Goal: Task Accomplishment & Management: Use online tool/utility

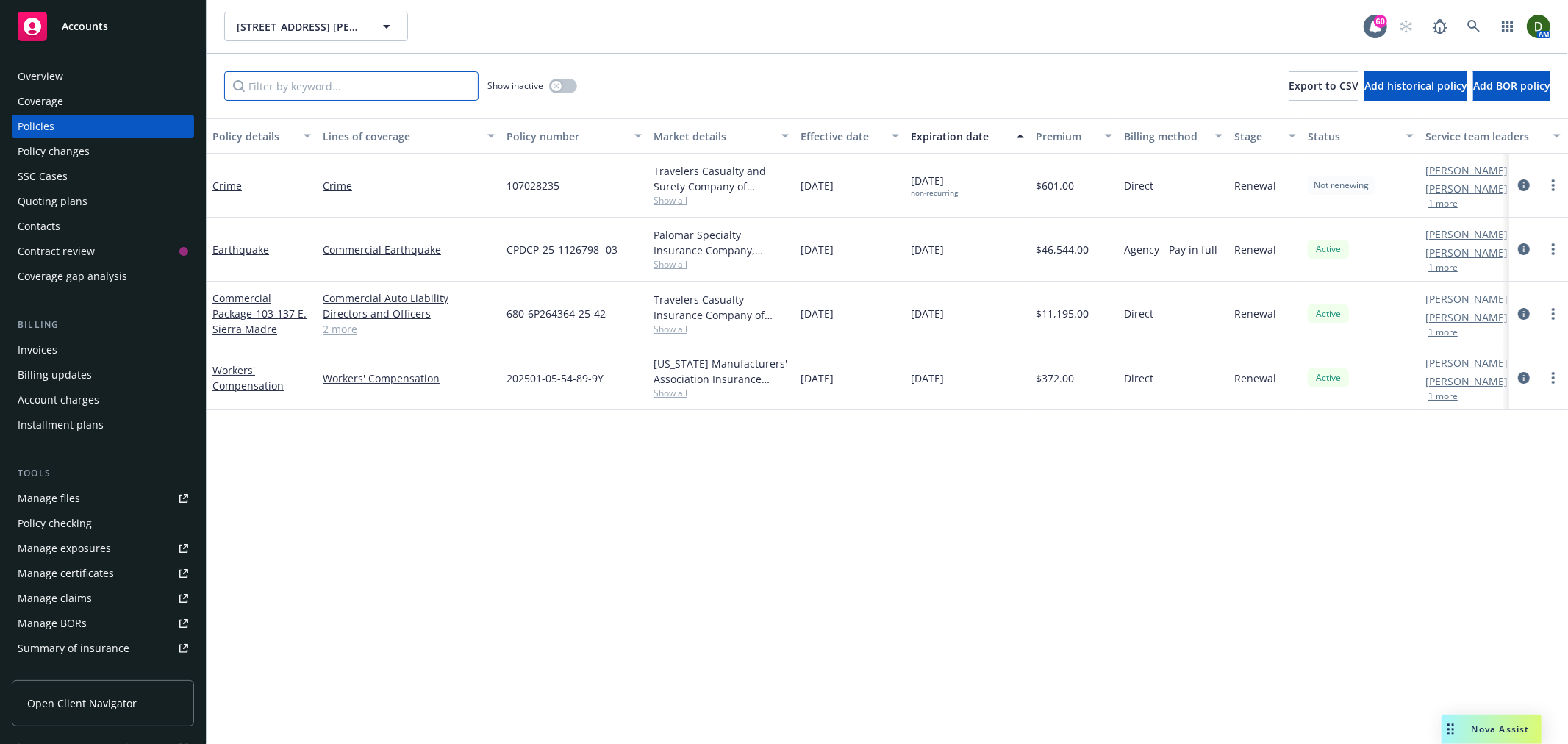
drag, startPoint x: 296, startPoint y: 82, endPoint x: 277, endPoint y: 90, distance: 20.6
click at [277, 83] on input "Filter by keyword..." at bounding box center [351, 85] width 254 height 30
paste input "6P264364"
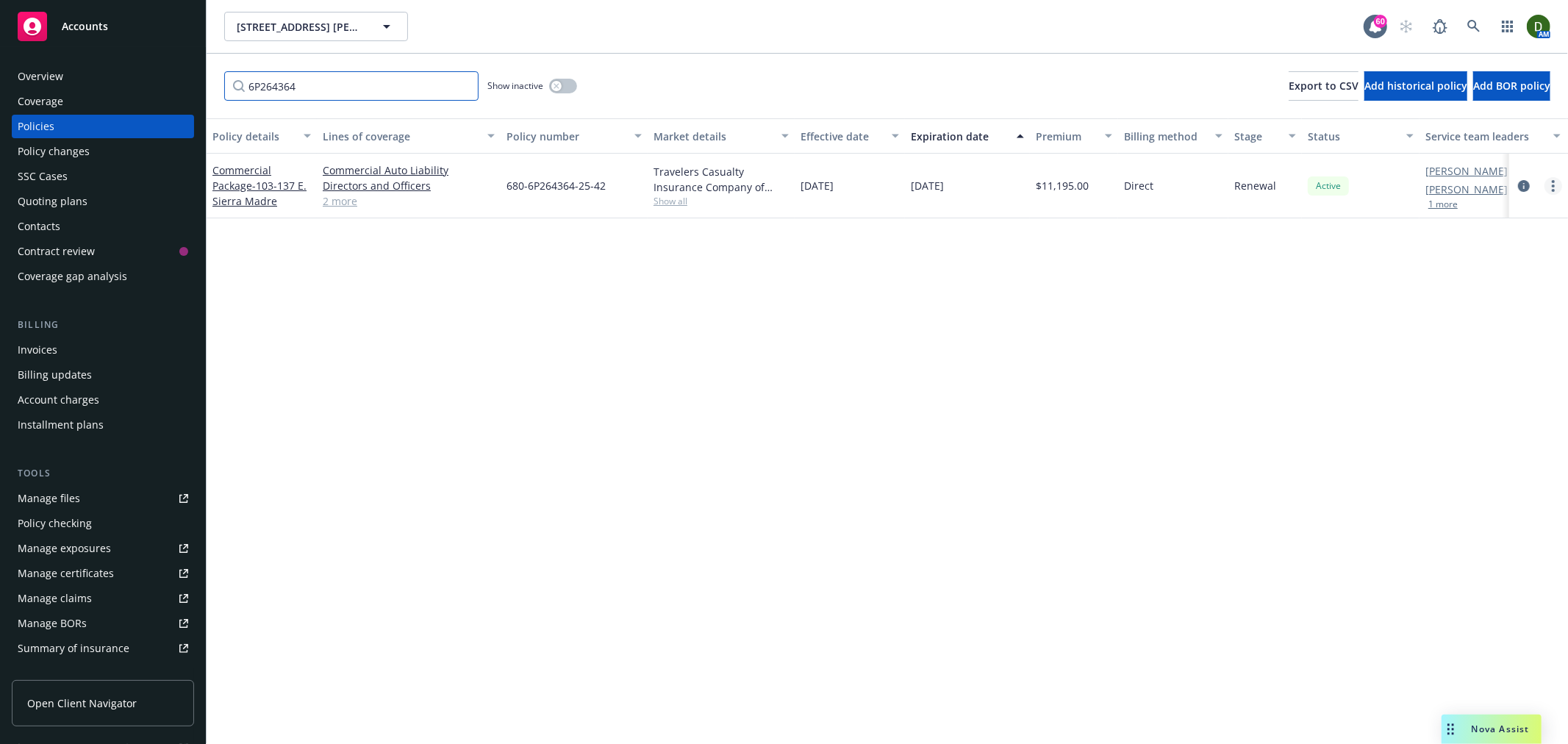
type input "6P264364"
click at [1554, 178] on link "more" at bounding box center [1553, 186] width 18 height 18
click at [1494, 385] on link "Copy logging email" at bounding box center [1475, 391] width 172 height 30
click at [1516, 186] on link "circleInformation" at bounding box center [1524, 186] width 18 height 18
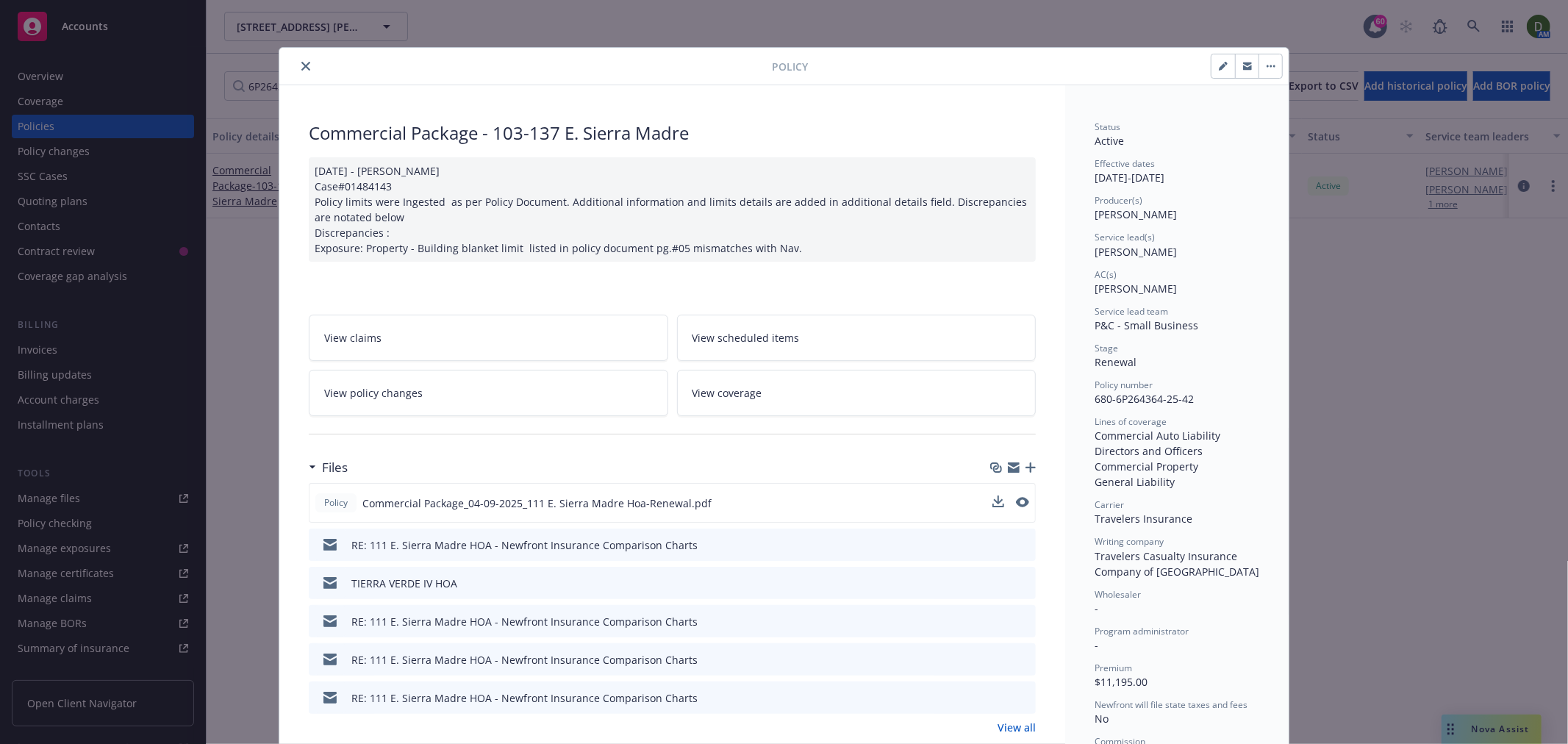
scroll to position [245, 0]
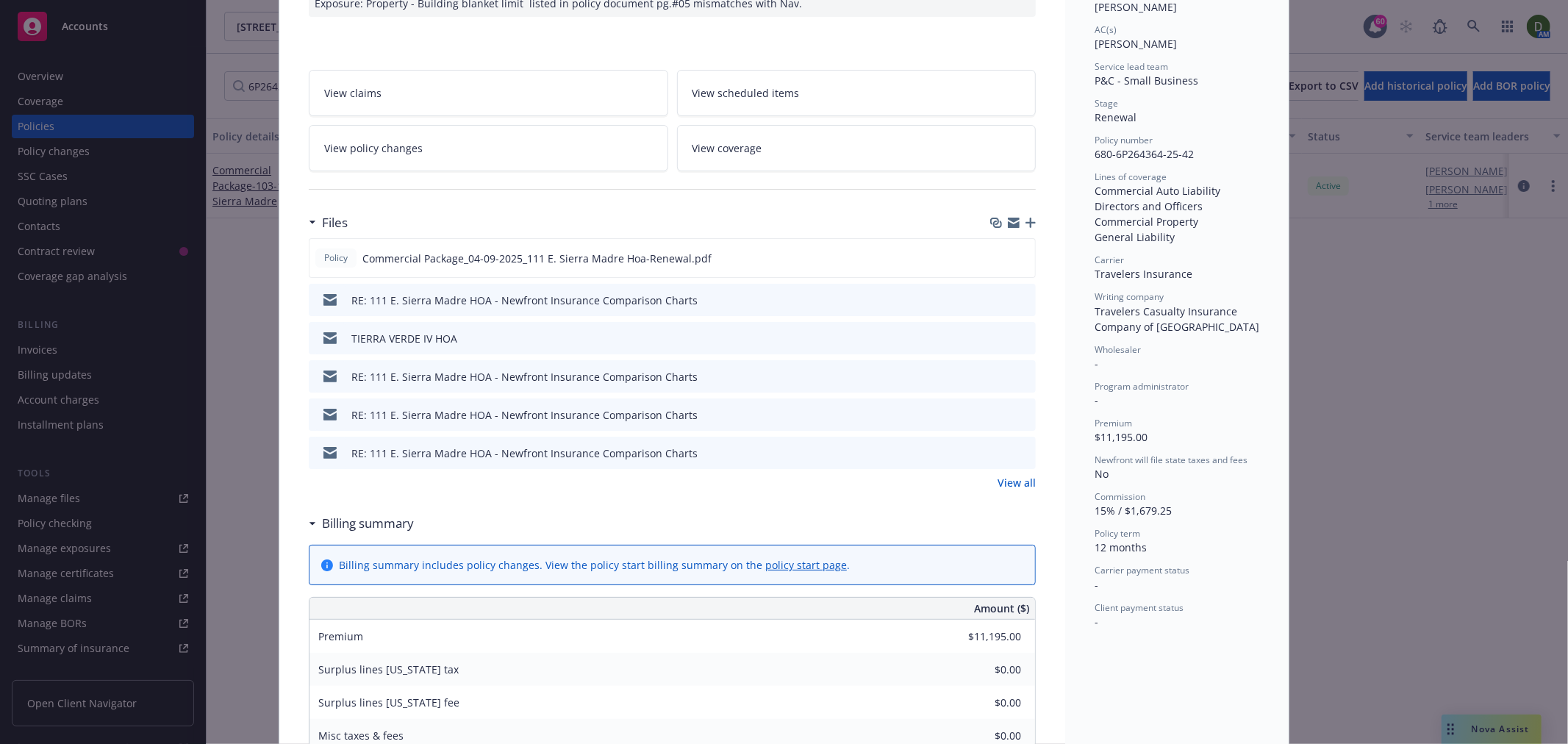
click at [1024, 488] on link "View all" at bounding box center [1016, 483] width 38 height 15
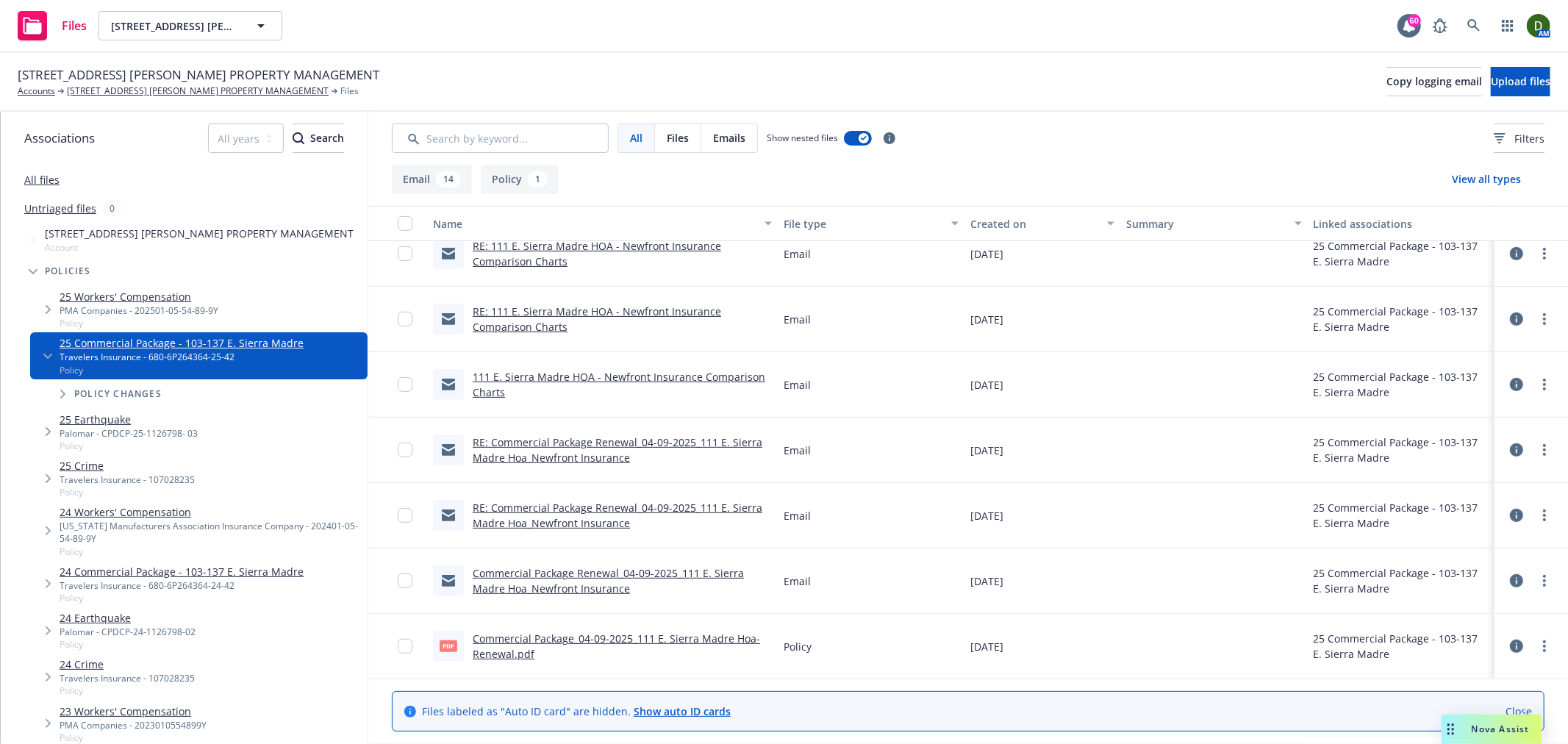
scroll to position [457, 0]
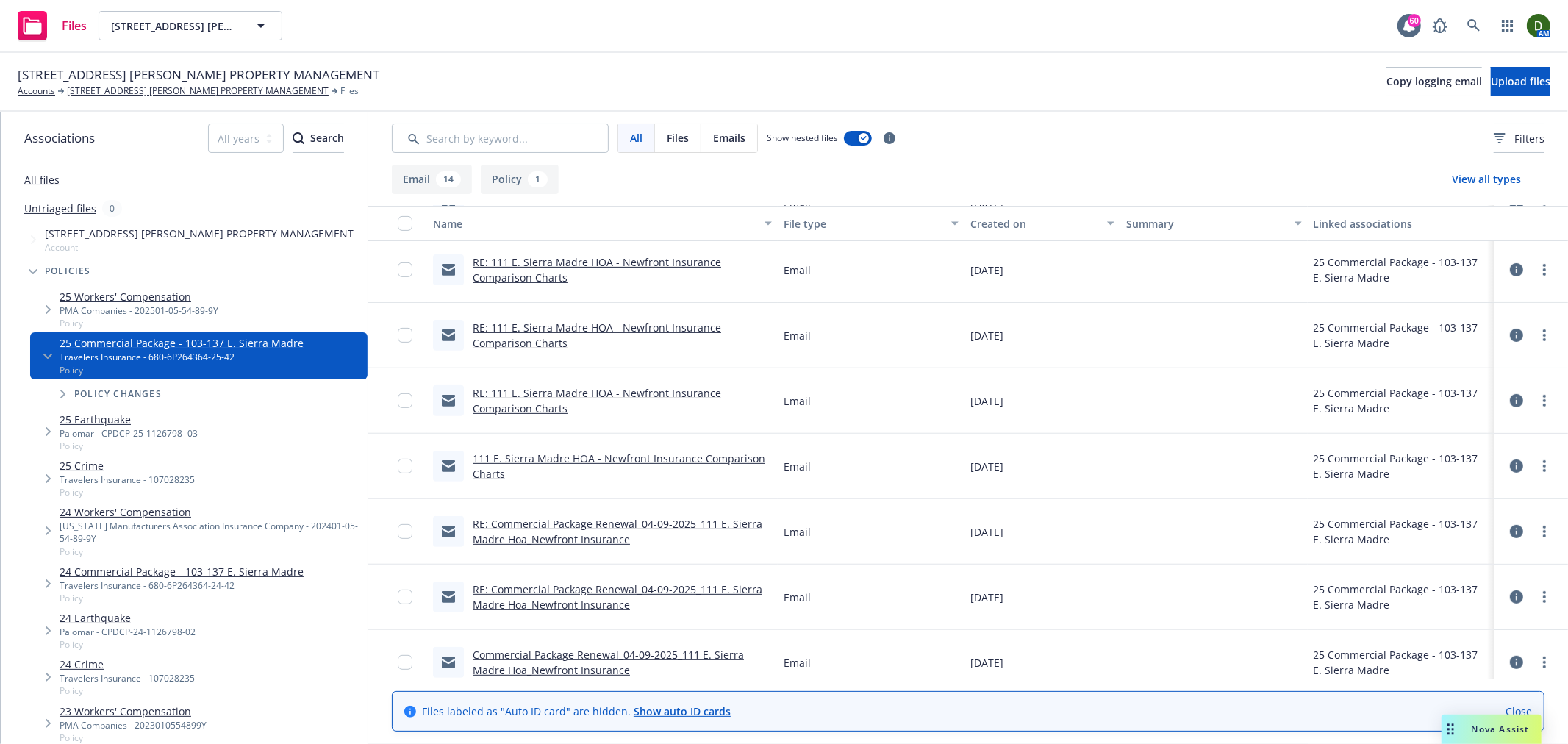
click at [501, 457] on link "111 E. Sierra Madre HOA - Newfront Insurance Comparison Charts" at bounding box center [619, 466] width 292 height 30
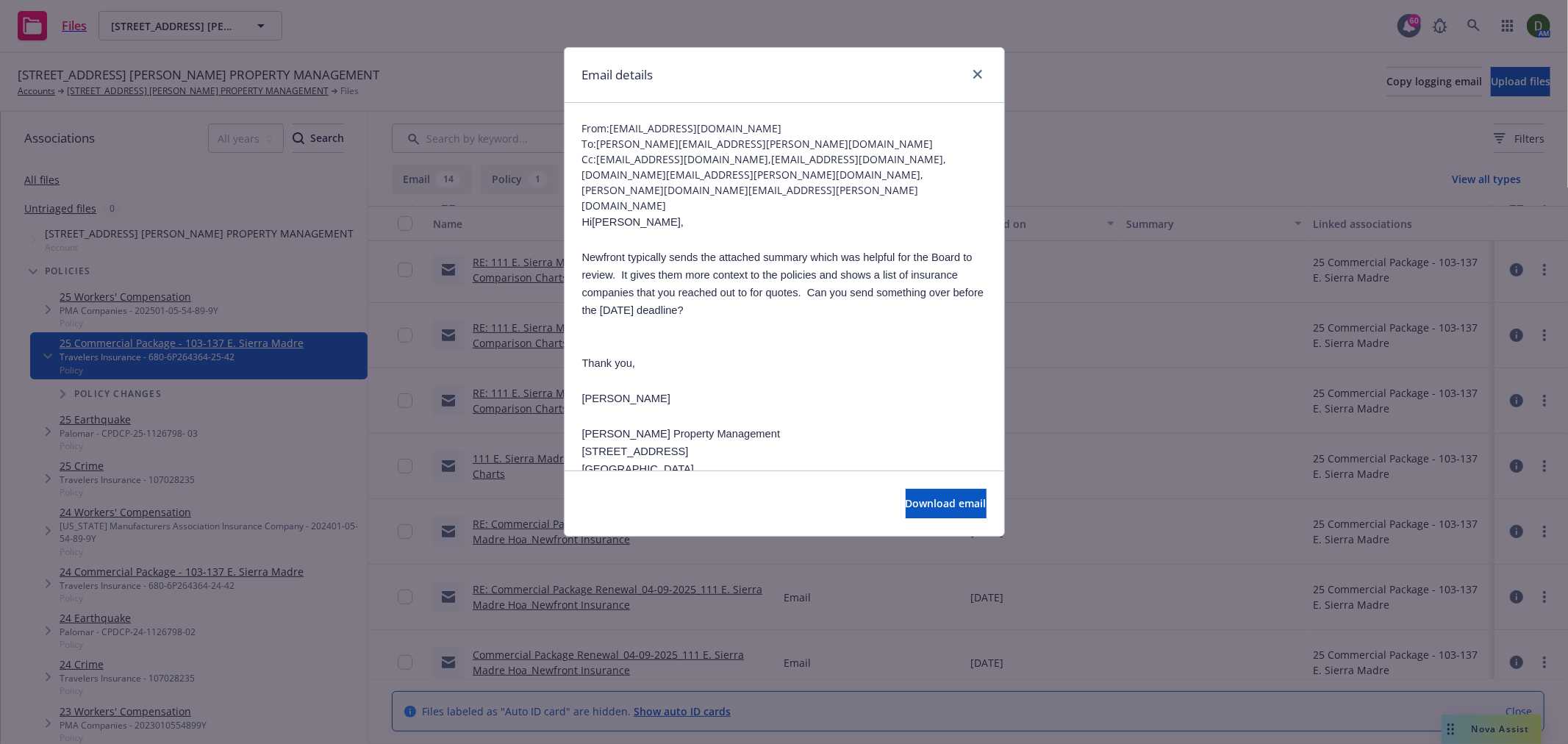
scroll to position [82, 0]
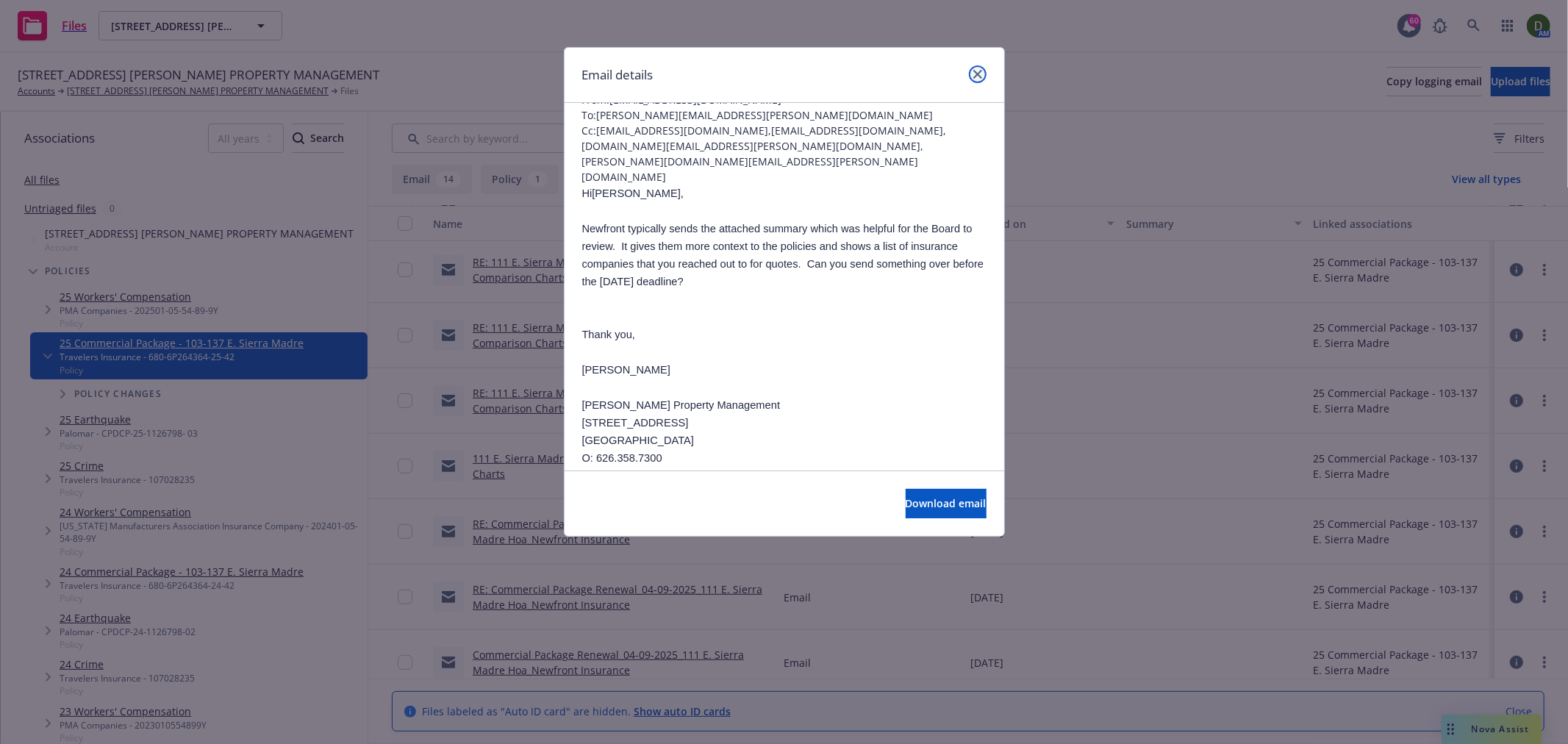
click at [981, 70] on icon "close" at bounding box center [978, 74] width 8 height 8
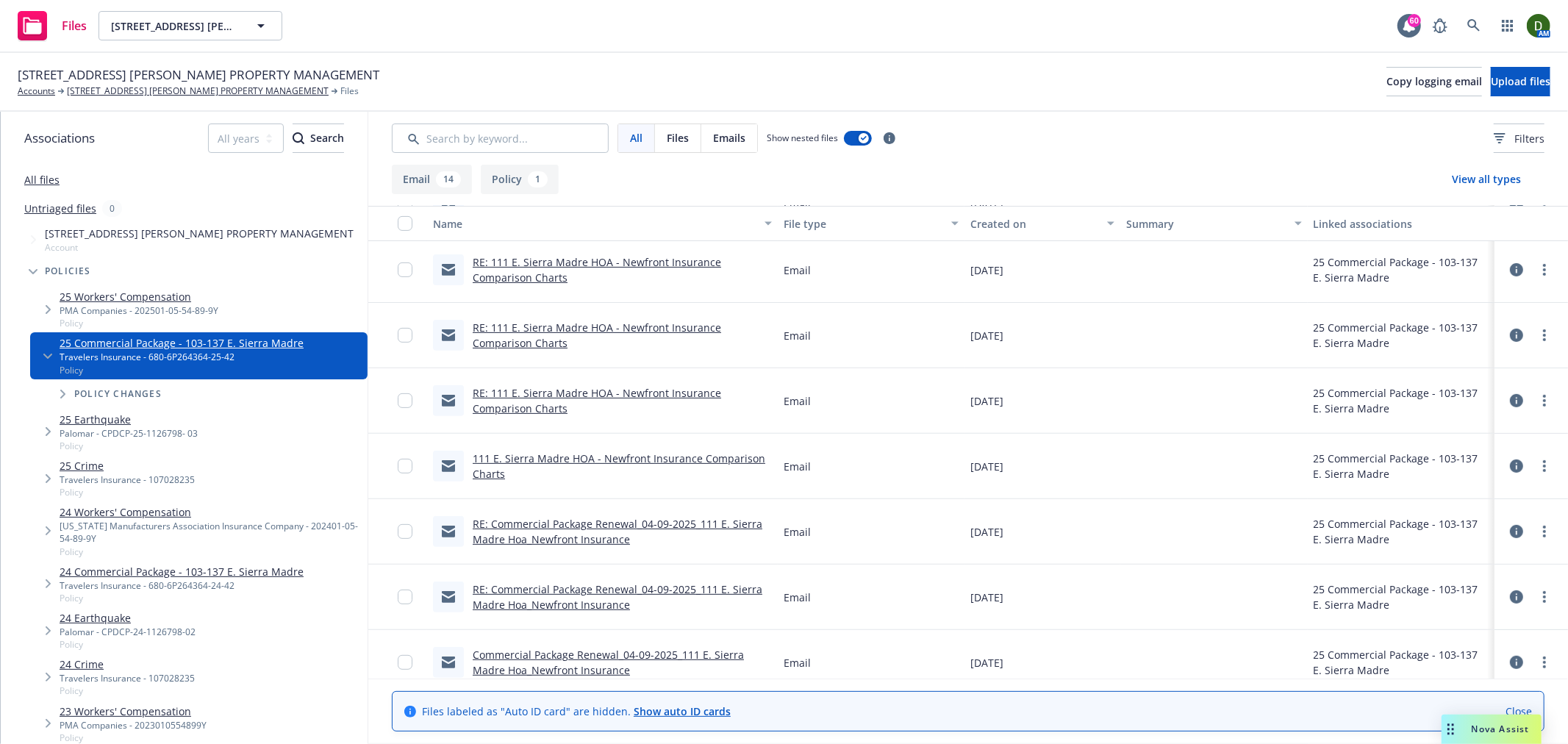
click at [35, 172] on div "All files" at bounding box center [184, 179] width 367 height 30
click at [46, 172] on div "All files" at bounding box center [184, 179] width 367 height 30
click at [48, 185] on link "All files" at bounding box center [42, 179] width 36 height 14
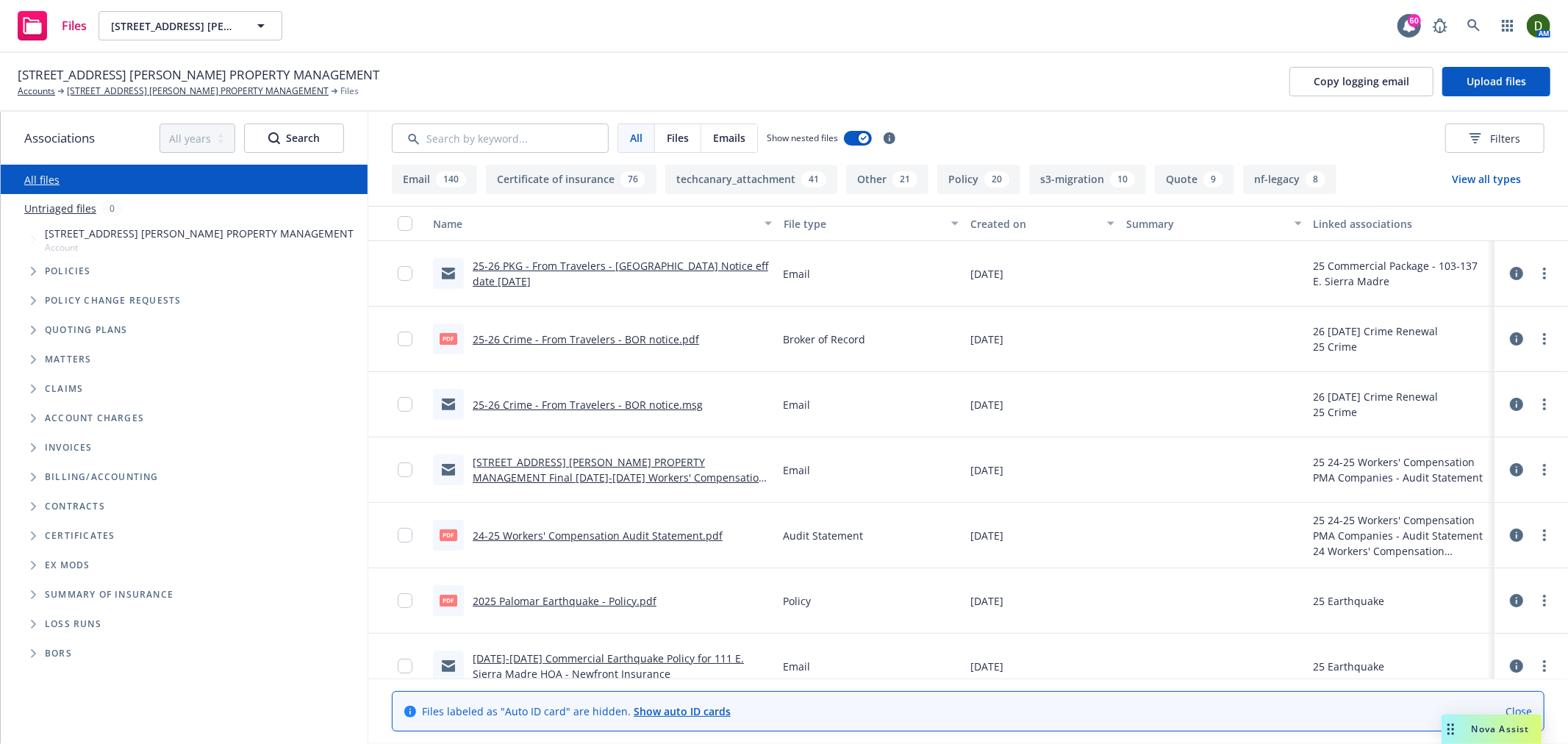
click at [638, 272] on link "25-26 PKG - From Travelers - BOR Notice eff date 10/7/2025" at bounding box center [620, 273] width 296 height 30
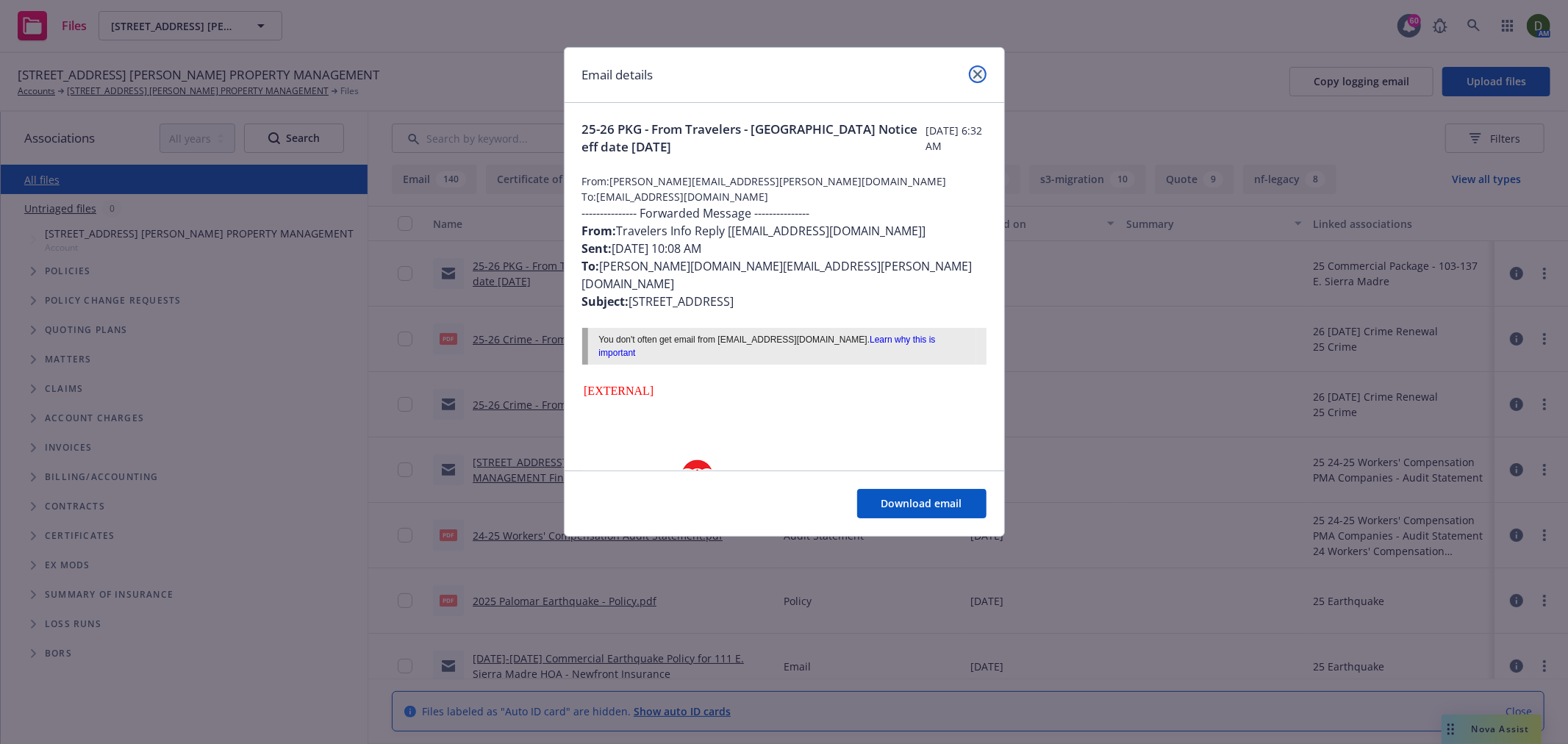
click at [974, 68] on link "close" at bounding box center [977, 74] width 18 height 18
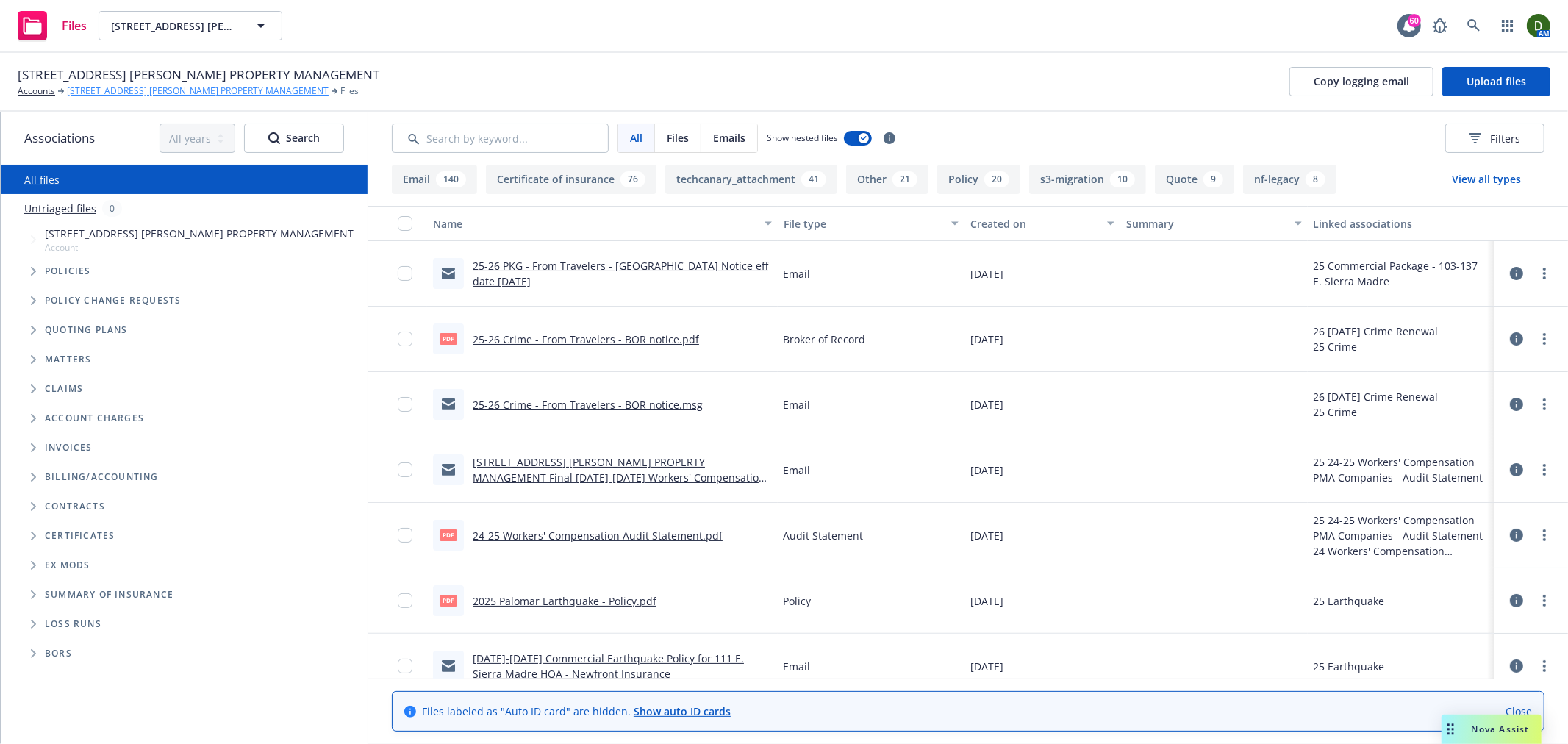
click at [183, 93] on link "111 E. Sierra Madre HOA C/O WHEELER STEFFEN PROPERTY MANAGEMENT" at bounding box center [198, 91] width 262 height 14
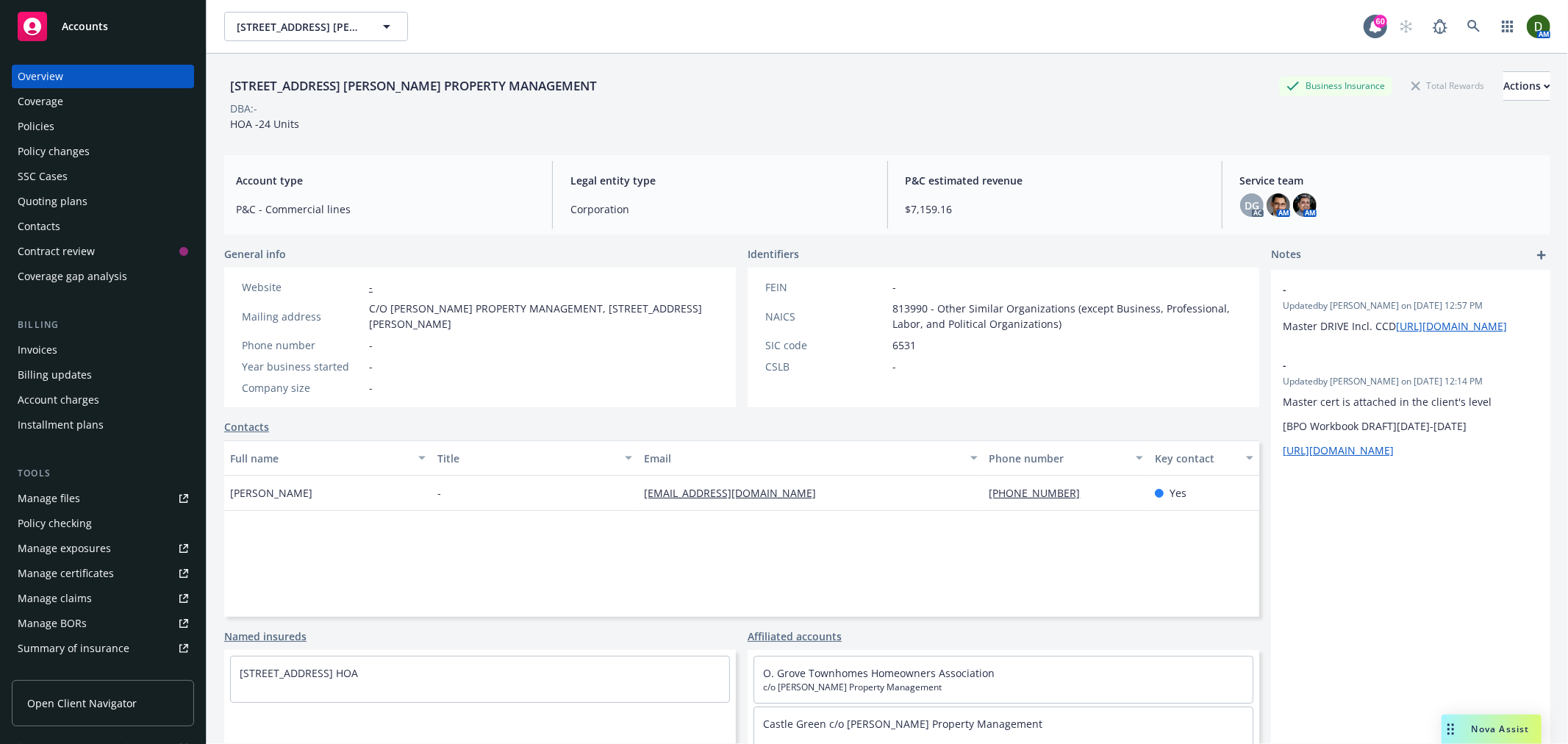
click at [93, 133] on div "Policies" at bounding box center [103, 127] width 171 height 24
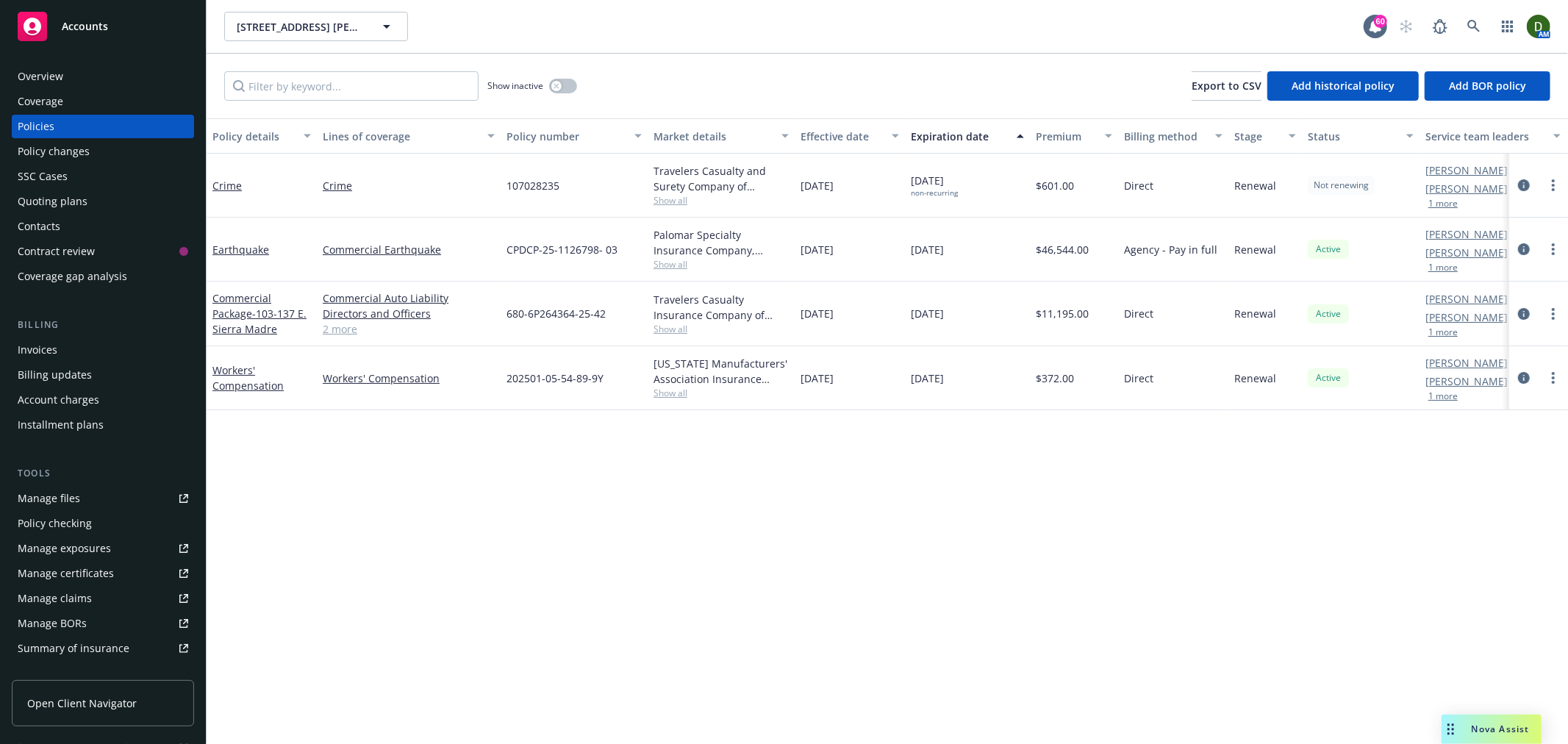
click at [1544, 310] on div at bounding box center [1539, 314] width 47 height 18
click at [1560, 310] on link "more" at bounding box center [1553, 314] width 18 height 18
click at [1515, 402] on link "End policy" at bounding box center [1475, 402] width 172 height 30
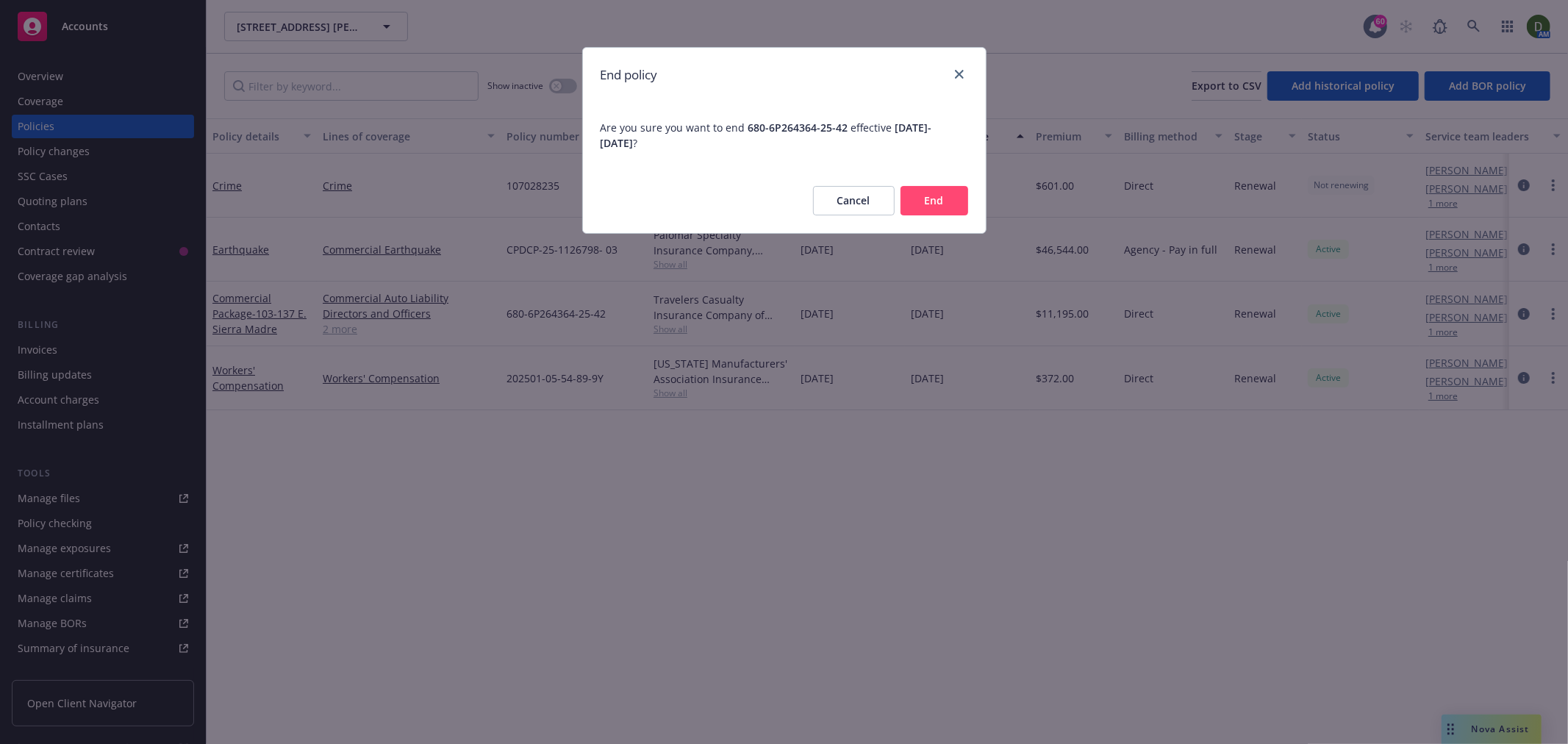
click at [938, 222] on div "Cancel End" at bounding box center [784, 200] width 403 height 65
click at [954, 214] on button "End" at bounding box center [934, 200] width 68 height 30
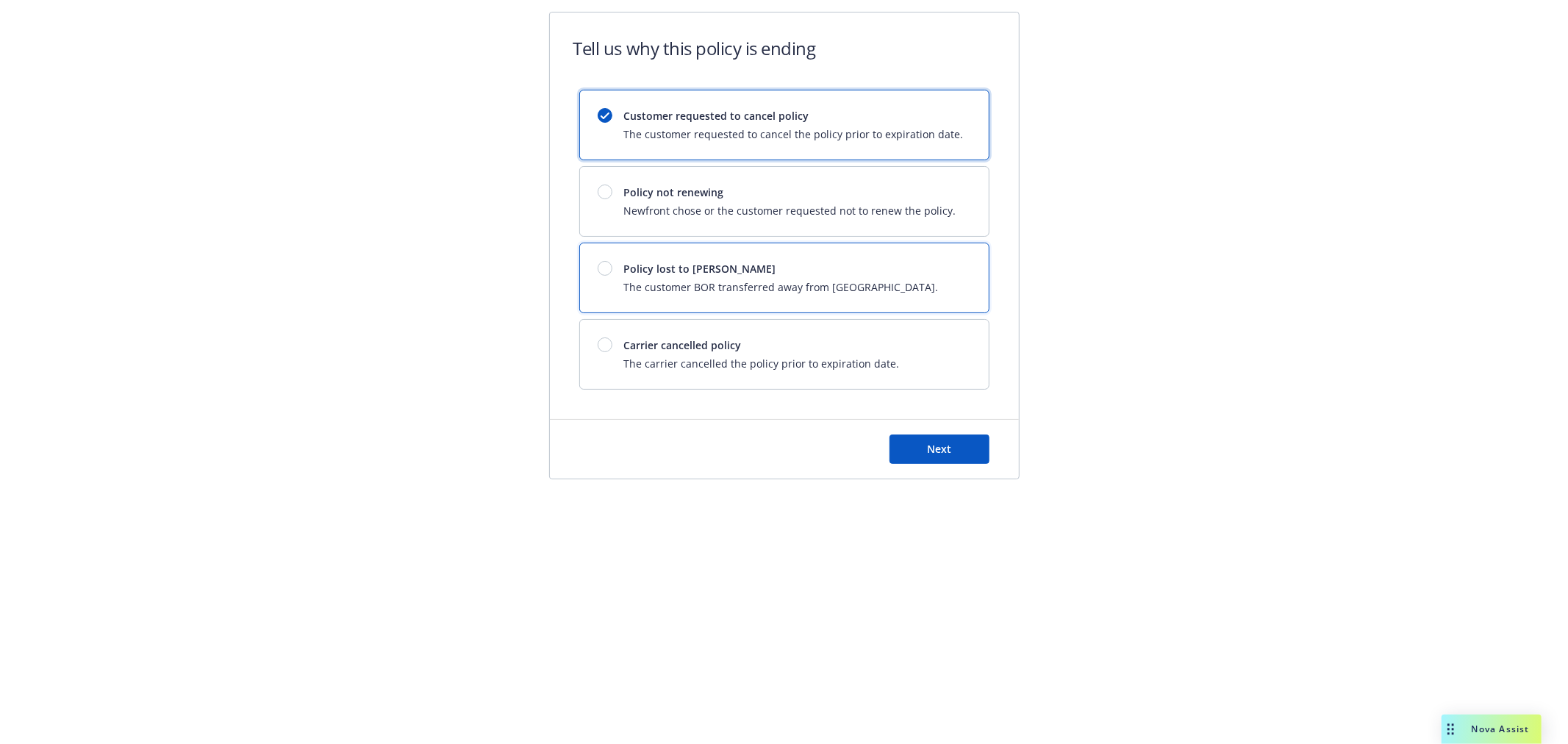
click at [816, 280] on span "The customer BOR transferred away from Newfront." at bounding box center [781, 287] width 314 height 15
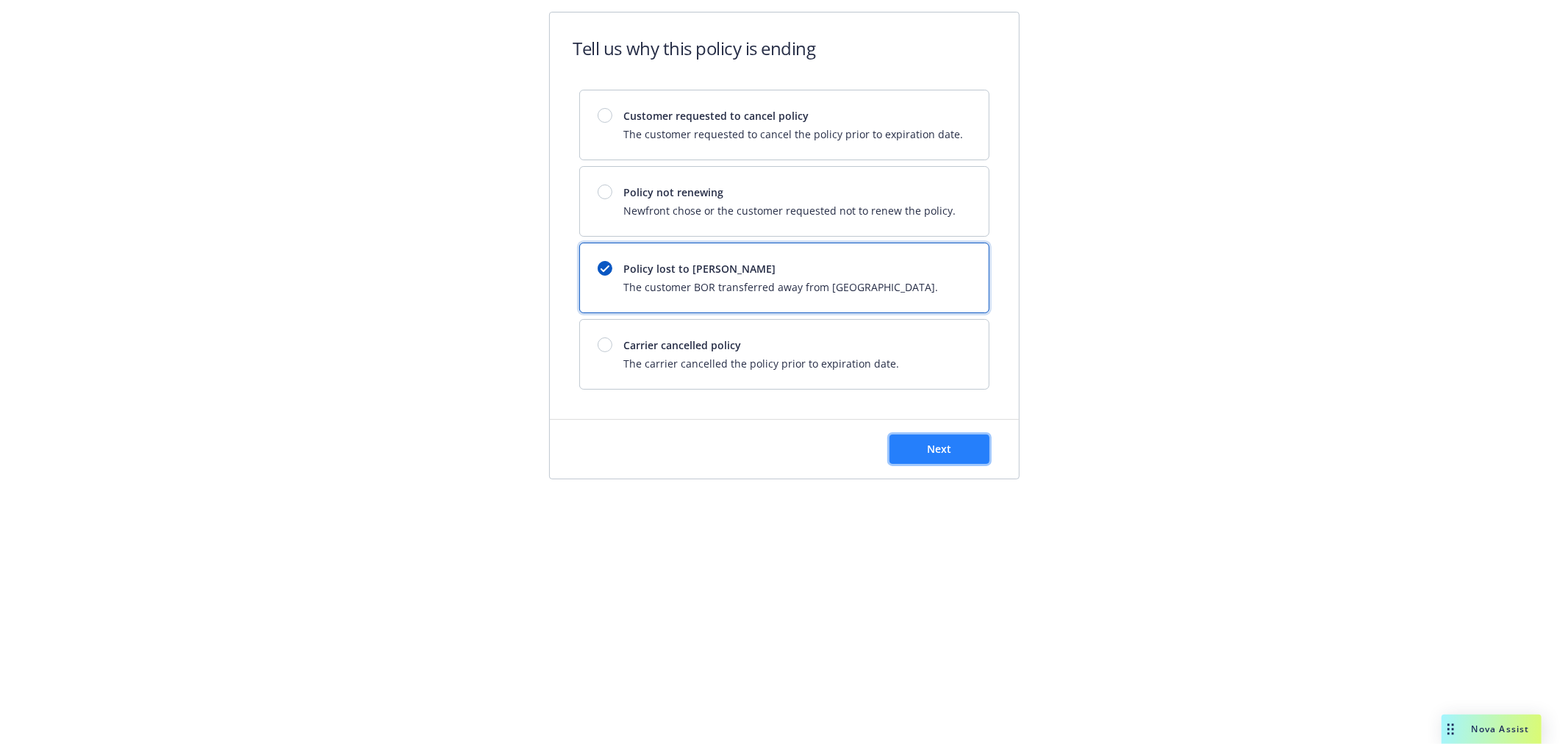
click at [923, 438] on button "Next" at bounding box center [939, 449] width 100 height 30
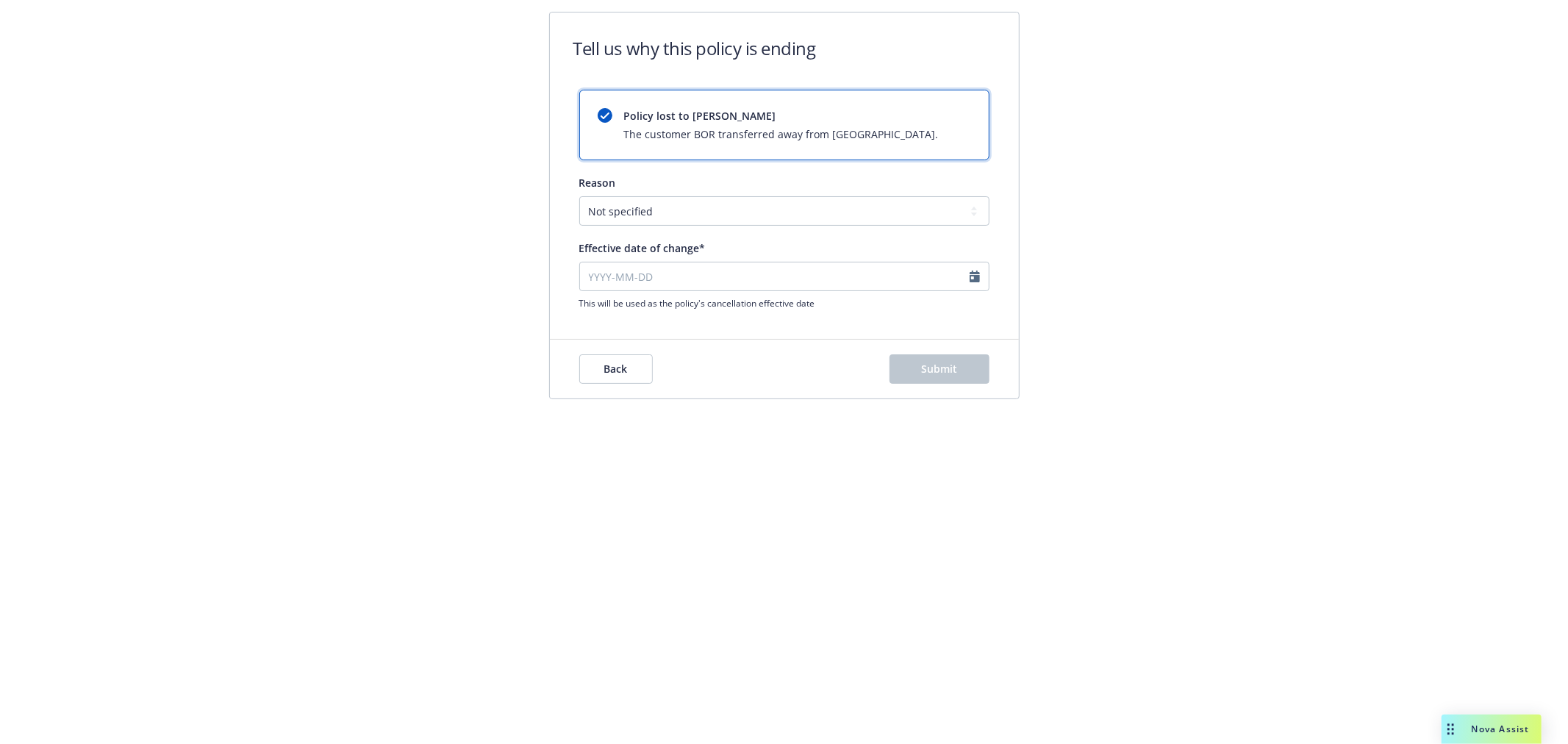
click at [750, 292] on div "This will be used as the policy's cancellation effective date" at bounding box center [784, 286] width 410 height 48
click at [771, 282] on input "Effective date of change*" at bounding box center [784, 276] width 410 height 30
select select "October"
select select "2025"
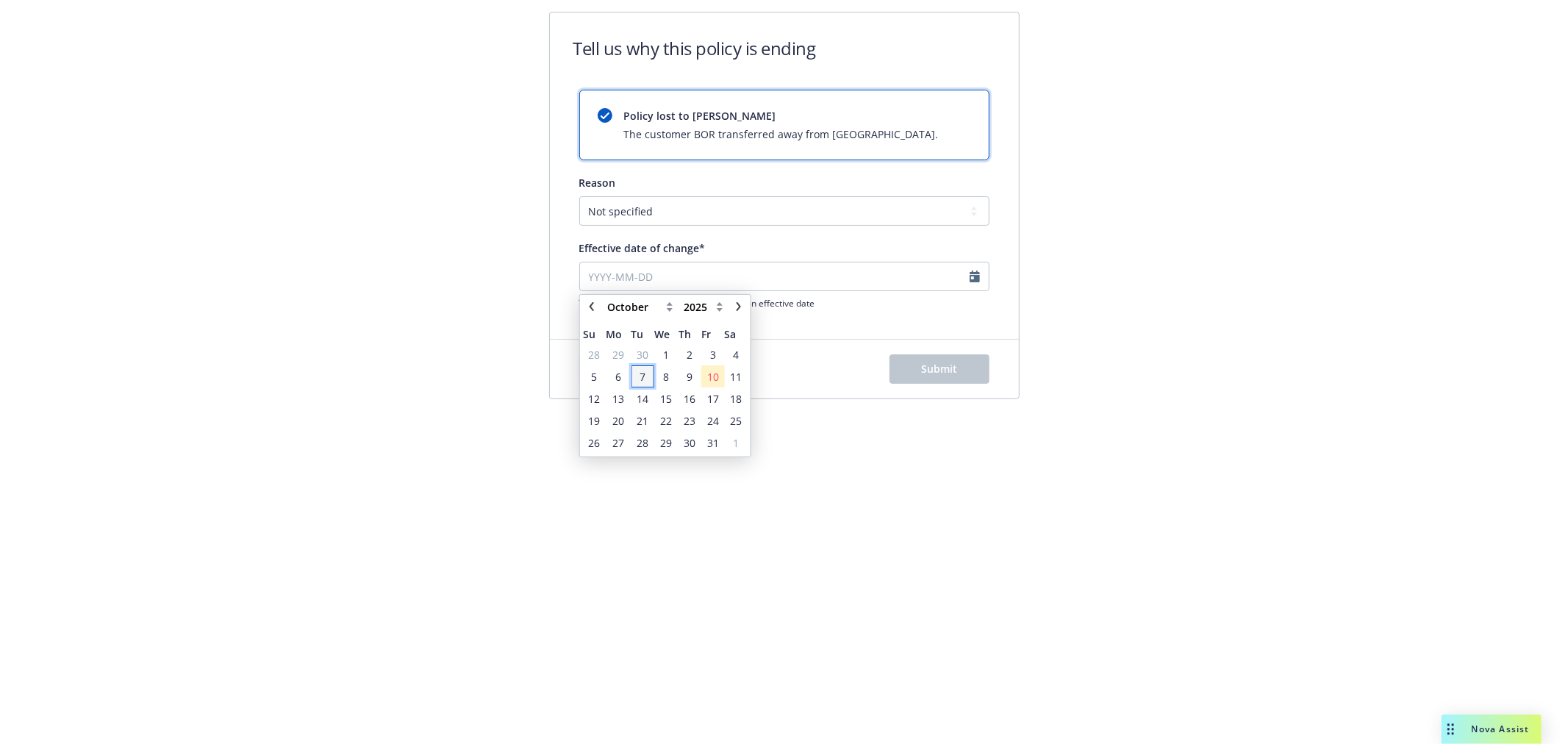
click at [641, 379] on span "7" at bounding box center [642, 377] width 6 height 15
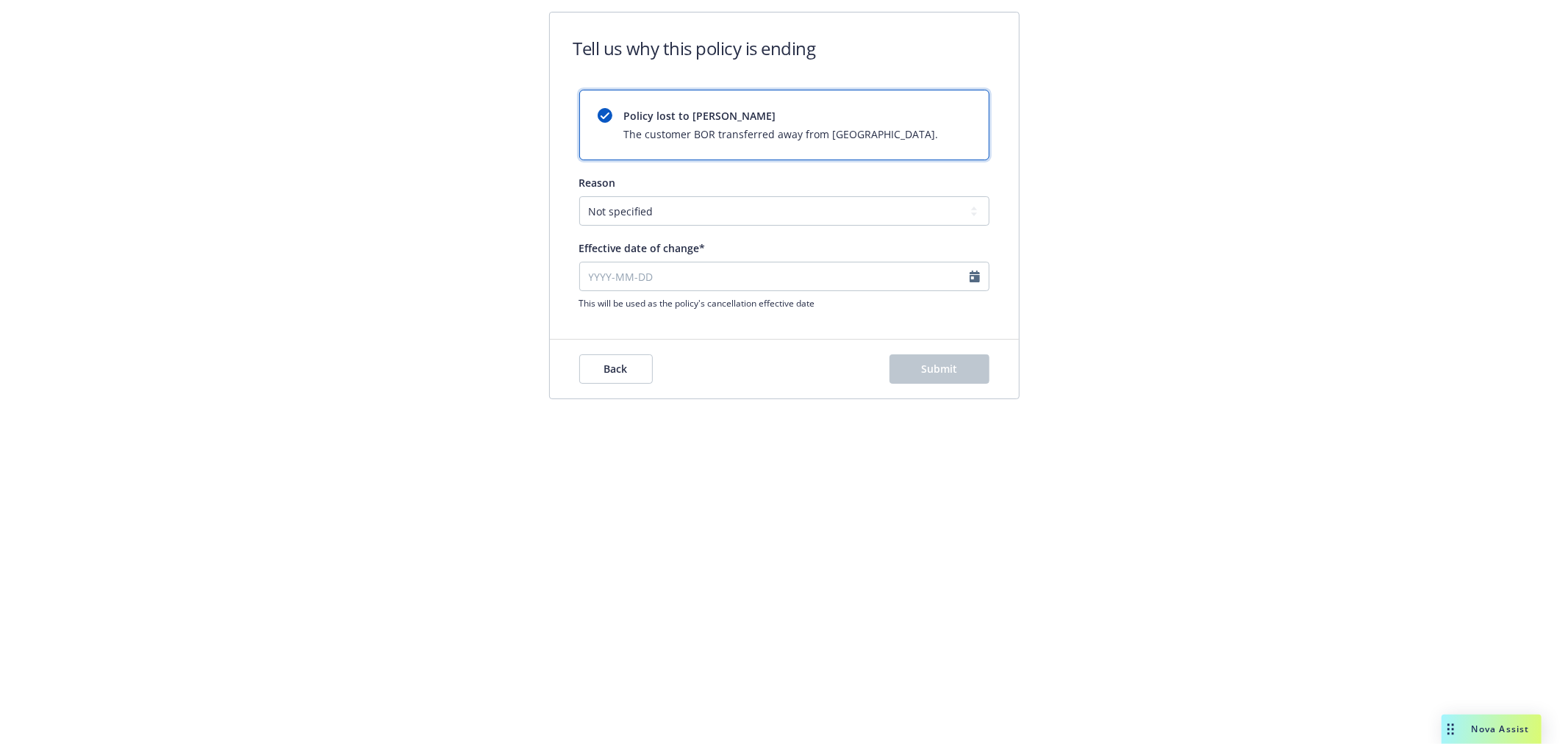
type input "2025-10-07"
click at [710, 216] on select "Not specified Service Pricing Buyer change M&A, Bankruptcy, or Out of business …" at bounding box center [784, 211] width 410 height 30
select select "Producer left Newfront"
click at [579, 196] on select "Not specified Service Pricing Buyer change M&A, Bankruptcy, or Out of business …" at bounding box center [784, 211] width 410 height 30
click at [939, 354] on div "Back Submit" at bounding box center [784, 369] width 469 height 59
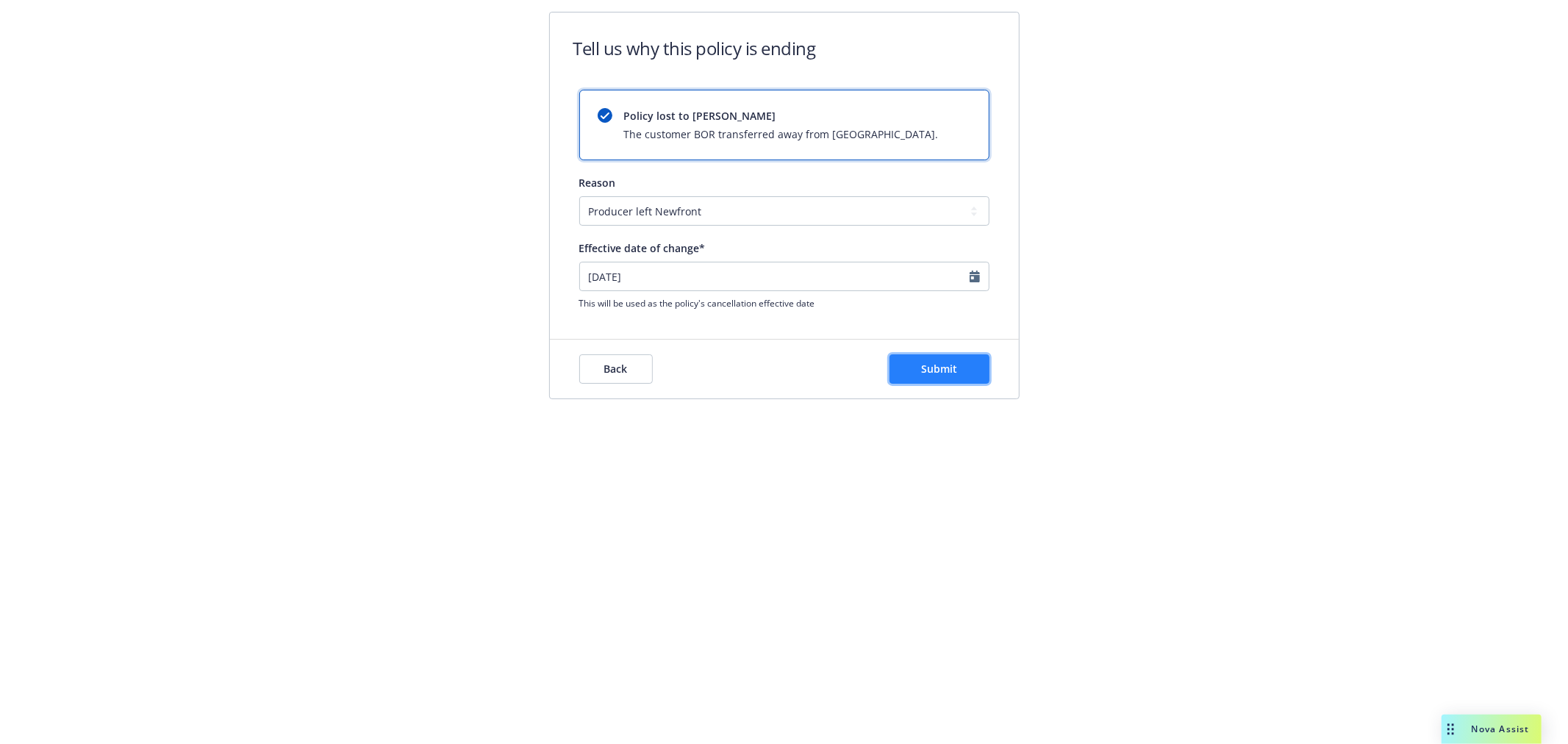
click at [946, 376] on button "Submit" at bounding box center [939, 369] width 100 height 30
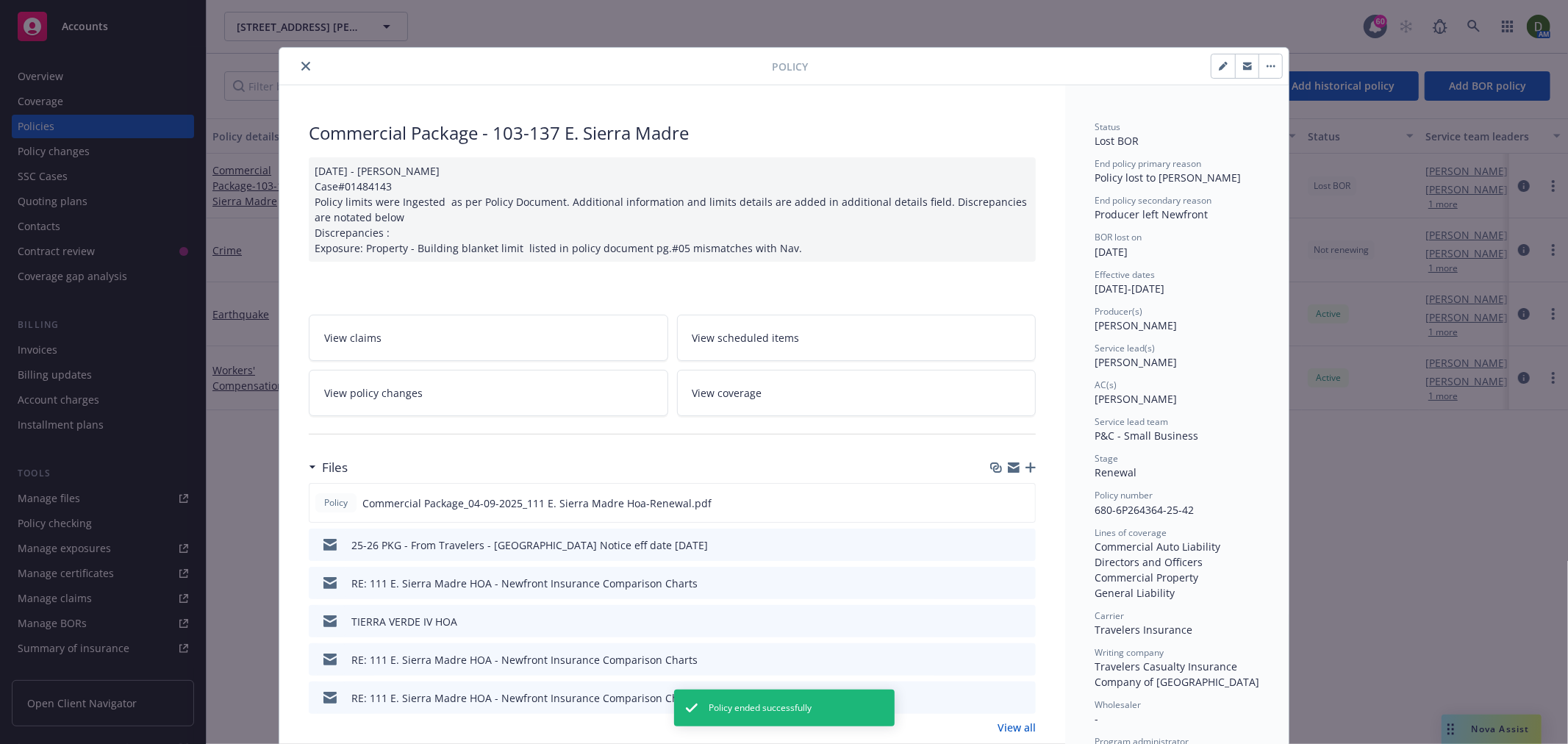
click at [302, 63] on icon "close" at bounding box center [306, 66] width 8 height 8
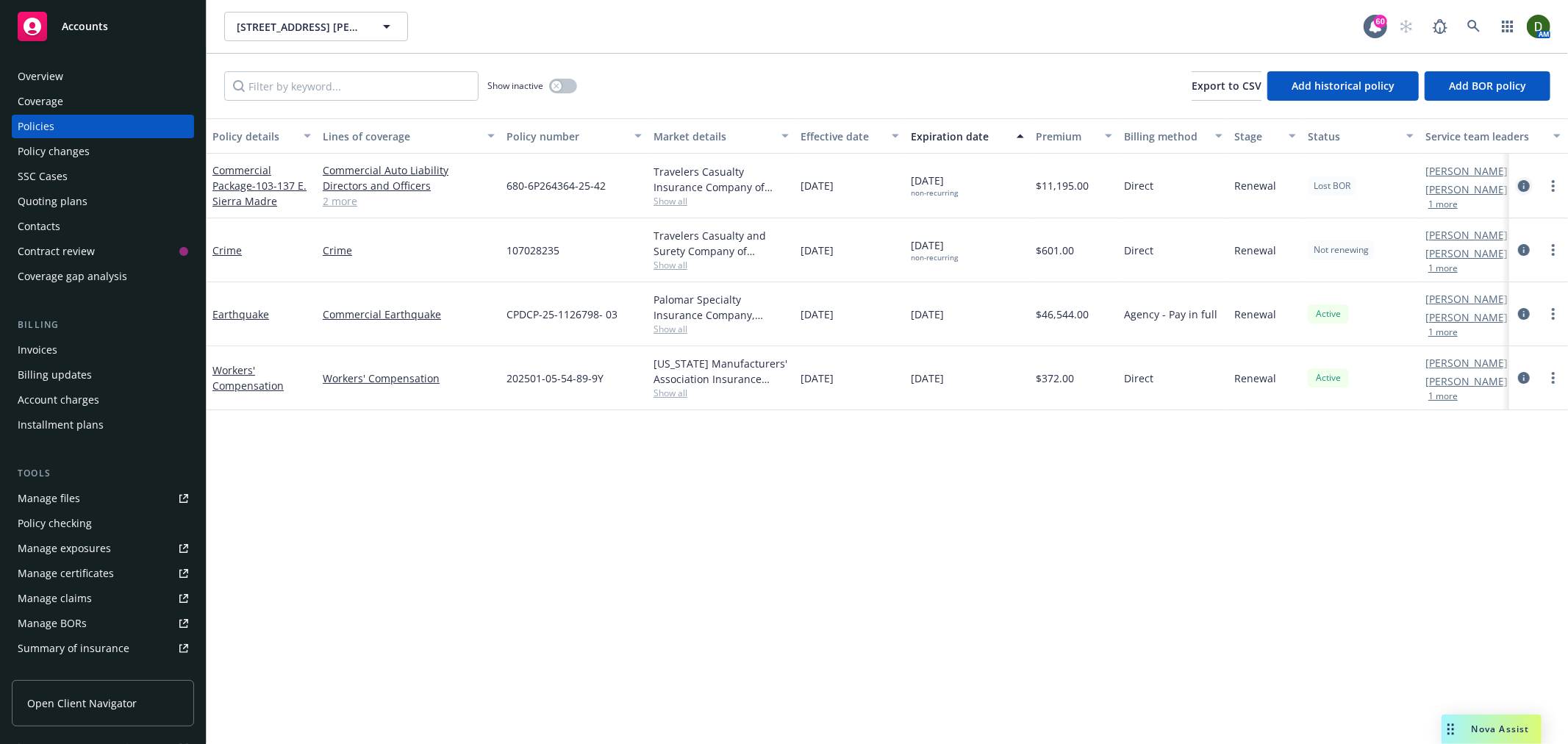
click at [1523, 178] on link "circleInformation" at bounding box center [1524, 186] width 18 height 18
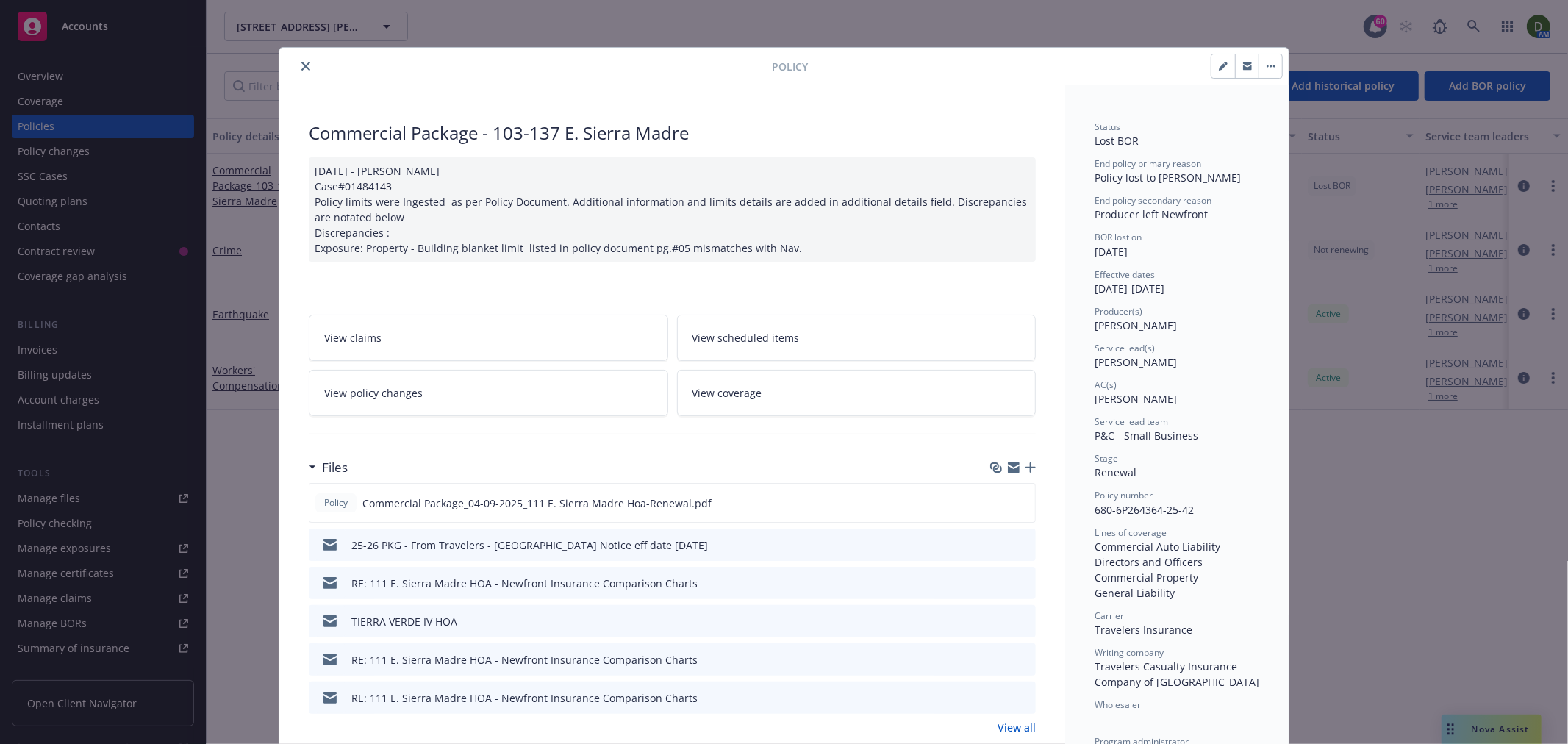
scroll to position [44, 0]
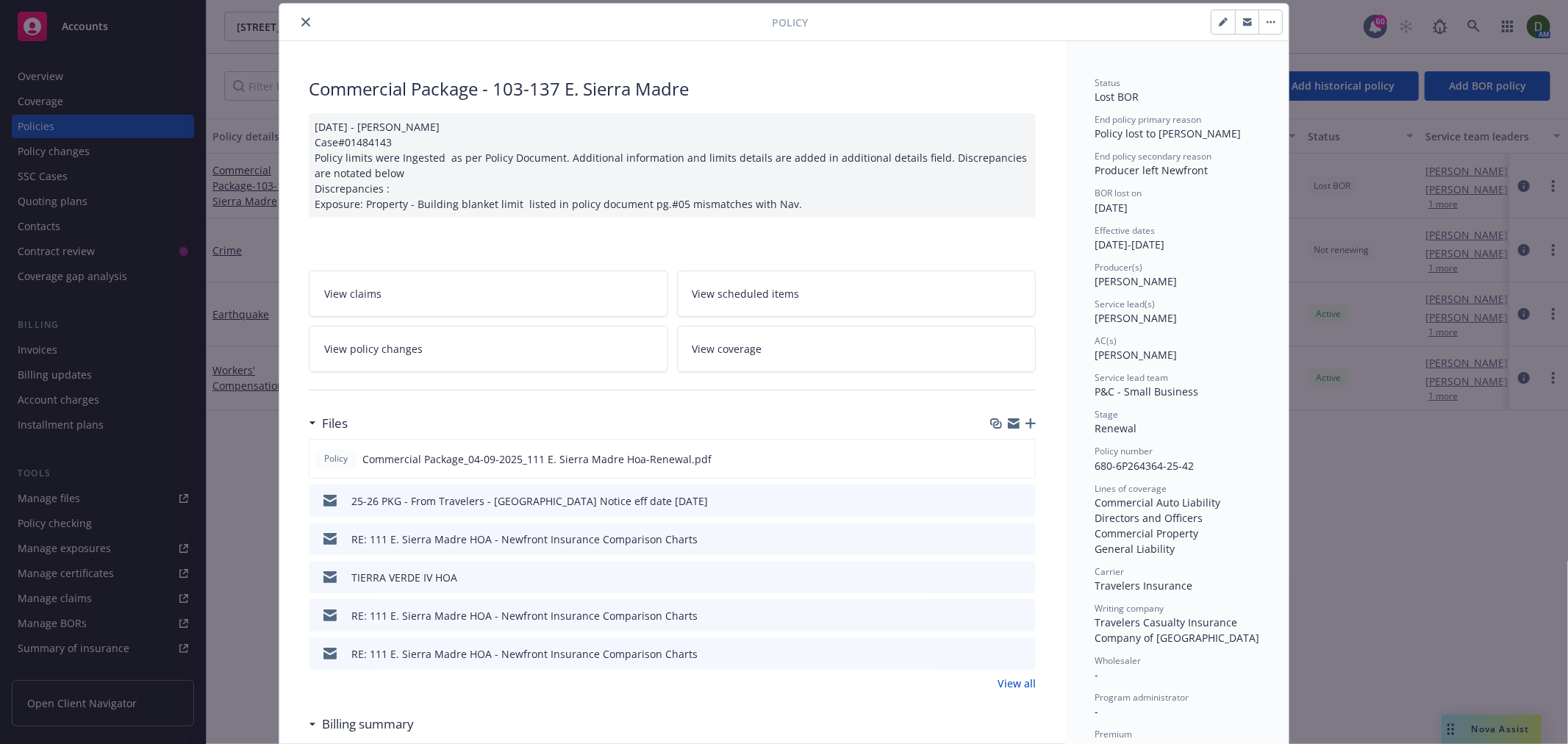
click at [1015, 499] on icon "preview file" at bounding box center [1022, 500] width 14 height 10
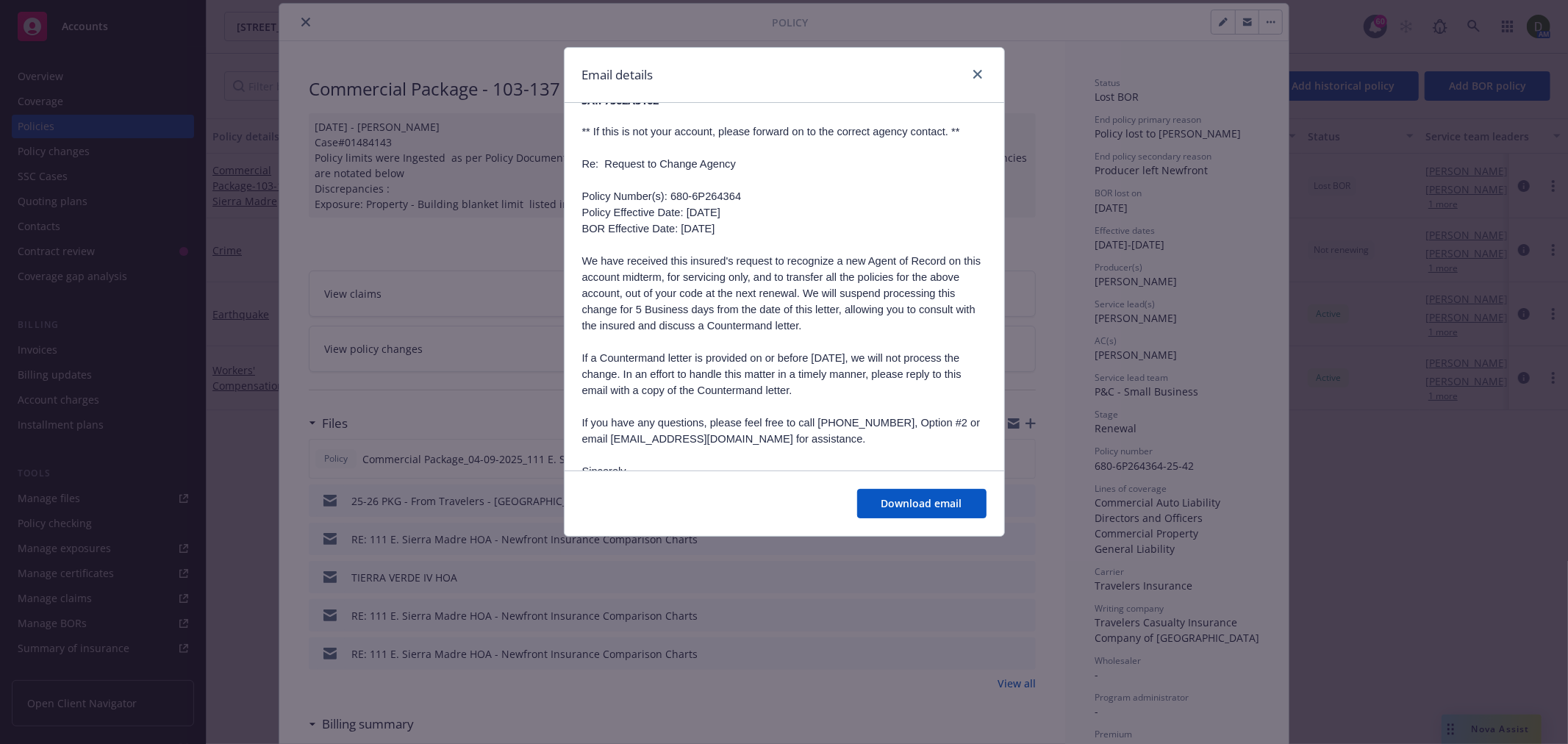
scroll to position [408, 0]
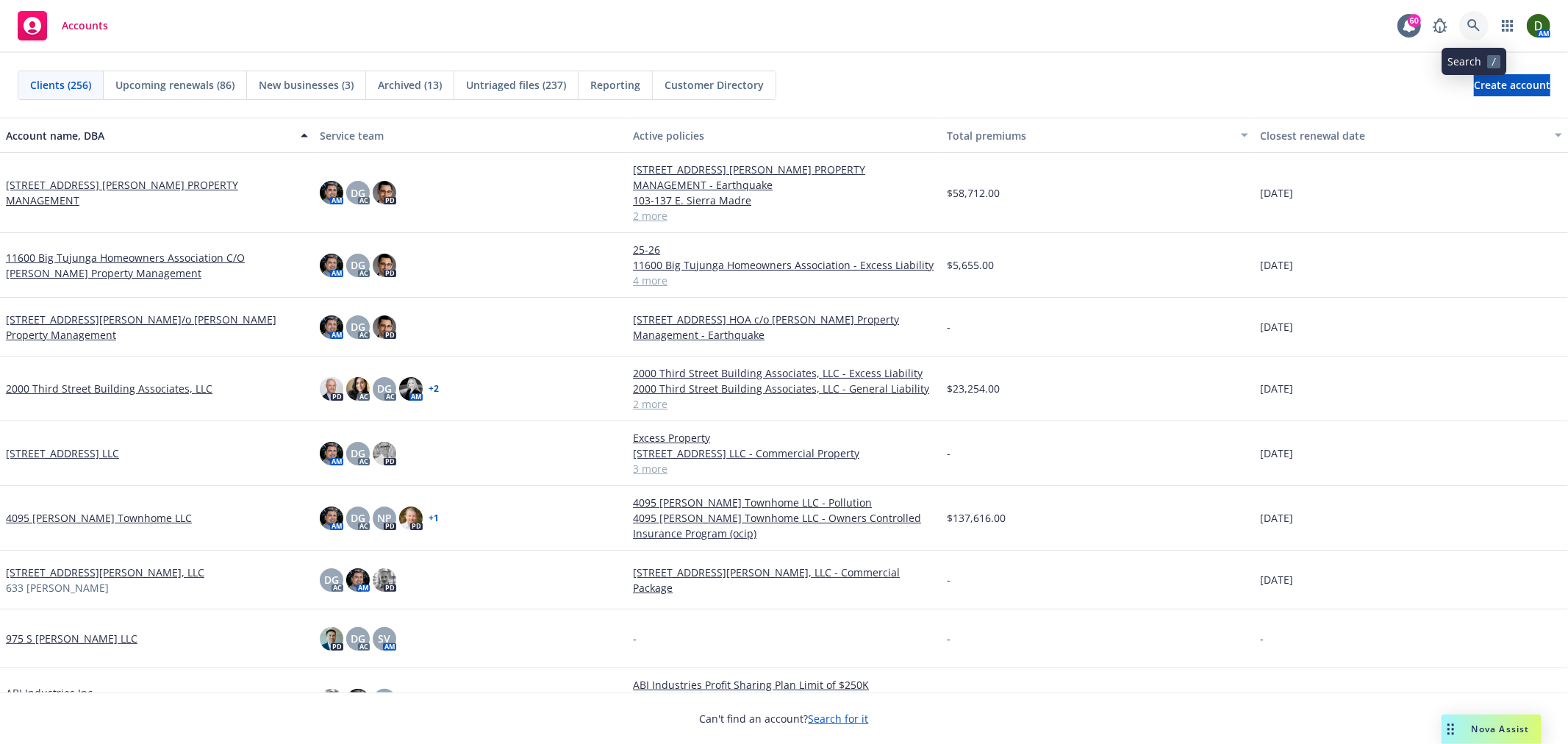
click at [1480, 22] on icon at bounding box center [1474, 26] width 14 height 14
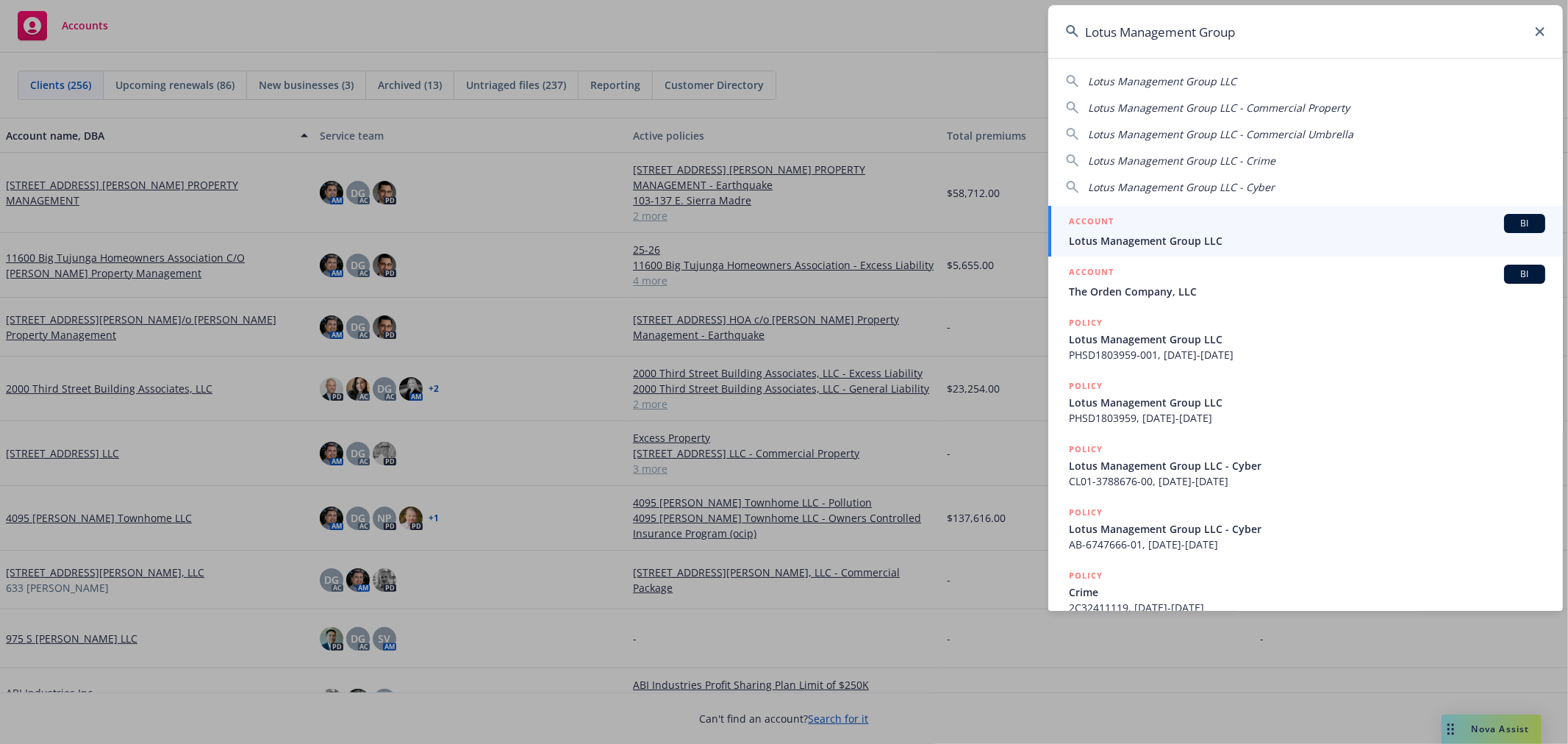
type input "Lotus Management Group"
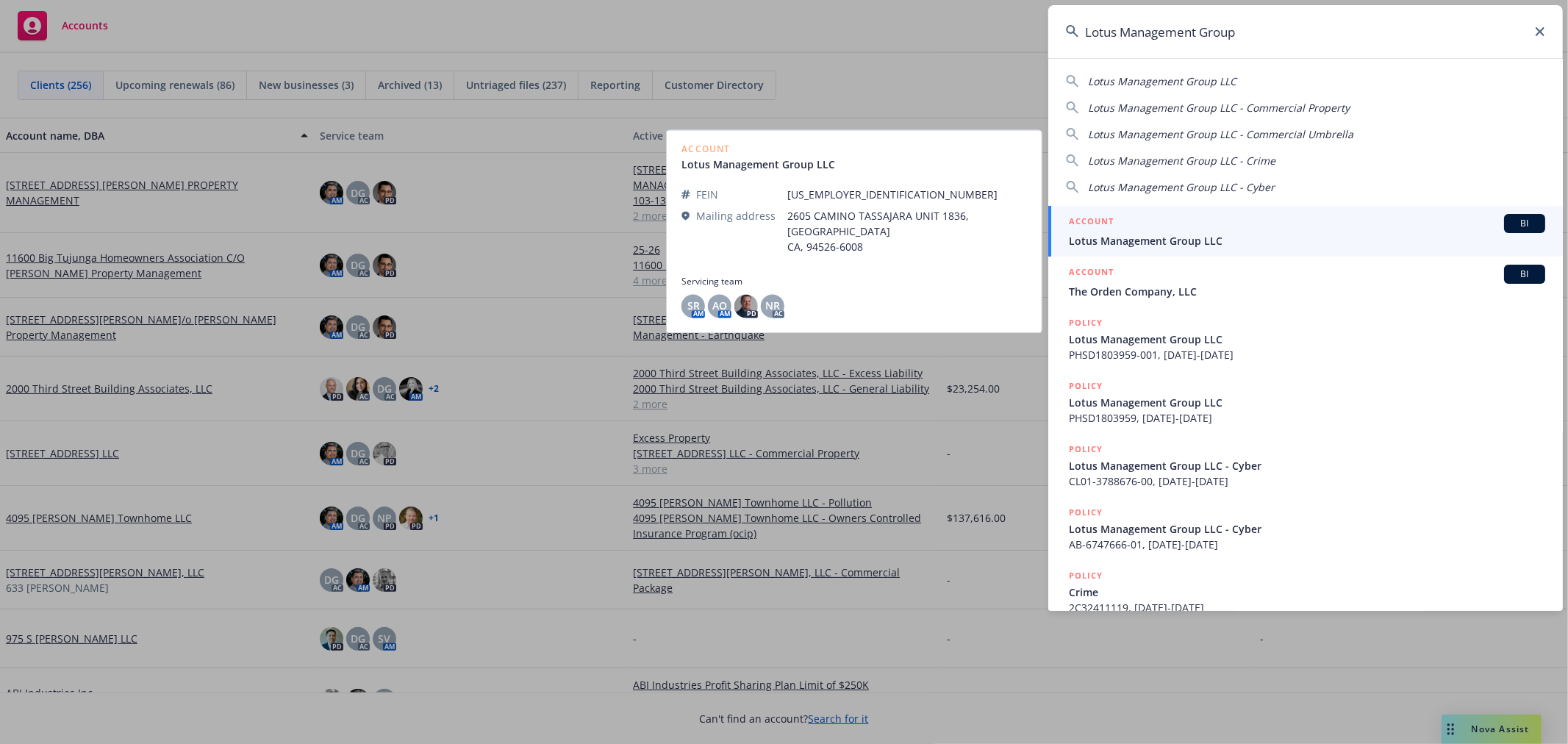
click at [1188, 246] on link "ACCOUNT BI Lotus Management Group LLC" at bounding box center [1305, 232] width 515 height 51
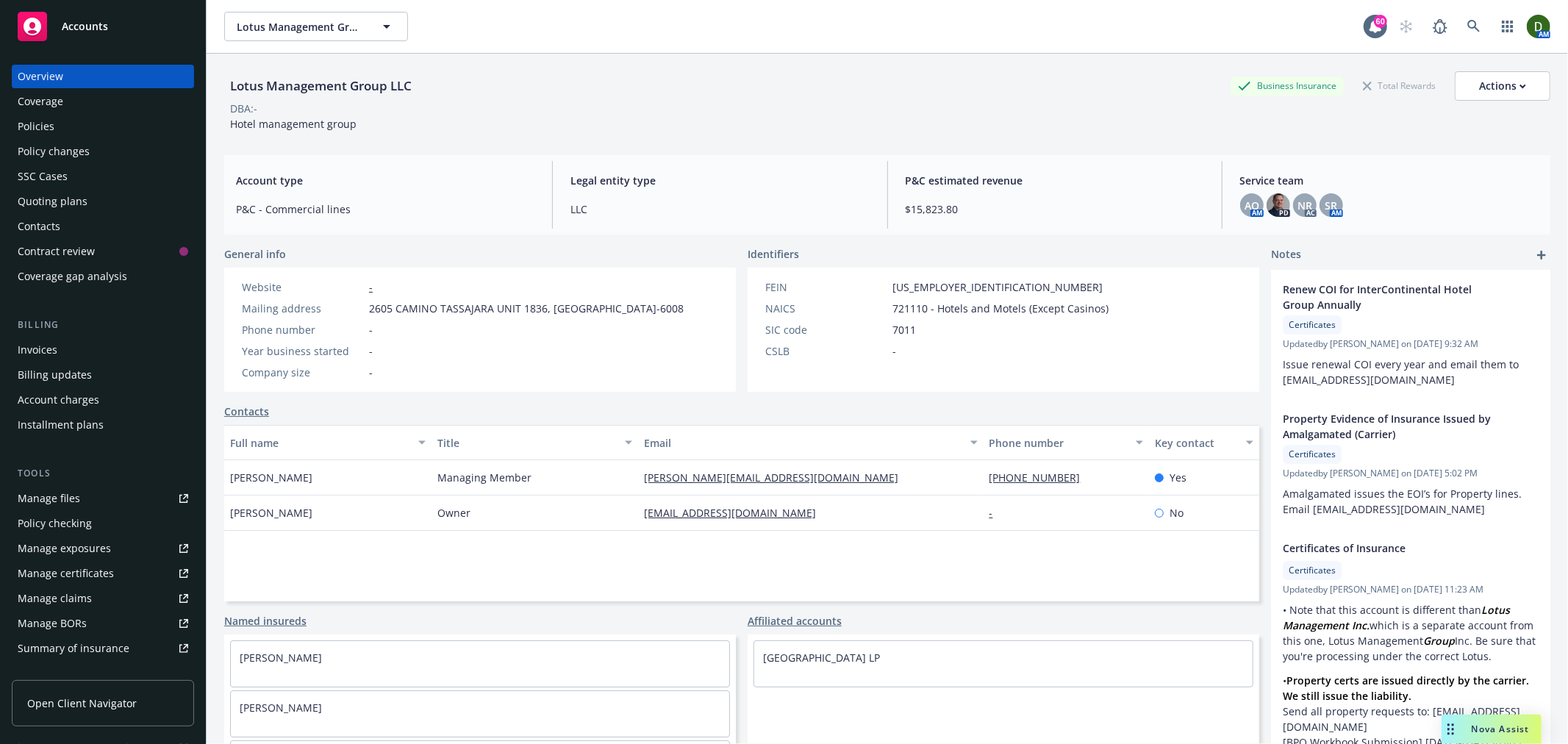
click at [62, 115] on div "Policies" at bounding box center [103, 127] width 171 height 24
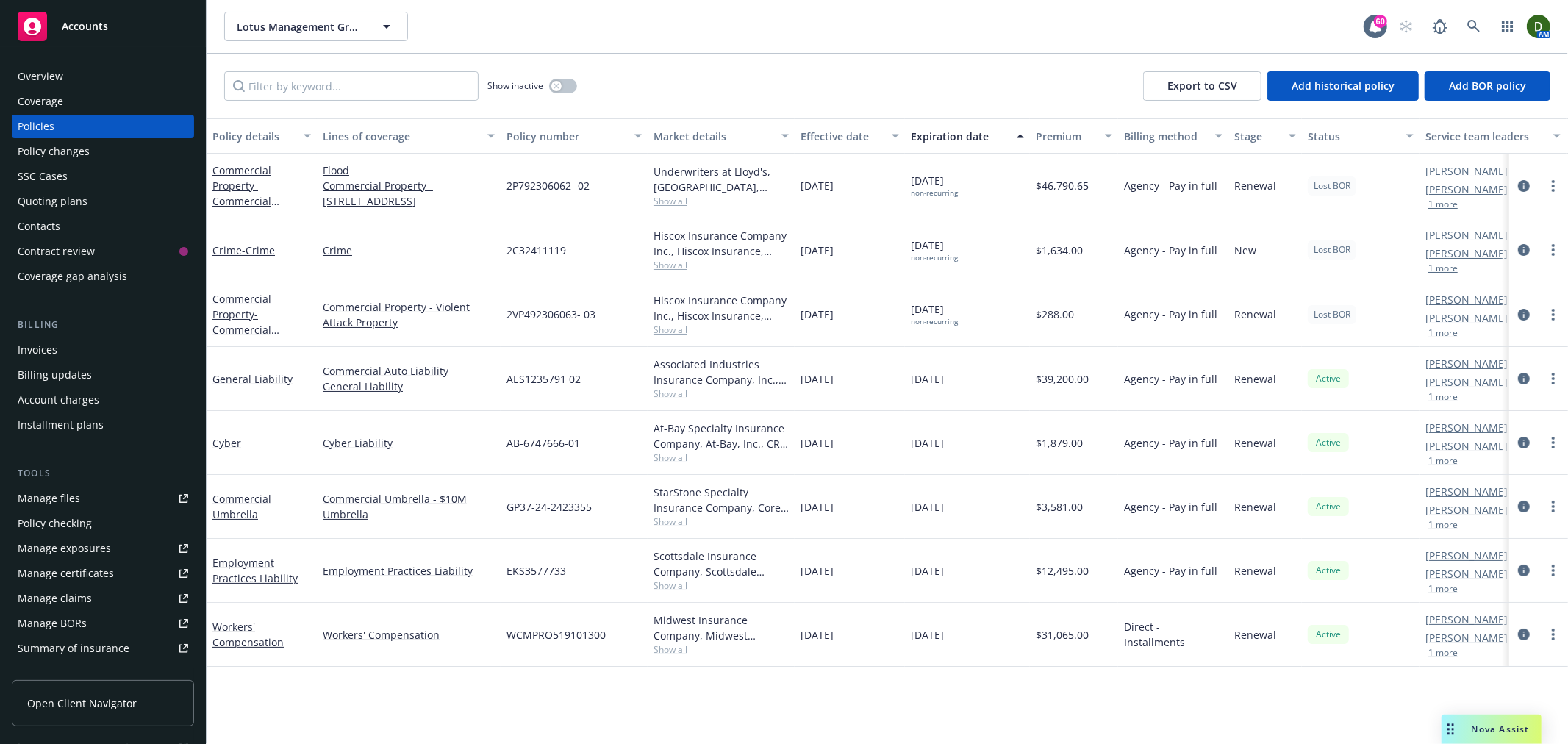
click at [50, 496] on div "Manage files" at bounding box center [49, 499] width 63 height 24
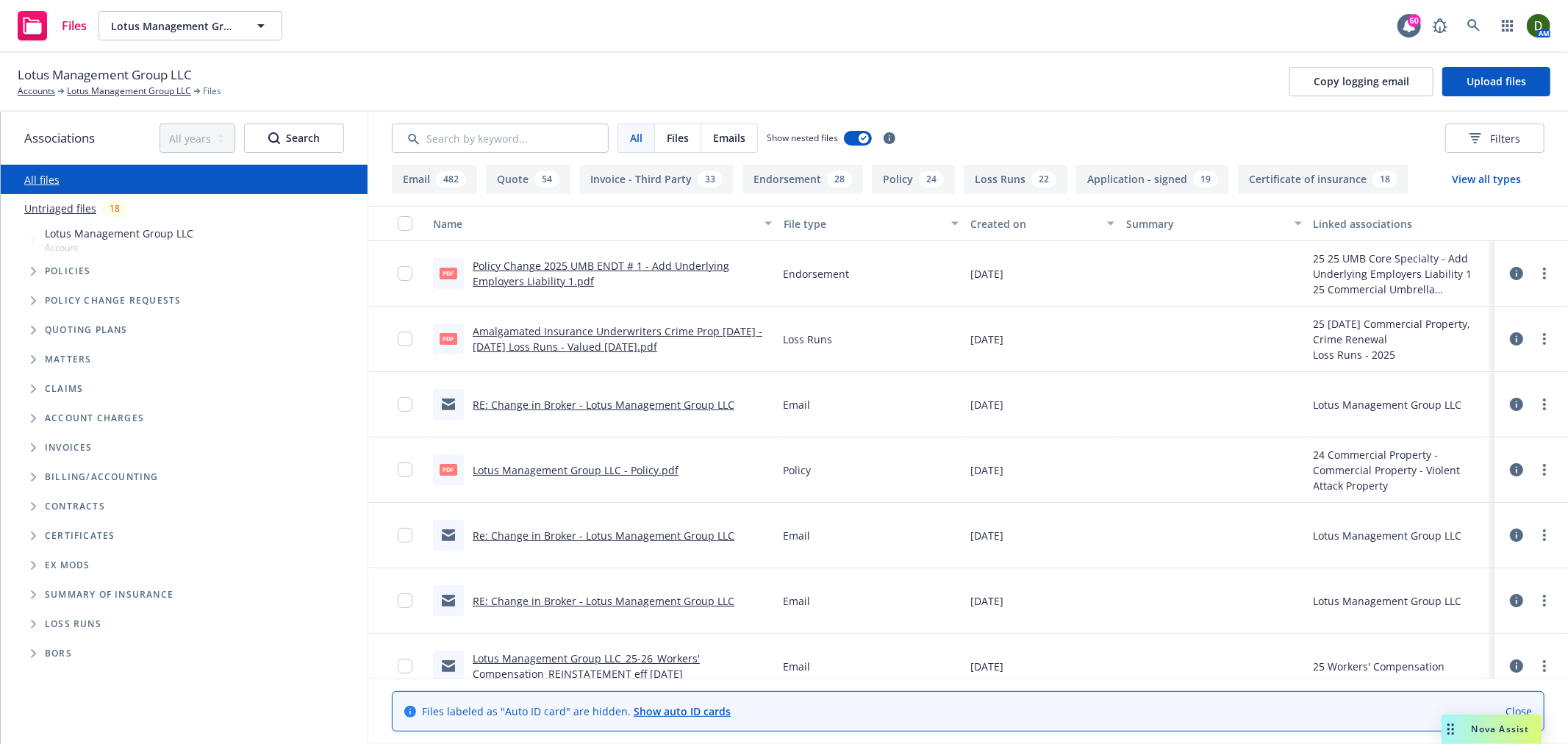
click at [630, 400] on link "RE: Change in Broker - Lotus Management Group LLC" at bounding box center [604, 405] width 262 height 14
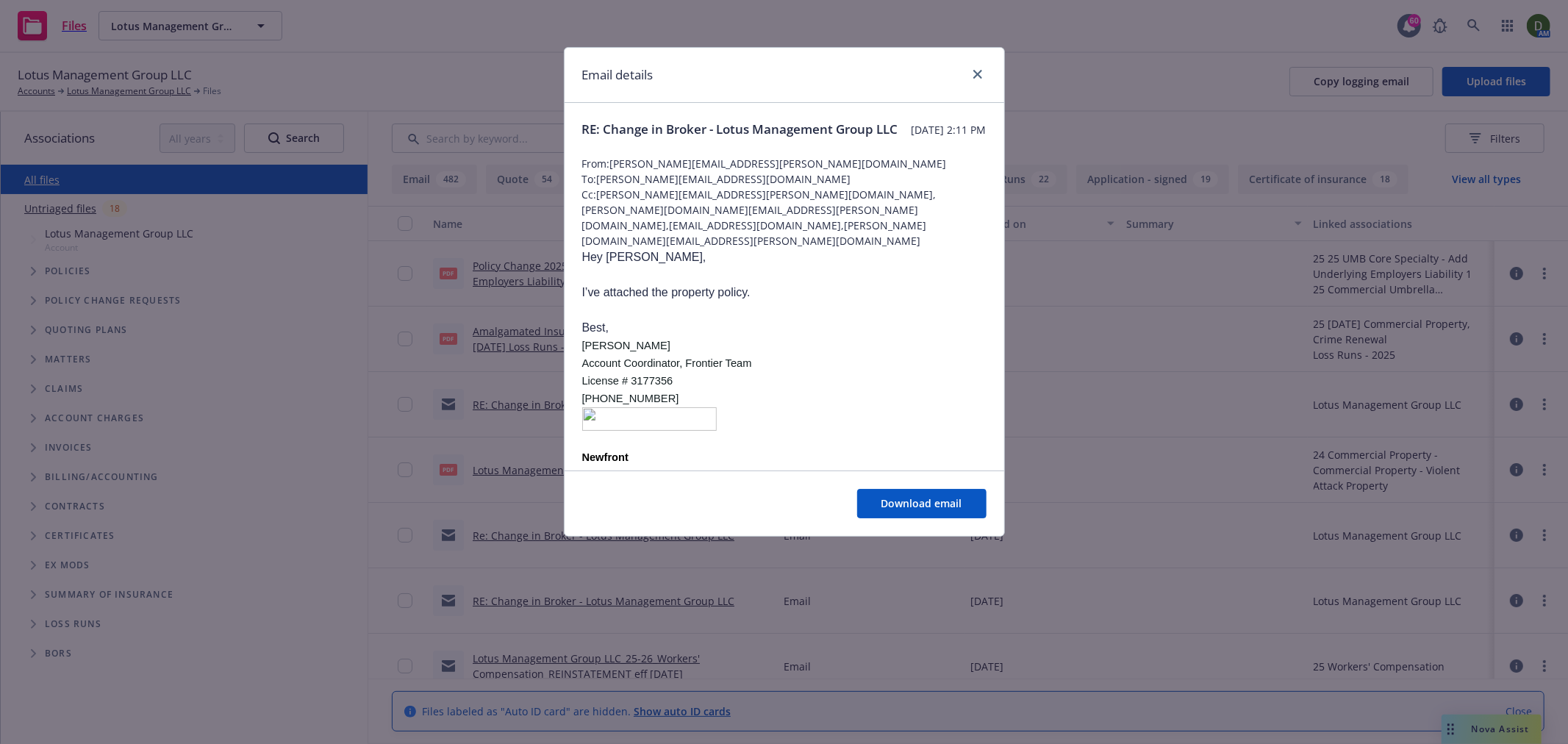
click at [986, 69] on div "Email details" at bounding box center [784, 75] width 440 height 55
click at [986, 76] on link "close" at bounding box center [977, 74] width 18 height 18
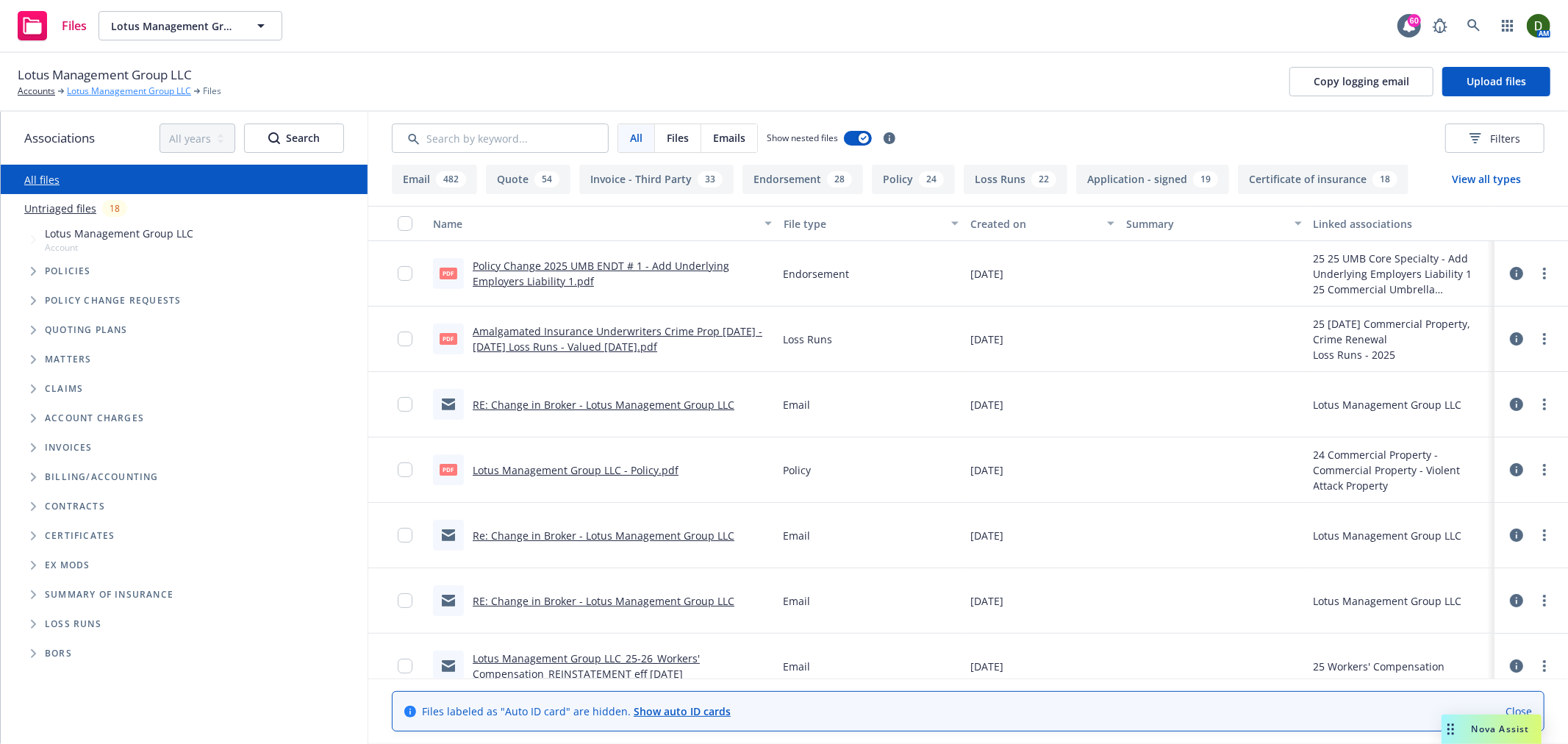
click at [165, 98] on link "Lotus Management Group LLC" at bounding box center [128, 91] width 124 height 14
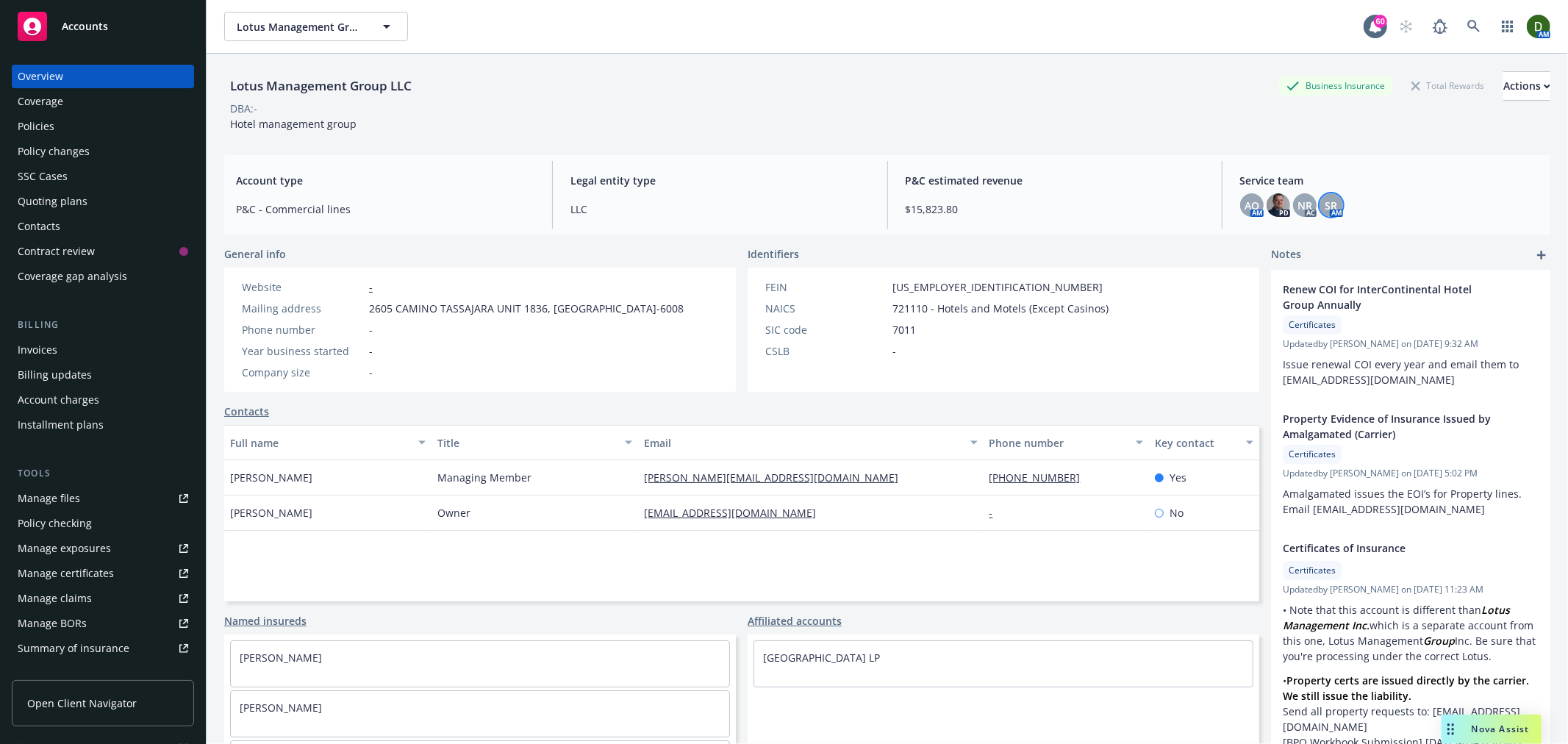
click at [1325, 205] on span "SR" at bounding box center [1330, 205] width 13 height 15
click at [1296, 215] on div "NR" at bounding box center [1305, 205] width 24 height 24
click at [1240, 205] on div "AO" at bounding box center [1252, 205] width 24 height 24
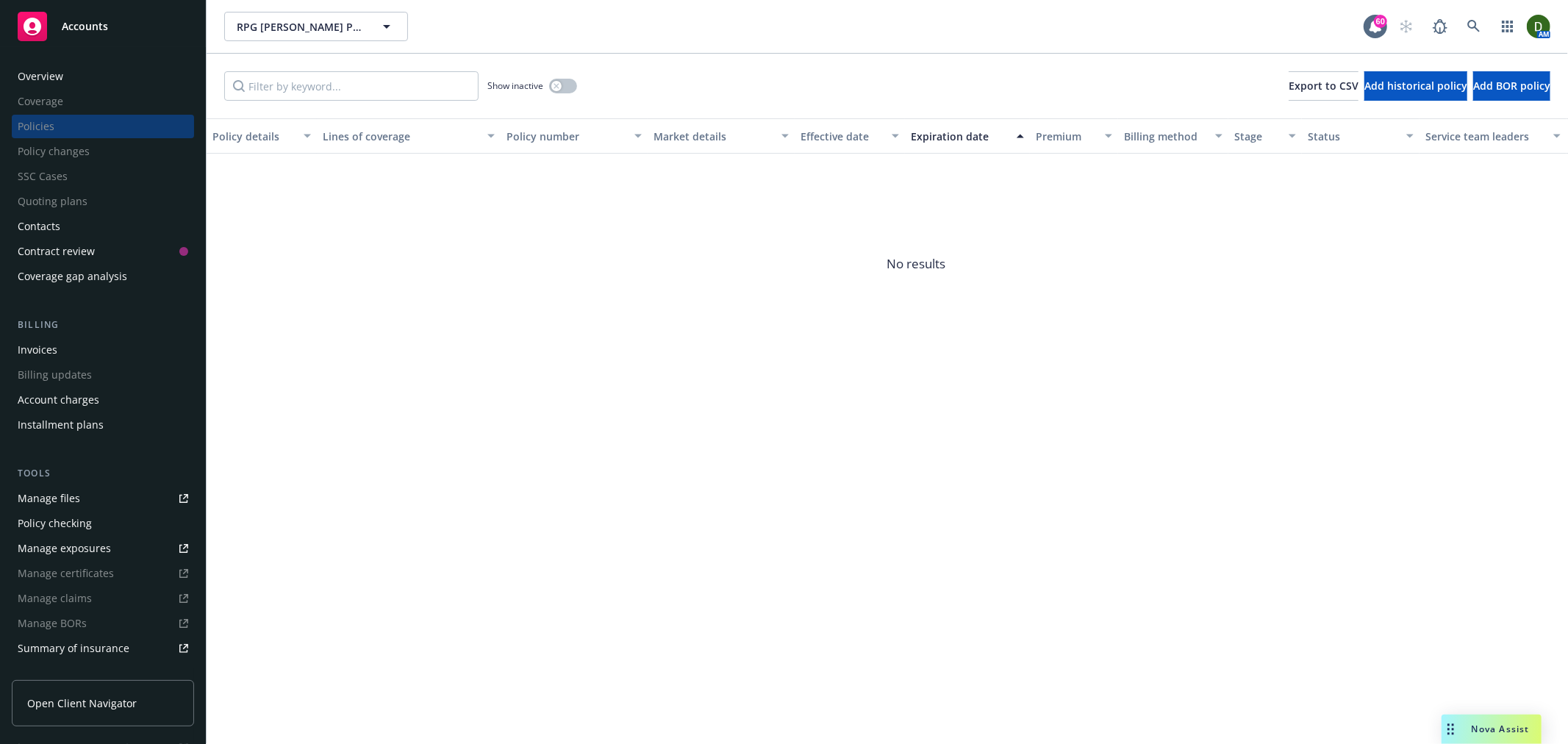
click at [122, 85] on div "Overview" at bounding box center [103, 77] width 171 height 24
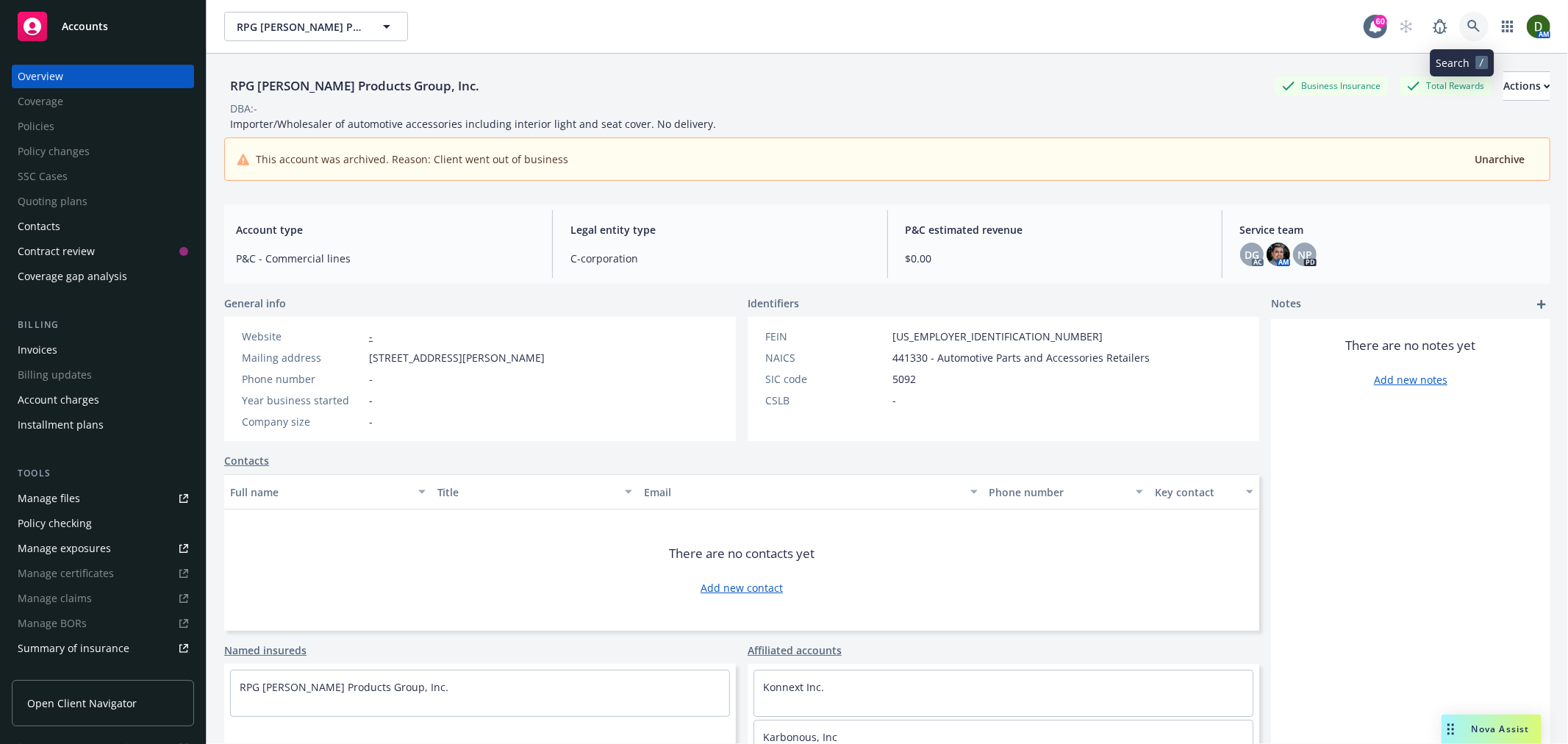
click at [1460, 34] on link at bounding box center [1474, 26] width 30 height 30
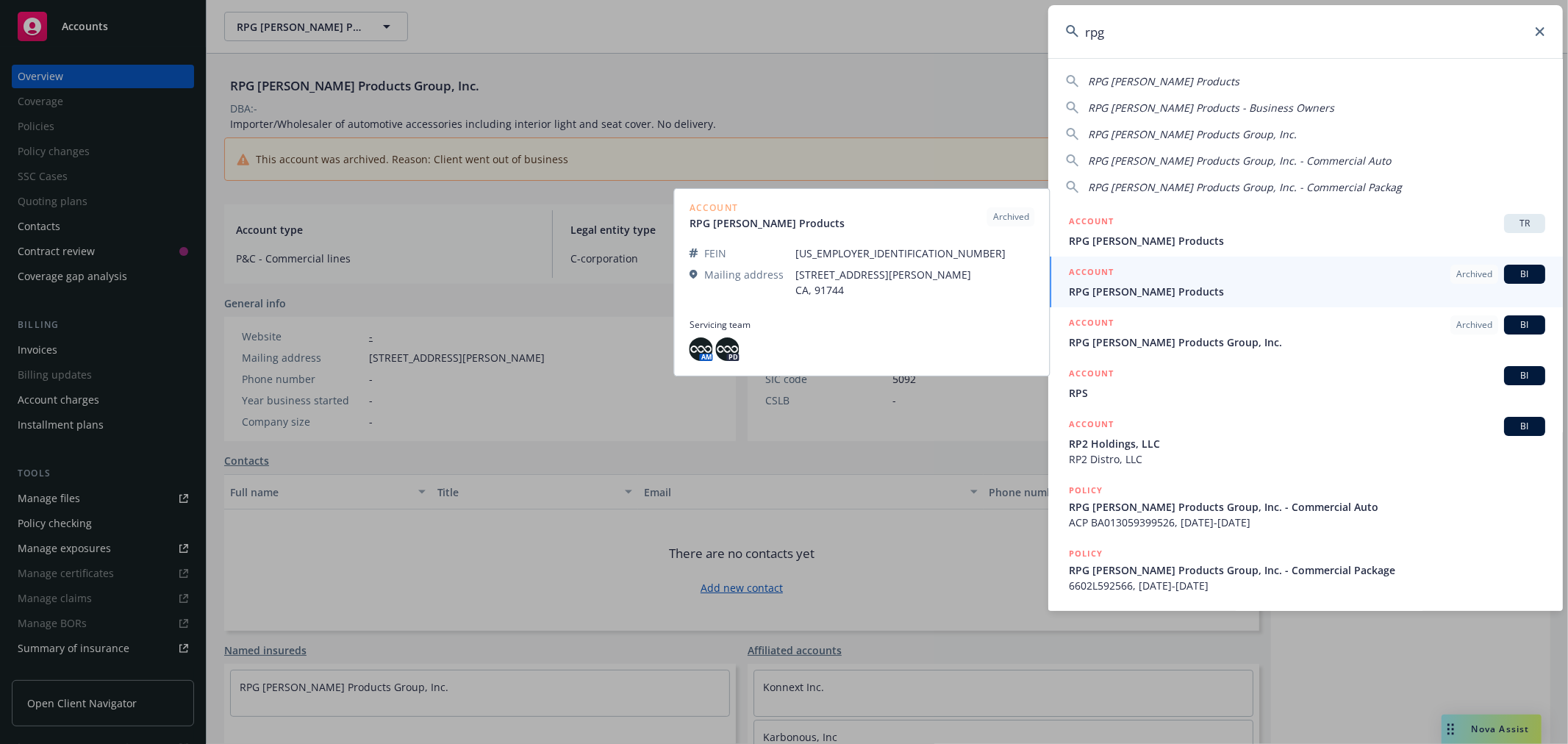
type input "rpg"
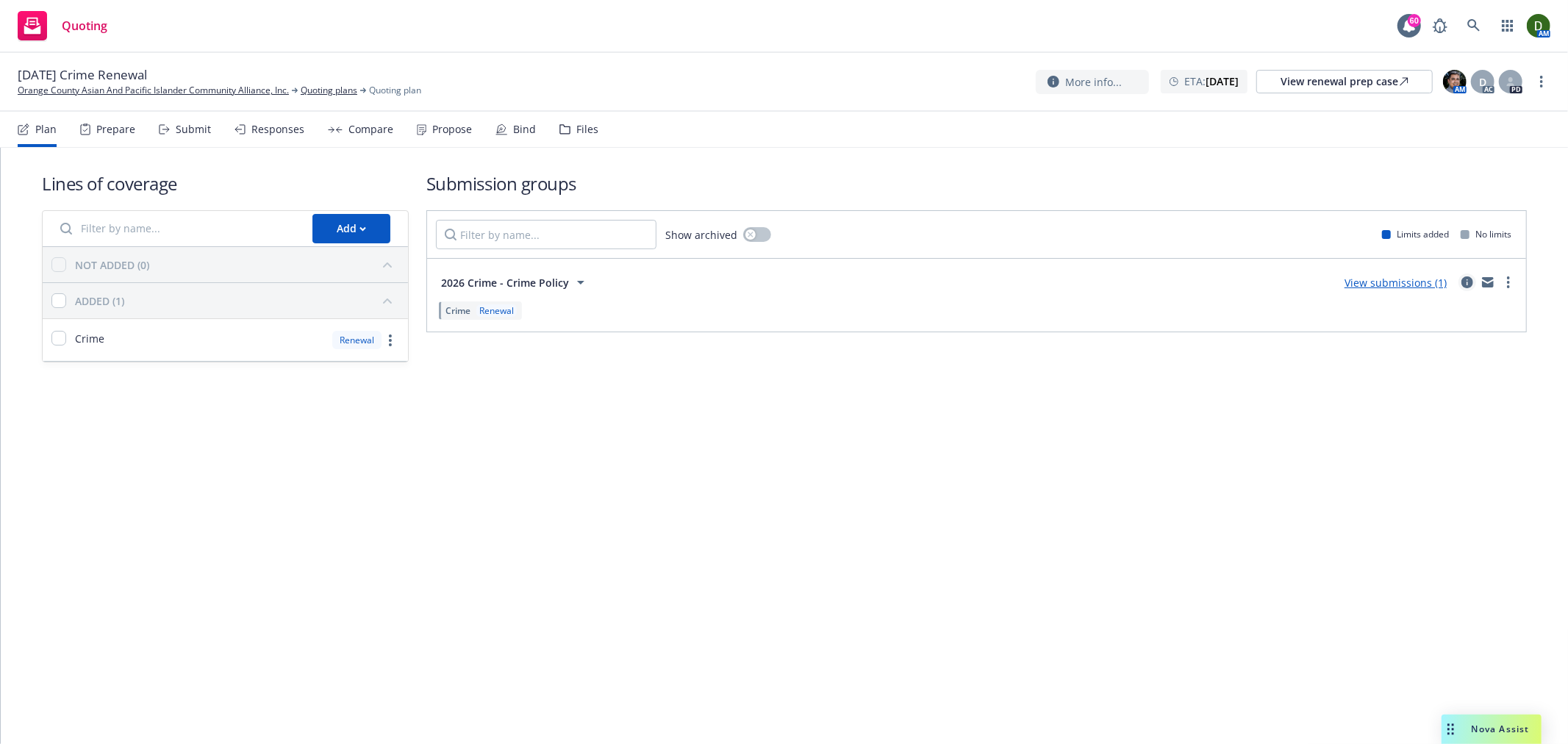
click at [1463, 284] on icon "circleInformation" at bounding box center [1467, 282] width 12 height 12
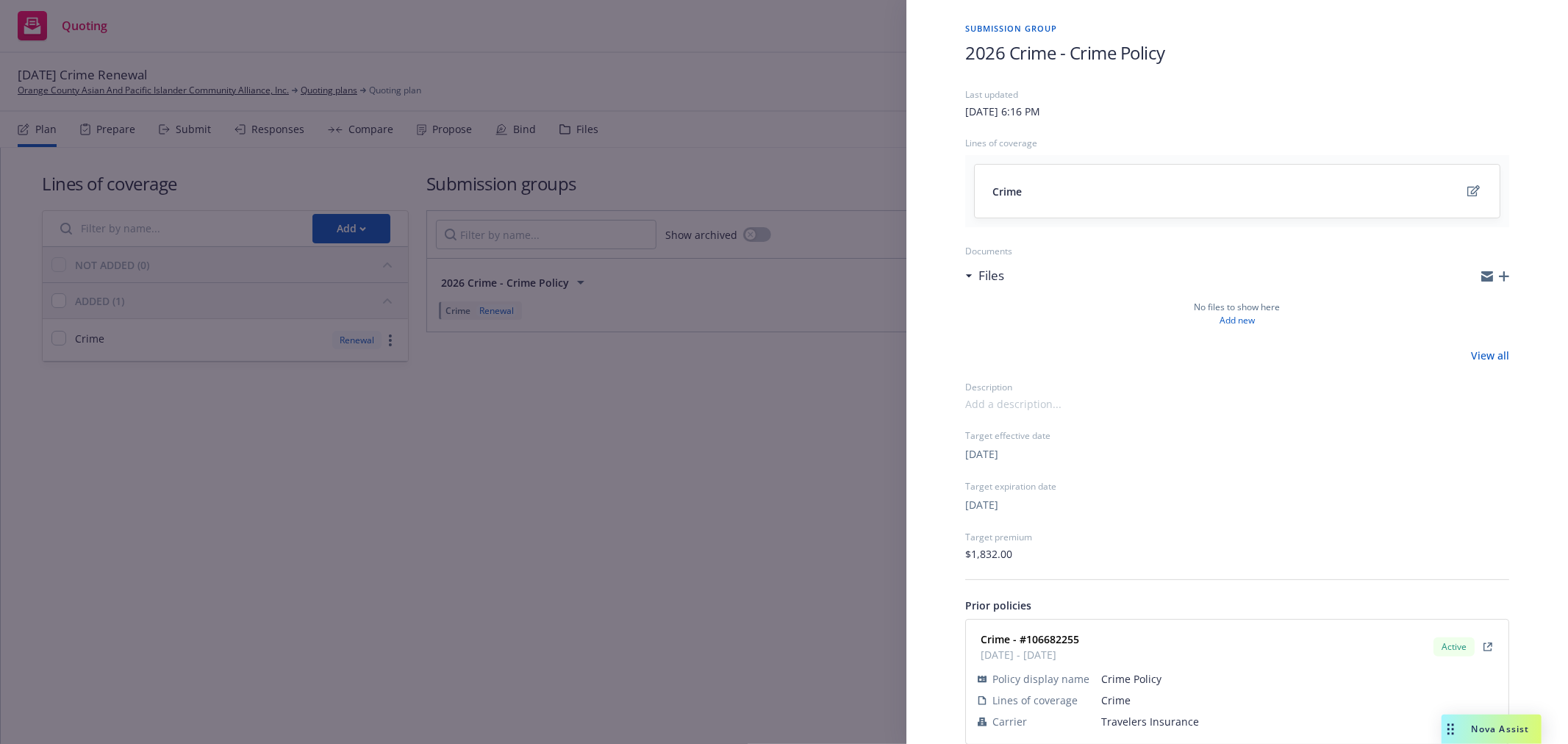
scroll to position [68, 0]
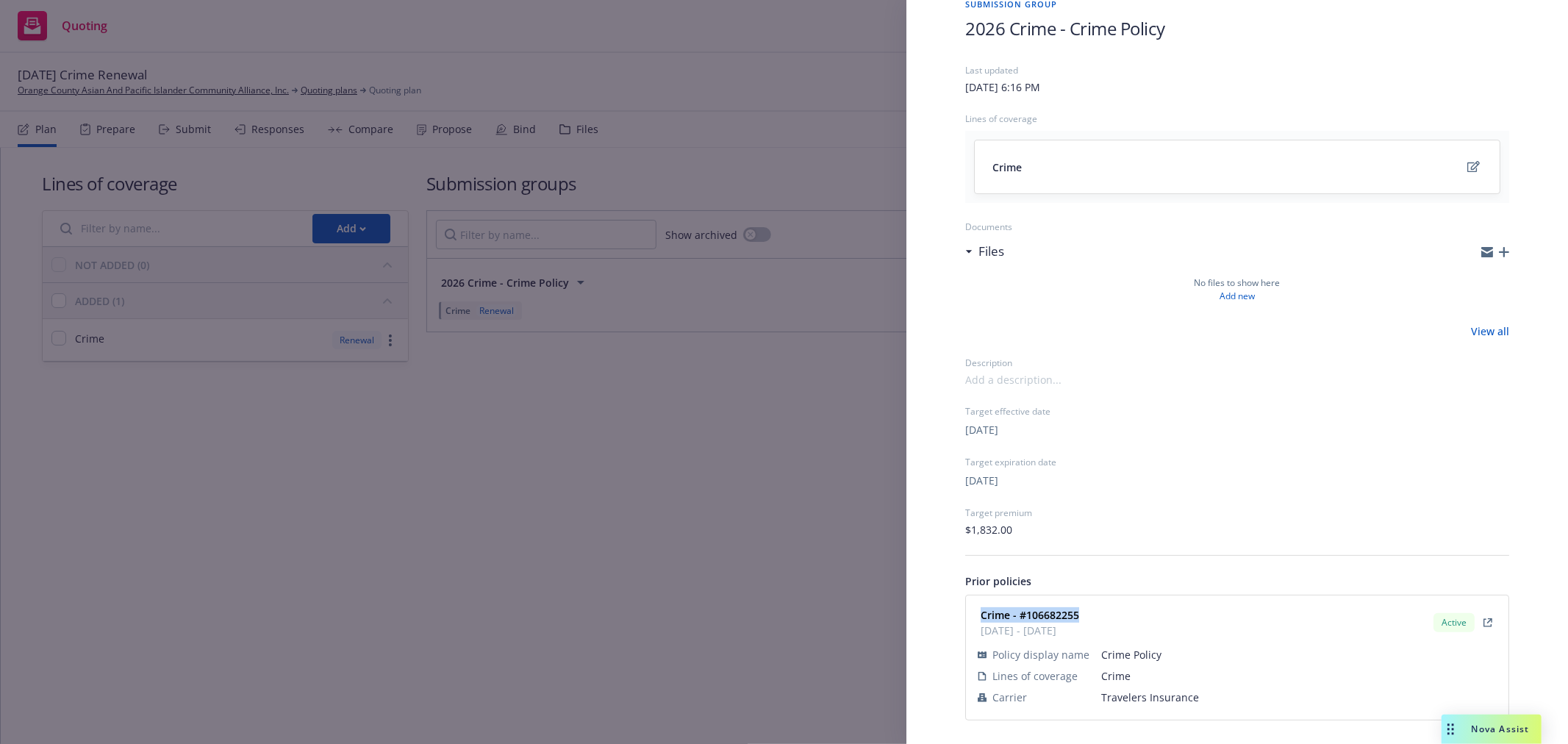
drag, startPoint x: 1093, startPoint y: 609, endPoint x: 980, endPoint y: 614, distance: 113.1
click at [980, 614] on div "Crime - #106682255 02/08/2025 - 02/08/2026" at bounding box center [1029, 622] width 101 height 31
copy strong "Crime - #106682255"
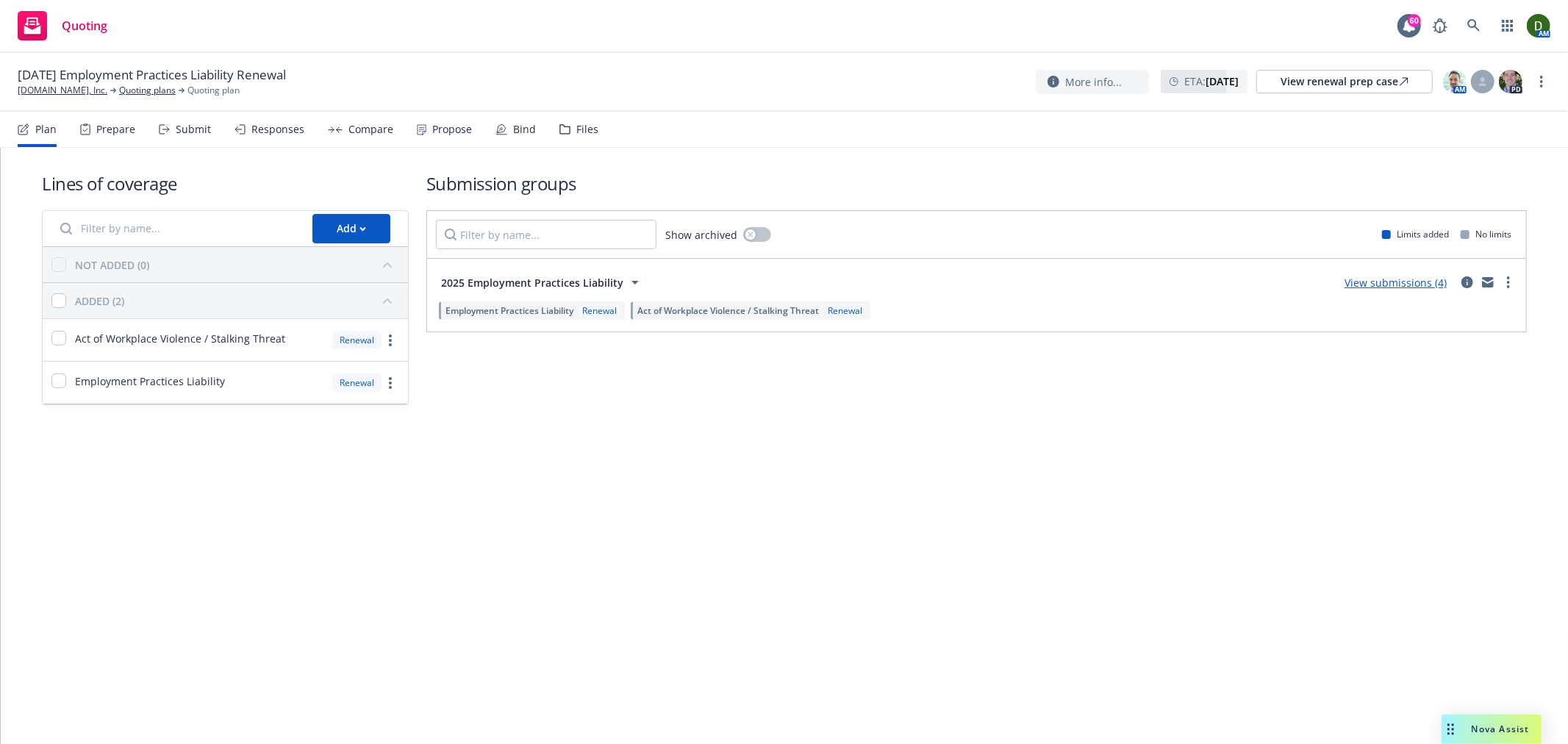
click at [341, 125] on div "Compare" at bounding box center [360, 129] width 65 height 36
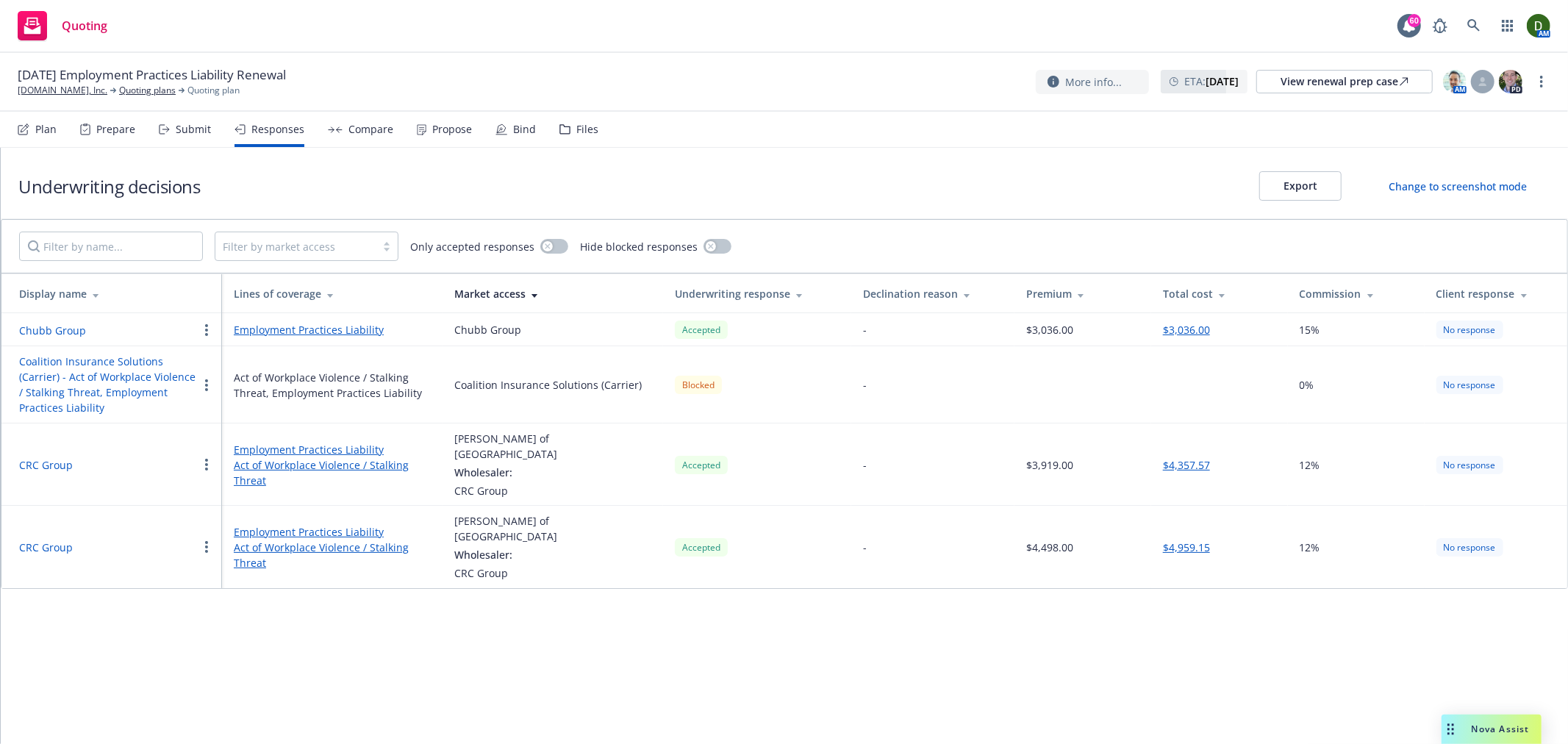
click at [191, 130] on div "Submit" at bounding box center [194, 129] width 36 height 12
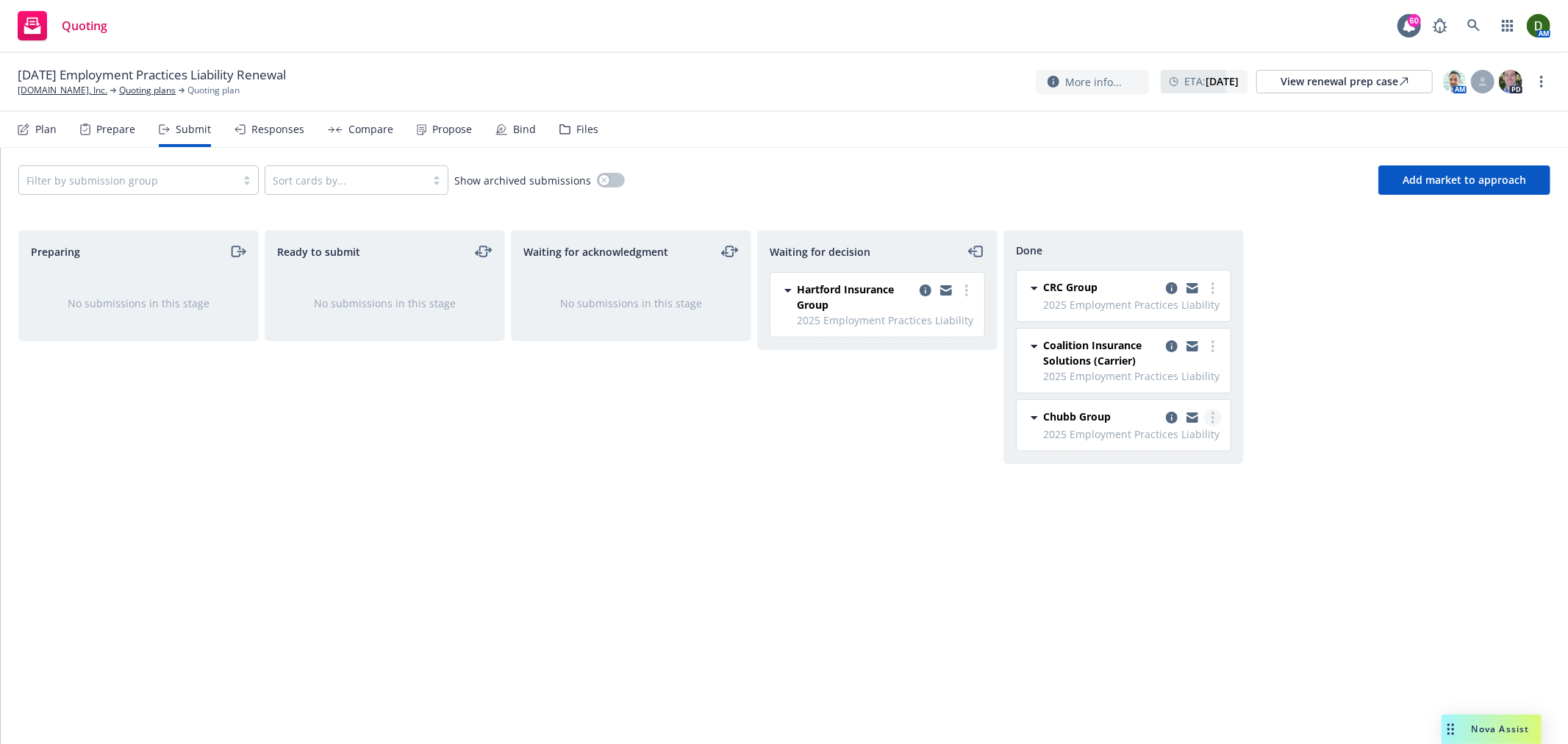
click at [1207, 415] on link "more" at bounding box center [1213, 418] width 18 height 18
click at [1171, 468] on link "Add accepted decision" at bounding box center [1148, 478] width 147 height 30
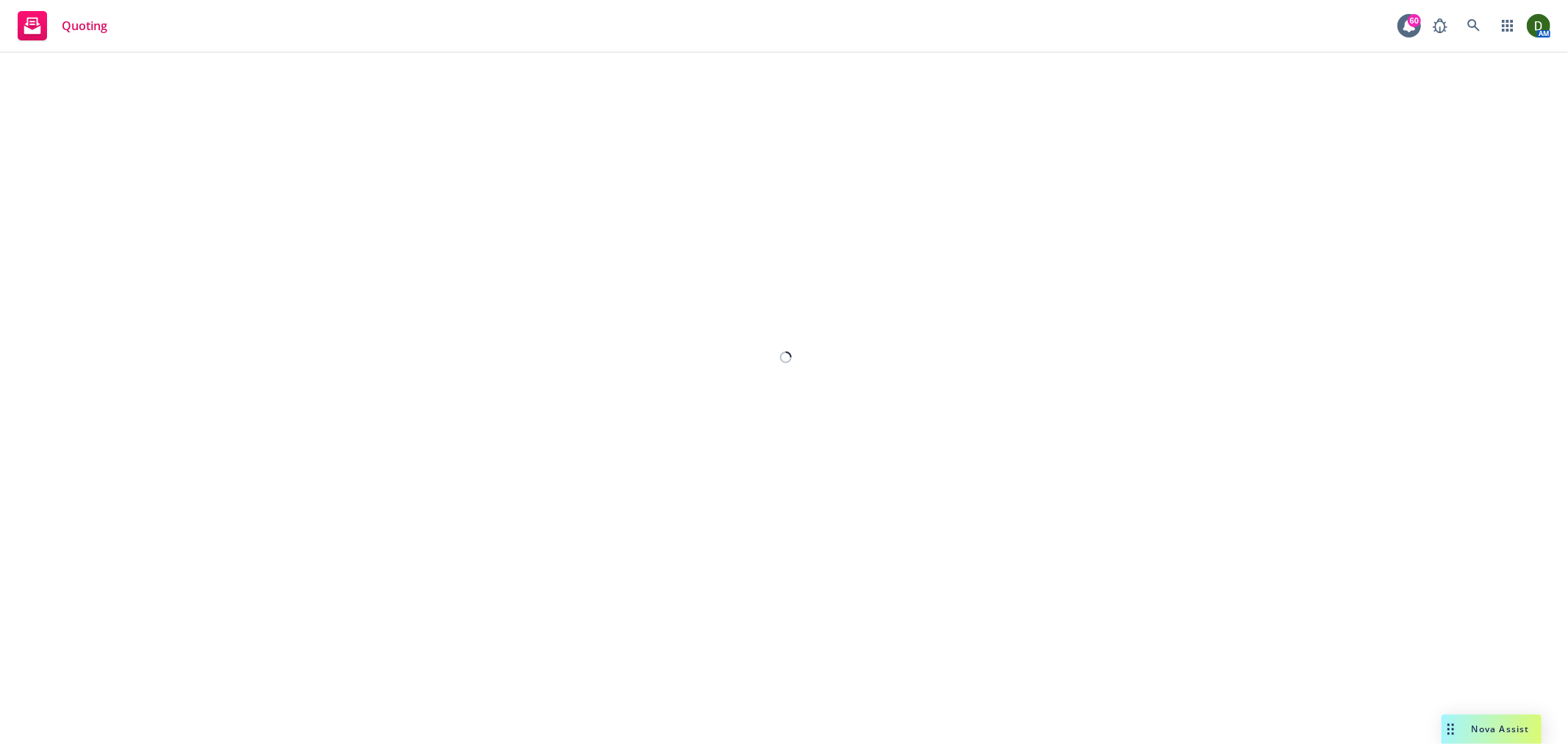
select select "12"
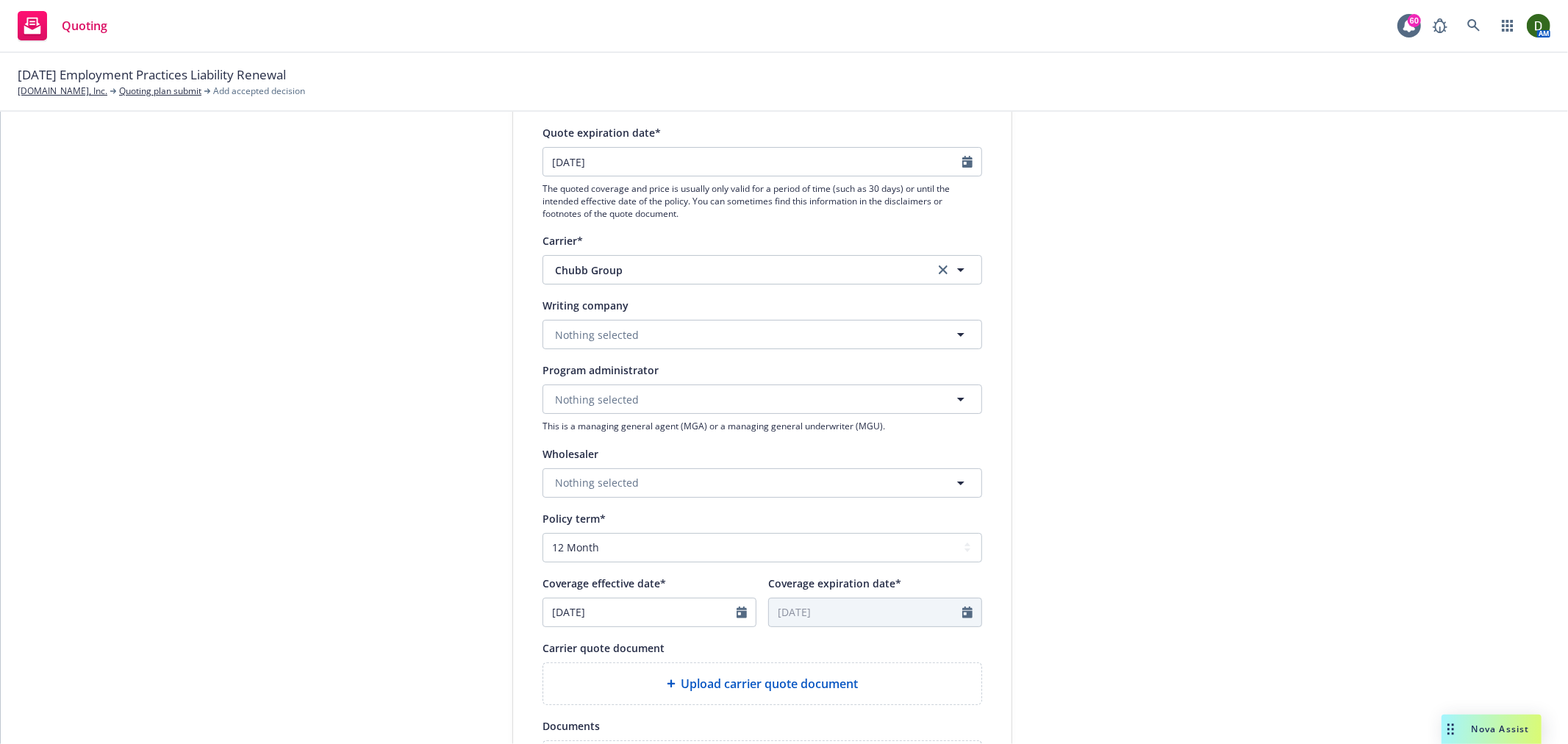
scroll to position [326, 0]
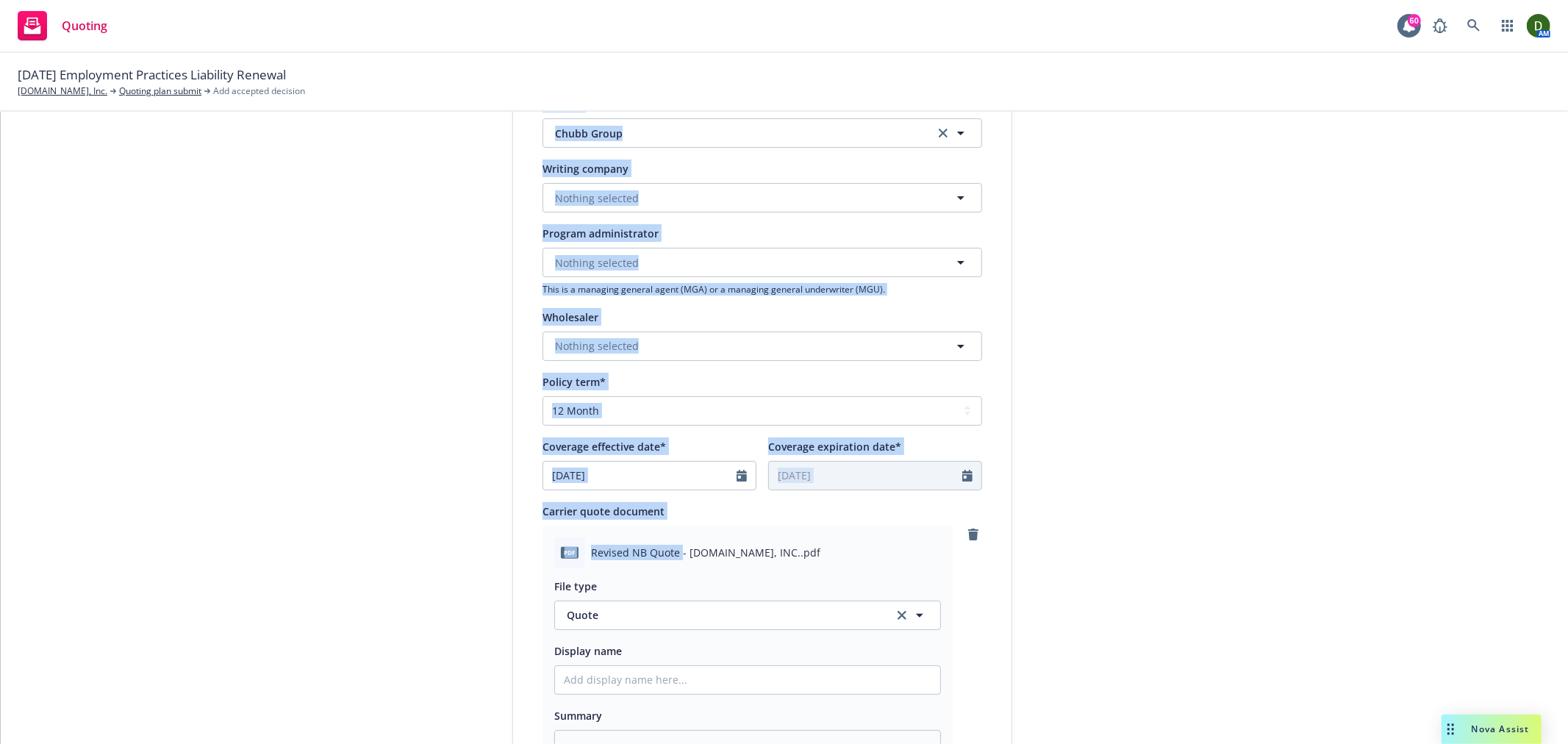
drag, startPoint x: 674, startPoint y: 554, endPoint x: 468, endPoint y: 555, distance: 206.0
click at [468, 555] on div "1 Quote initiation 2 Coverage selection 3 Billing info Quote initiation Display…" at bounding box center [784, 445] width 1532 height 1201
click at [652, 565] on div "pdf Revised NB Quote - MEDITATION.LIVE, INC..pdf" at bounding box center [748, 553] width 387 height 31
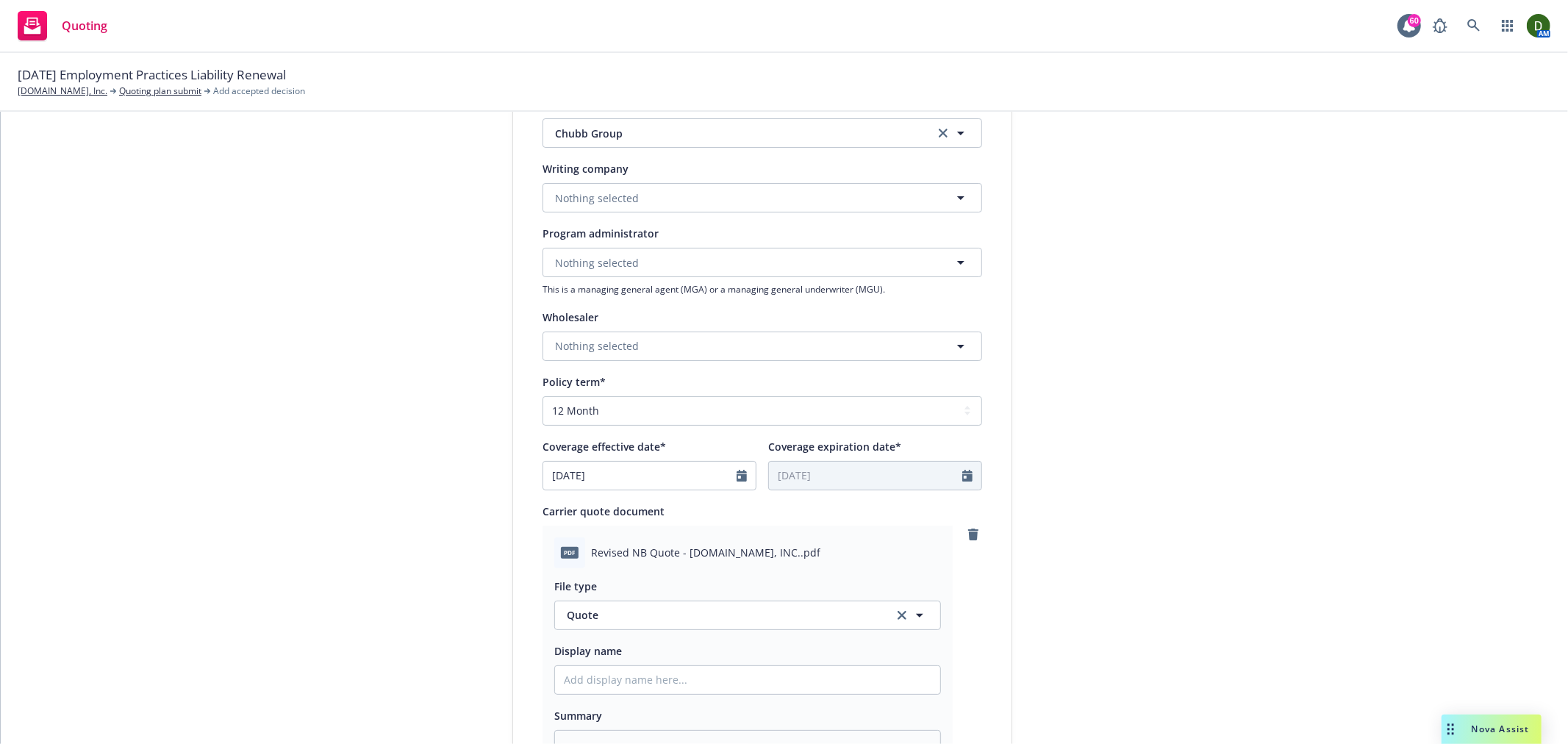
click at [614, 546] on span "Revised NB Quote - MEDITATION.LIVE, INC..pdf" at bounding box center [705, 553] width 229 height 15
click at [616, 547] on span "Revised NB Quote - MEDITATION.LIVE, INC..pdf" at bounding box center [705, 553] width 229 height 15
click at [591, 550] on span "Revised NB Quote - MEDITATION.LIVE, INC..pdf" at bounding box center [705, 553] width 229 height 15
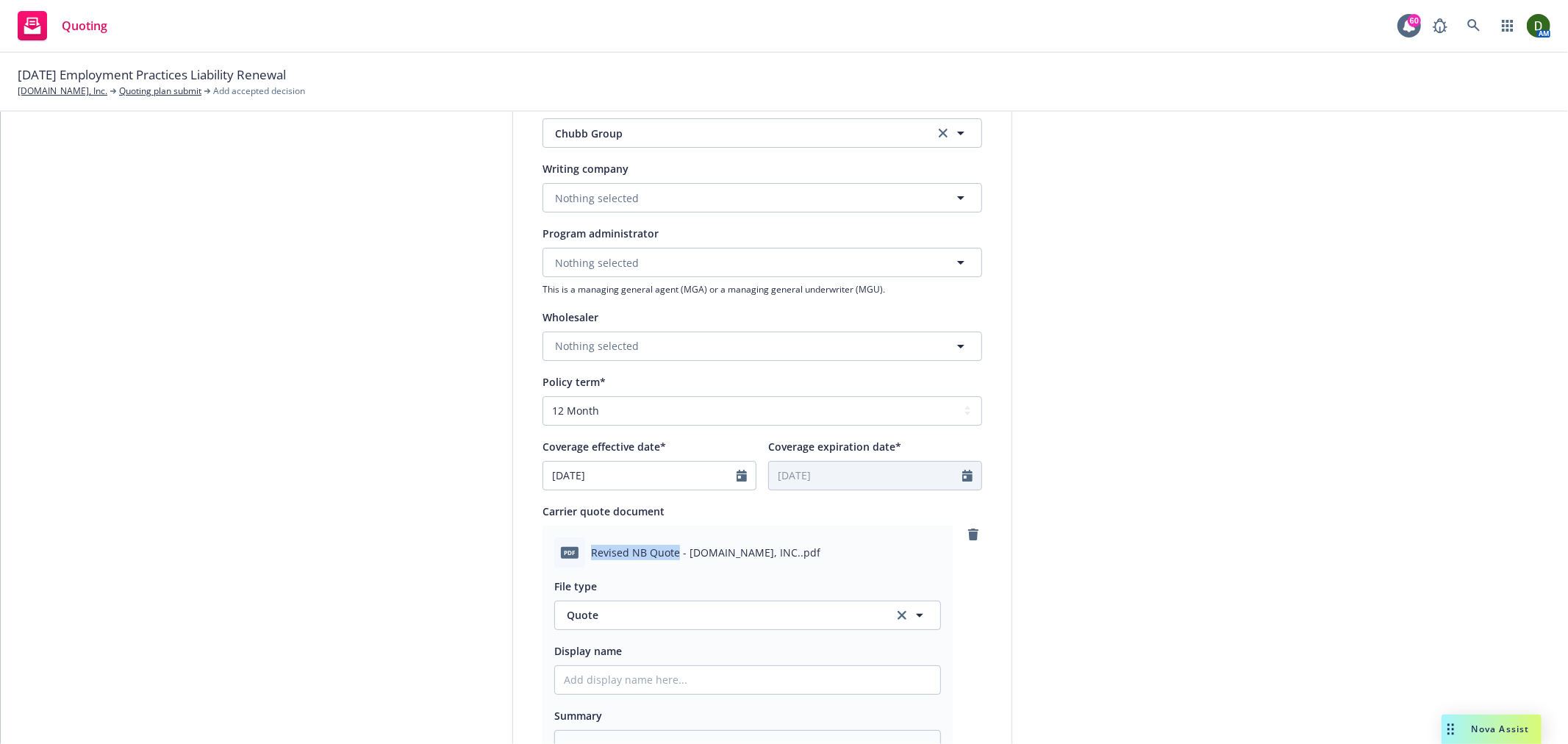
drag, startPoint x: 584, startPoint y: 553, endPoint x: 670, endPoint y: 555, distance: 86.0
click at [670, 555] on span "Revised NB Quote - MEDITATION.LIVE, INC..pdf" at bounding box center [705, 553] width 229 height 15
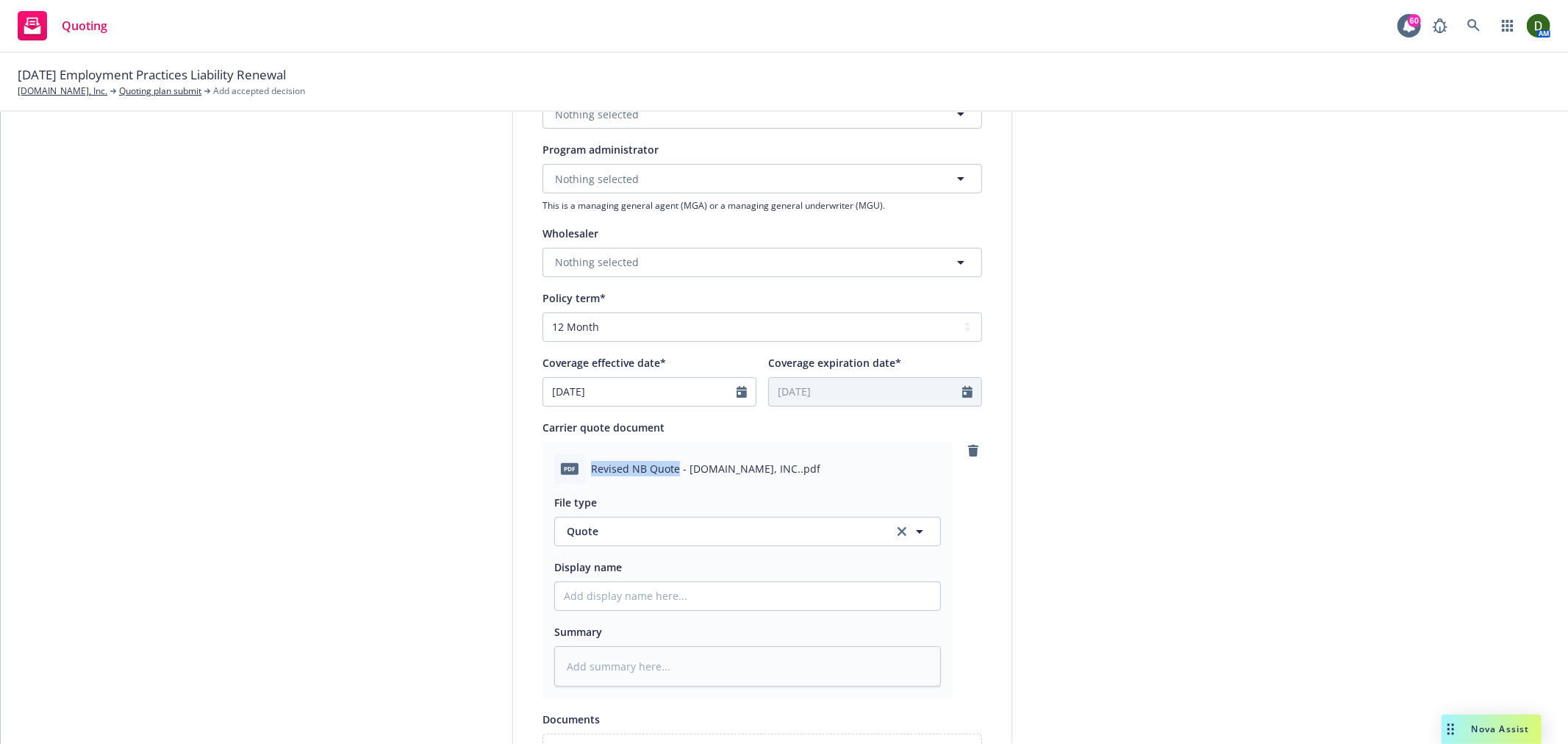
scroll to position [490, 0]
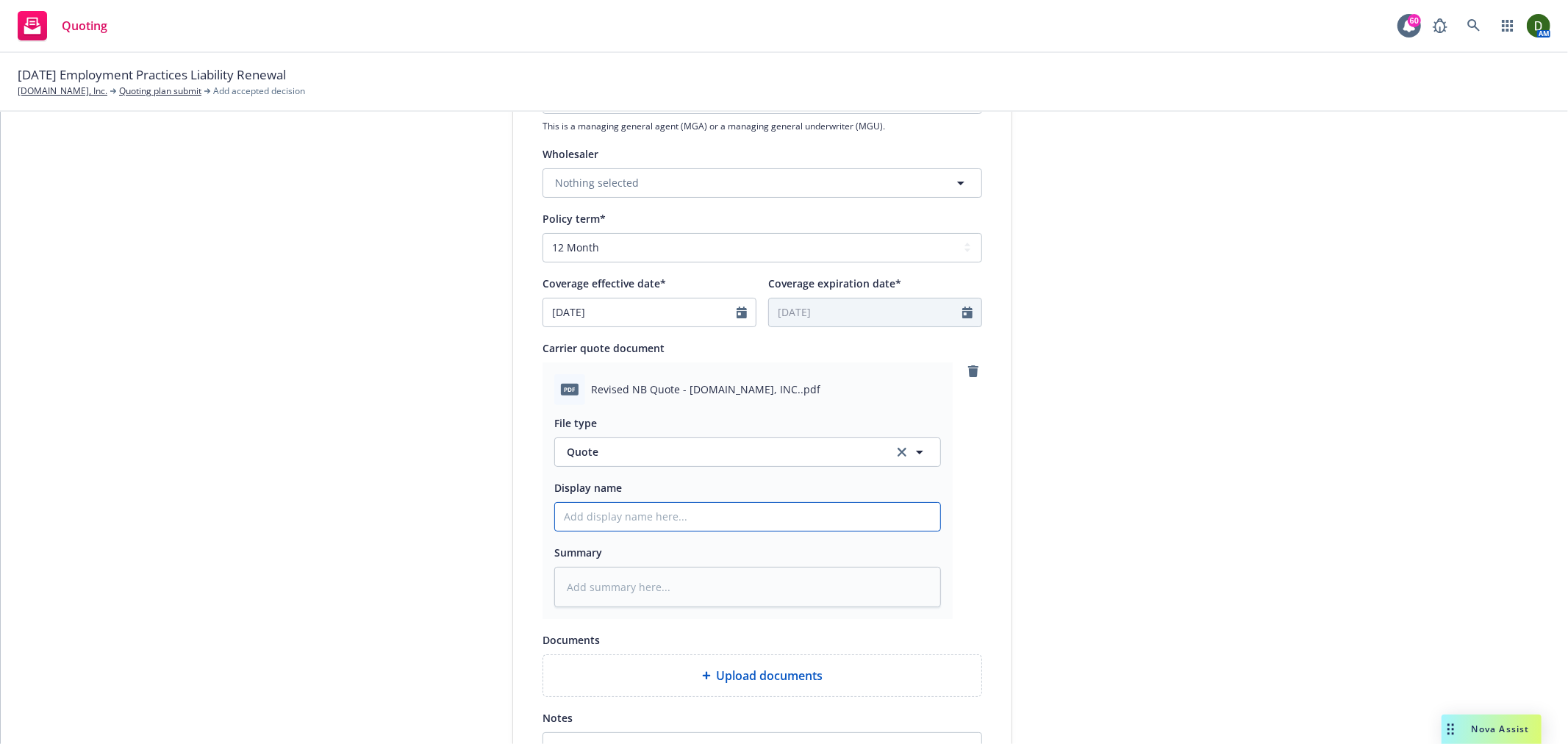
click at [616, 518] on input "Display name" at bounding box center [748, 517] width 385 height 28
type textarea "x"
type input "2"
type textarea "x"
type input "25"
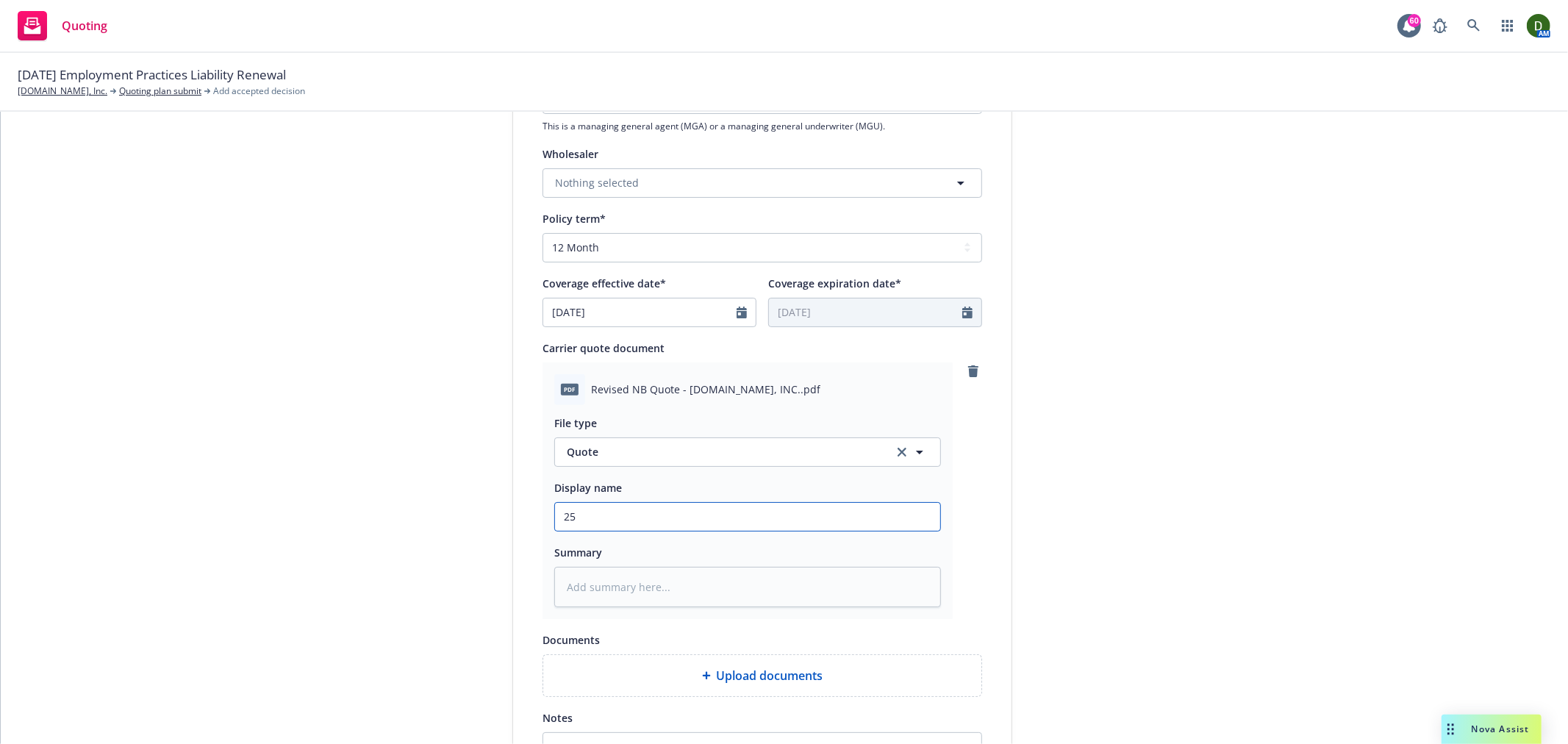
type textarea "x"
type input "25-"
type textarea "x"
type input "25-2"
type textarea "x"
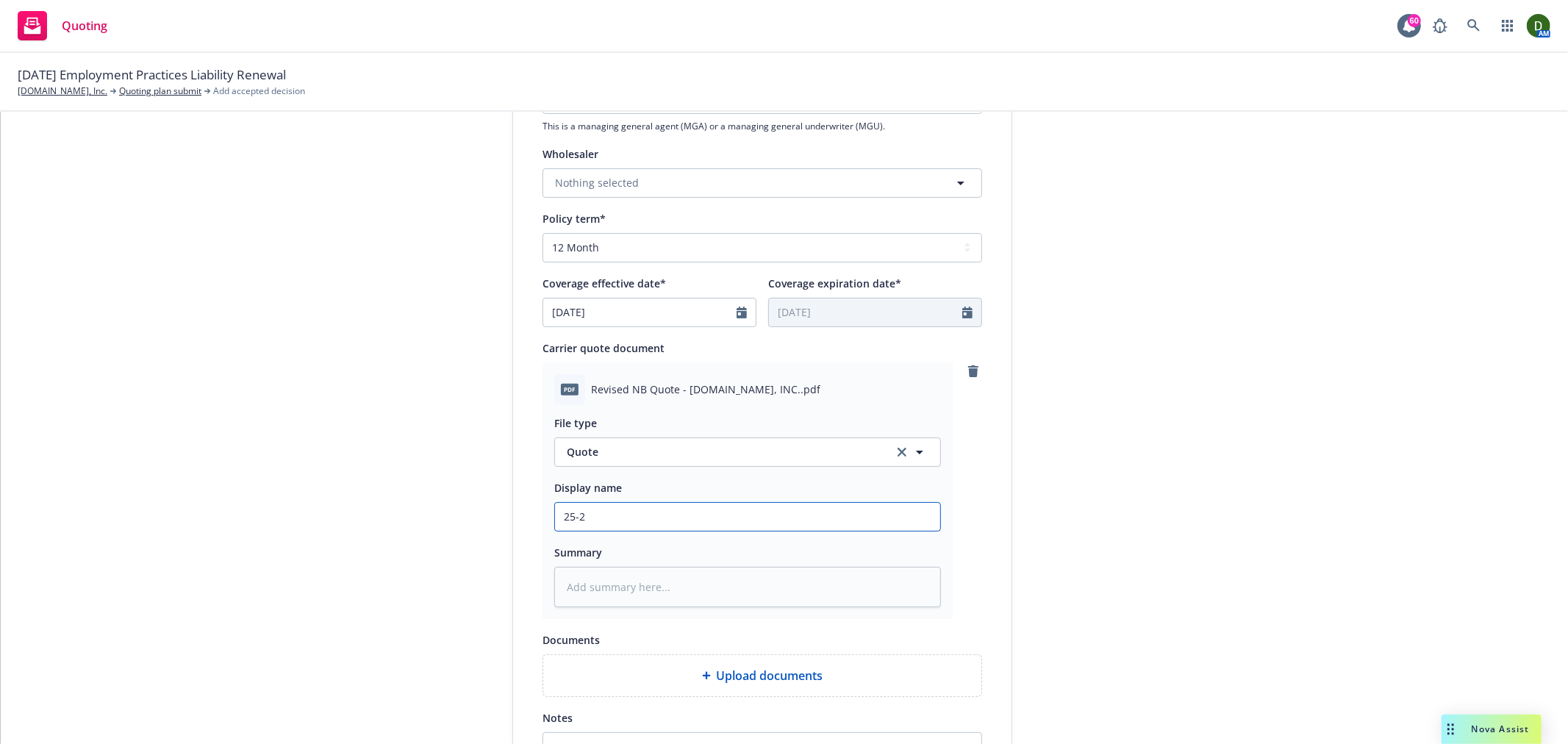
type input "25-26"
type textarea "x"
type input "25-26"
type textarea "x"
type input "25-26 E"
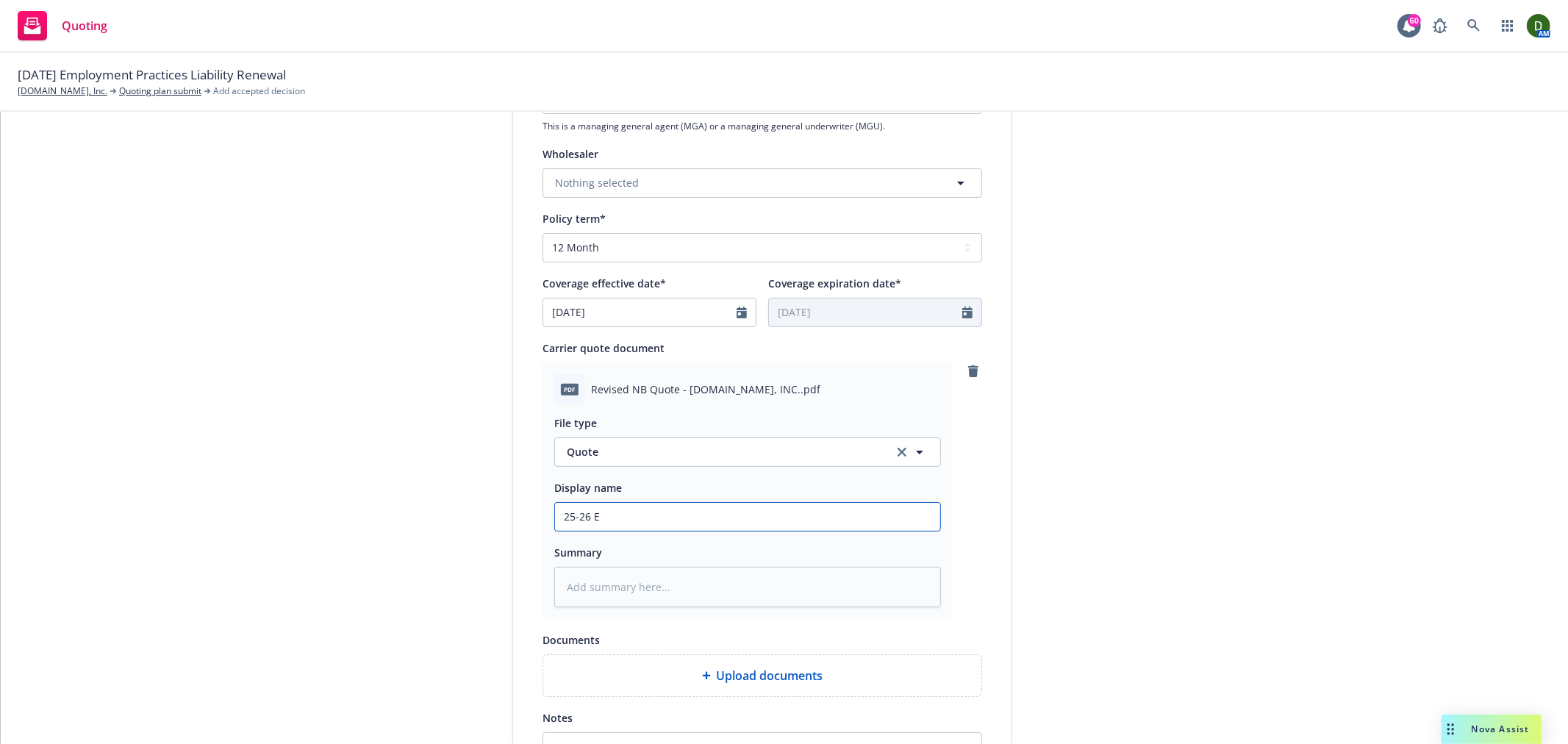
type textarea "x"
type input "25-26 EP"
type textarea "x"
type input "25-26 EPL"
type textarea "x"
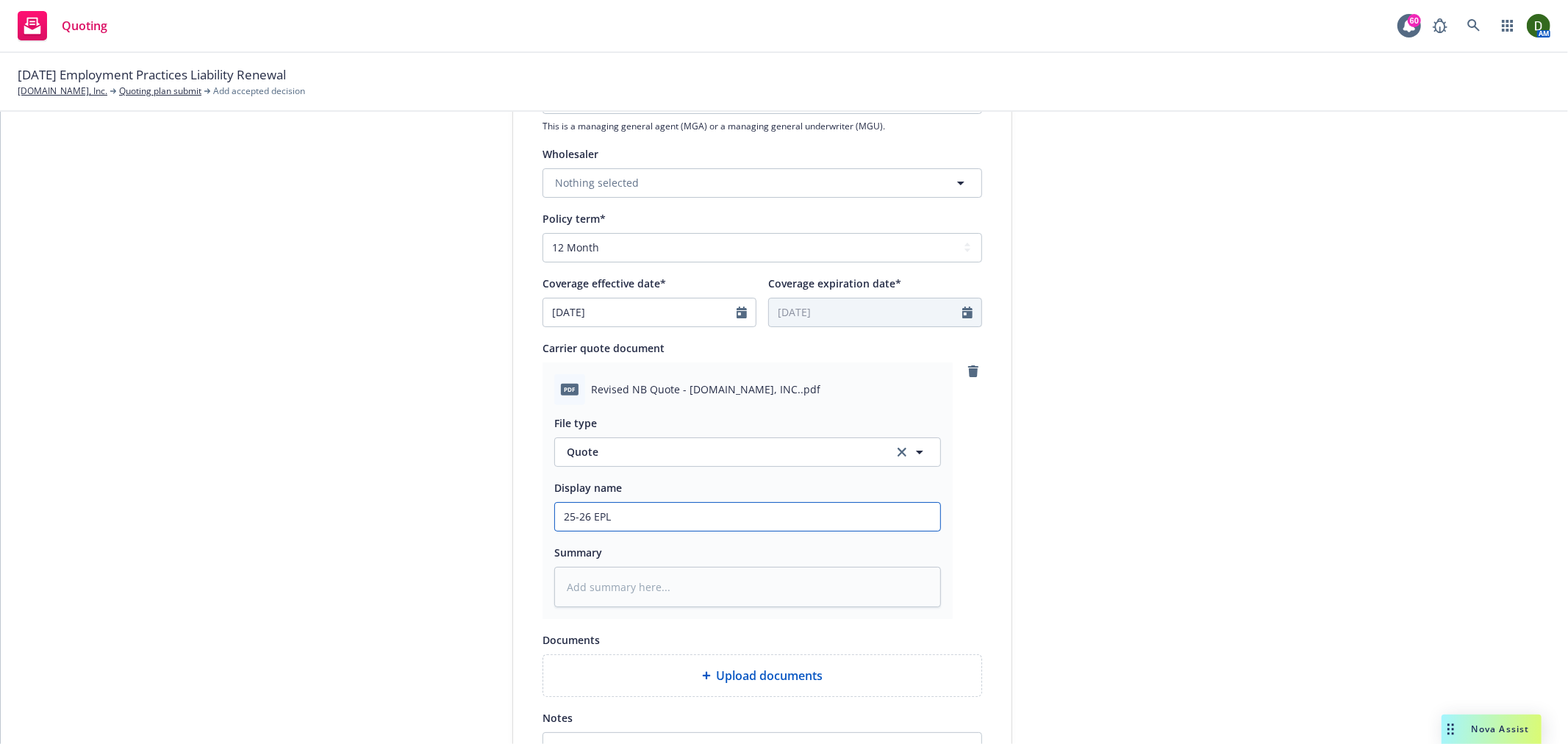
type input "25-26 EPL"
type textarea "x"
type input "25-26 EPL -"
type textarea "x"
type input "25-26 EPL -"
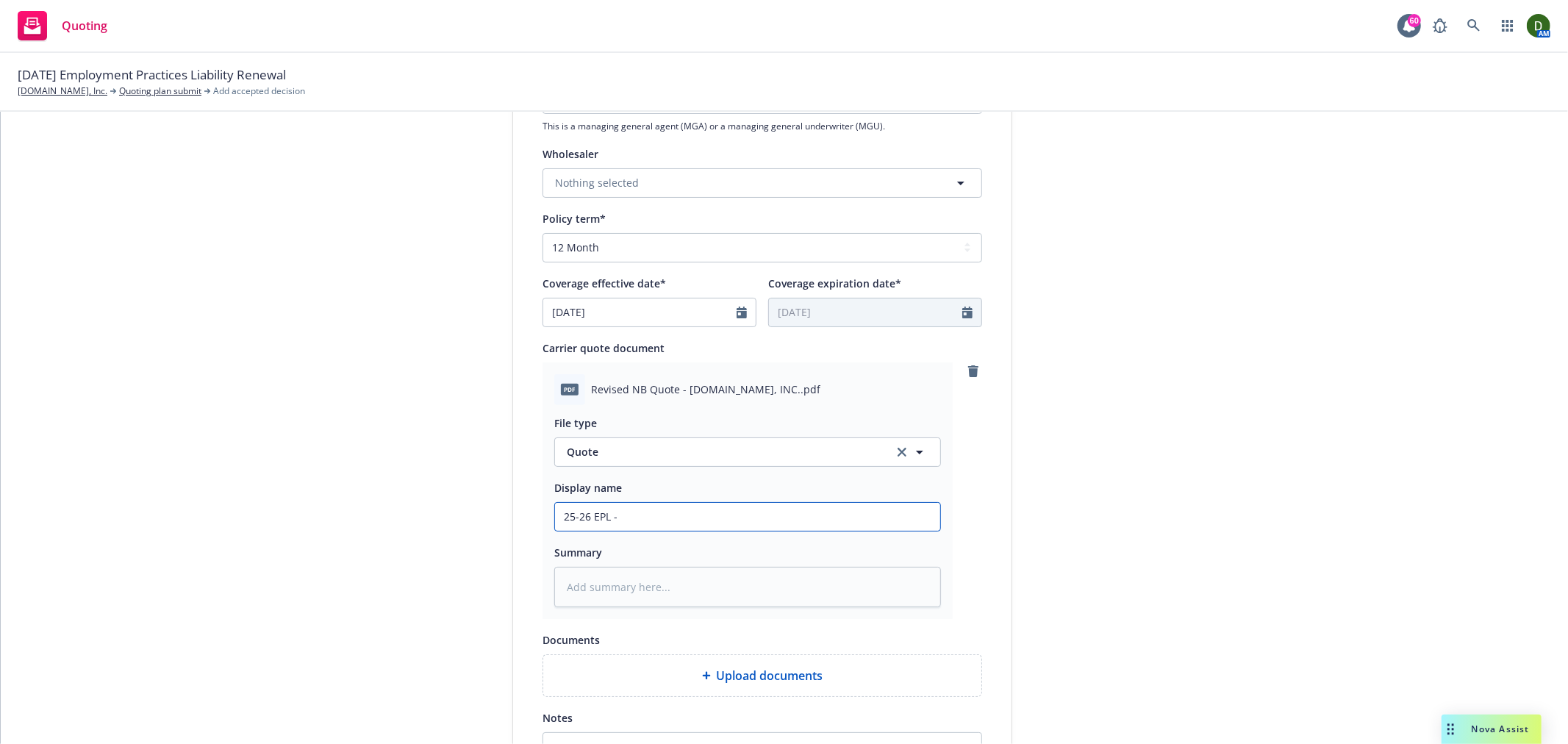
type textarea "x"
type input "25-26 EPL - C"
type textarea "x"
type input "25-26 EPL - Chui"
type textarea "x"
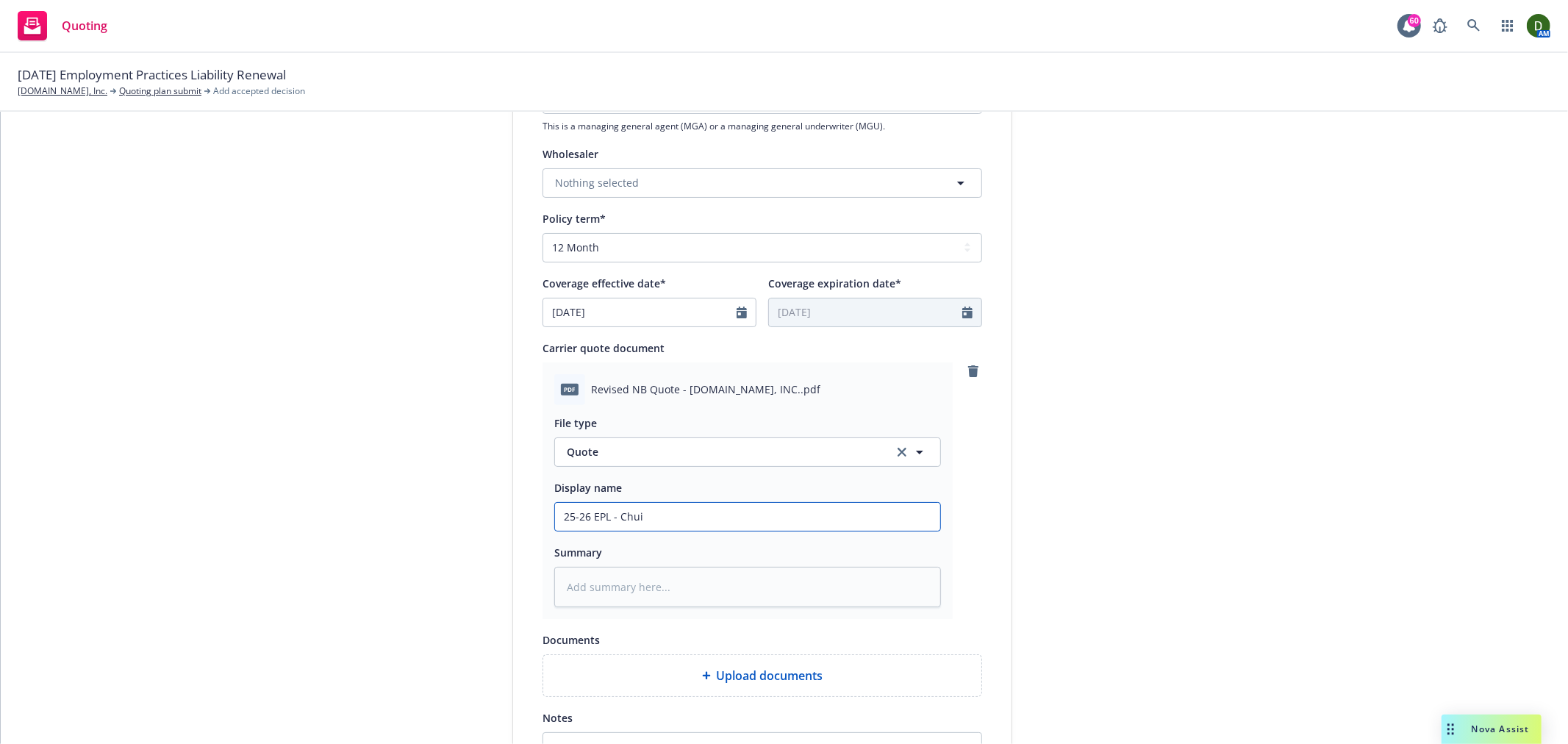
type input "25-26 EPL - Chuib"
type textarea "x"
type input "25-26 EPL - Chui"
type textarea "x"
type input "25-26 EPL - Chu"
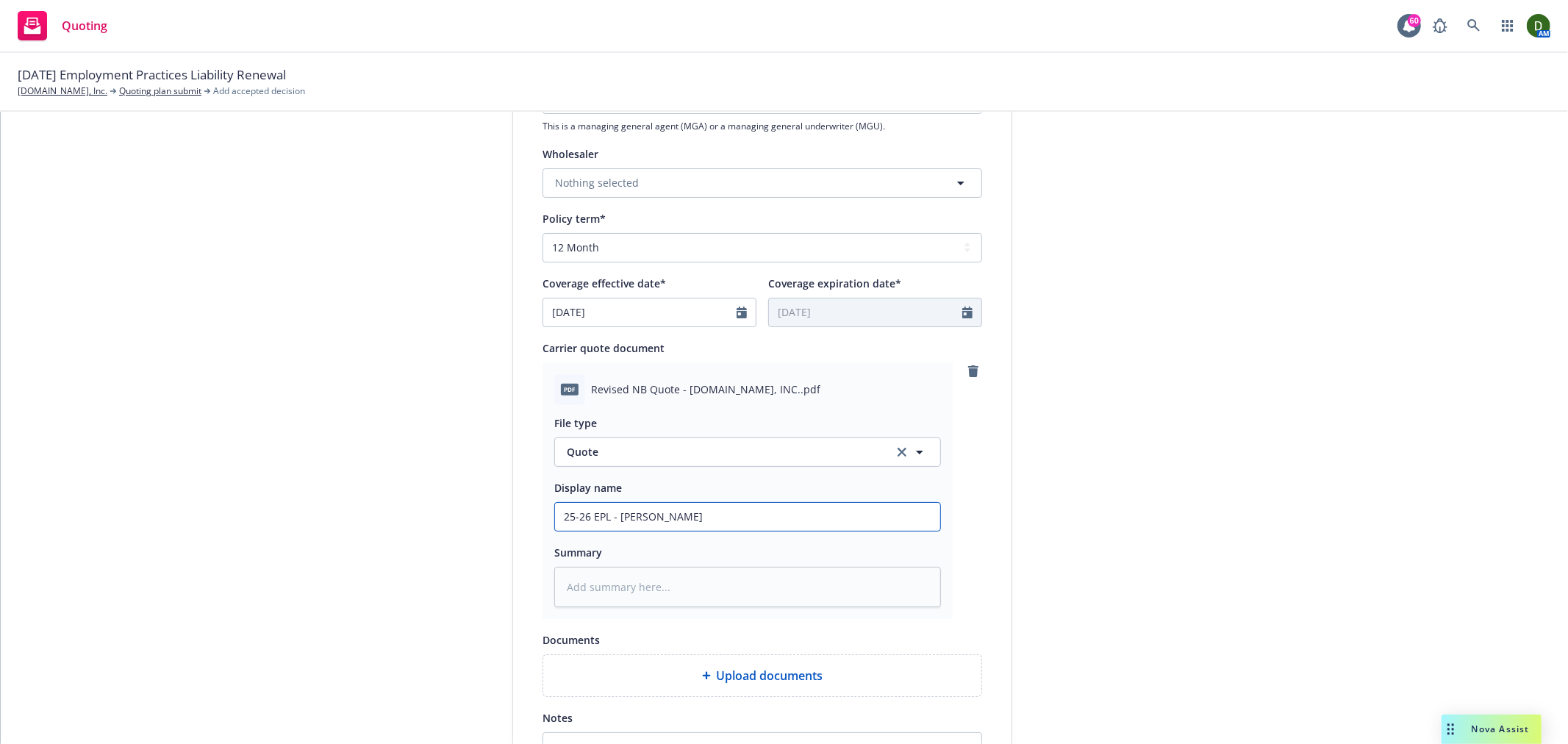
type textarea "x"
type input "25-26 EPL - Chub"
type textarea "x"
type input "25-26 EPL - Chubb"
type textarea "x"
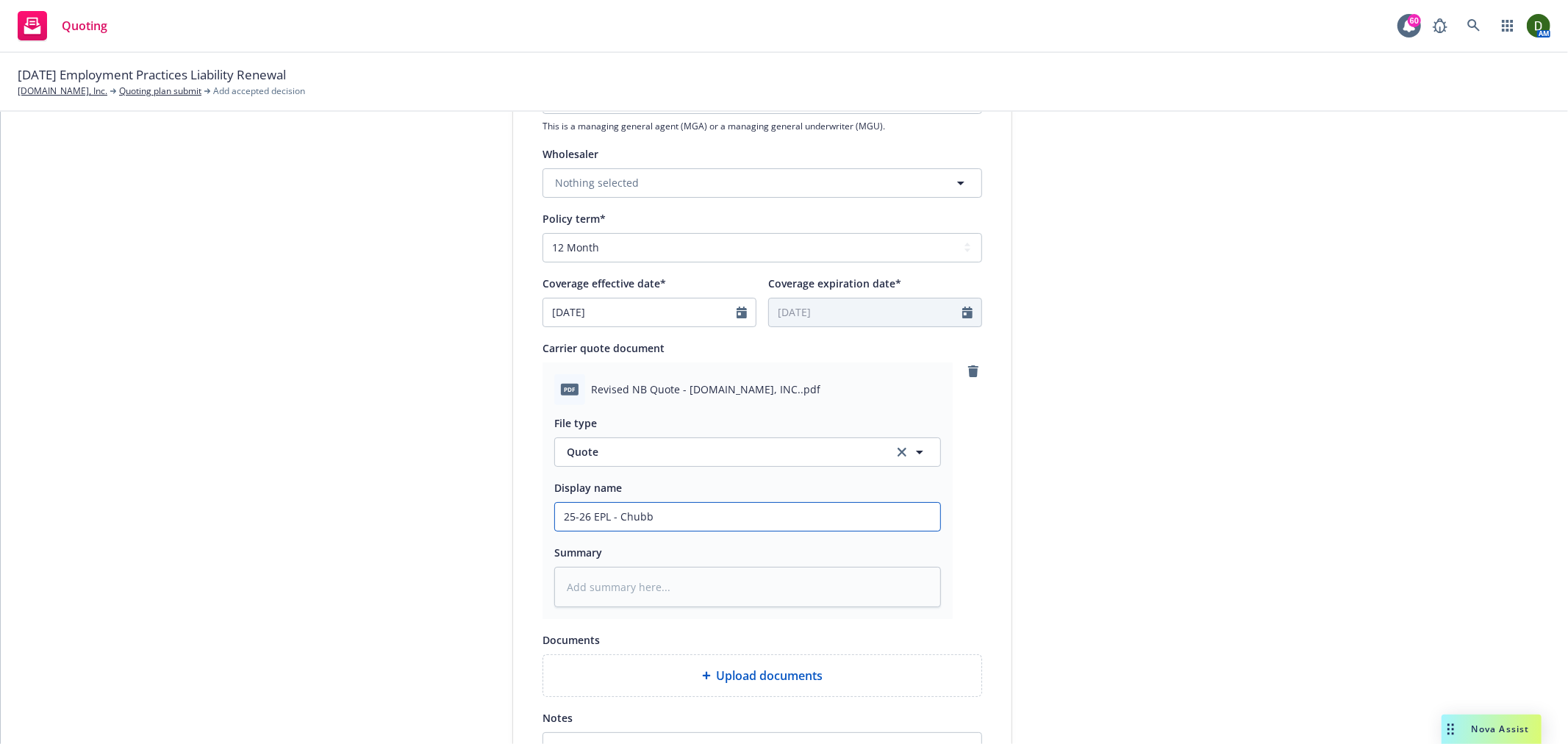
type input "25-26 EPL - Chubb"
type textarea "x"
type input "25-26 EPL - Chubb -"
type textarea "x"
type input "25-26 EPL - Chubb -"
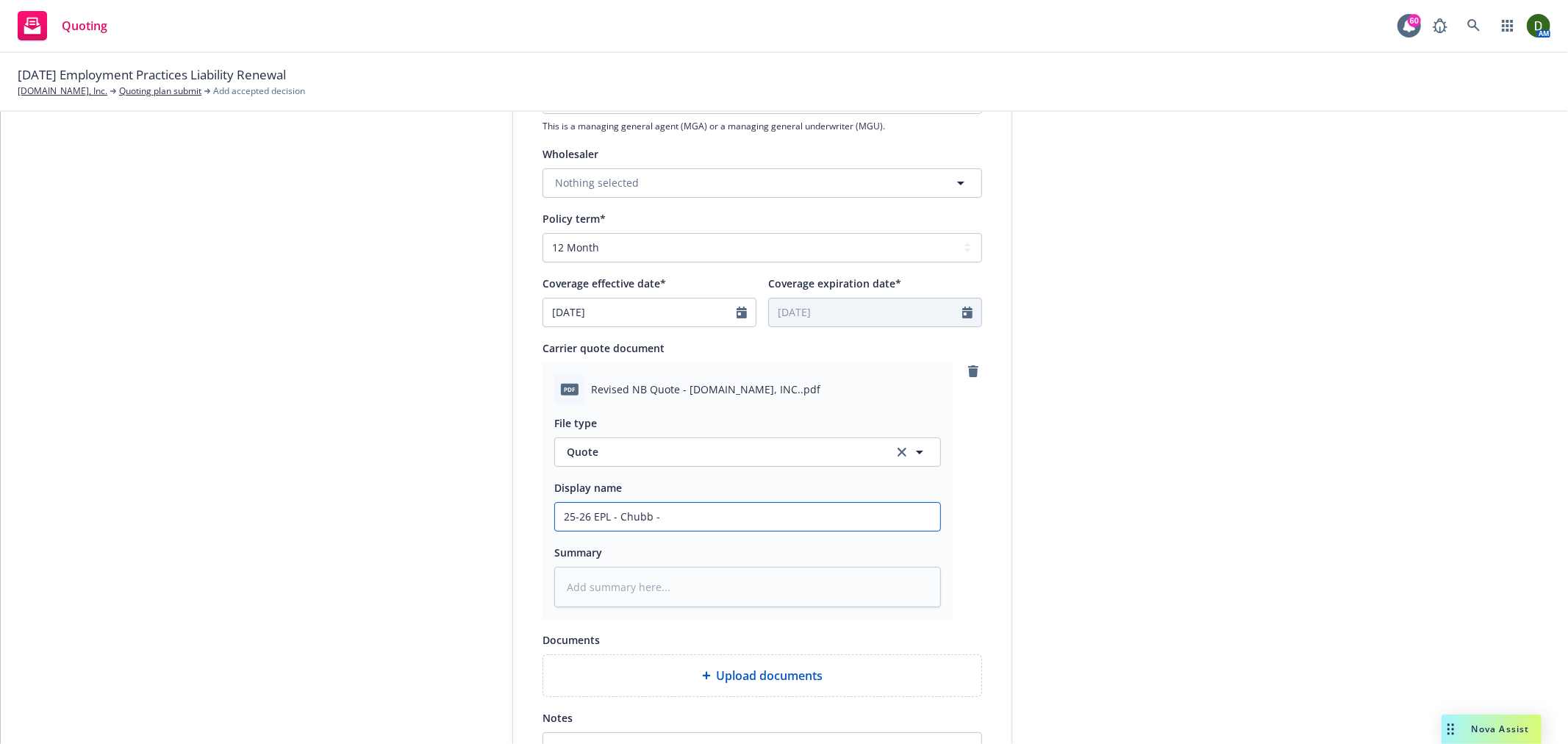
type textarea "x"
type input "25-26 EPL - Chubb - R"
type textarea "x"
type input "25-26 EPL - Chubb - Re"
type textarea "x"
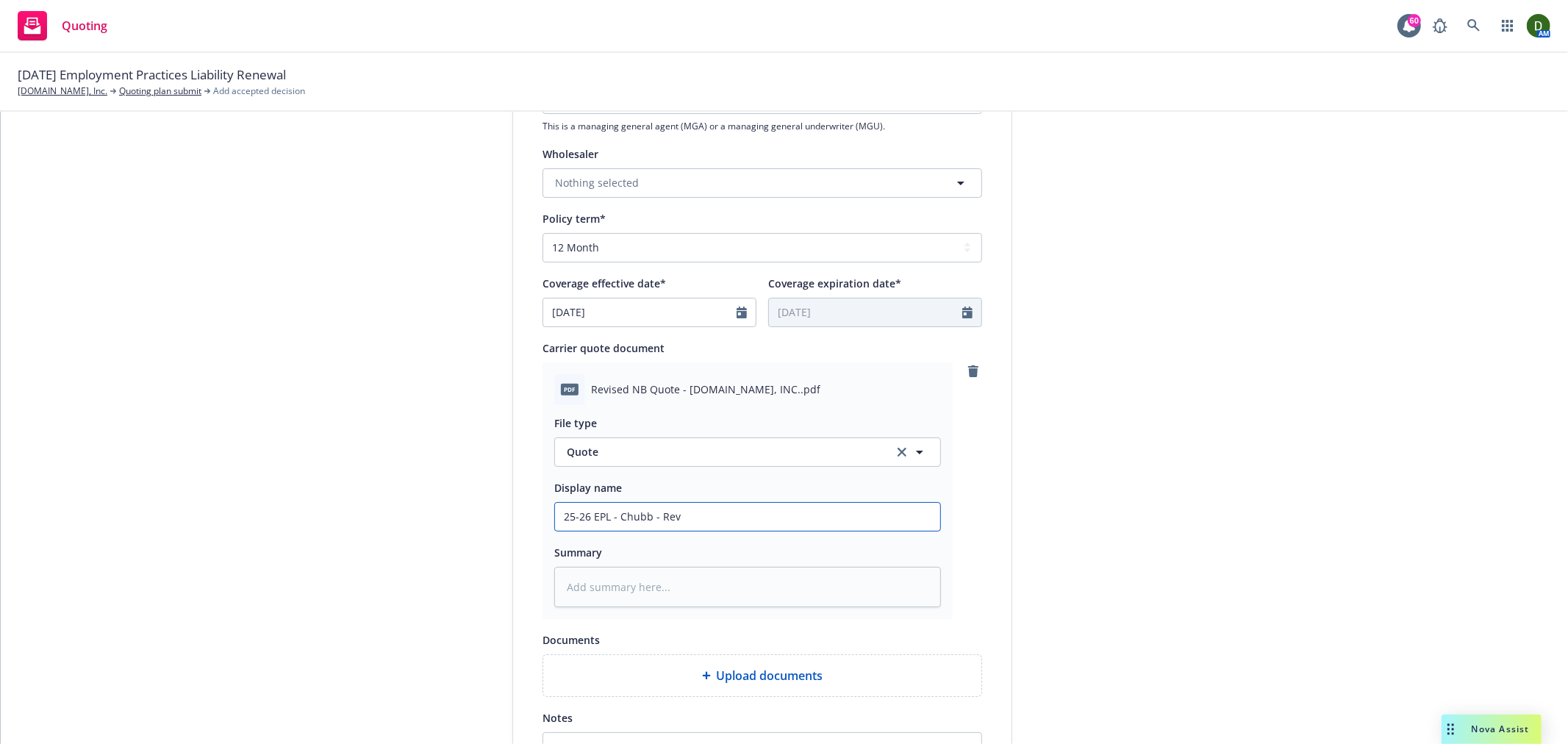
type input "25-26 EPL - Chubb - Revi"
type textarea "x"
type input "25-26 EPL - Chubb - Revis"
type textarea "x"
type input "25-26 EPL - Chubb - Revise"
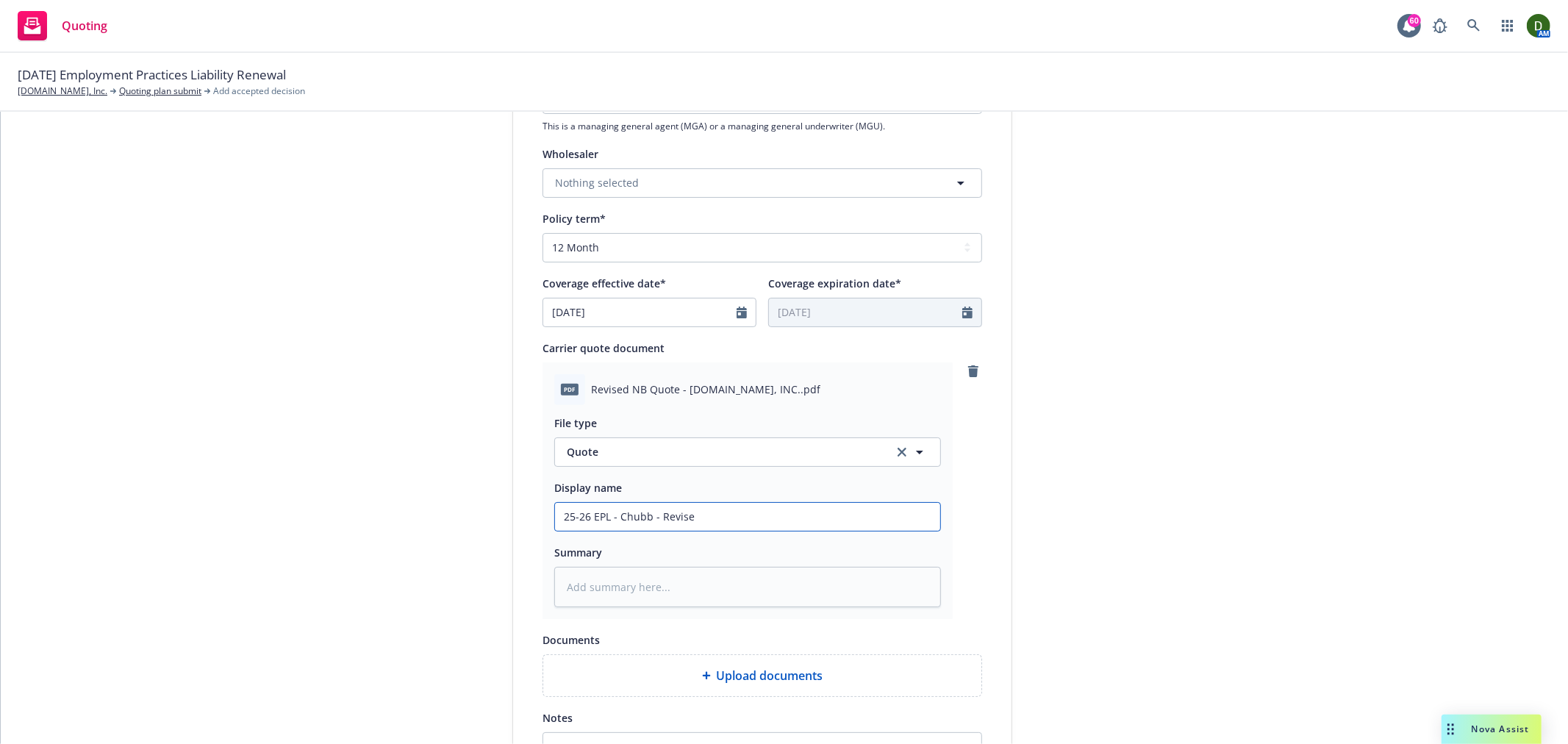
type textarea "x"
type input "25-26 EPL - Chubb - Revised"
type textarea "x"
type input "25-26 EPL - Chubb - Revised"
type textarea "x"
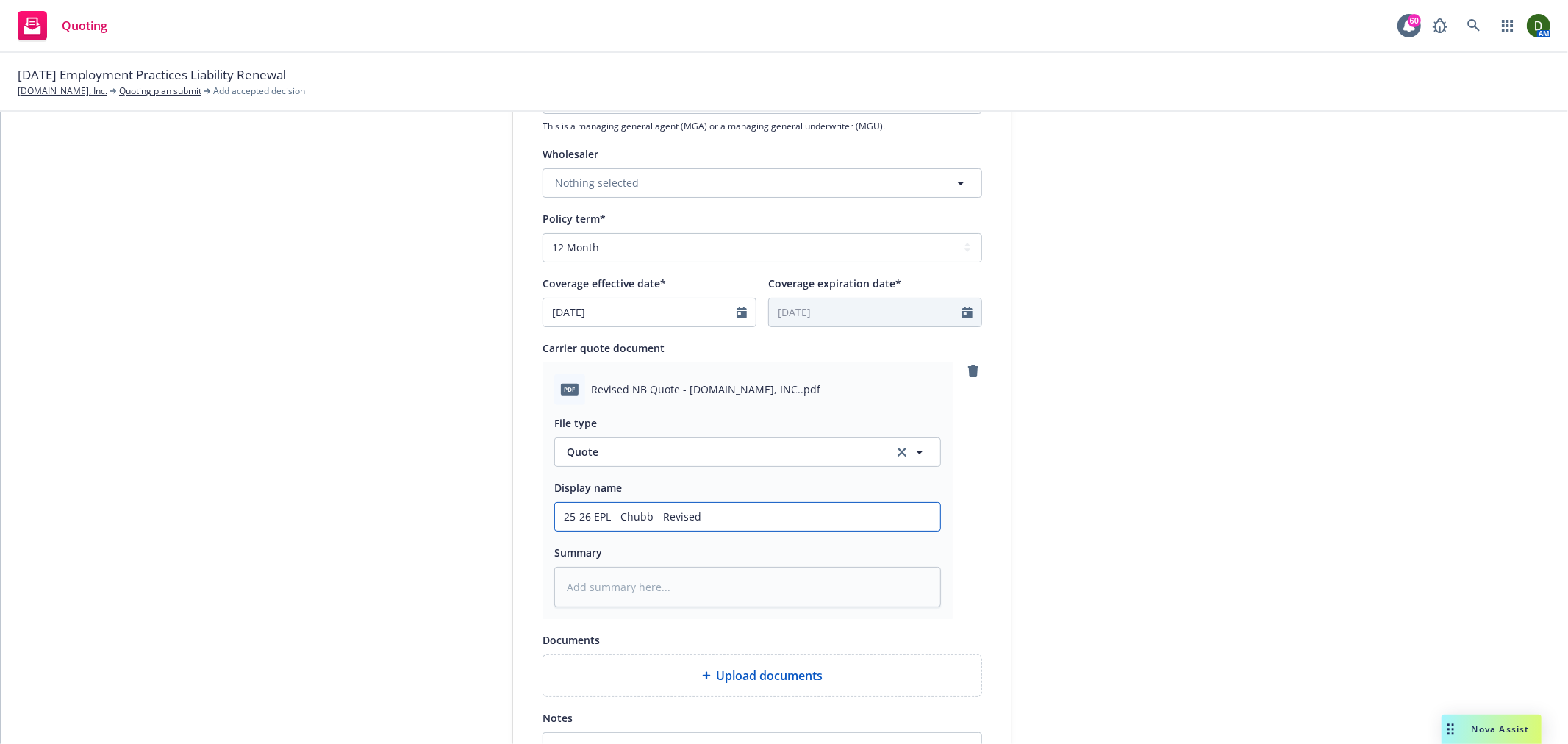
type input "25-26 EPL - Chubb - Revised q"
type textarea "x"
type input "25-26 EPL - Chubb - Revised qu"
type textarea "x"
type input "25-26 EPL - Chubb - Revised quo"
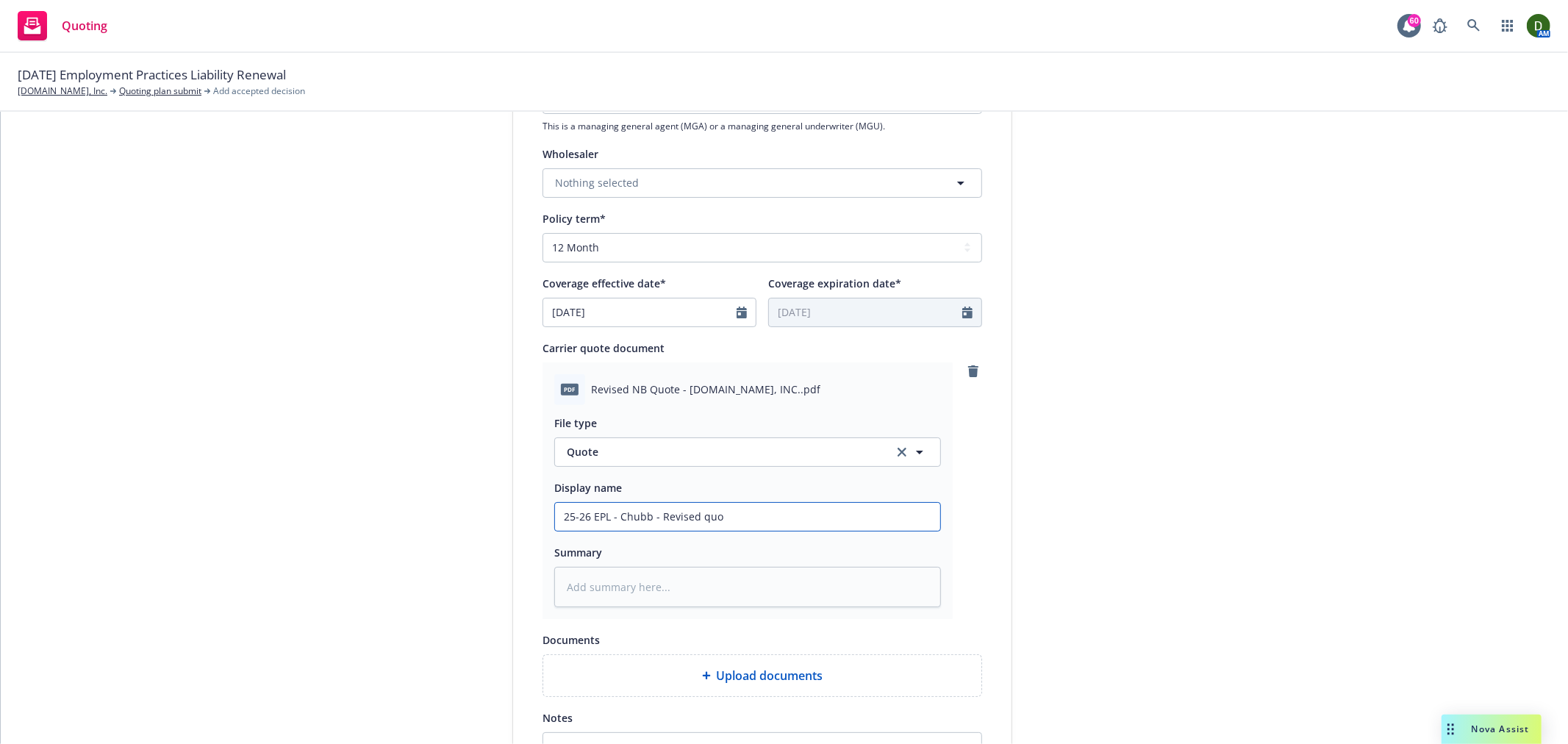
type textarea "x"
type input "25-26 EPL - Chubb - Revised quot"
type textarea "x"
type input "25-26 EPL - Chubb - Revised quote"
click at [636, 249] on select "Select policy term 12 Month 6 Month 4 Month 3 Month 2 Month 1 Month 36 Month (3…" at bounding box center [762, 248] width 440 height 30
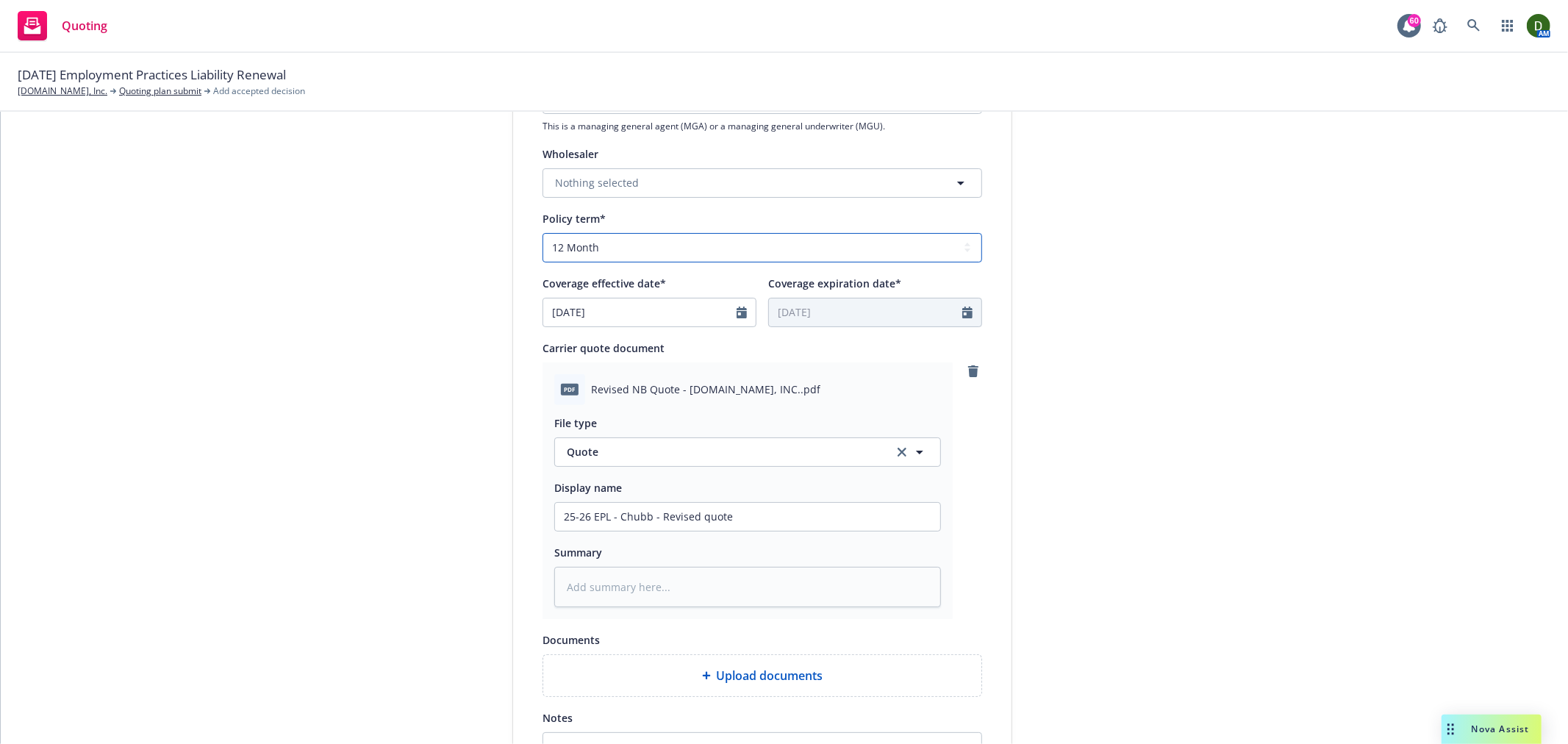
select select "other"
click at [543, 234] on select "Select policy term 12 Month 6 Month 4 Month 3 Month 2 Month 1 Month 36 Month (3…" at bounding box center [762, 248] width 440 height 30
type textarea "x"
click at [839, 304] on input "10/26/2026" at bounding box center [866, 312] width 194 height 28
select select "10"
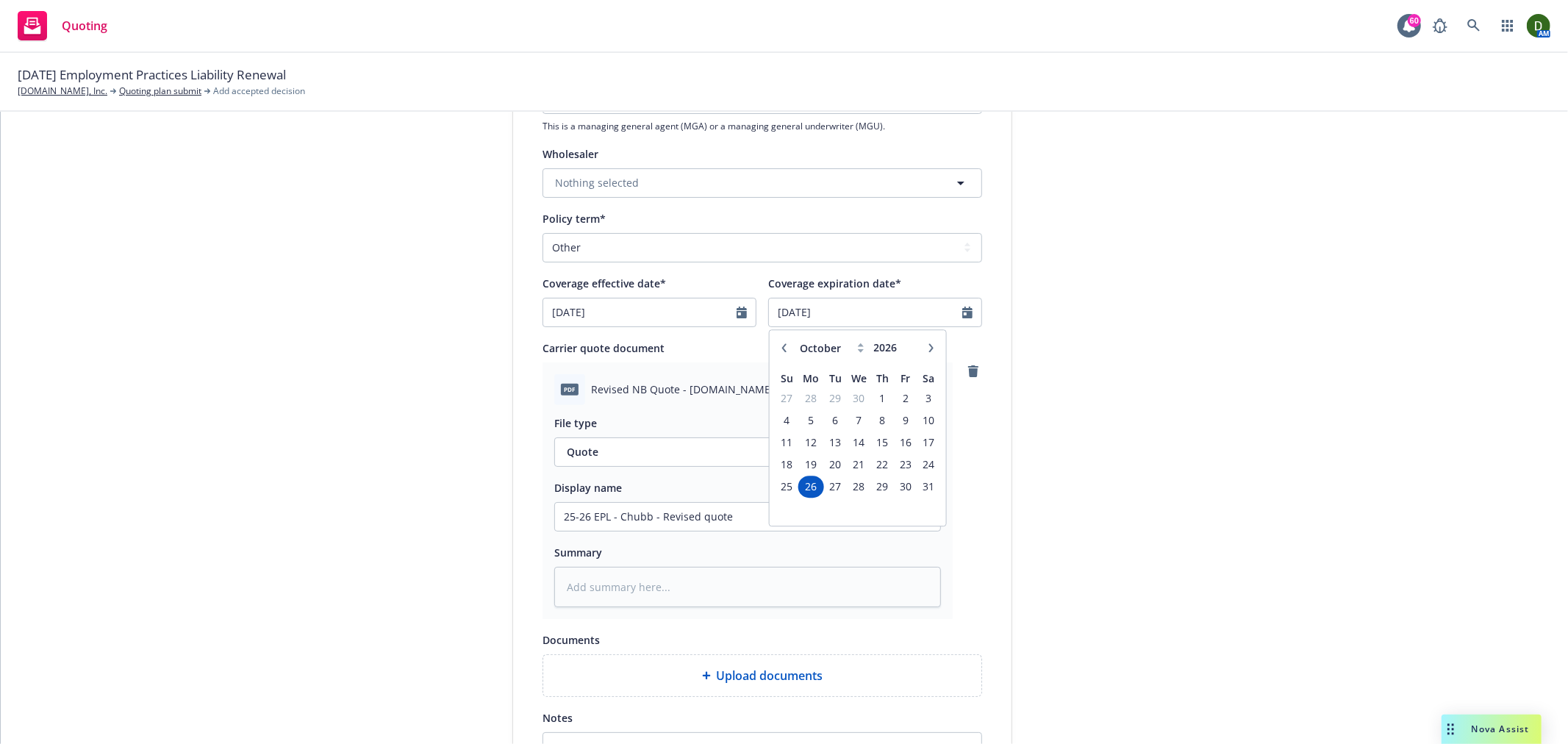
type textarea "x"
click at [776, 347] on button "button" at bounding box center [784, 347] width 18 height 18
select select "9"
click at [849, 427] on span "9" at bounding box center [859, 420] width 21 height 19
type input "09/09/2026"
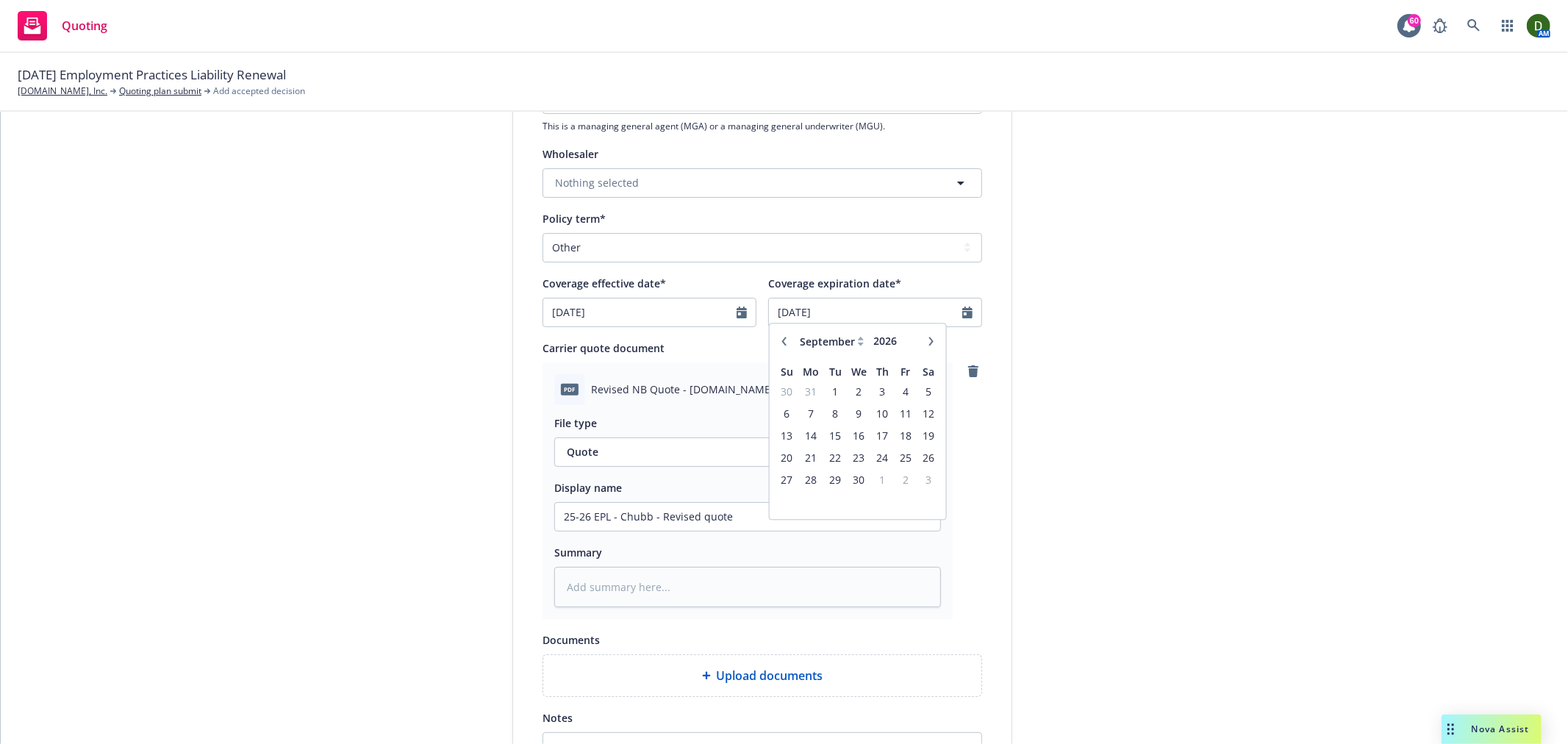
click at [1254, 393] on div "1 Quote initiation 2 Coverage selection 3 Billing info Quote initiation Display…" at bounding box center [784, 282] width 1532 height 1201
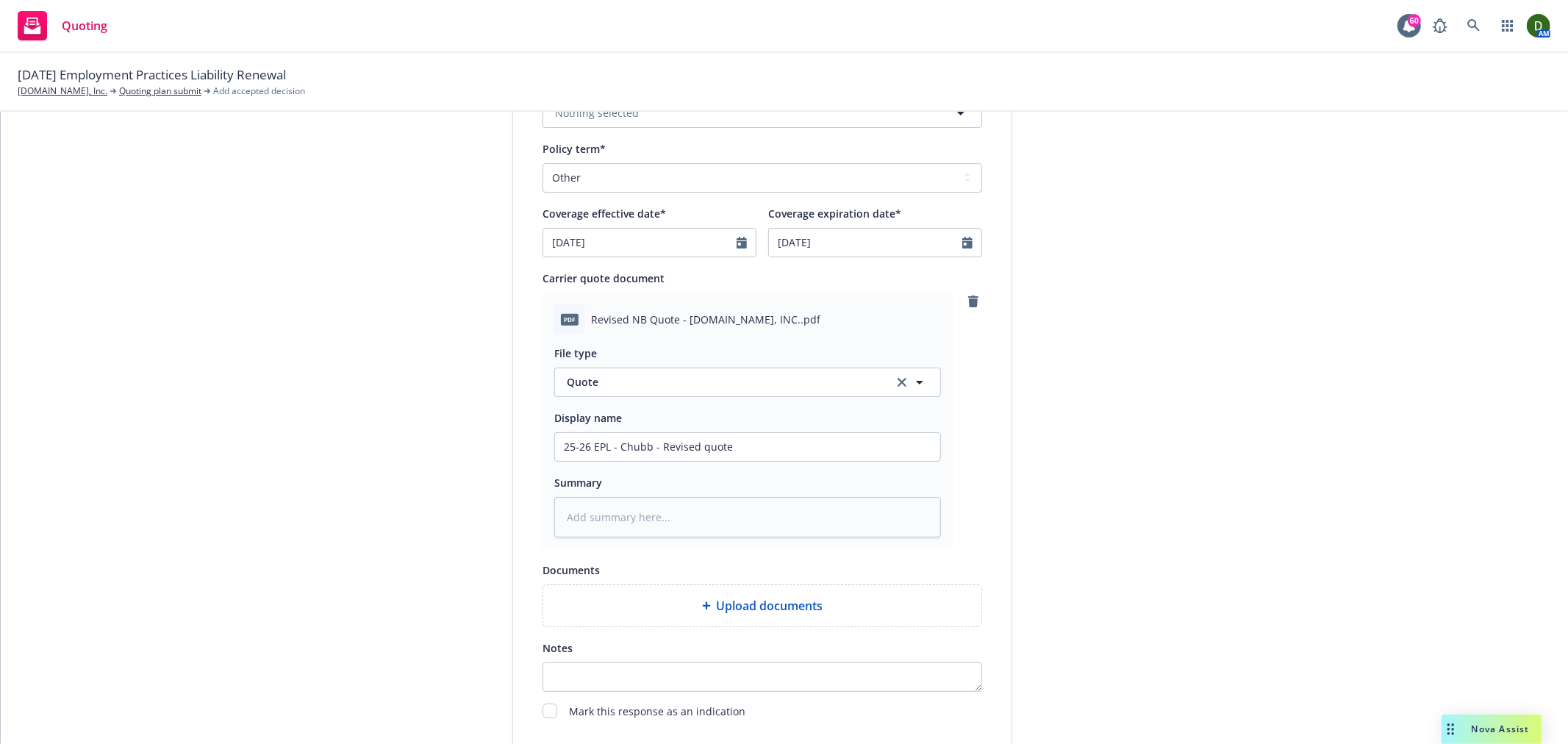
scroll to position [724, 0]
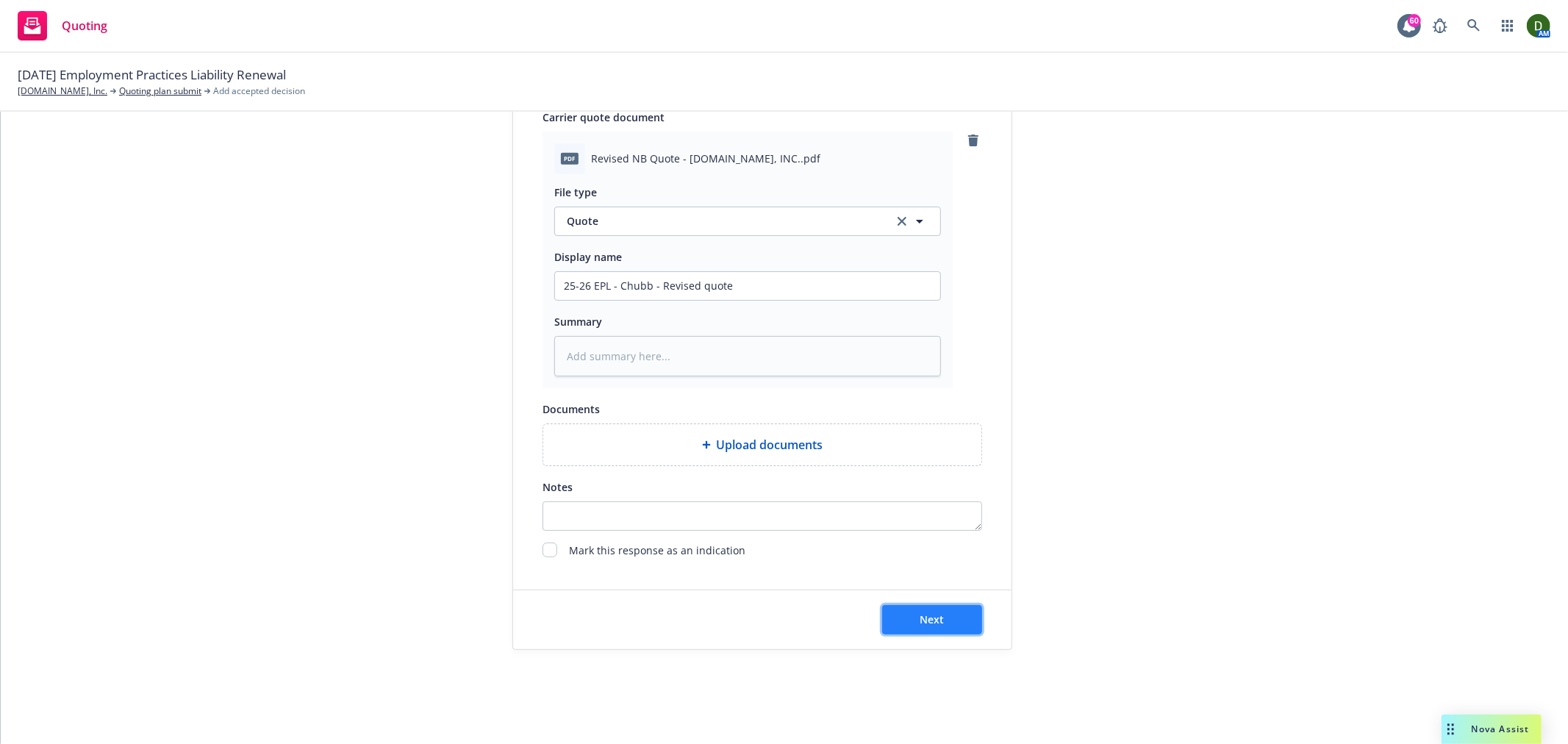
click at [923, 619] on span "Next" at bounding box center [932, 620] width 25 height 14
type textarea "x"
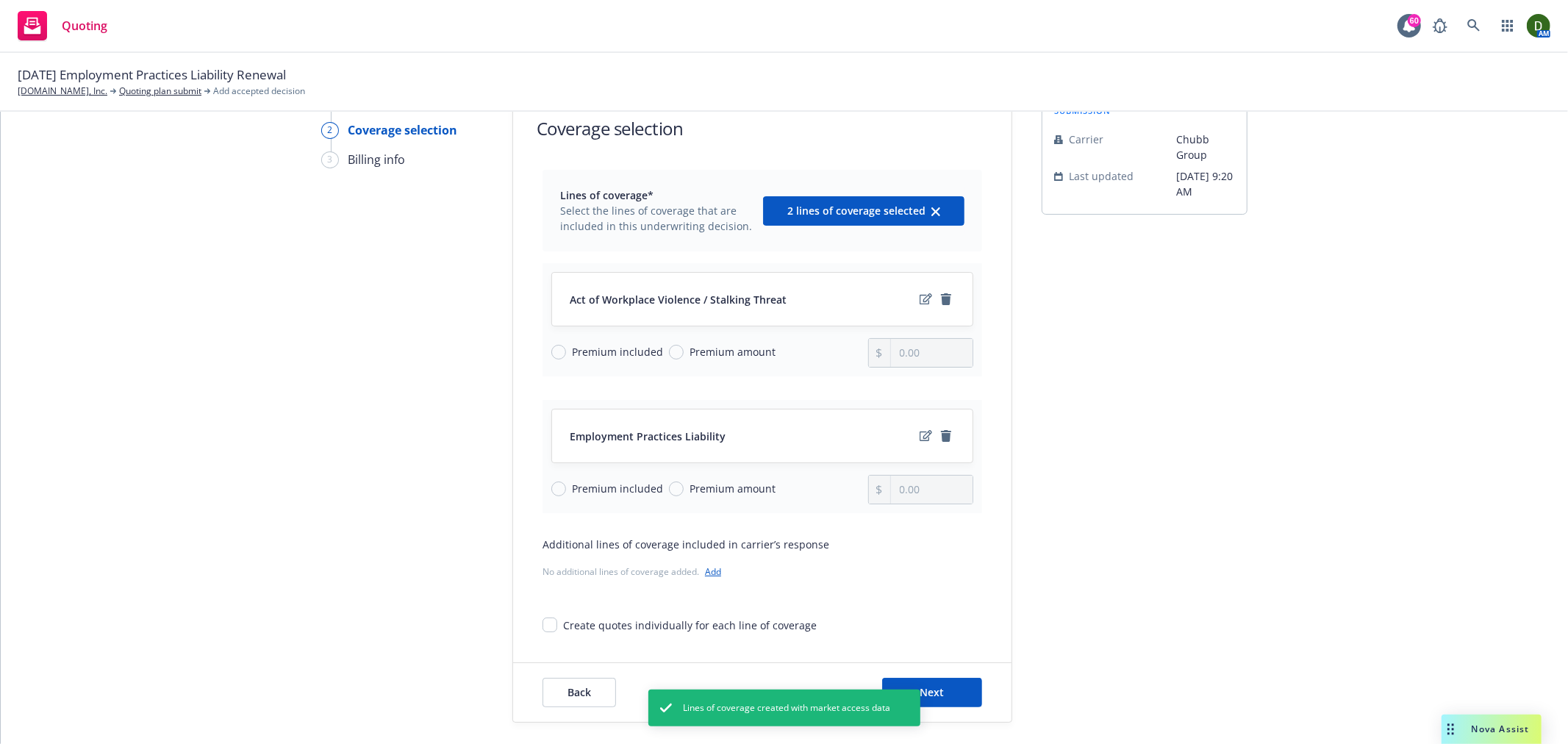
scroll to position [151, 0]
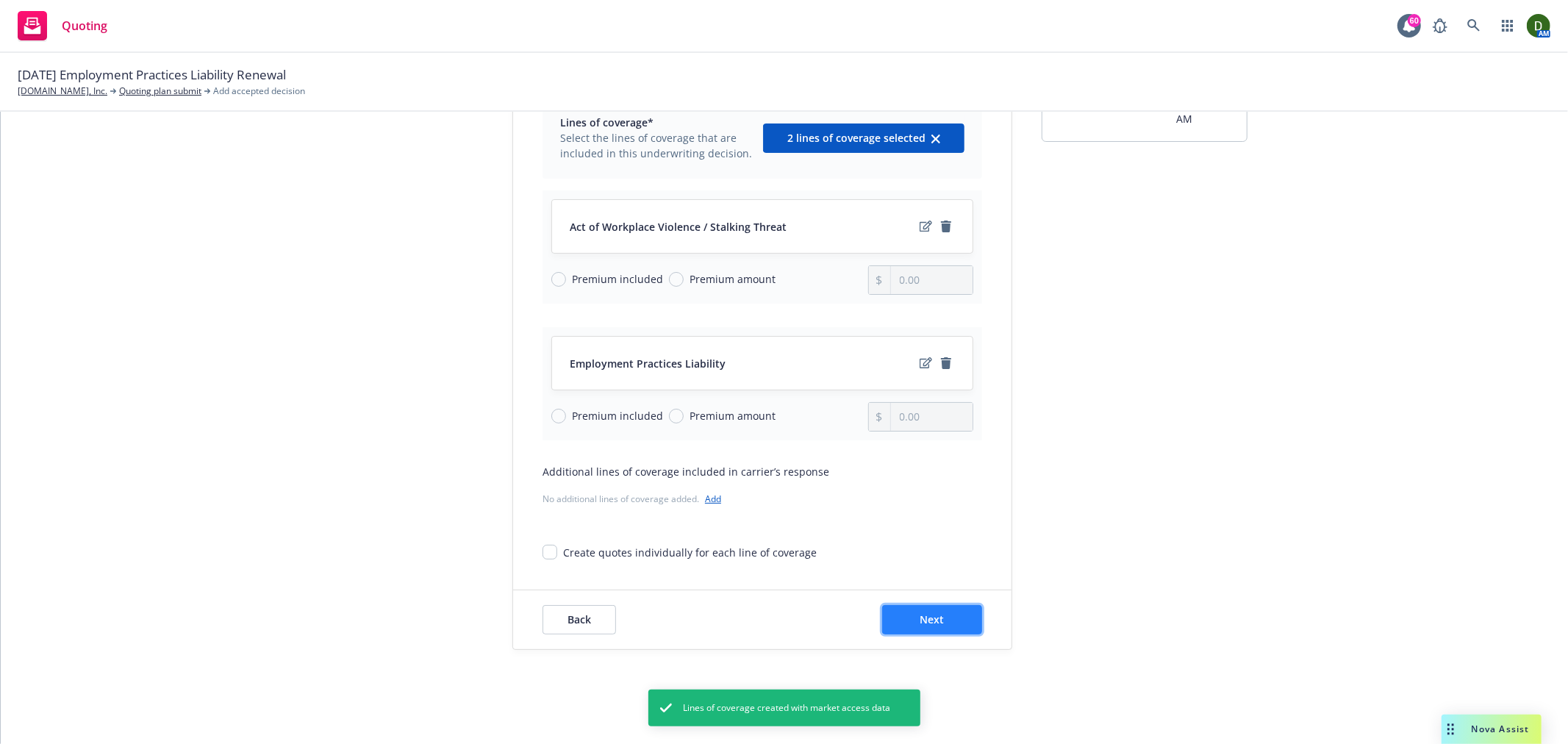
click at [932, 618] on span "Next" at bounding box center [932, 620] width 25 height 14
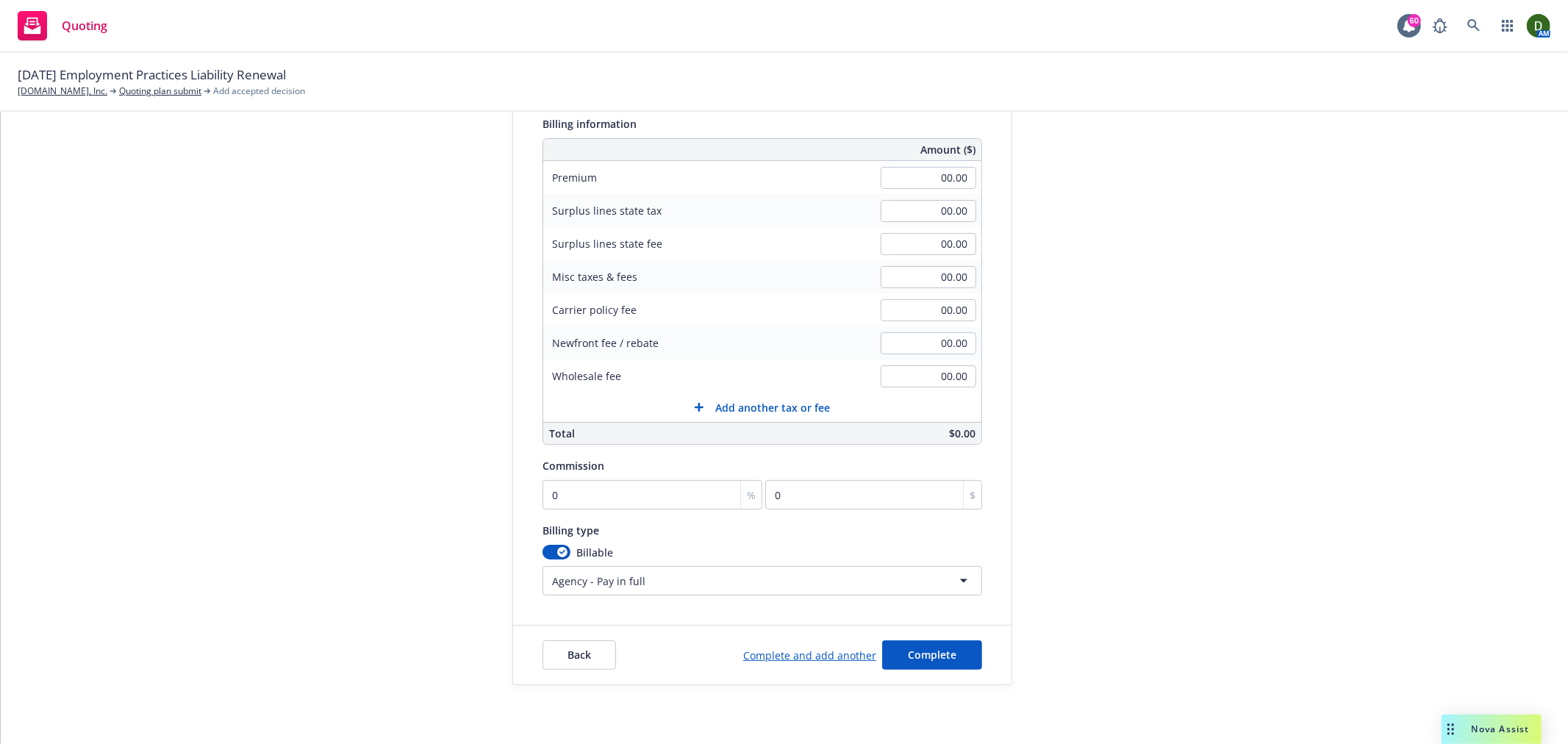
scroll to position [235, 0]
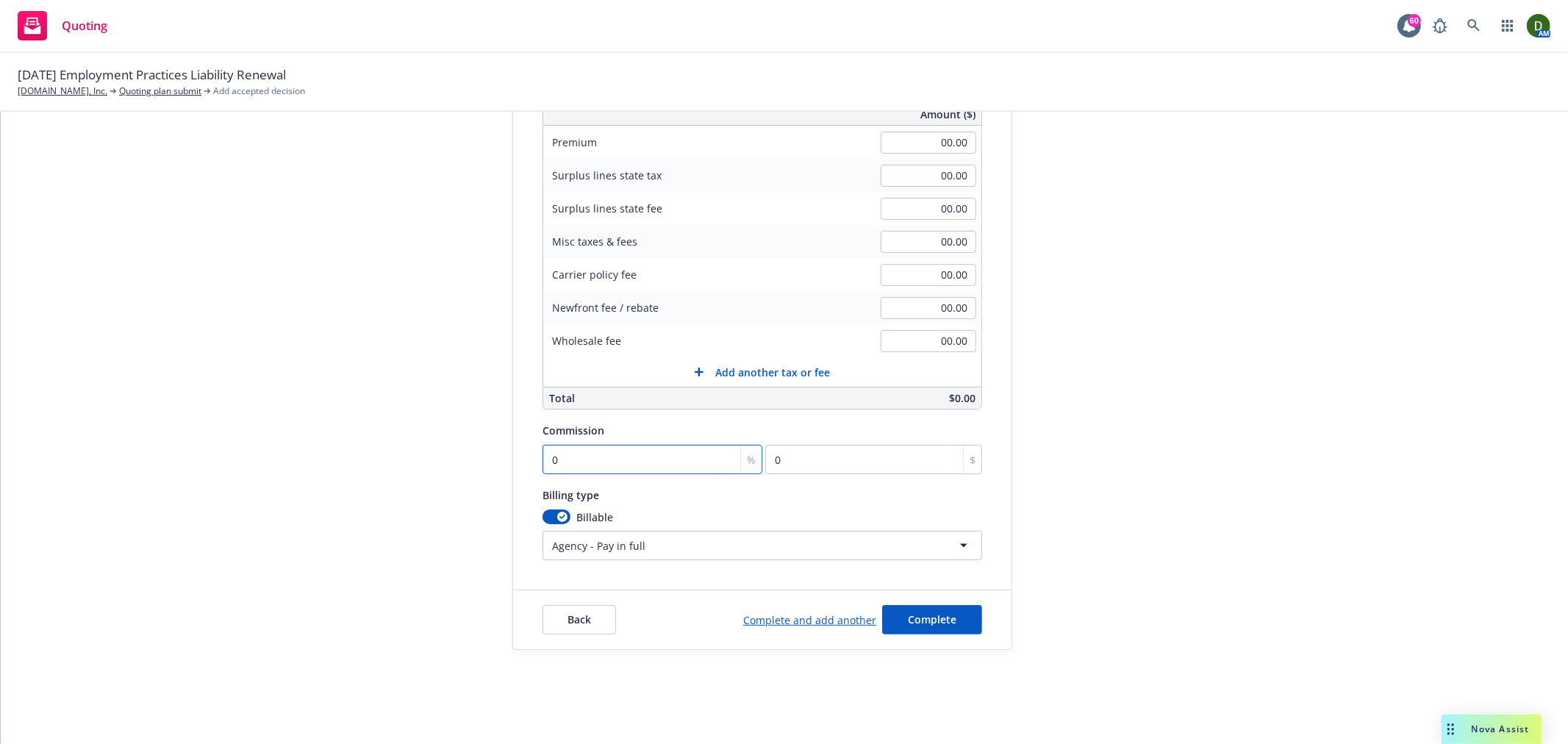
click at [643, 471] on input "0" at bounding box center [653, 459] width 220 height 30
type input "0"
click at [684, 523] on div "Billable" at bounding box center [762, 517] width 440 height 15
click at [621, 461] on input "0" at bounding box center [653, 459] width 220 height 30
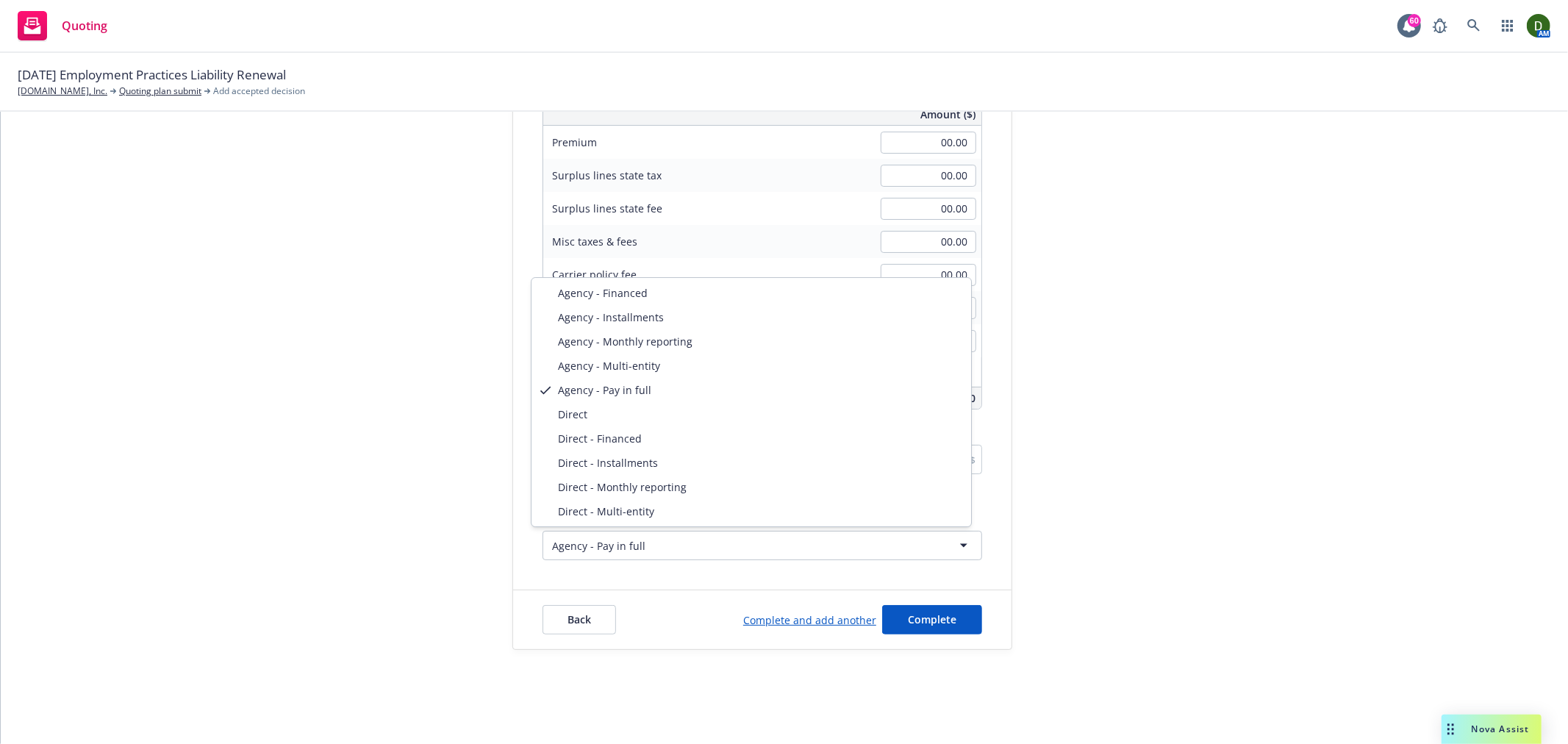
click at [748, 550] on html "Quoting 60 AM 10/26/25 Employment Practices Liability Renewal Meditation.live, …" at bounding box center [784, 372] width 1568 height 744
select select "DIRECT"
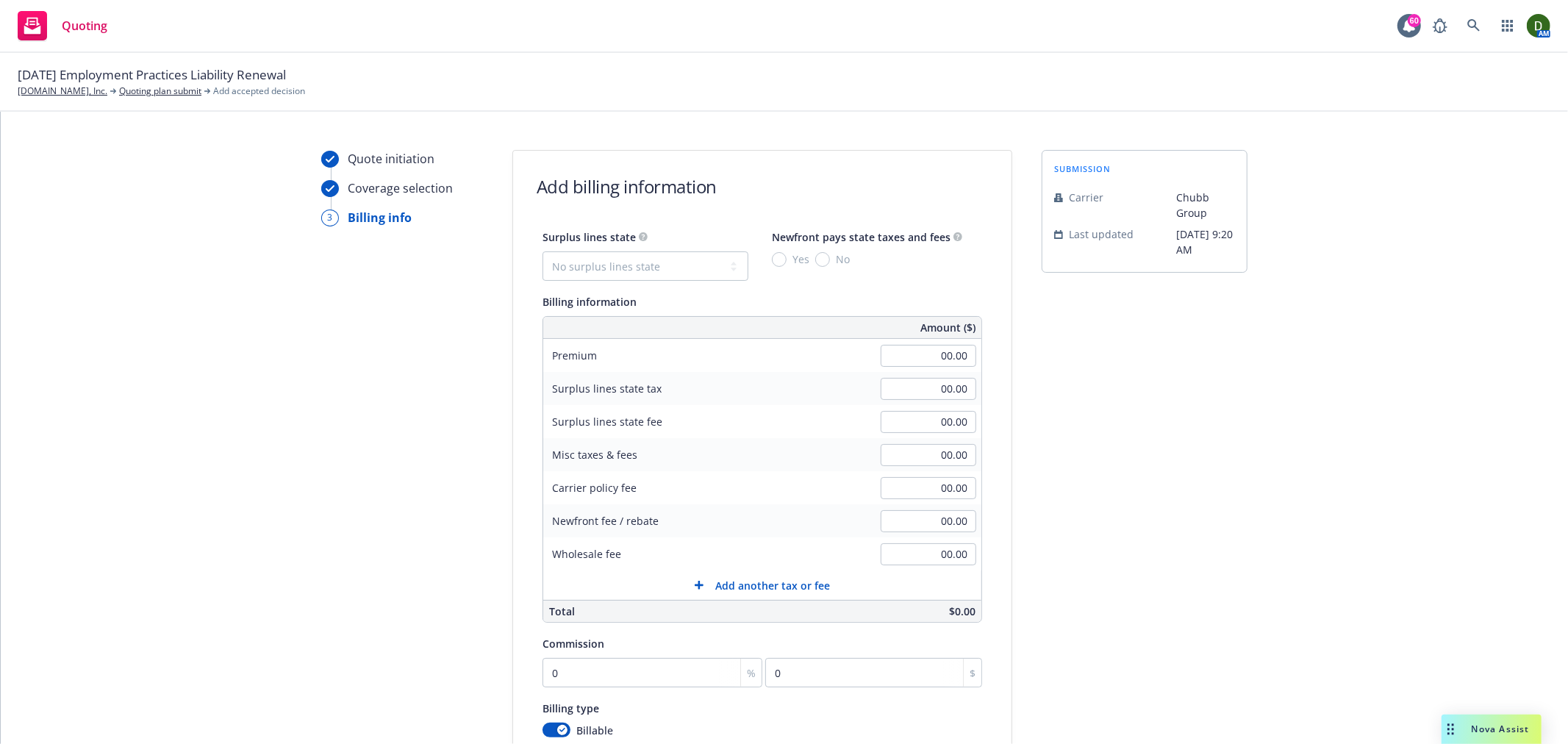
scroll to position [0, 0]
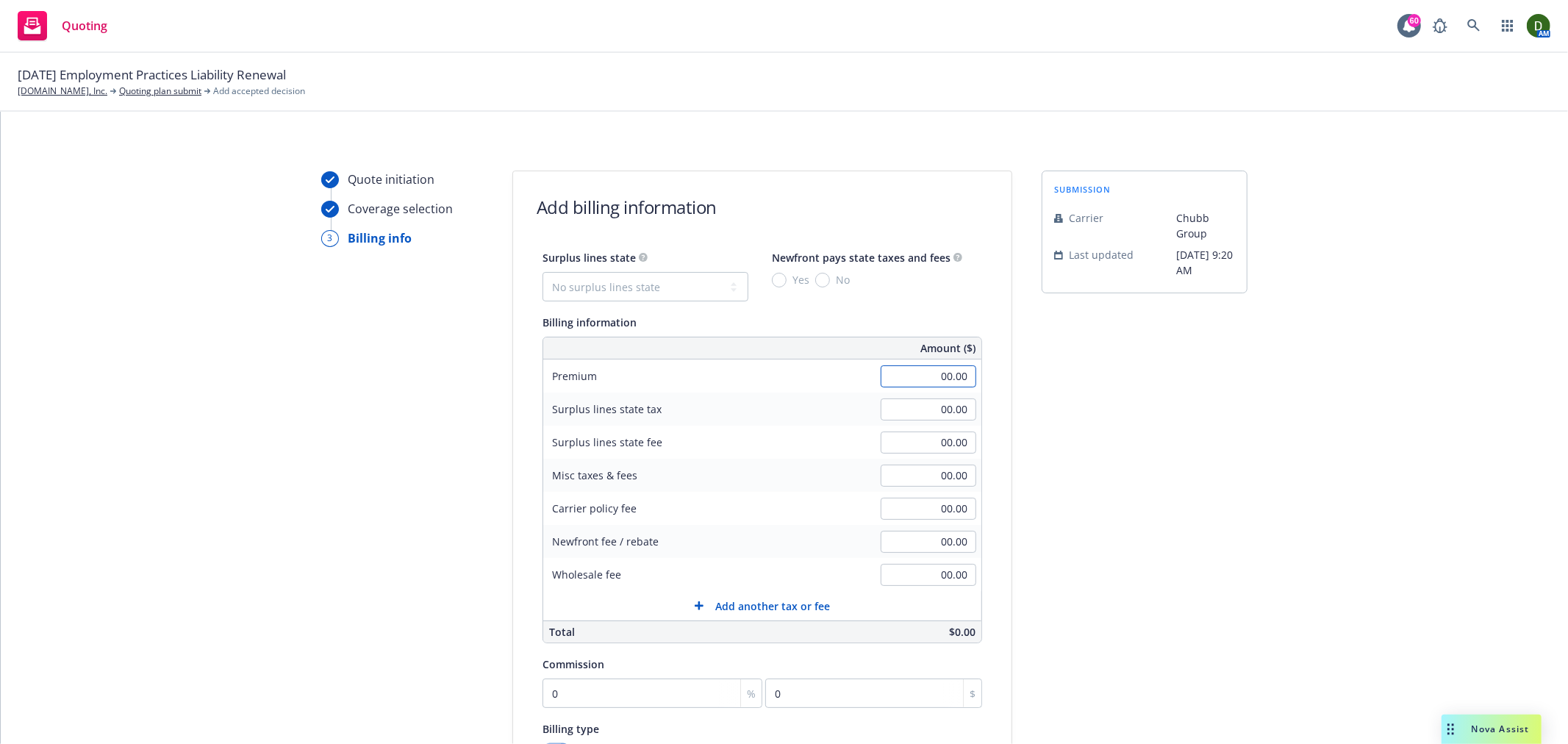
click at [912, 372] on input "00.00" at bounding box center [928, 376] width 96 height 22
paste input "2,645"
type input "2,645.00"
click at [1263, 402] on div "Quote initiation Coverage selection 3 Billing info Add billing information Surp…" at bounding box center [784, 528] width 1532 height 714
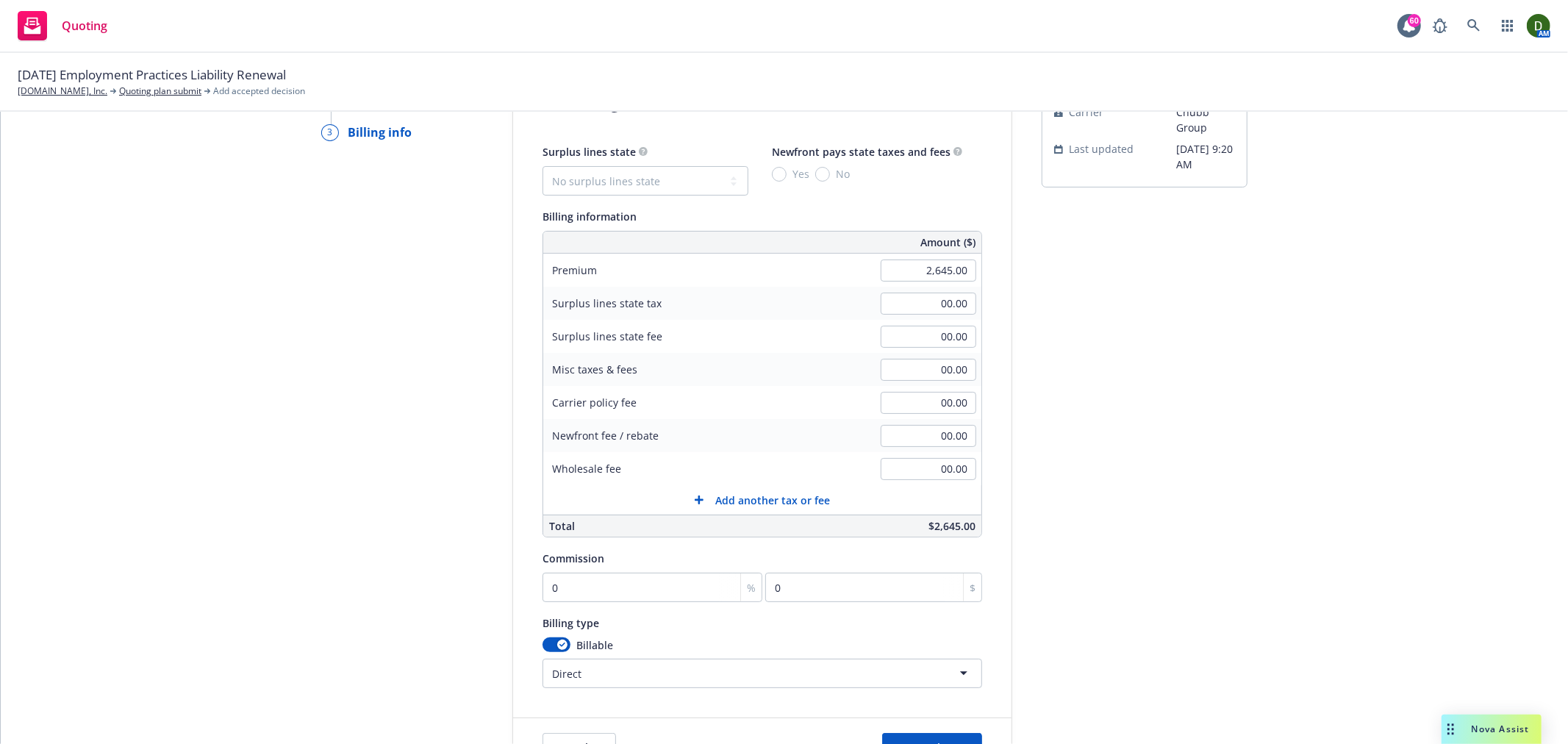
scroll to position [235, 0]
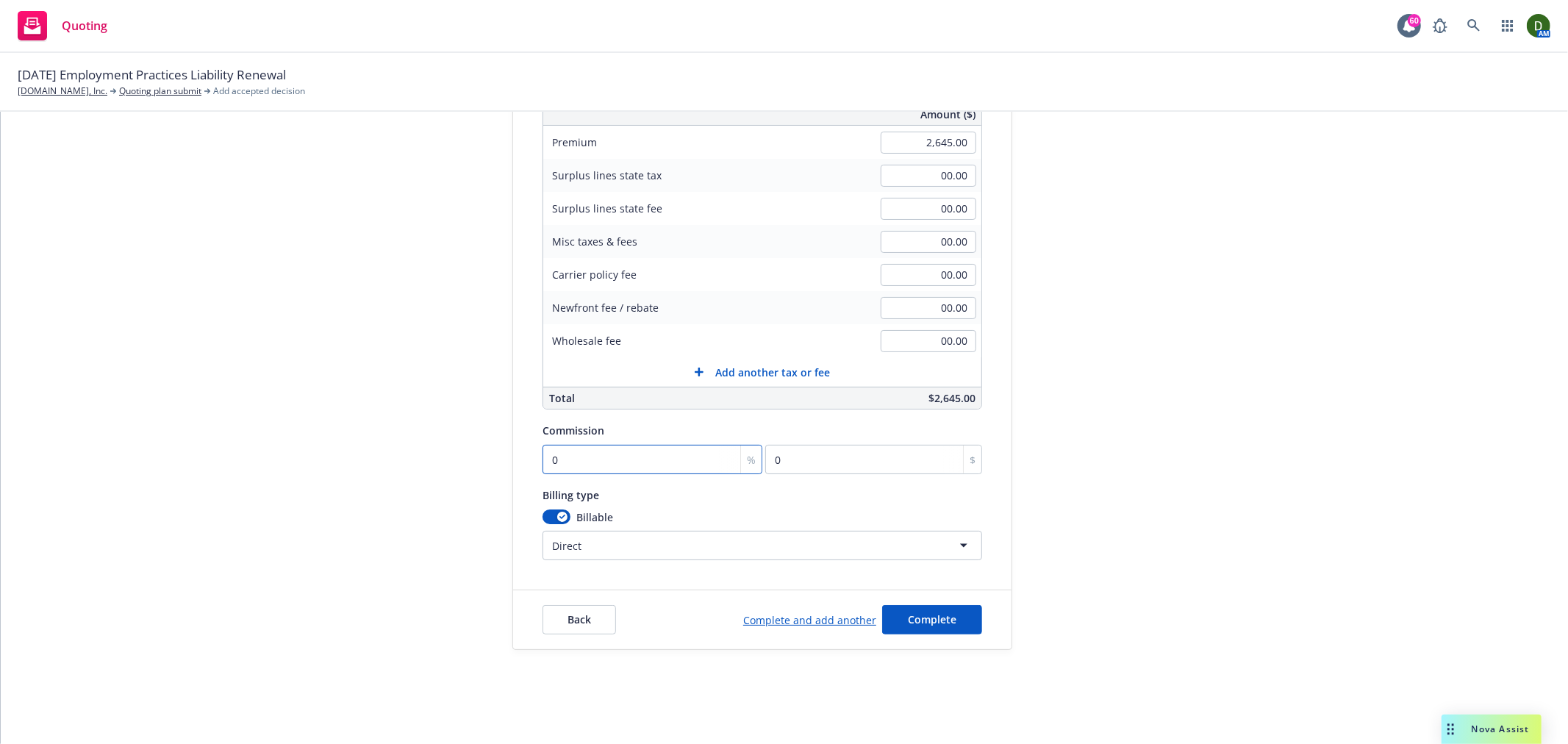
click at [630, 468] on input "0" at bounding box center [653, 459] width 220 height 30
type input "1"
type input "26.45"
type input "15"
type input "396.75"
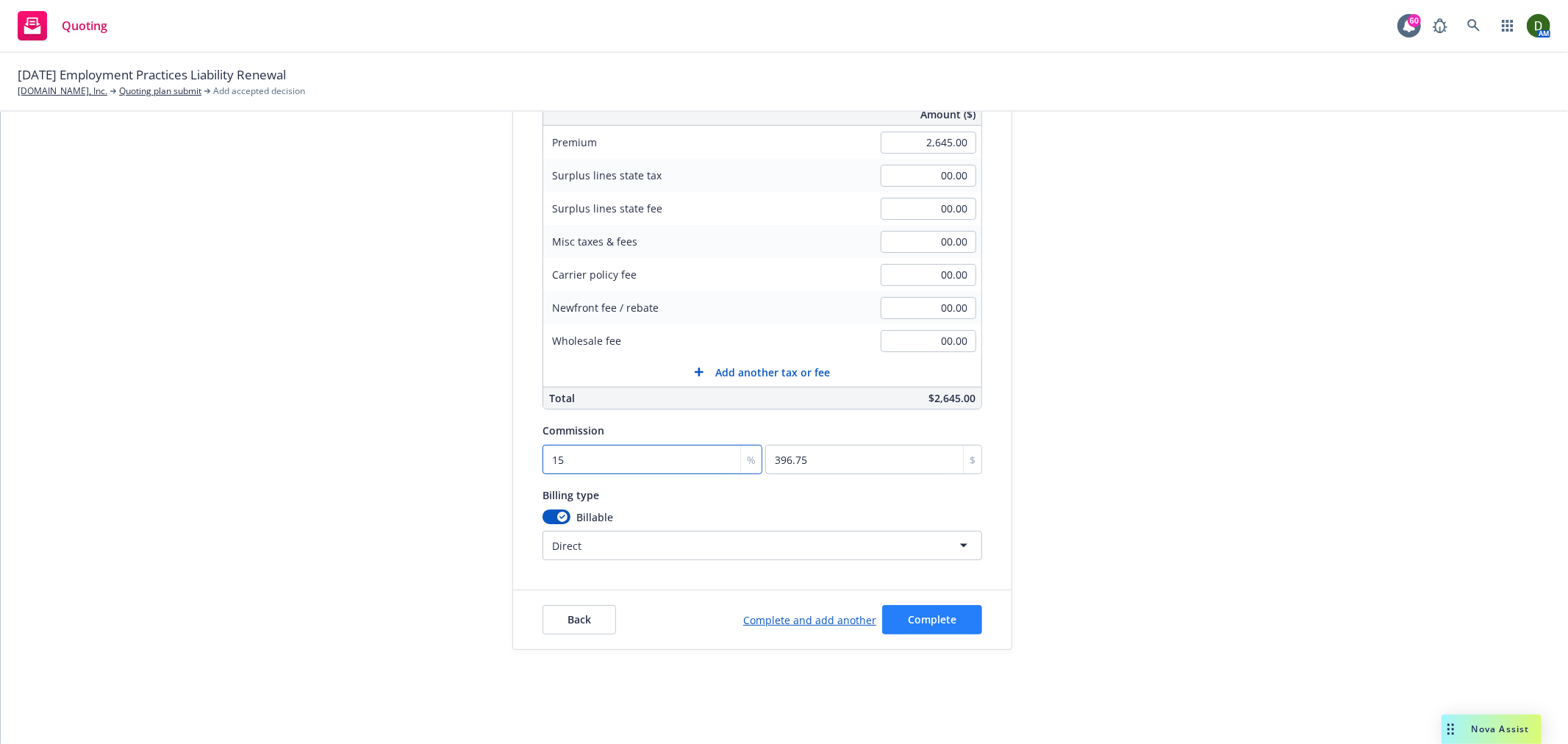
type input "15"
click at [909, 620] on span "Complete" at bounding box center [932, 620] width 48 height 14
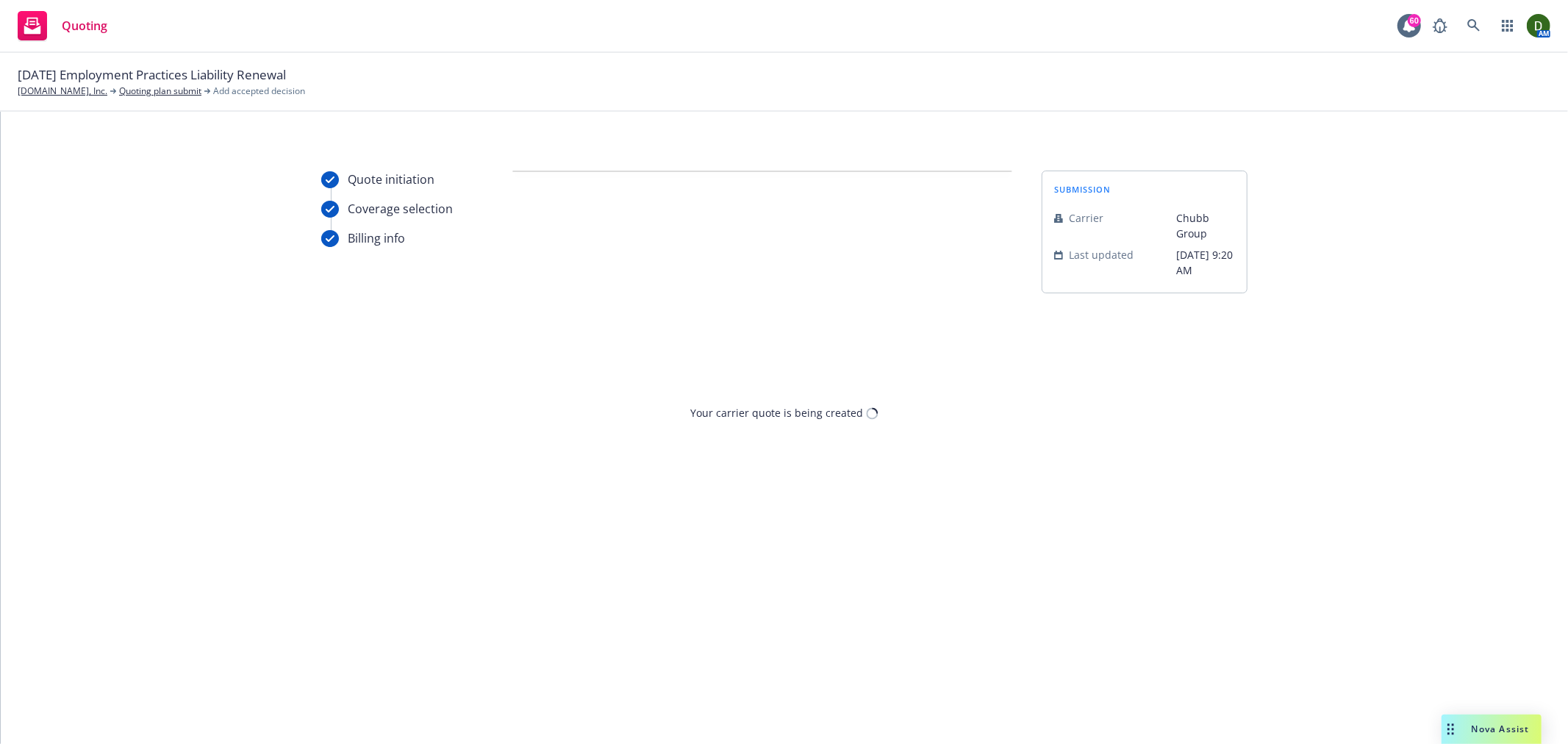
scroll to position [0, 0]
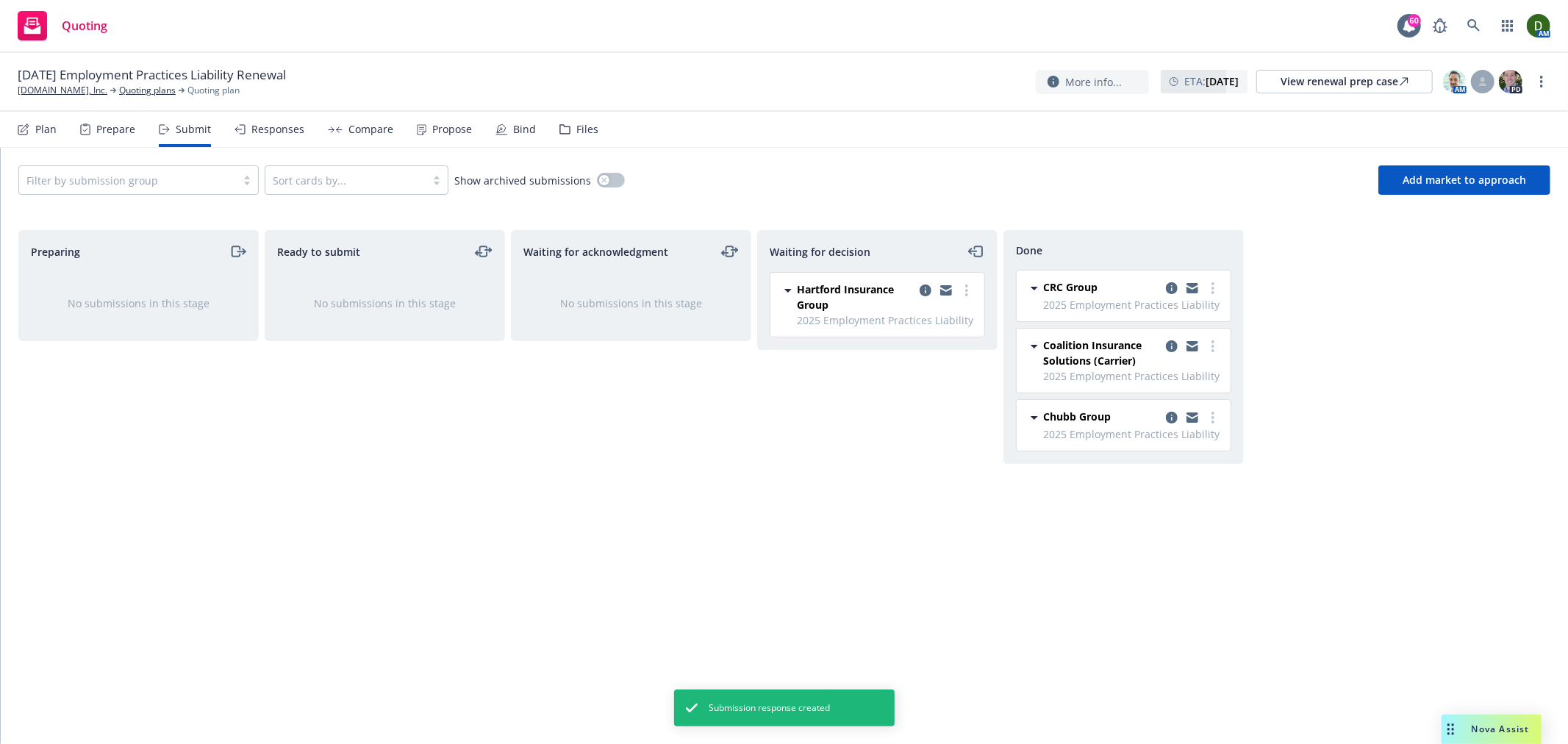
click at [420, 127] on icon at bounding box center [421, 129] width 9 height 11
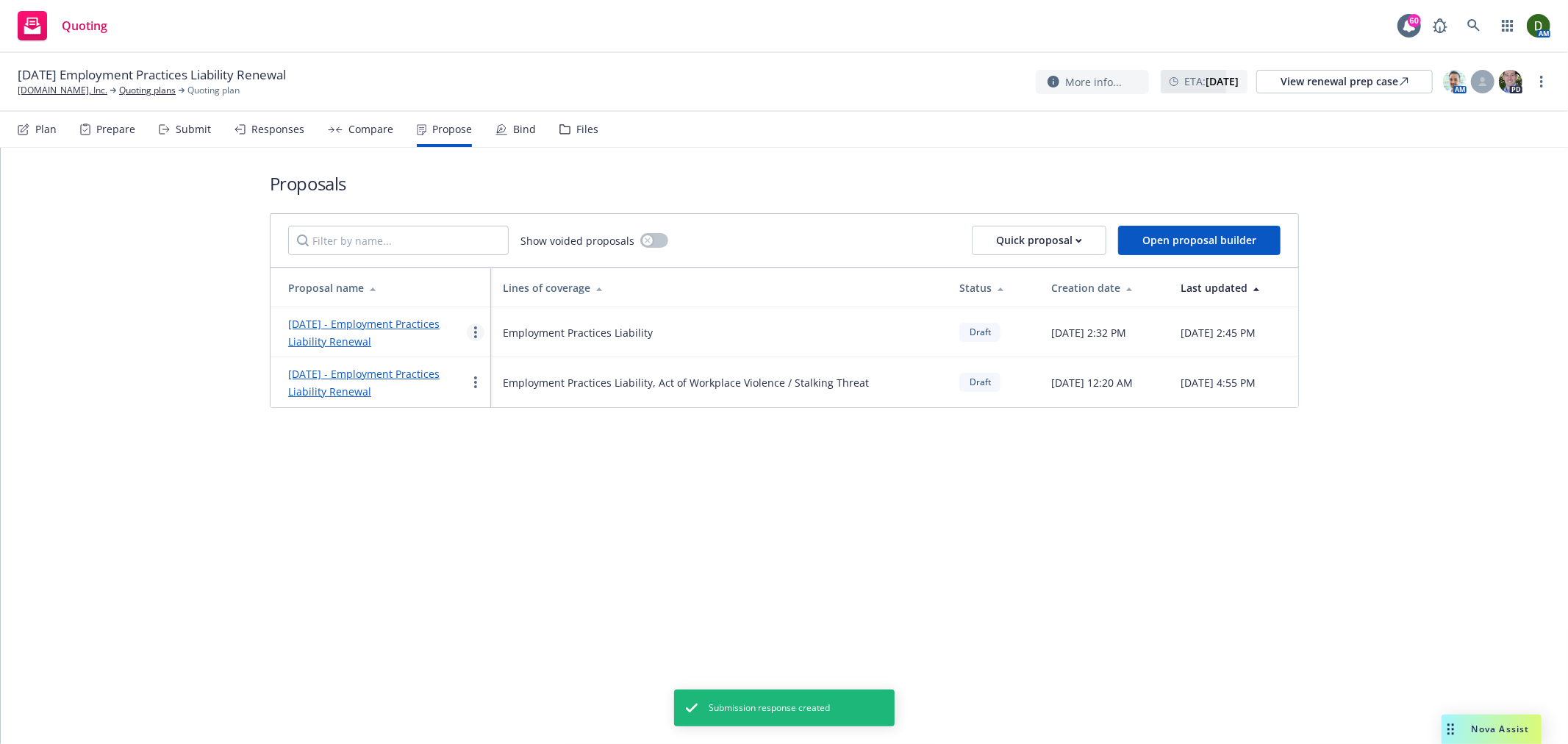
click at [472, 325] on link "more" at bounding box center [475, 332] width 18 height 18
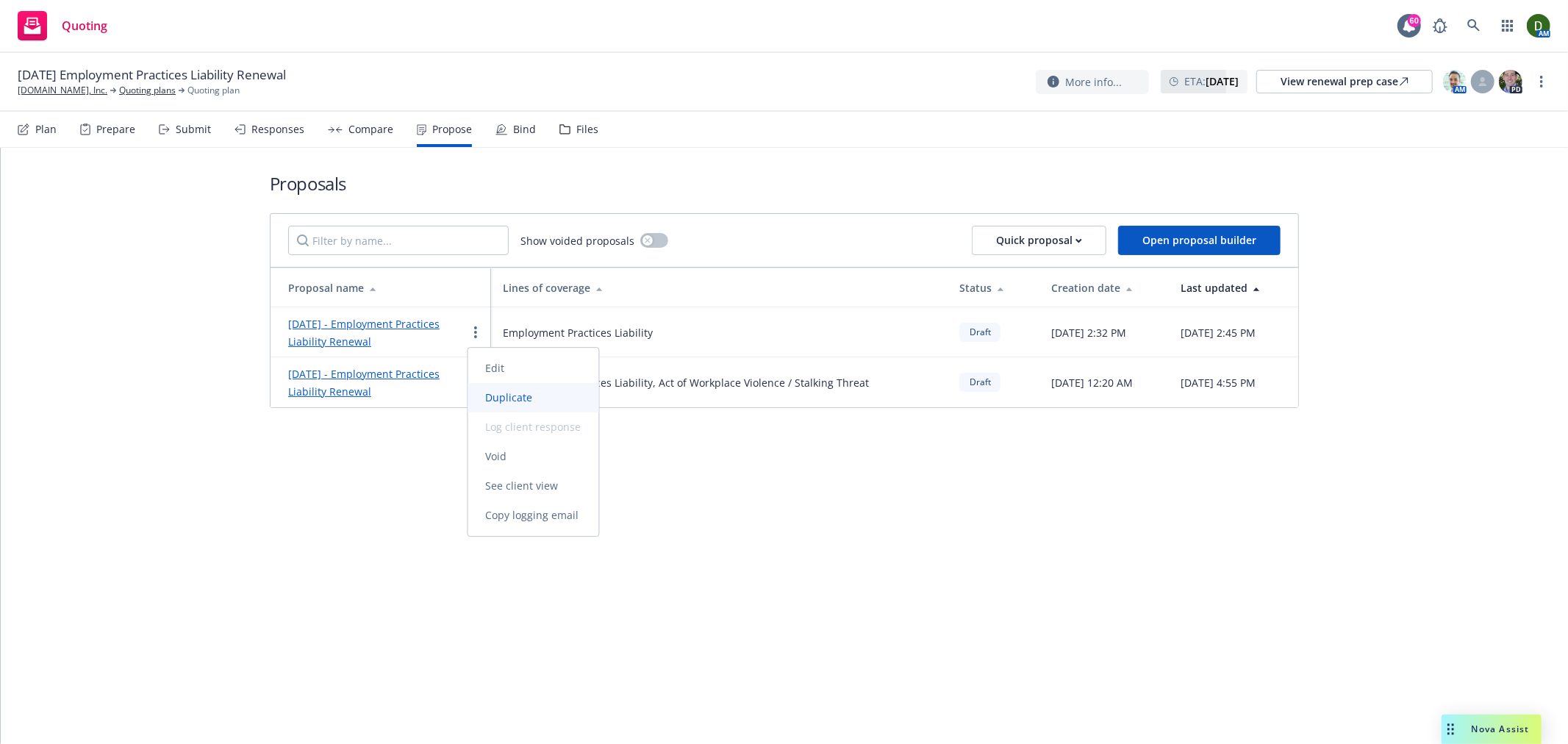
click at [533, 398] on span "Duplicate" at bounding box center [509, 397] width 82 height 14
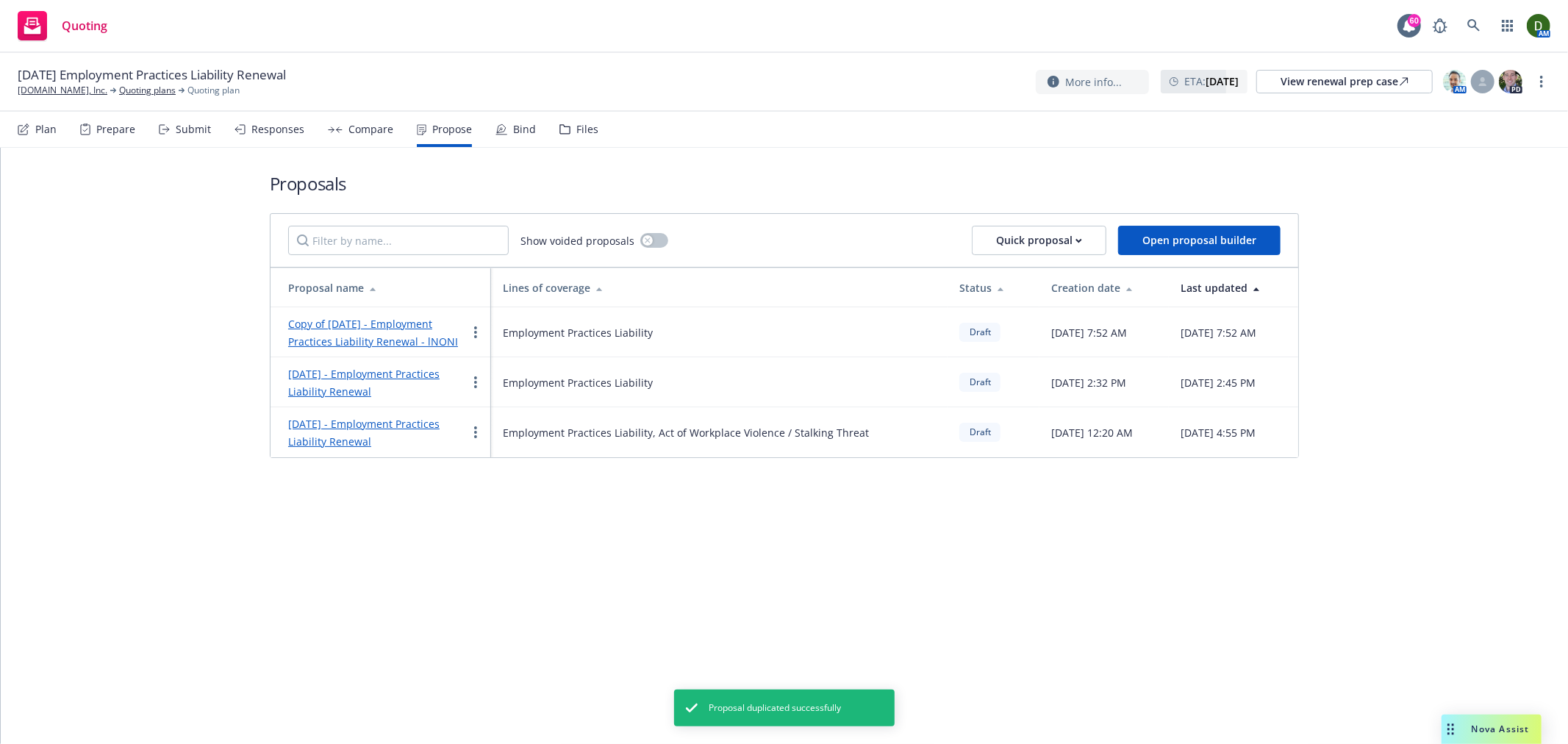
click at [380, 326] on link "Copy of October 2025 - Employment Practices Liability Renewal - lNONI" at bounding box center [373, 332] width 170 height 31
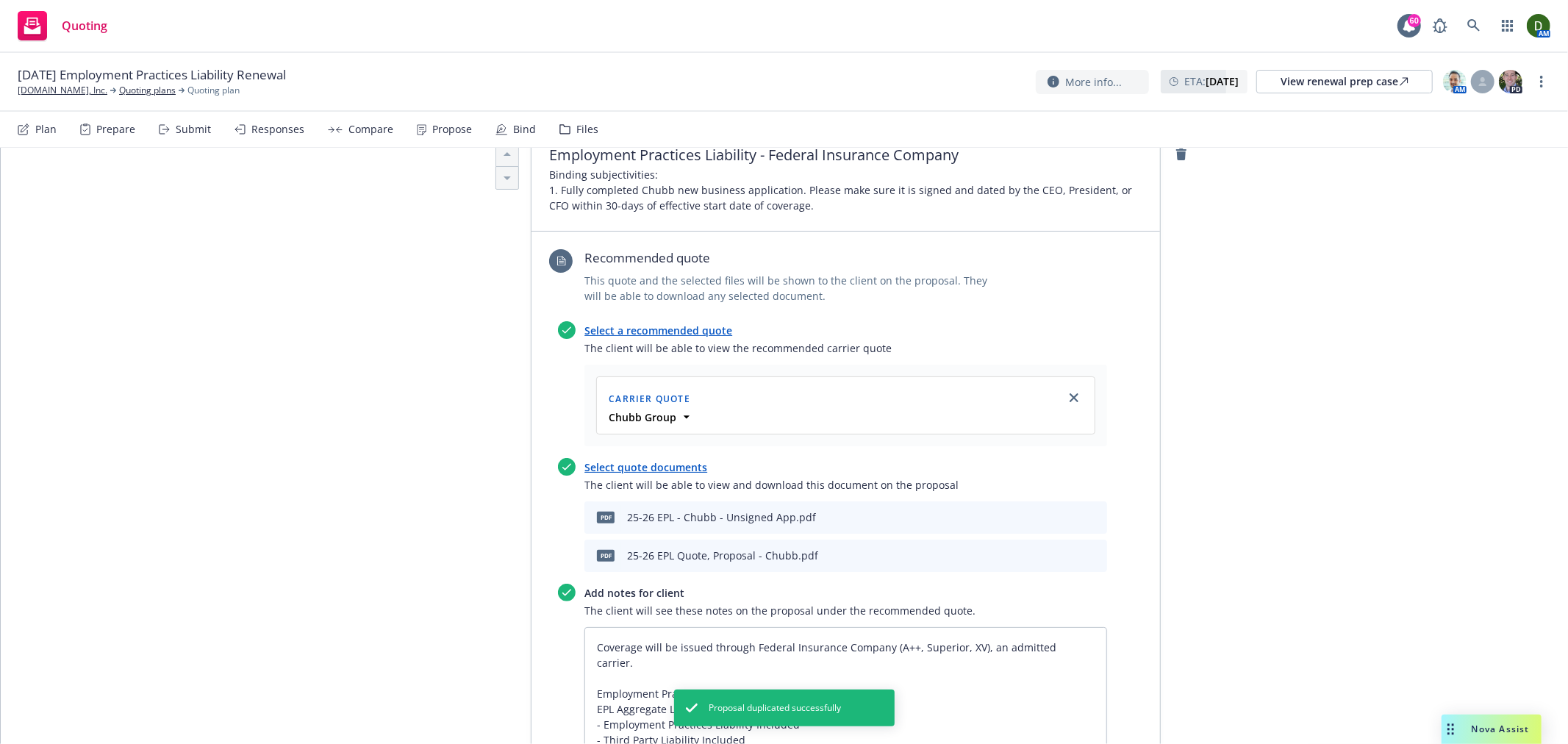
scroll to position [490, 0]
type textarea "x"
click at [592, 131] on nav "Plan Prepare Submit Responses Compare Propose Bind Files" at bounding box center [784, 129] width 1533 height 36
click at [576, 131] on div "Files" at bounding box center [587, 129] width 22 height 12
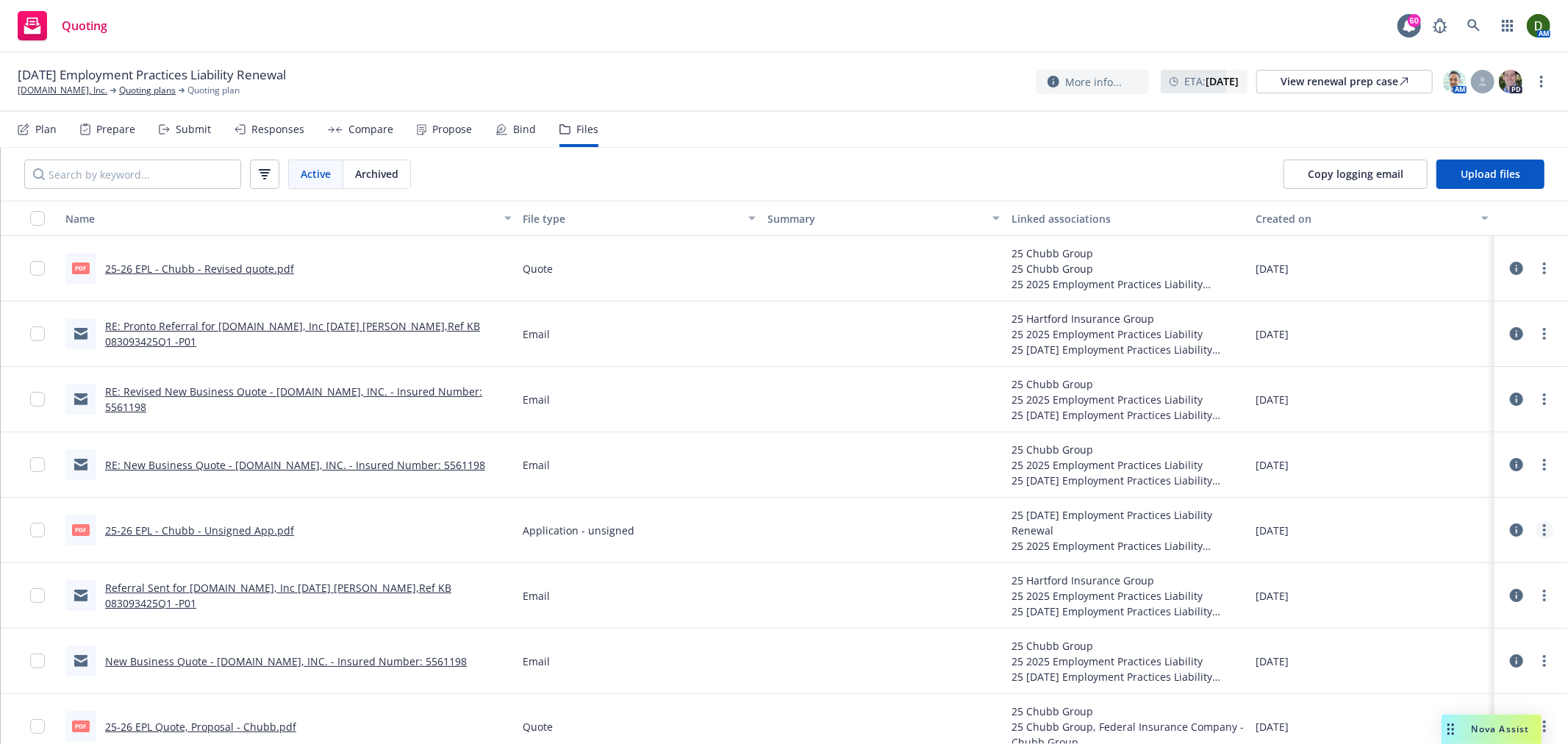
click at [1536, 530] on link "more" at bounding box center [1544, 530] width 18 height 18
click at [1456, 641] on link "Update associations" at bounding box center [1467, 648] width 146 height 30
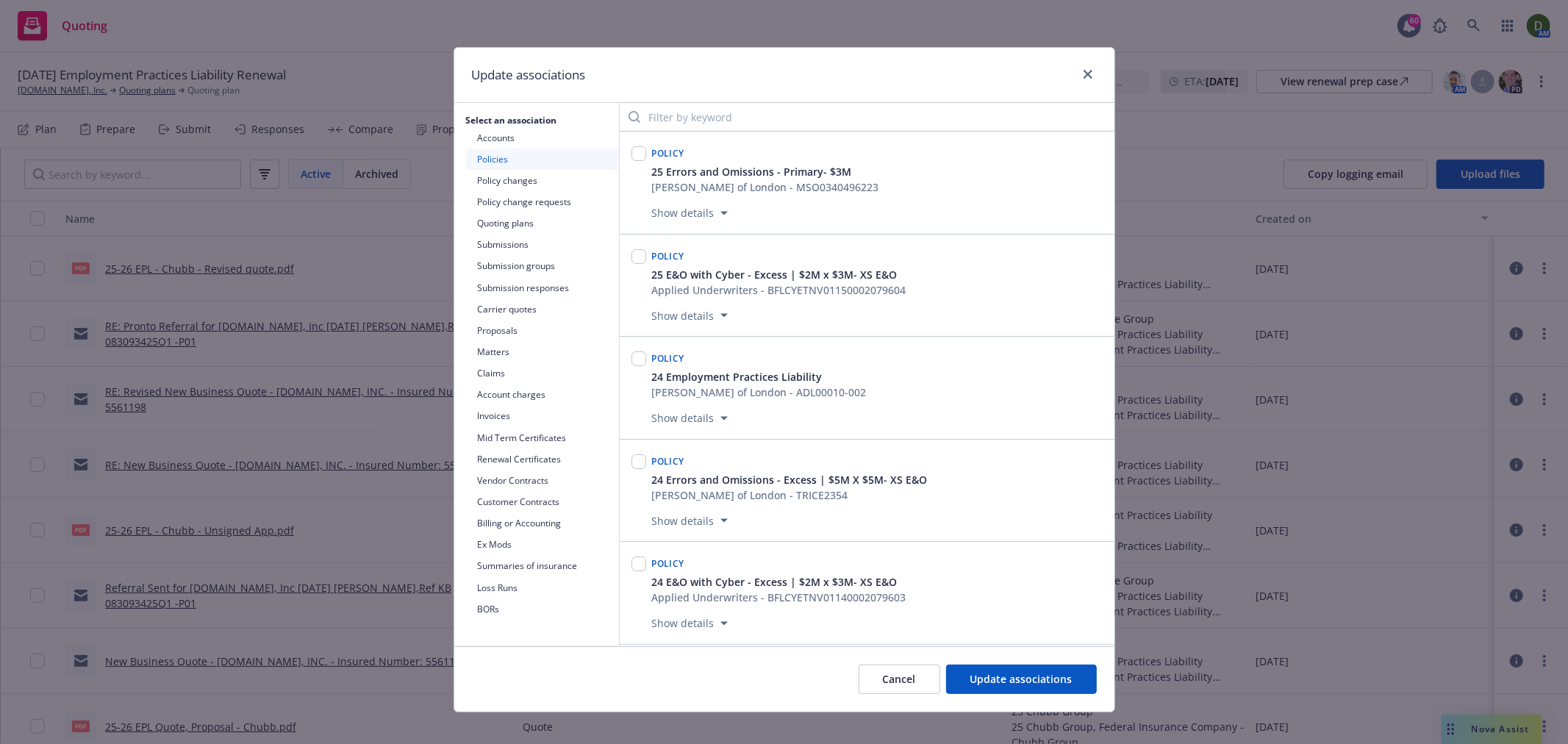
click at [567, 315] on button "Carrier quotes" at bounding box center [542, 309] width 153 height 21
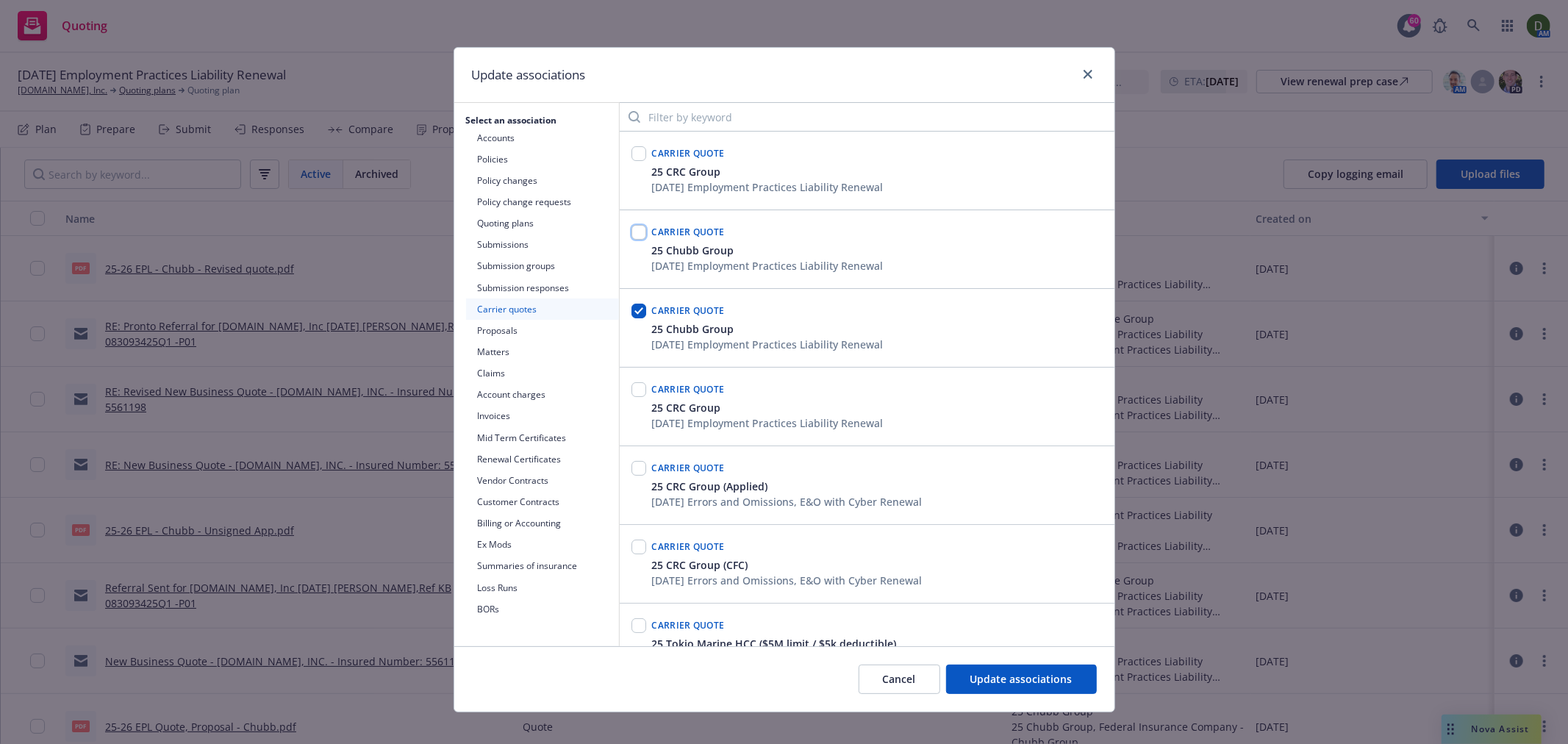
click at [631, 237] on input "checkbox" at bounding box center [638, 232] width 14 height 14
checkbox input "true"
click at [983, 679] on span "Update associations" at bounding box center [1021, 679] width 102 height 14
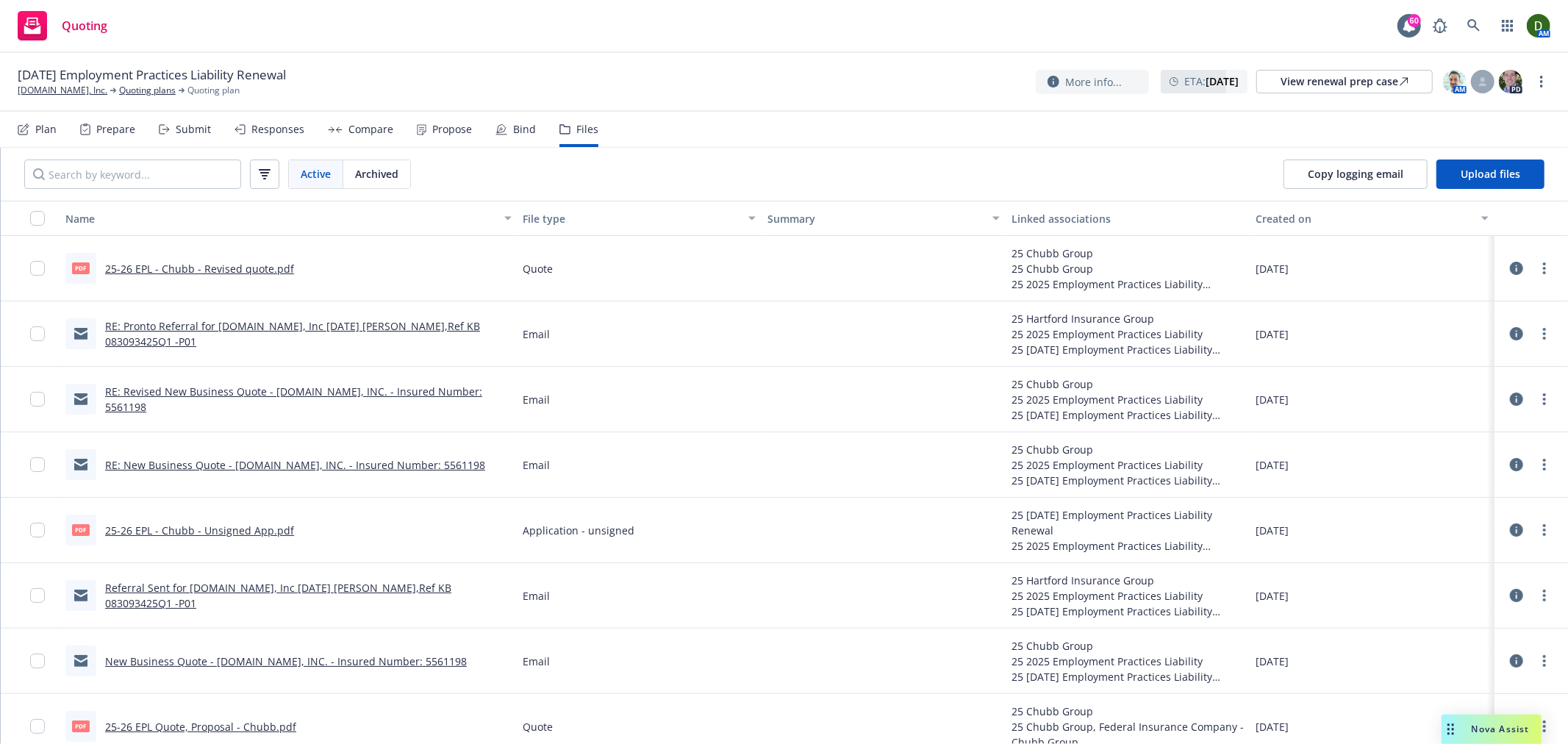
click at [431, 140] on div "Propose" at bounding box center [444, 129] width 55 height 36
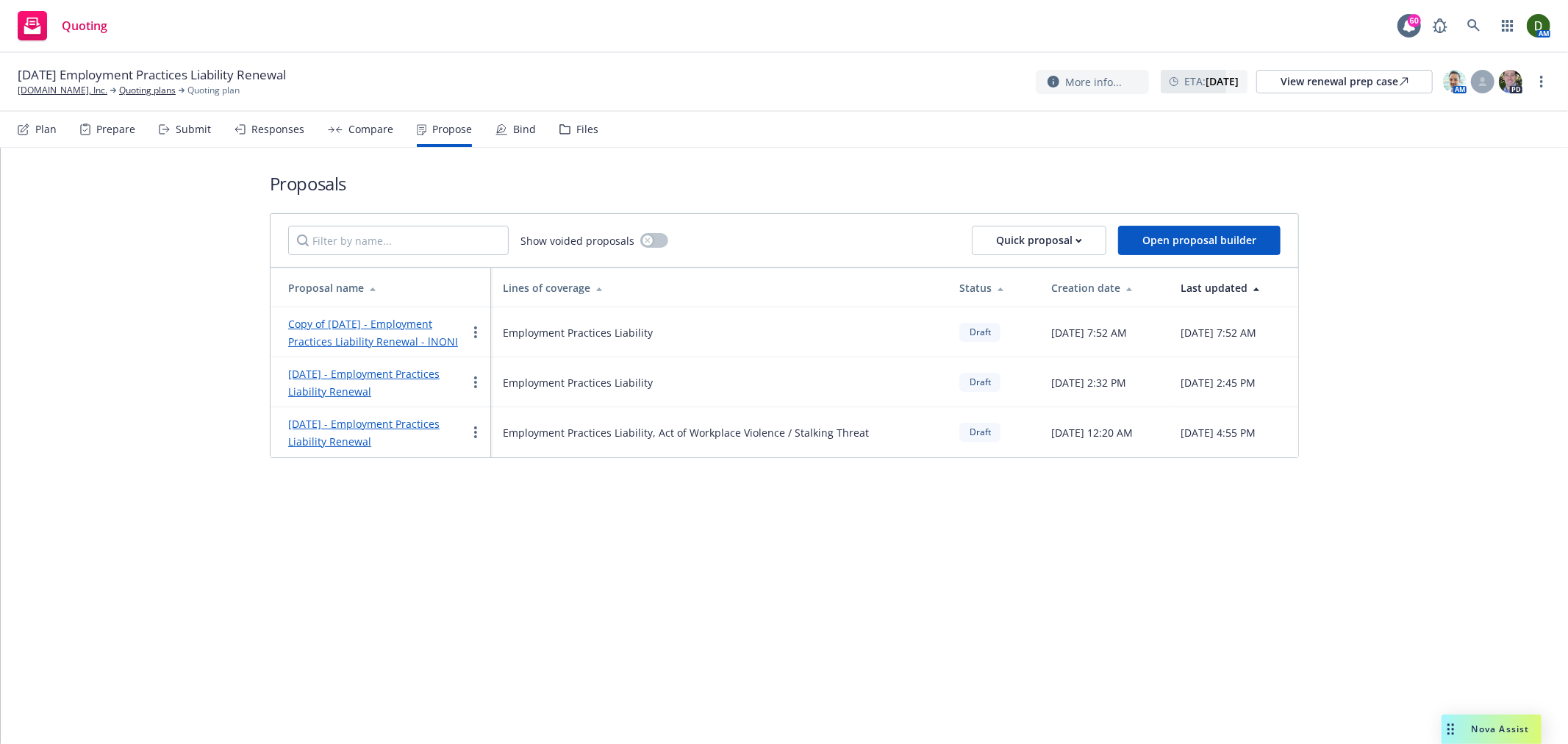
click at [341, 340] on div "Copy of October 2025 - Employment Practices Liability Renewal - lNONI" at bounding box center [377, 332] width 178 height 36
click at [341, 340] on link "Copy of October 2025 - Employment Practices Liability Renewal - lNONI" at bounding box center [373, 332] width 170 height 31
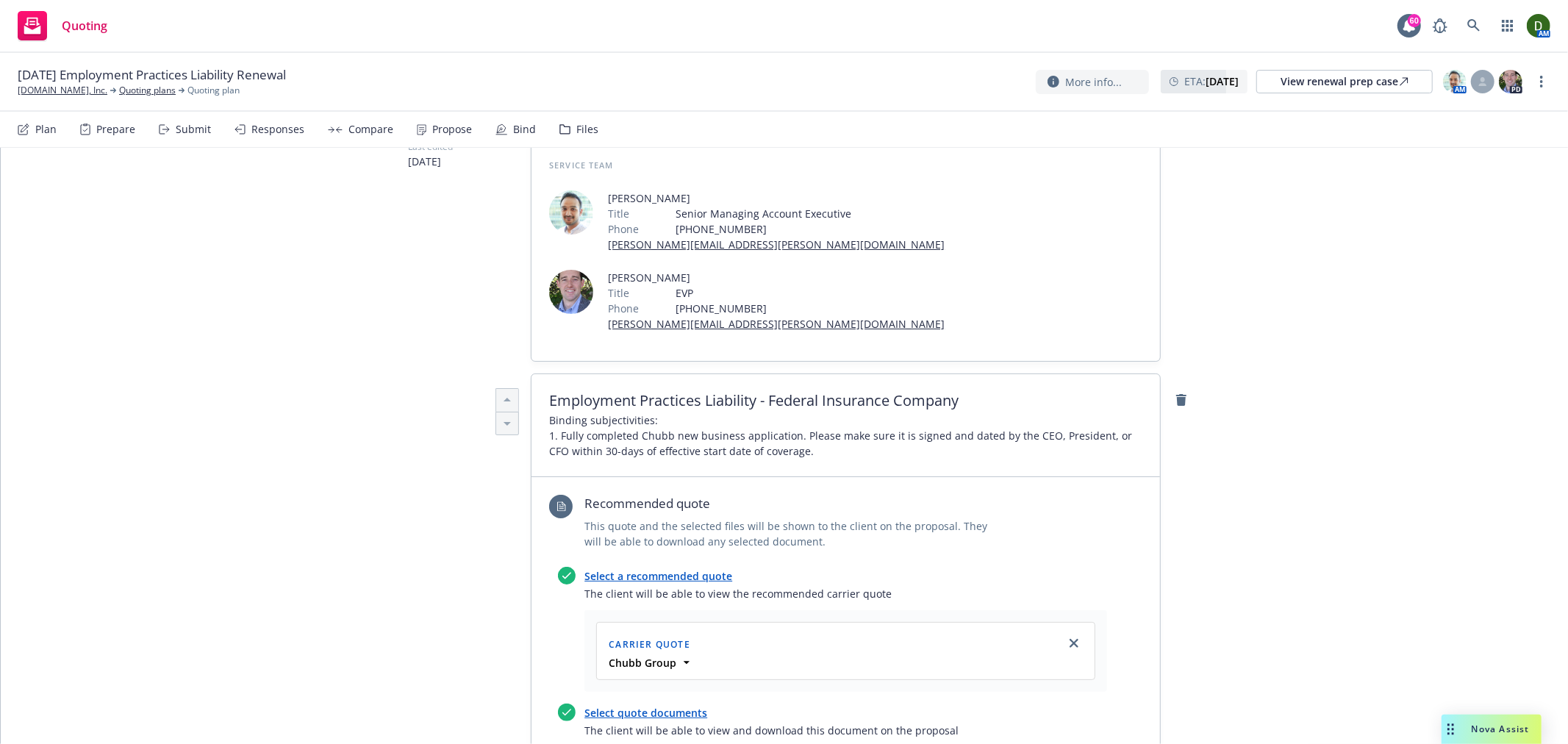
scroll to position [408, 0]
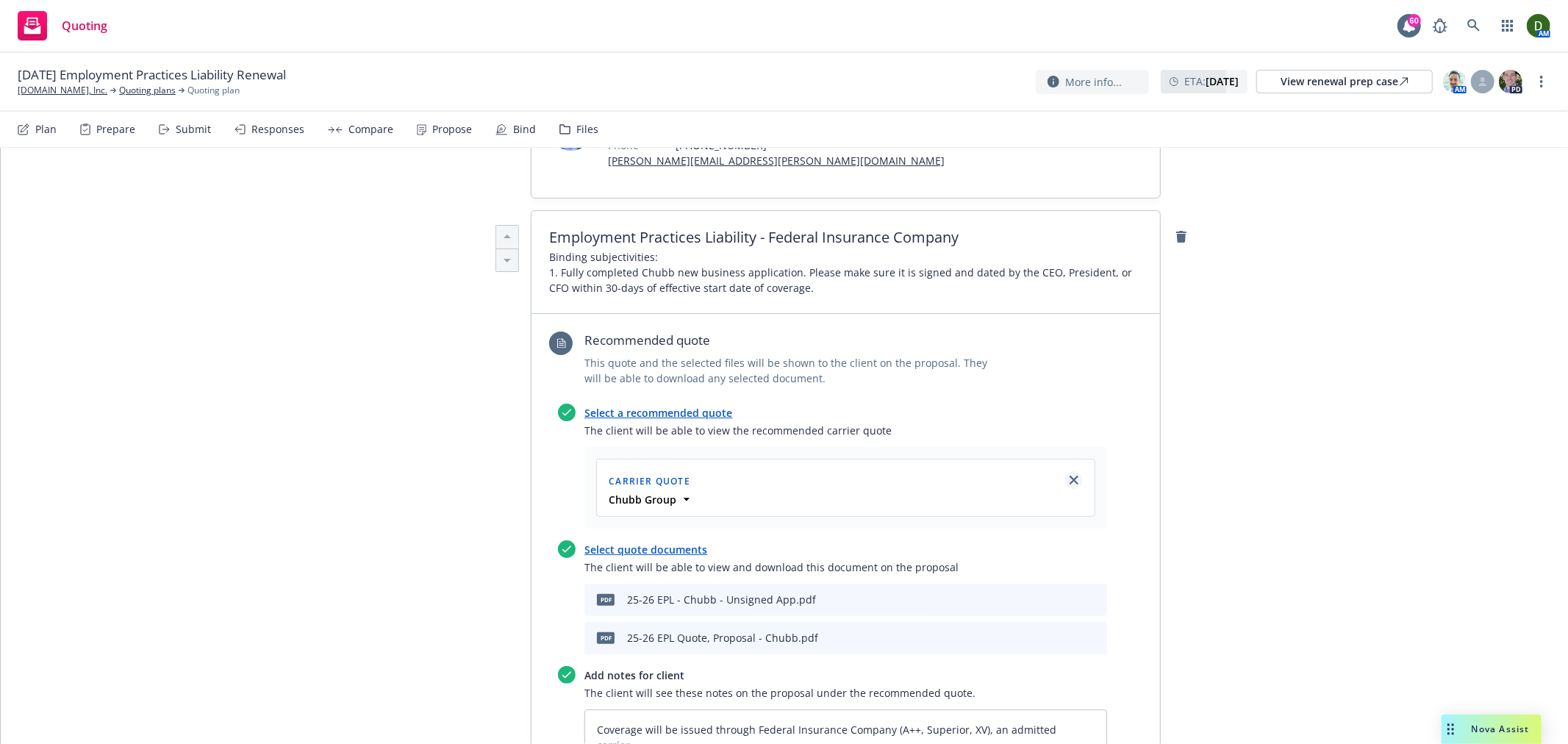
click at [1070, 476] on icon "close" at bounding box center [1074, 480] width 8 height 8
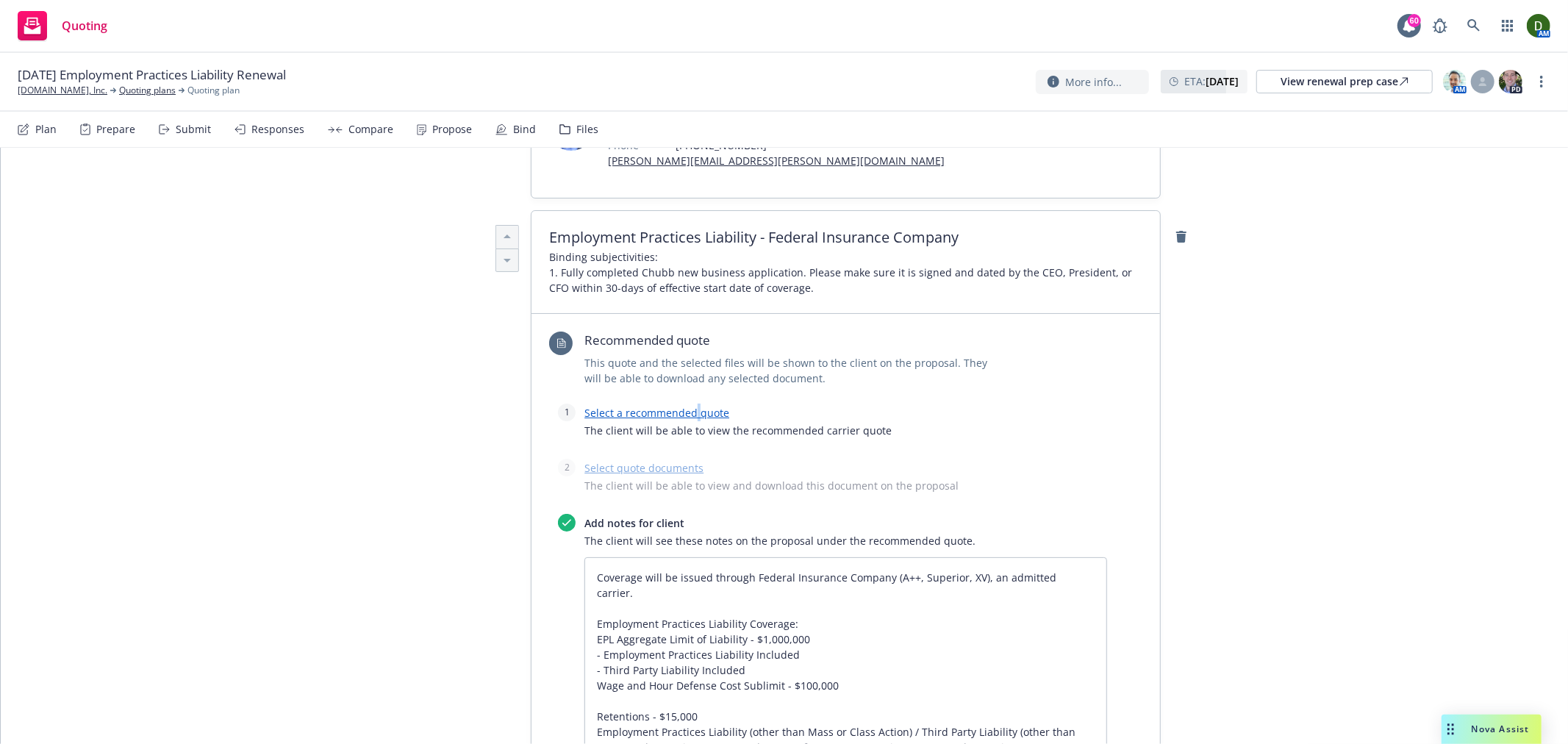
click at [690, 406] on link "Select a recommended quote" at bounding box center [656, 413] width 145 height 14
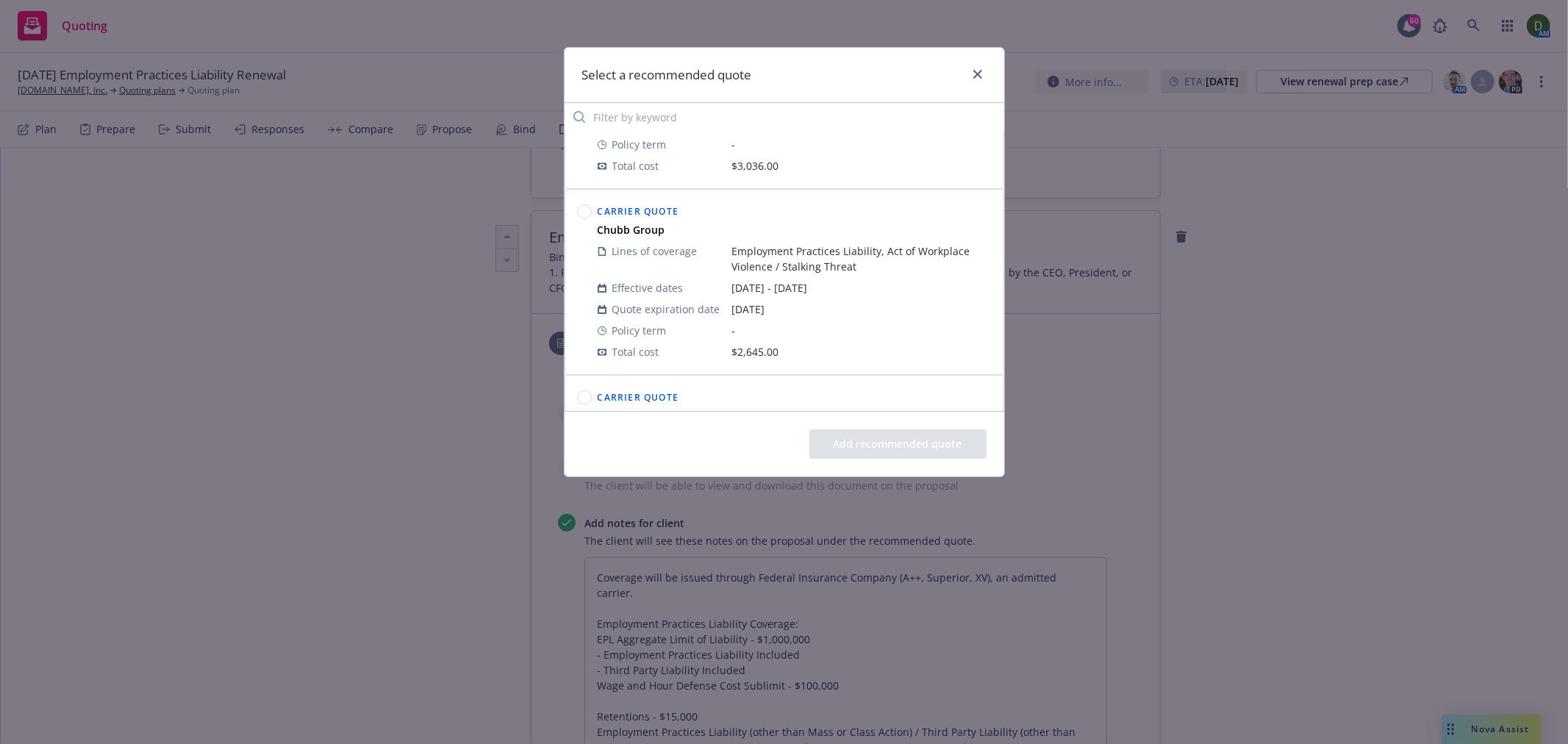
scroll to position [298, 0]
click at [579, 214] on circle at bounding box center [584, 213] width 14 height 14
click at [888, 454] on button "Add recommended quote" at bounding box center [899, 444] width 178 height 30
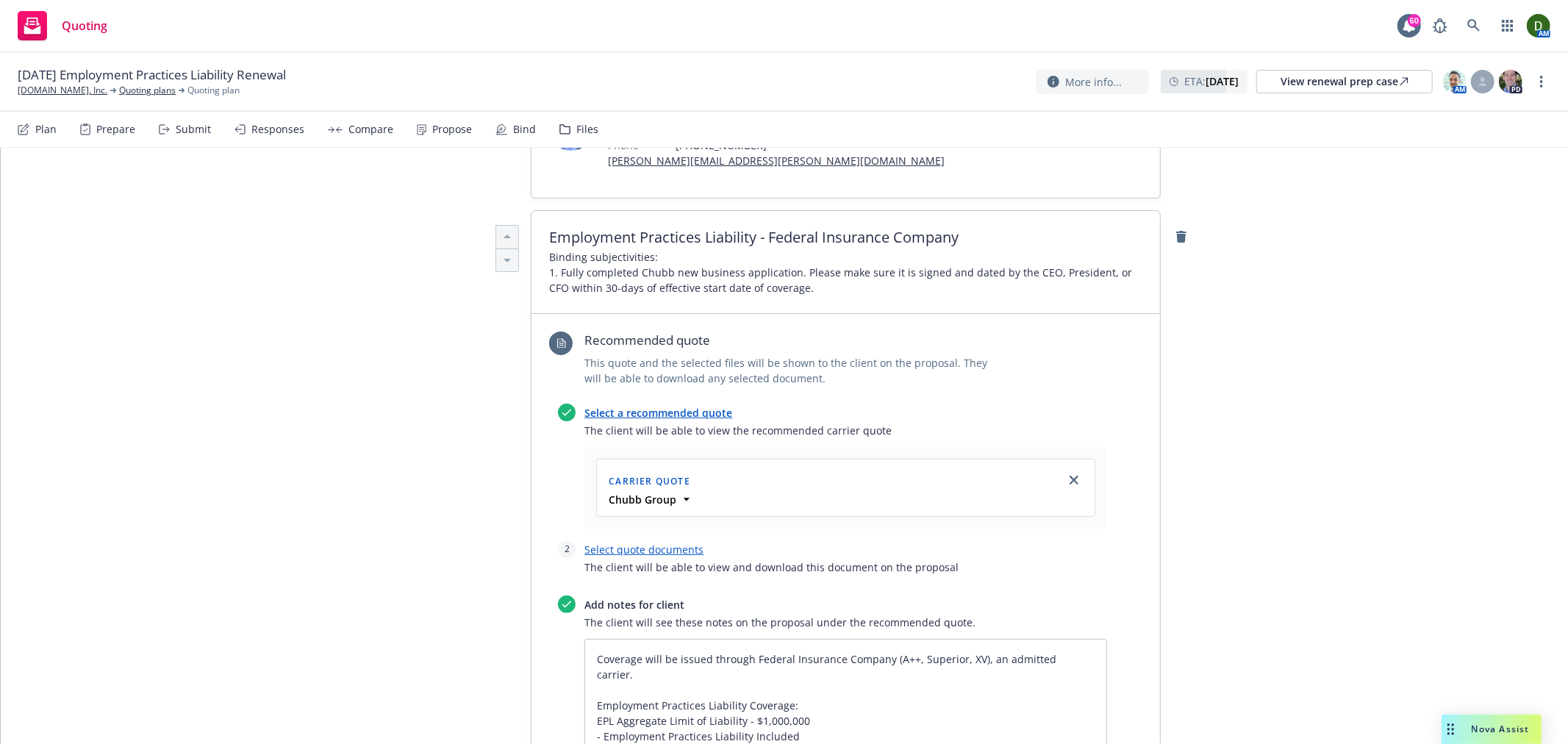
click at [621, 540] on div "Select quote documents The client will be able to view and download this docume…" at bounding box center [845, 561] width 522 height 43
click at [621, 543] on link "Select quote documents" at bounding box center [643, 550] width 119 height 14
type textarea "x"
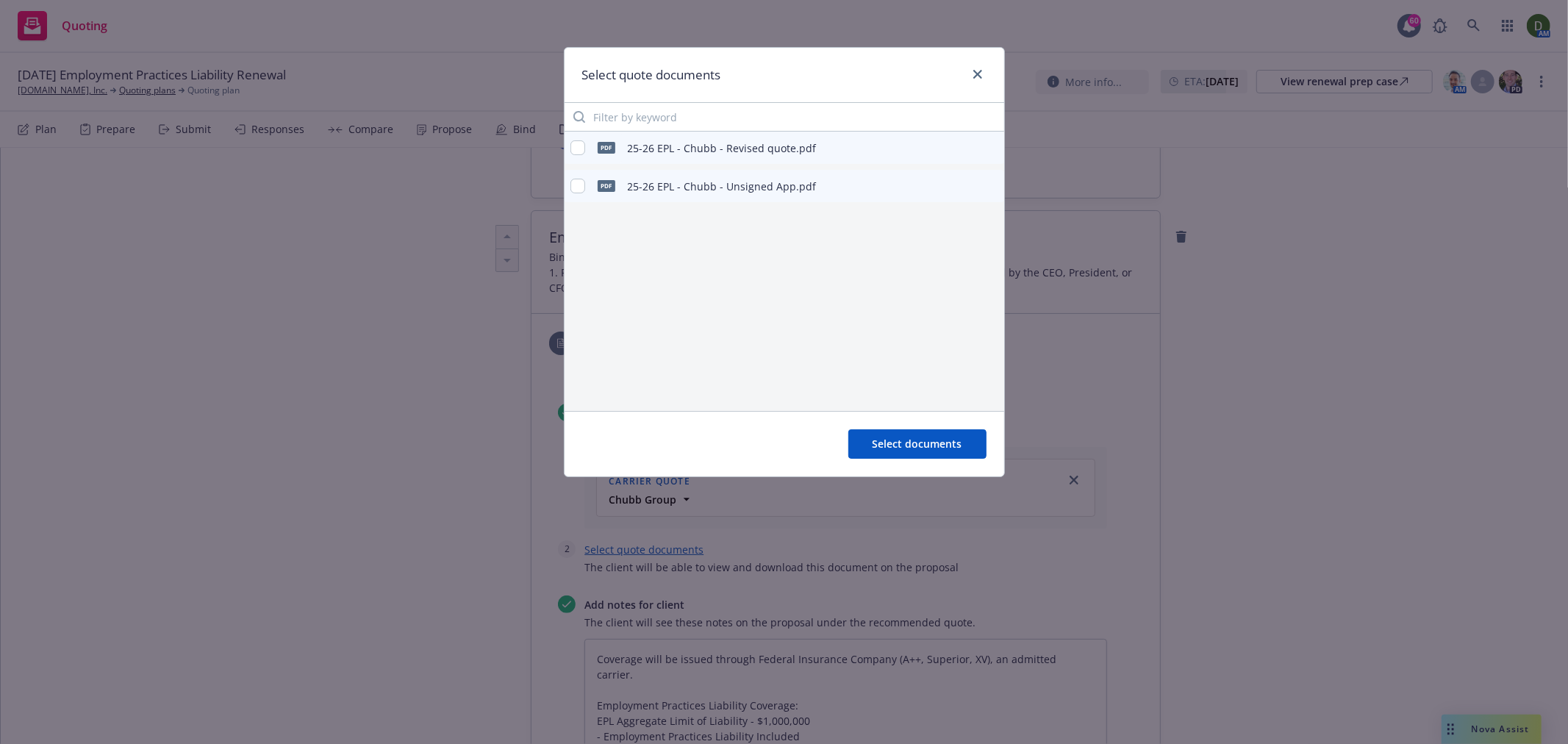
click at [586, 178] on div "pdf 25-26 EPL - Chubb - Unsigned App.pdf" at bounding box center [693, 186] width 246 height 31
drag, startPoint x: 573, startPoint y: 189, endPoint x: 574, endPoint y: 178, distance: 11.0
click at [573, 189] on input "checkbox" at bounding box center [577, 185] width 14 height 14
checkbox input "true"
click at [571, 143] on input "checkbox" at bounding box center [577, 147] width 14 height 14
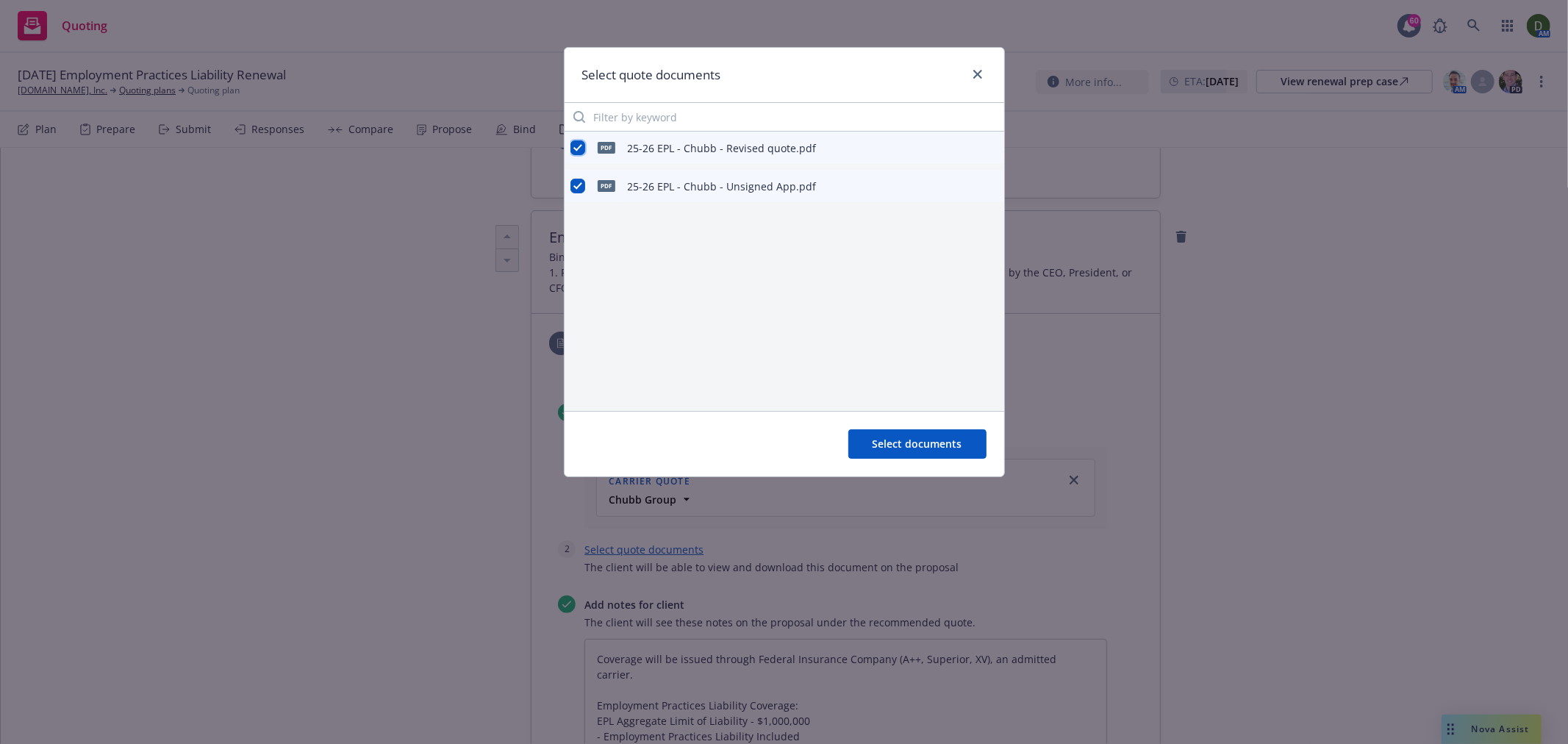
checkbox input "true"
click at [923, 456] on button "Select documents" at bounding box center [918, 444] width 139 height 30
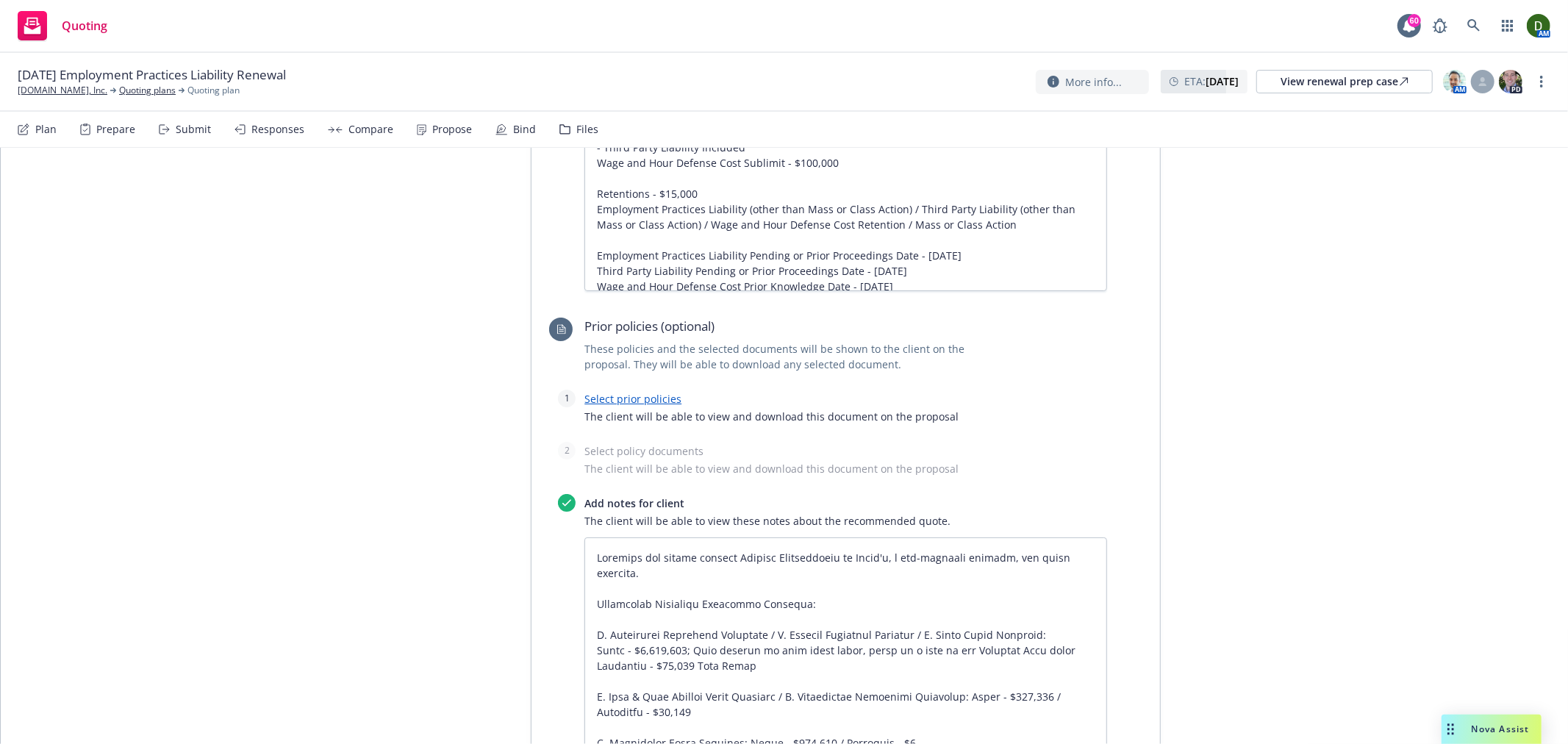
scroll to position [1144, 0]
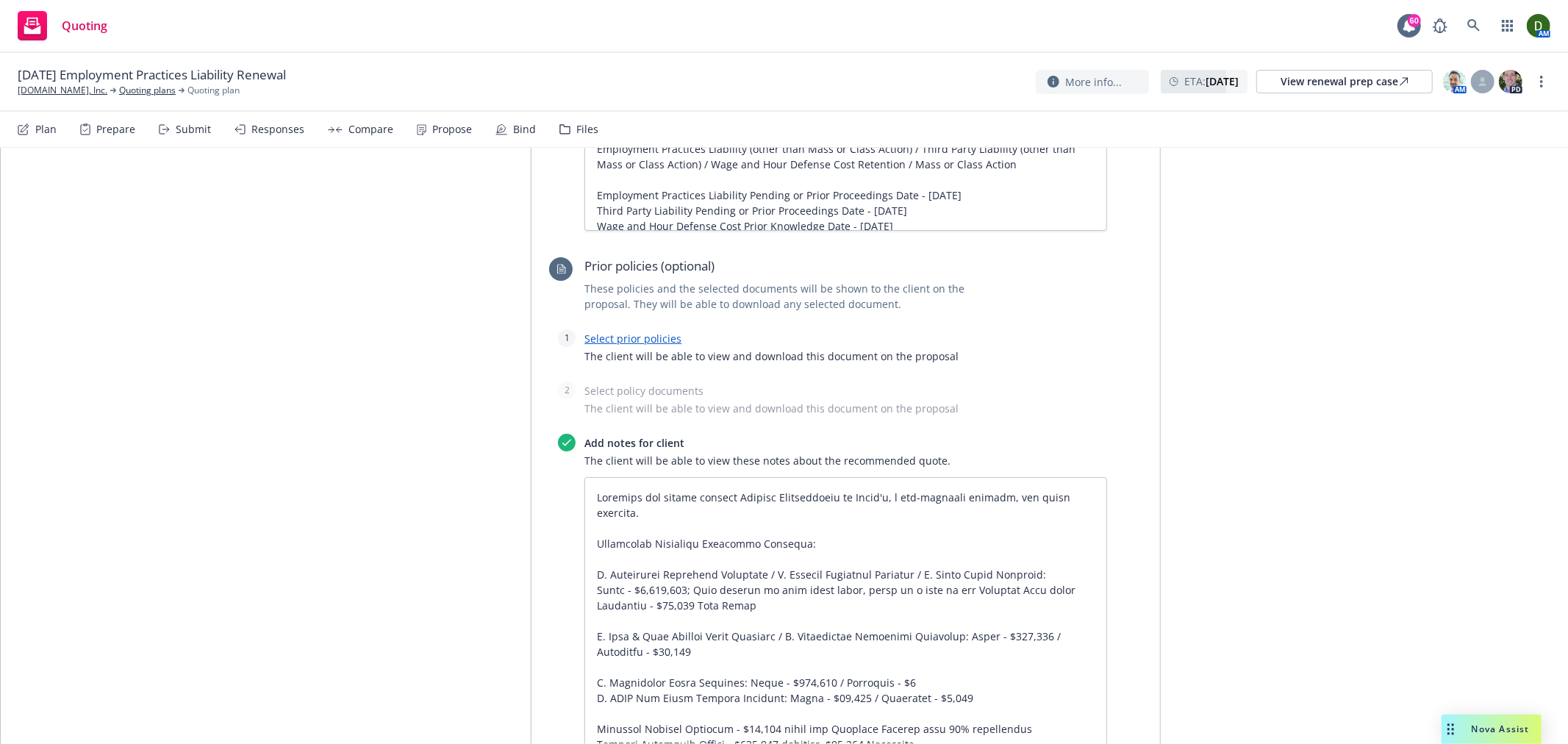
click at [612, 331] on link "Select prior policies" at bounding box center [632, 338] width 97 height 14
type textarea "x"
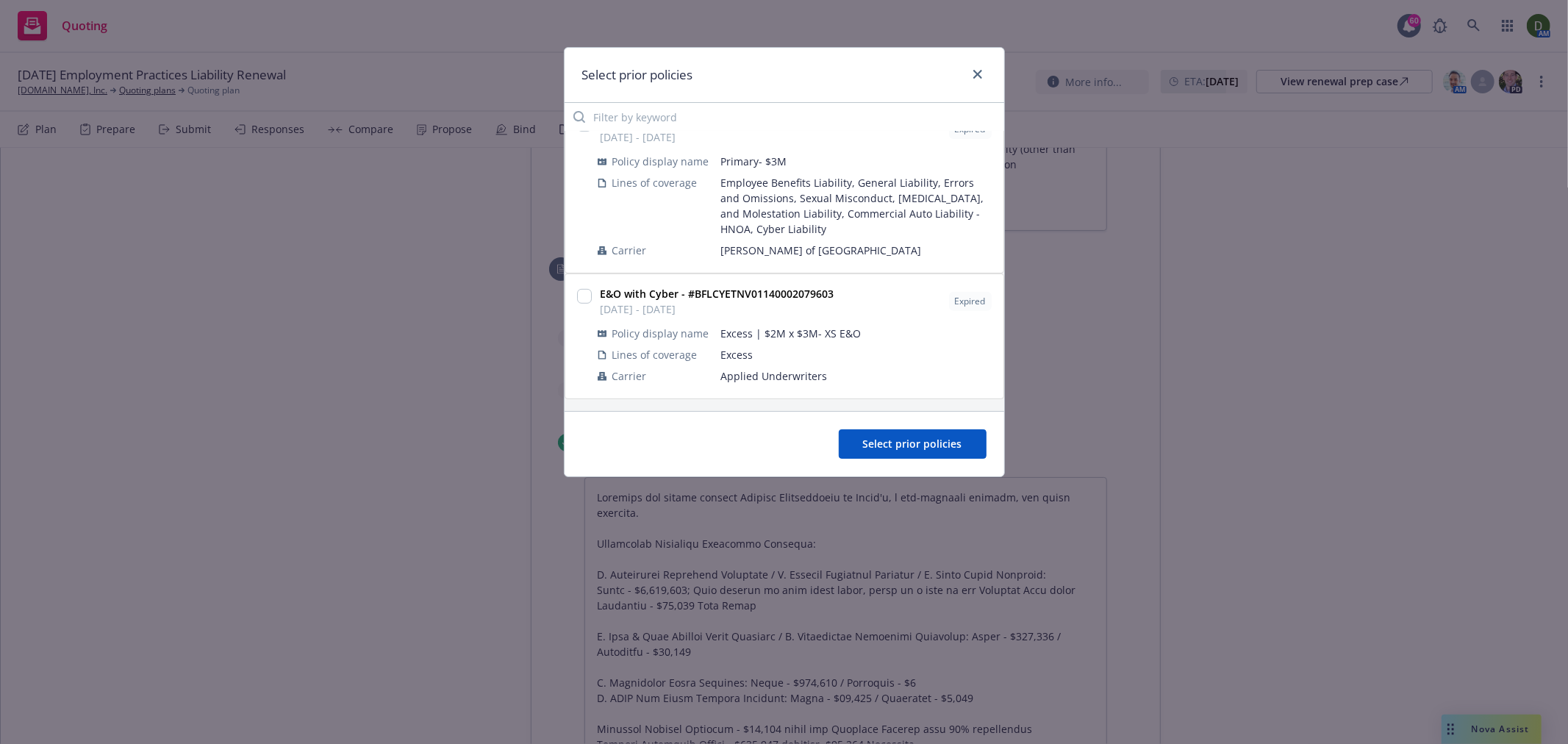
scroll to position [224, 0]
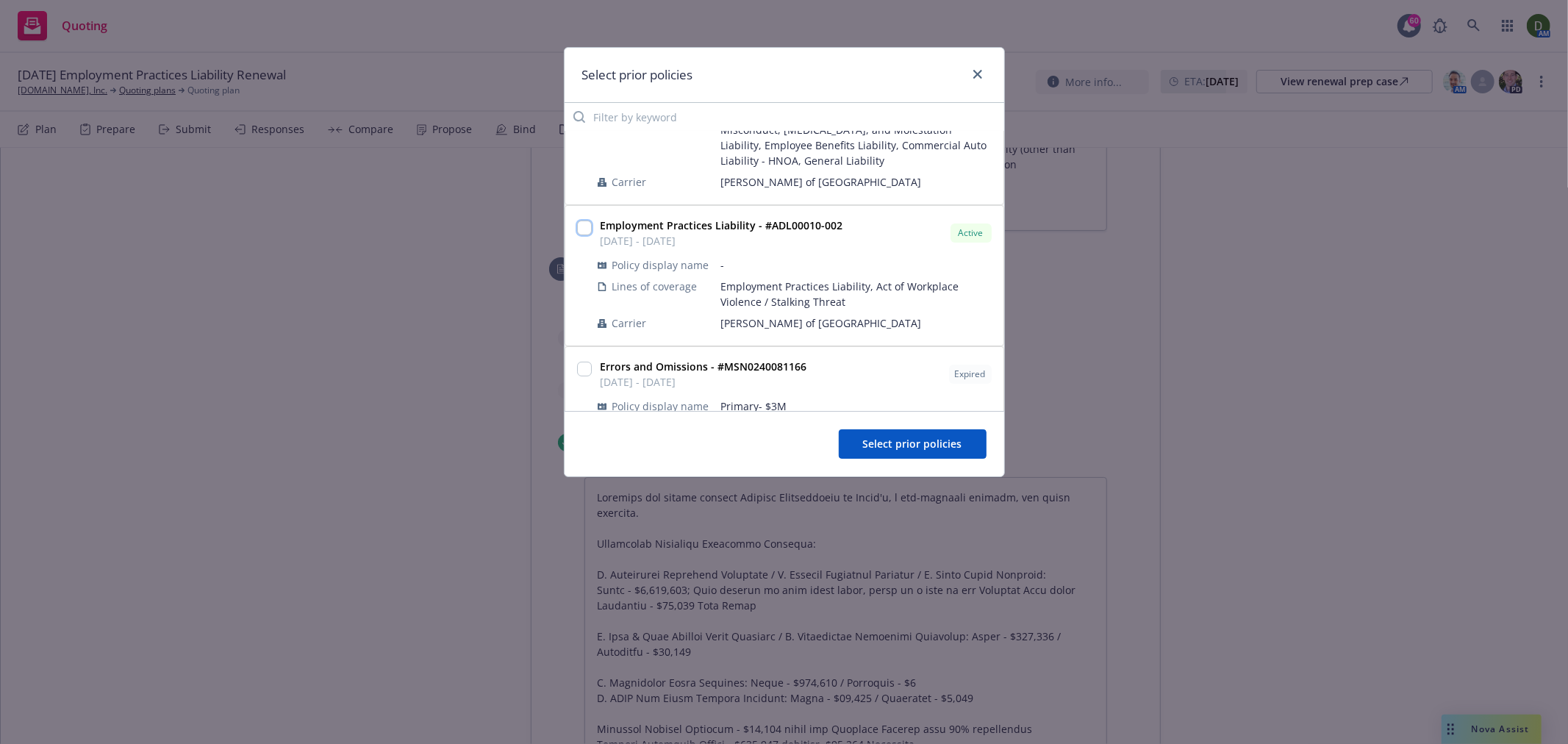
click at [582, 227] on input "checkbox" at bounding box center [584, 227] width 14 height 14
checkbox input "true"
click at [888, 441] on span "Select prior policies" at bounding box center [912, 444] width 99 height 14
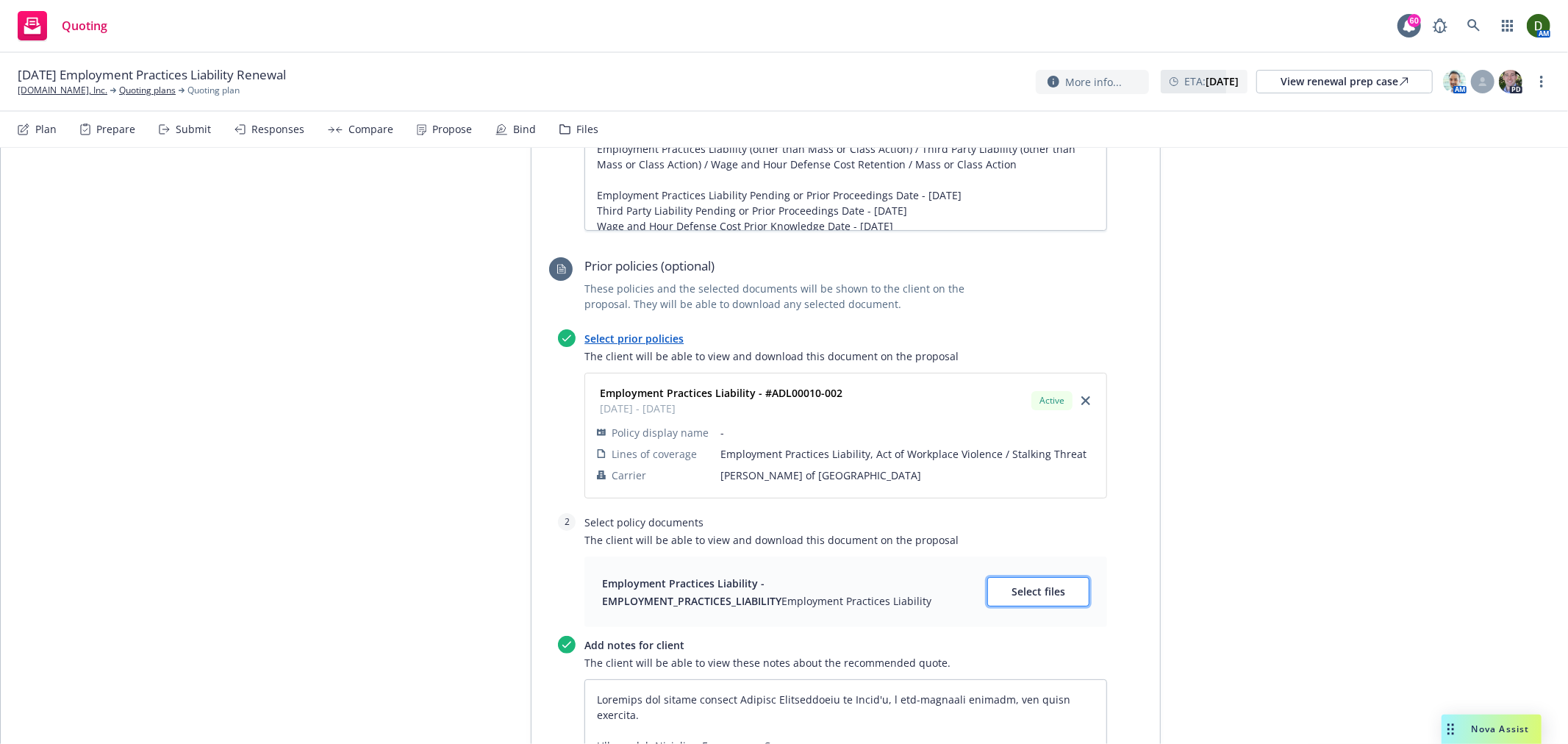
click at [1024, 584] on span "Select files" at bounding box center [1038, 591] width 53 height 14
type textarea "x"
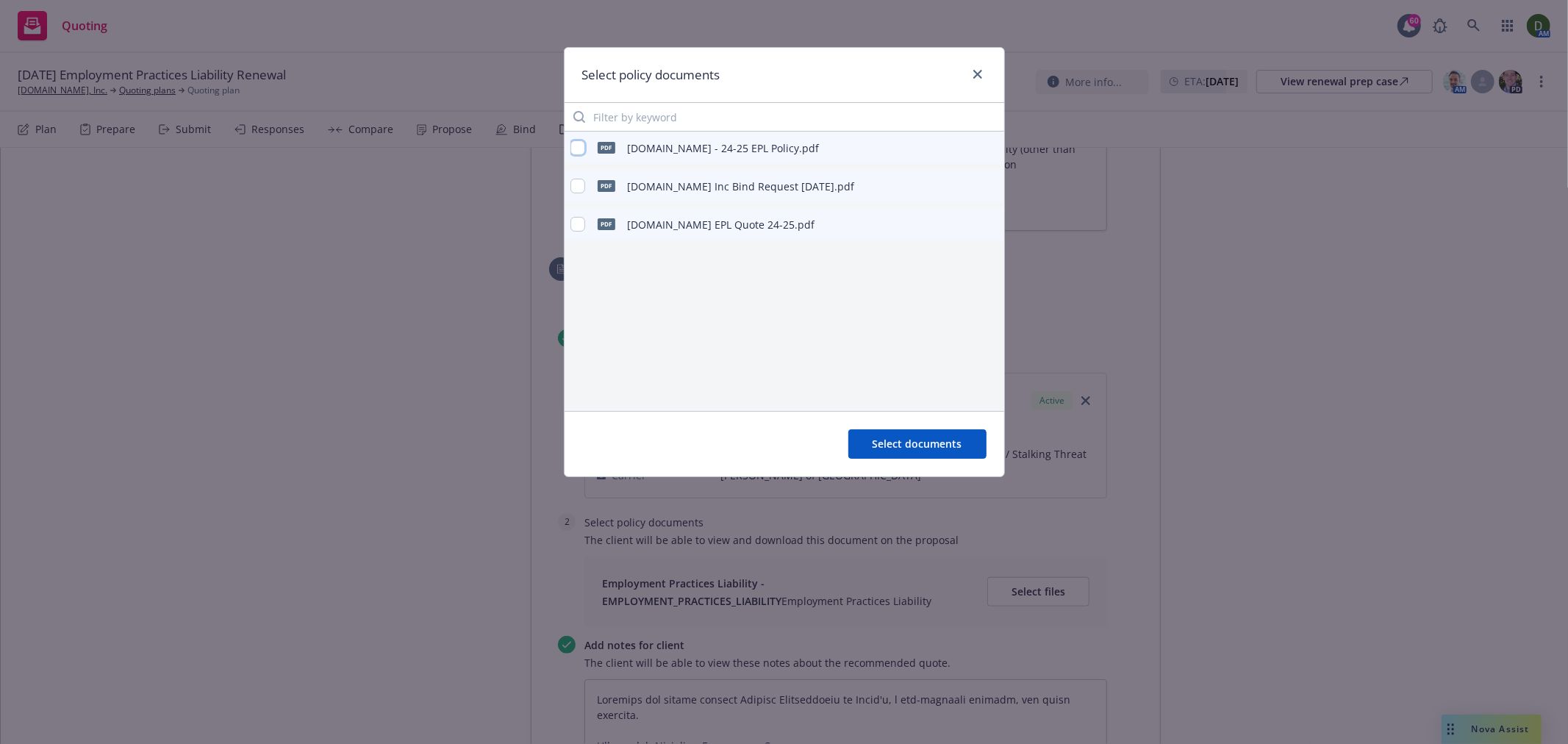
click at [576, 148] on input "checkbox" at bounding box center [577, 147] width 14 height 14
checkbox input "true"
click at [950, 451] on button "Select documents" at bounding box center [918, 444] width 139 height 30
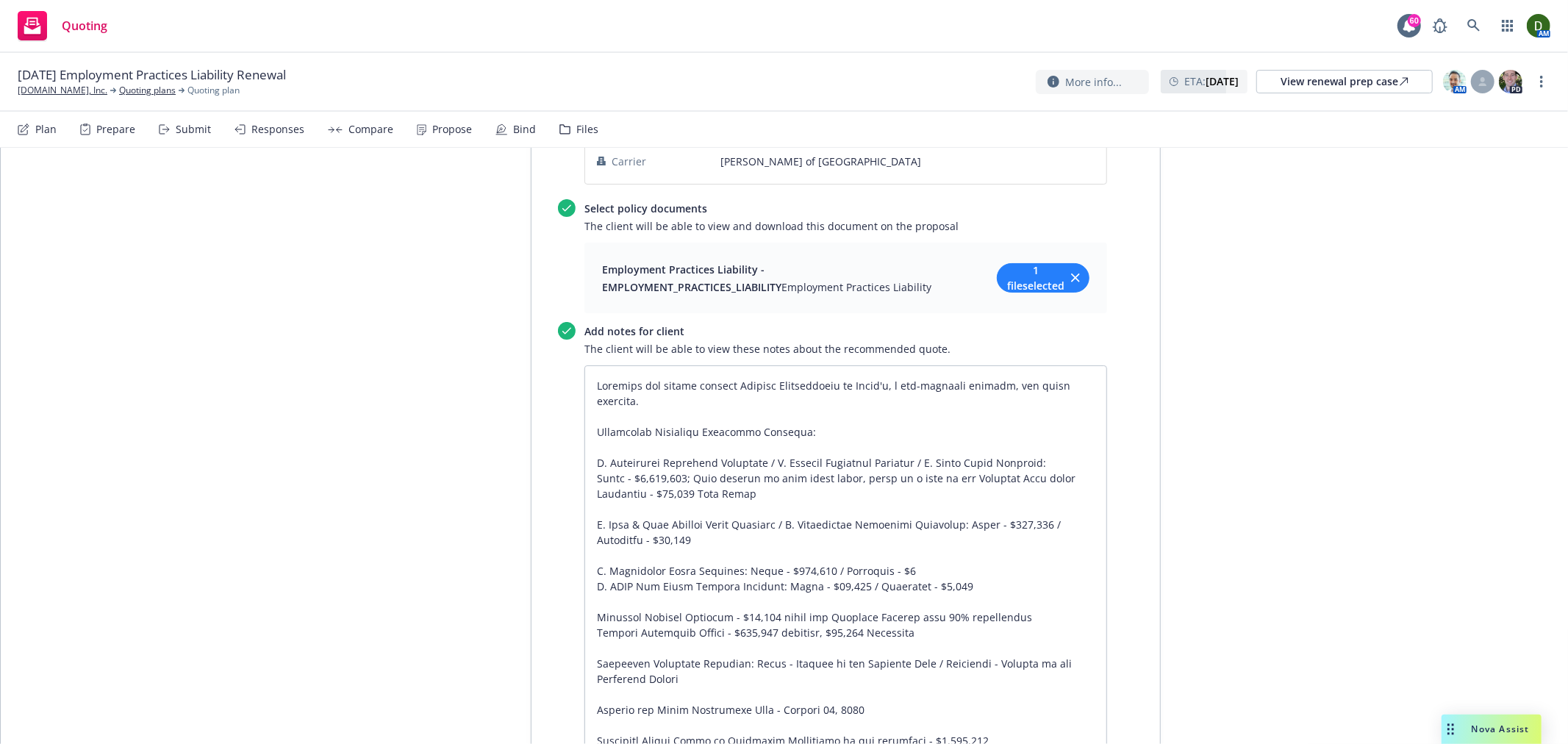
scroll to position [0, 0]
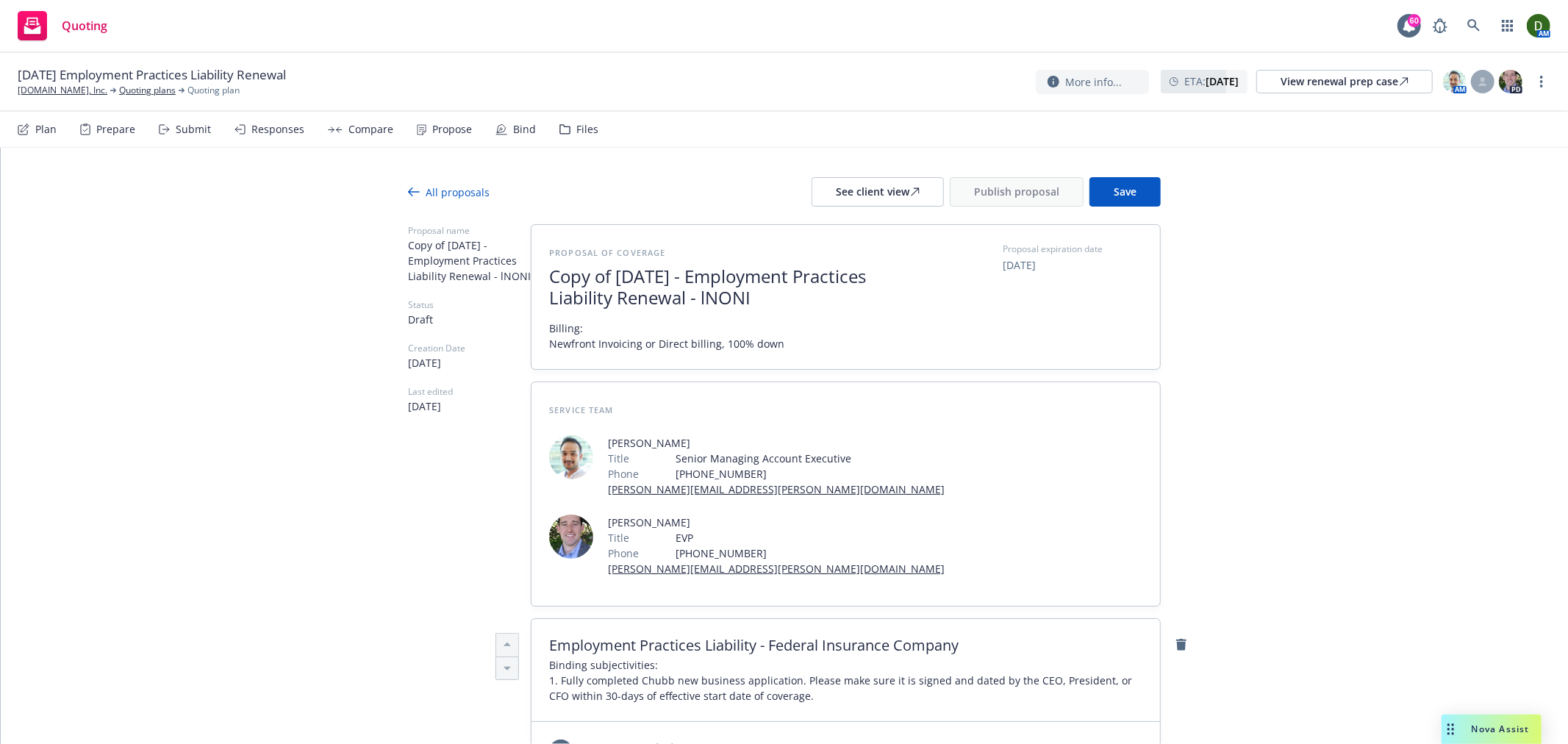
drag, startPoint x: 1248, startPoint y: 504, endPoint x: 1263, endPoint y: 145, distance: 359.3
click at [1114, 184] on span "Save" at bounding box center [1125, 191] width 23 height 14
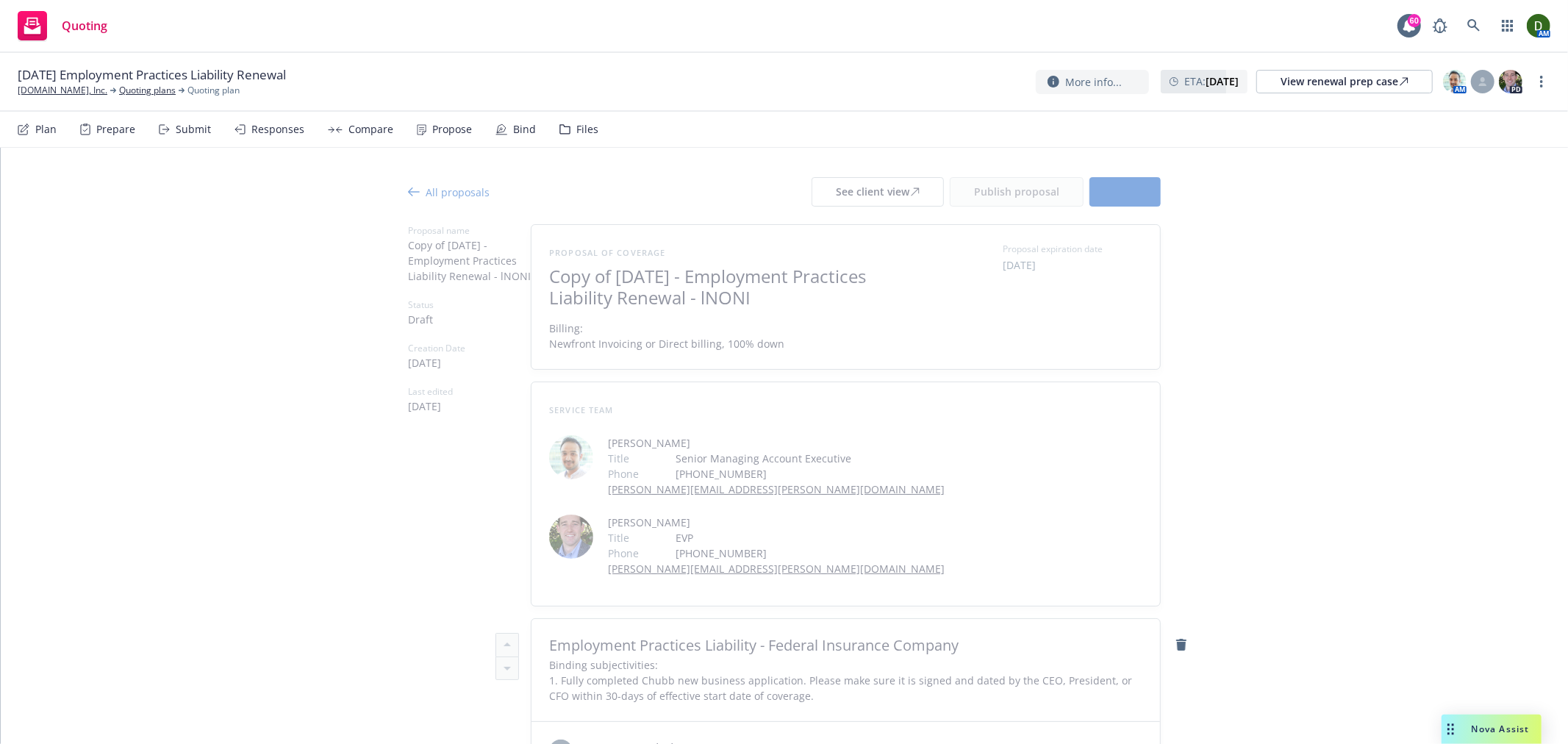
type textarea "x"
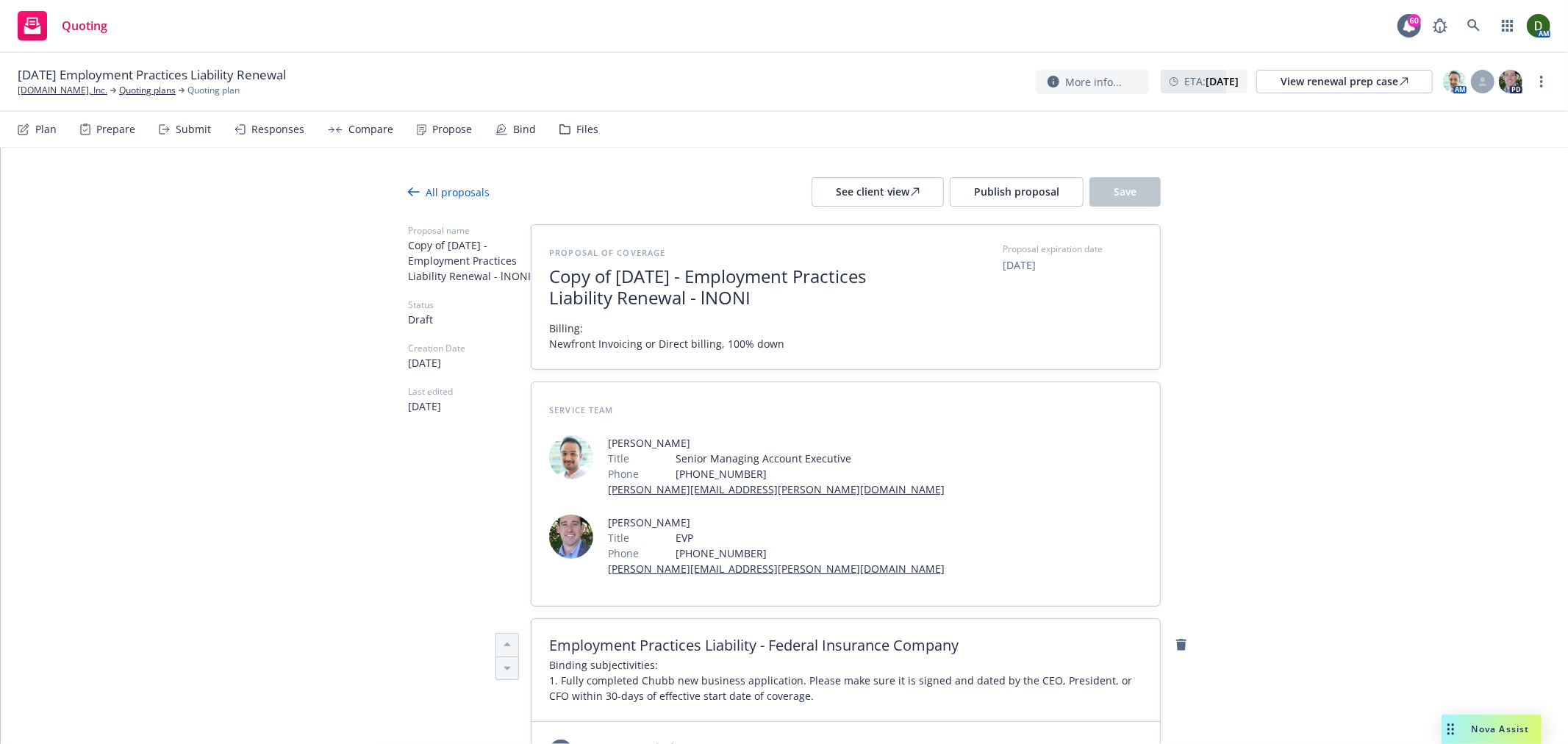
click at [763, 298] on span "Copy of October 2025 - Employment Practices Liability Renewal - lNONI" at bounding box center [729, 287] width 360 height 42
drag, startPoint x: 759, startPoint y: 297, endPoint x: 901, endPoint y: 297, distance: 142.0
click at [901, 297] on span "Copy of October 2025 - Employment Practices Liability Renewal - lNONI" at bounding box center [729, 287] width 360 height 42
click at [1127, 201] on button "Save" at bounding box center [1125, 192] width 71 height 30
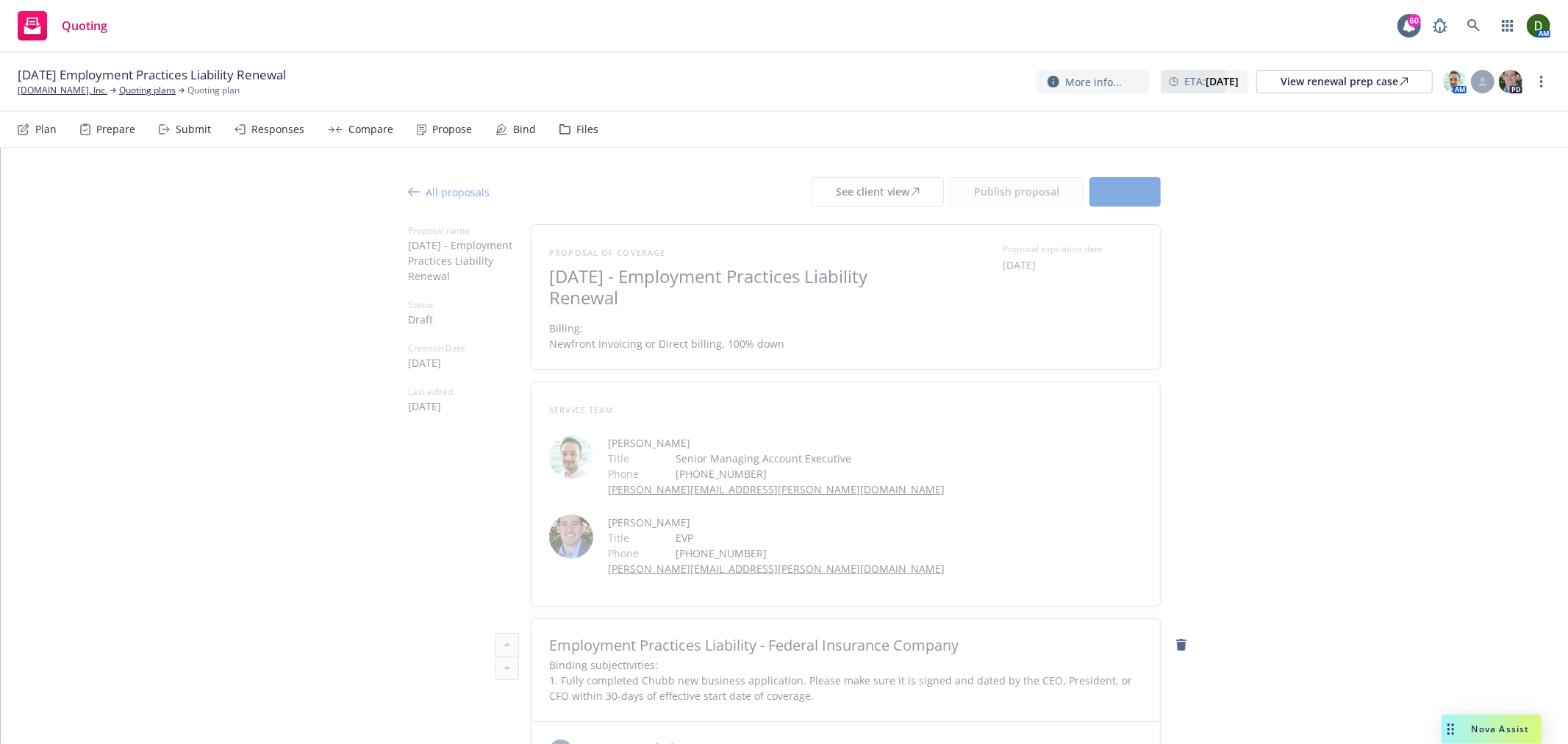
type textarea "x"
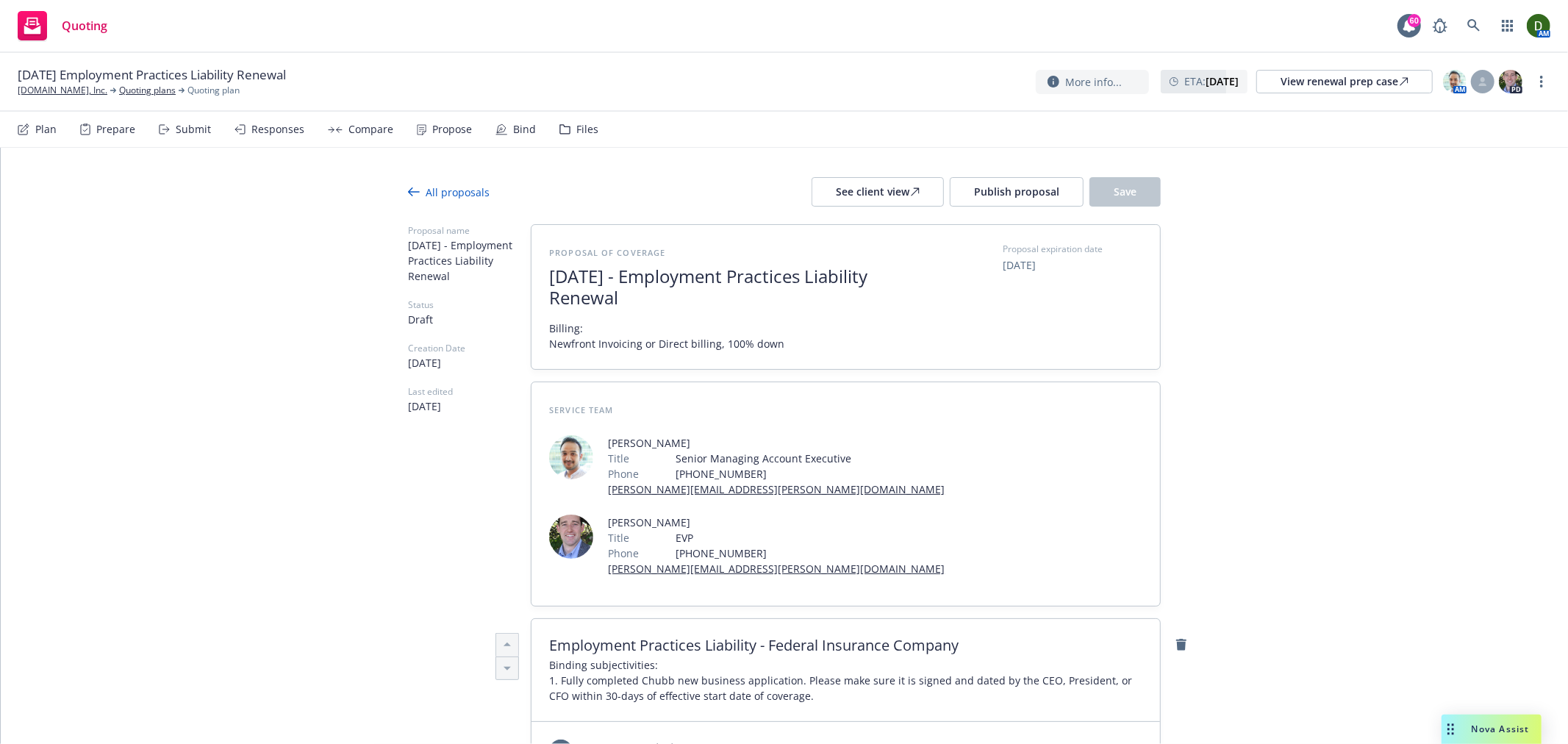
drag, startPoint x: 963, startPoint y: 256, endPoint x: 980, endPoint y: 256, distance: 17.0
click at [971, 256] on div "Proposal of coverage October 2025 - Employment Practices Liability Renewal Bill…" at bounding box center [846, 297] width 593 height 109
click at [1003, 260] on span "11/09/2025" at bounding box center [1019, 265] width 33 height 15
select select "November"
select select "2025"
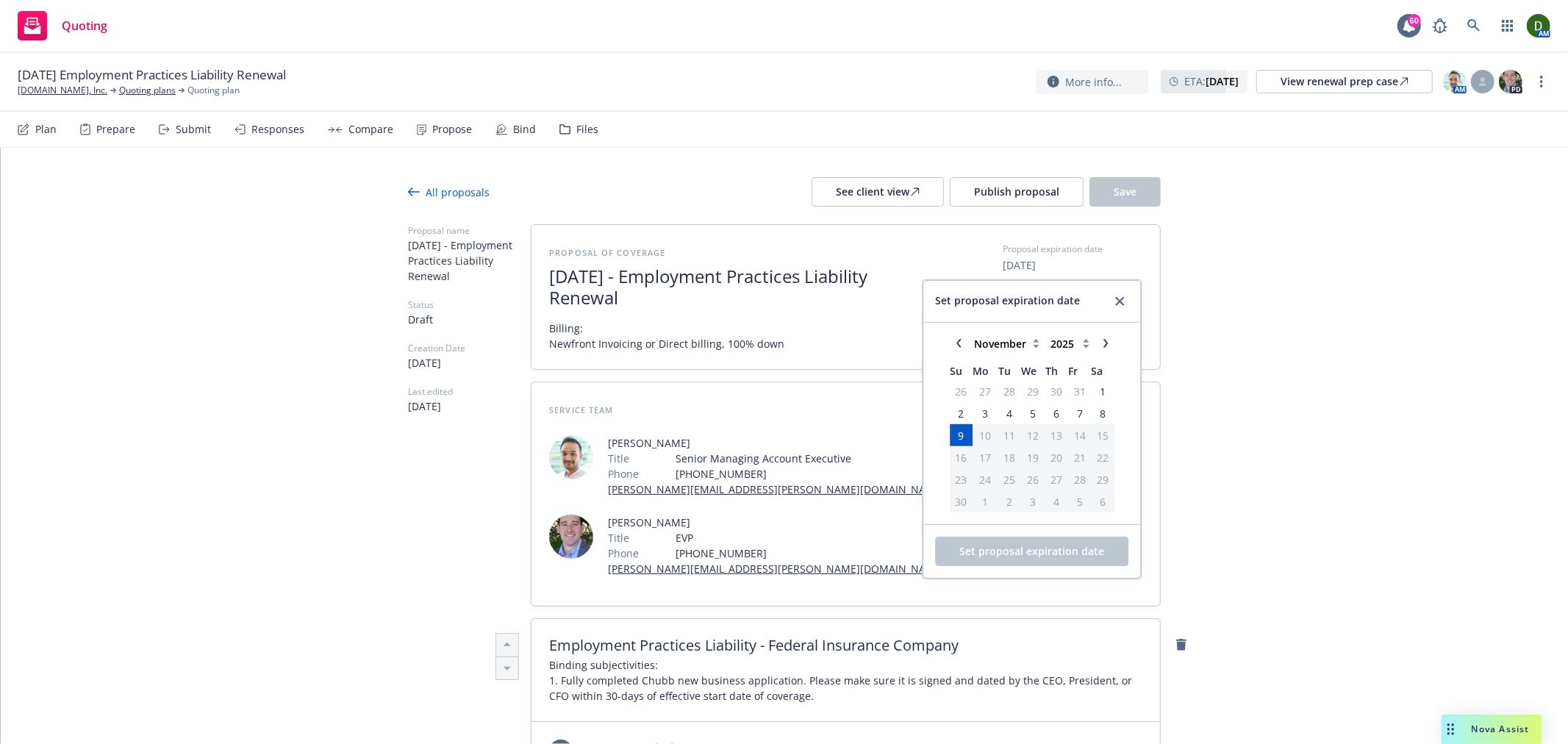
click at [949, 333] on div "January February March April May June July August September October November De…" at bounding box center [1031, 424] width 217 height 201
click at [954, 338] on link "chevronLeft" at bounding box center [959, 343] width 18 height 18
select select "October"
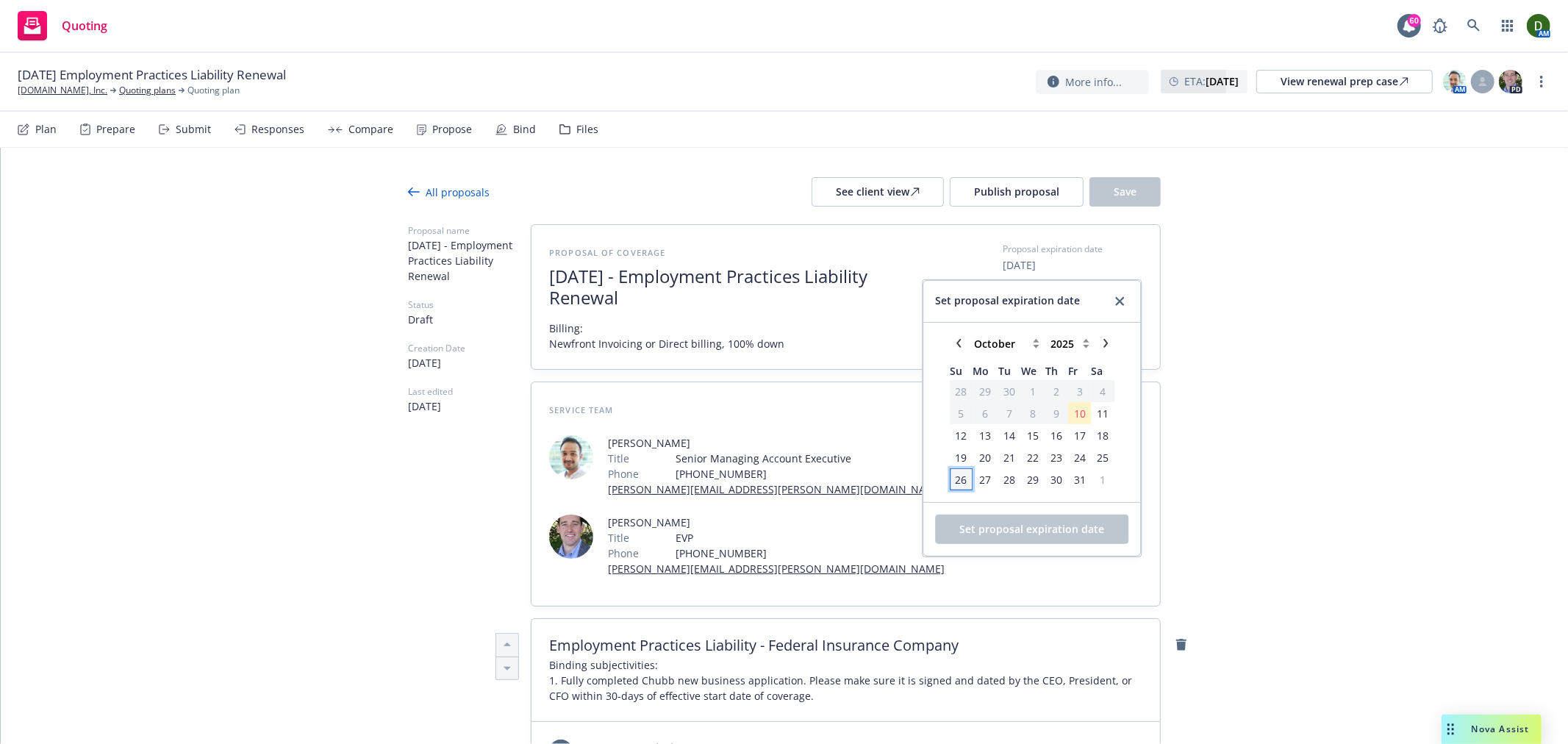
click at [957, 481] on span "26" at bounding box center [962, 479] width 12 height 15
click at [981, 528] on span "Set proposal expiration date" at bounding box center [1031, 529] width 145 height 14
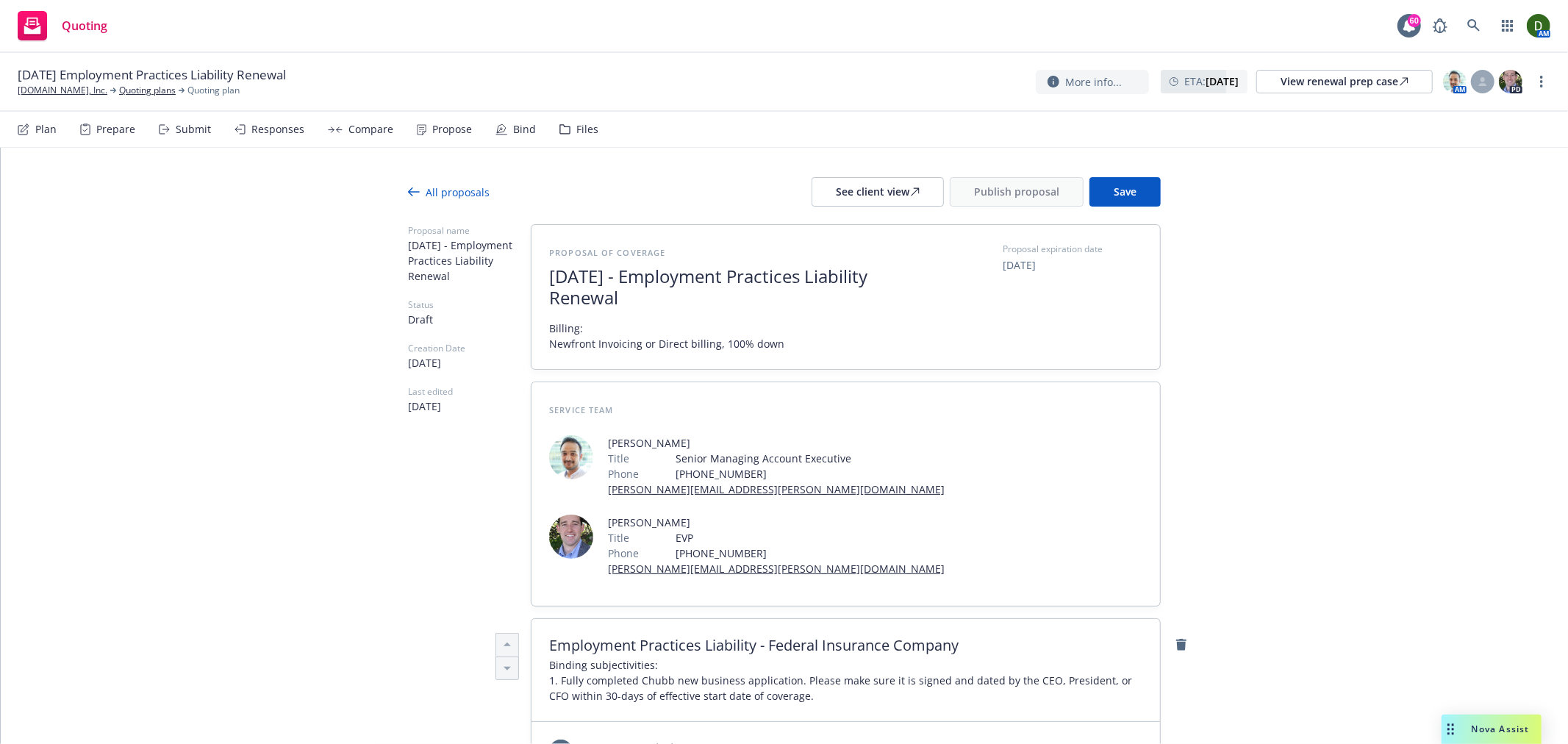
type textarea "x"
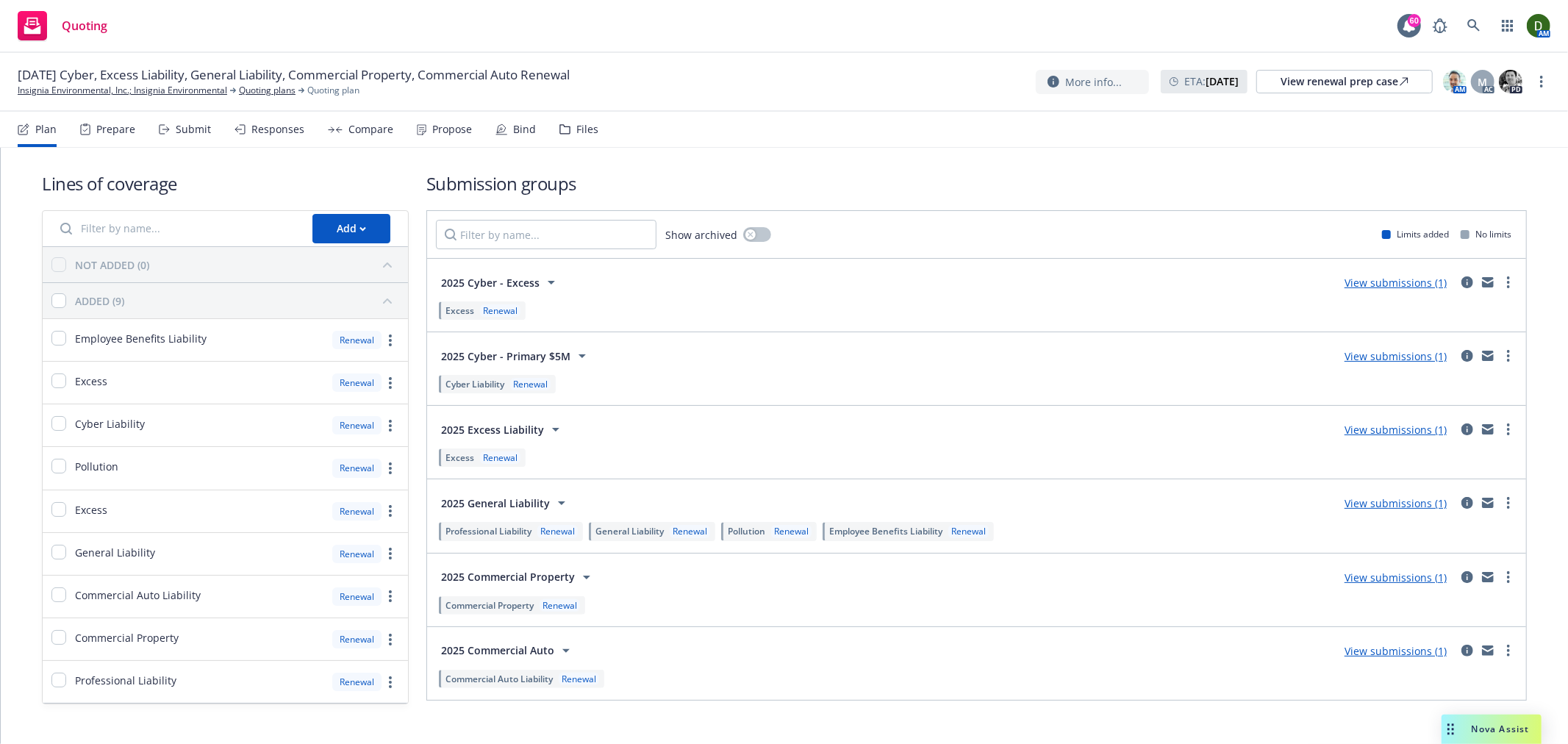
click at [439, 150] on div "Lines of coverage Add NOT ADDED (0) ADDED (9) Employee Benefits Liability Renew…" at bounding box center [784, 438] width 1485 height 580
click at [455, 134] on div "Propose" at bounding box center [451, 129] width 40 height 12
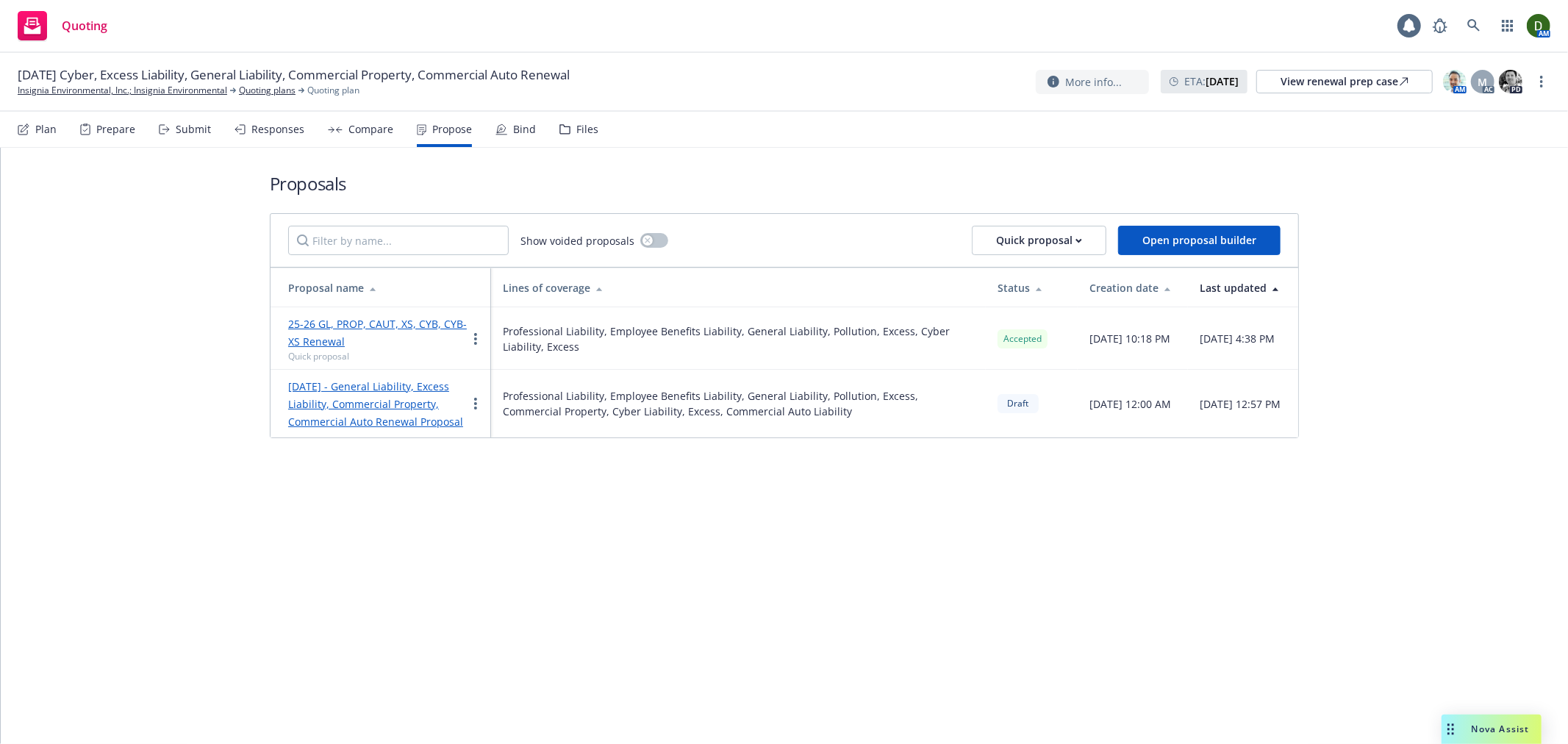
click at [498, 127] on icon at bounding box center [501, 129] width 12 height 12
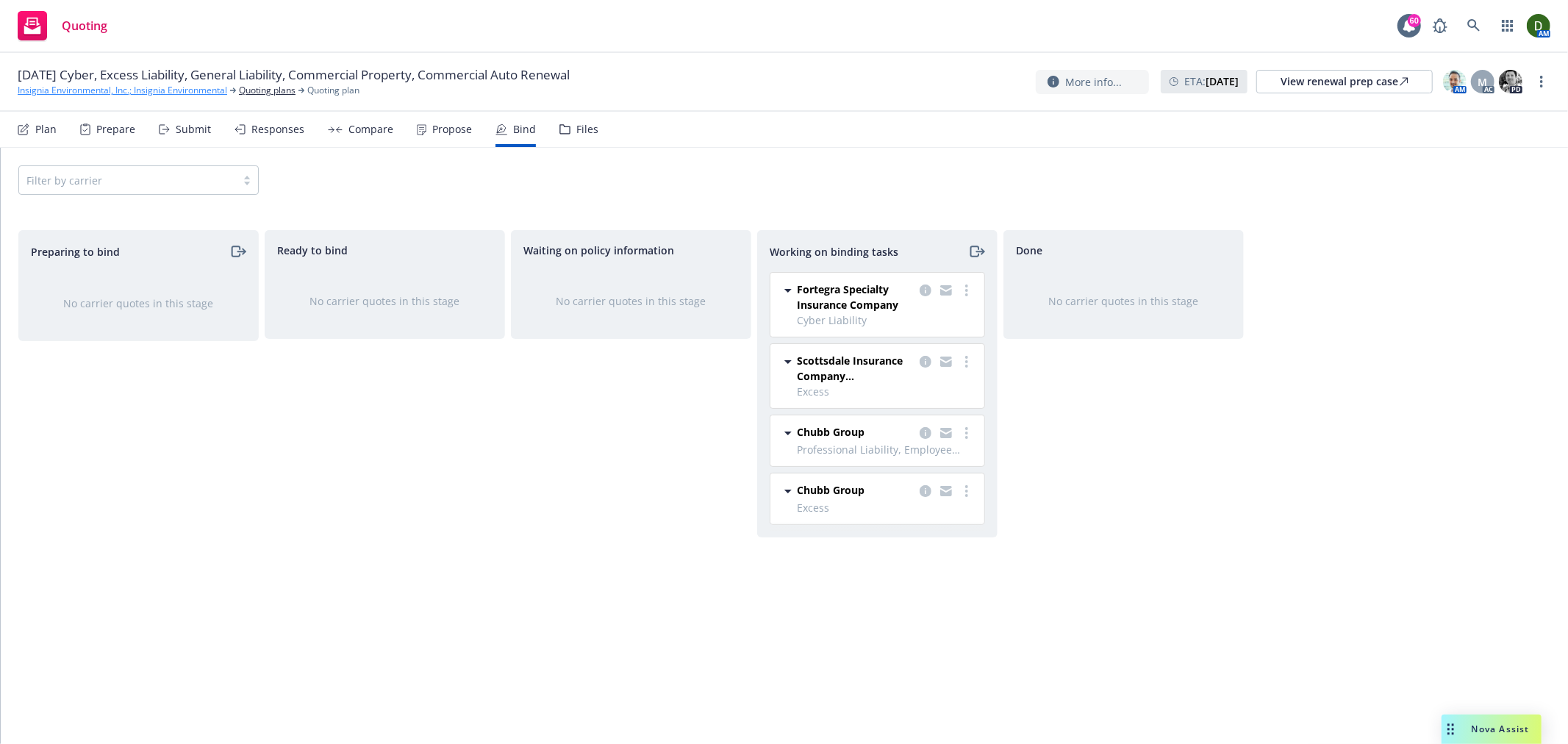
click at [159, 85] on link "Insignia Environmental, Inc.; Insignia Environmental" at bounding box center [123, 90] width 210 height 14
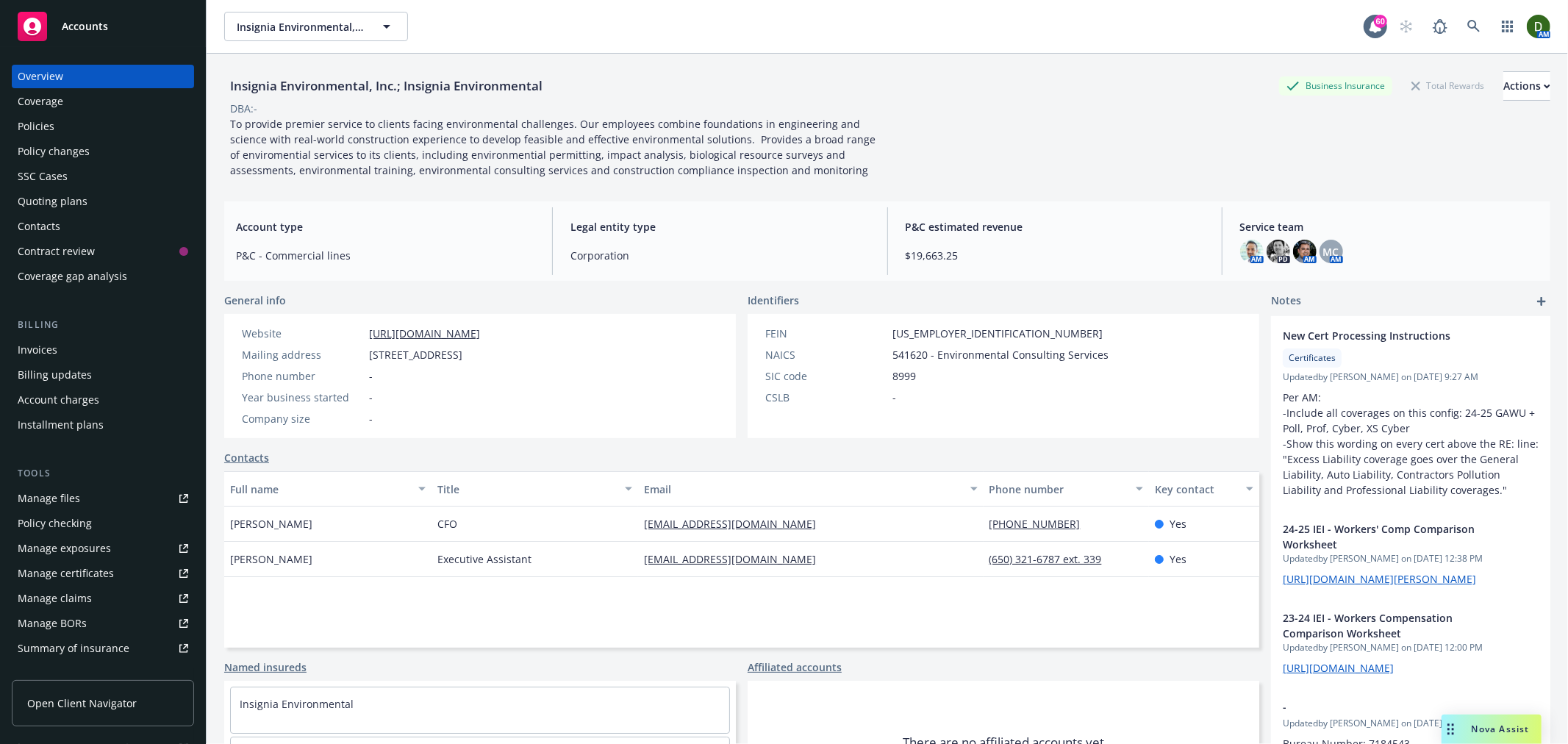
click at [112, 123] on div "Policies" at bounding box center [103, 127] width 171 height 24
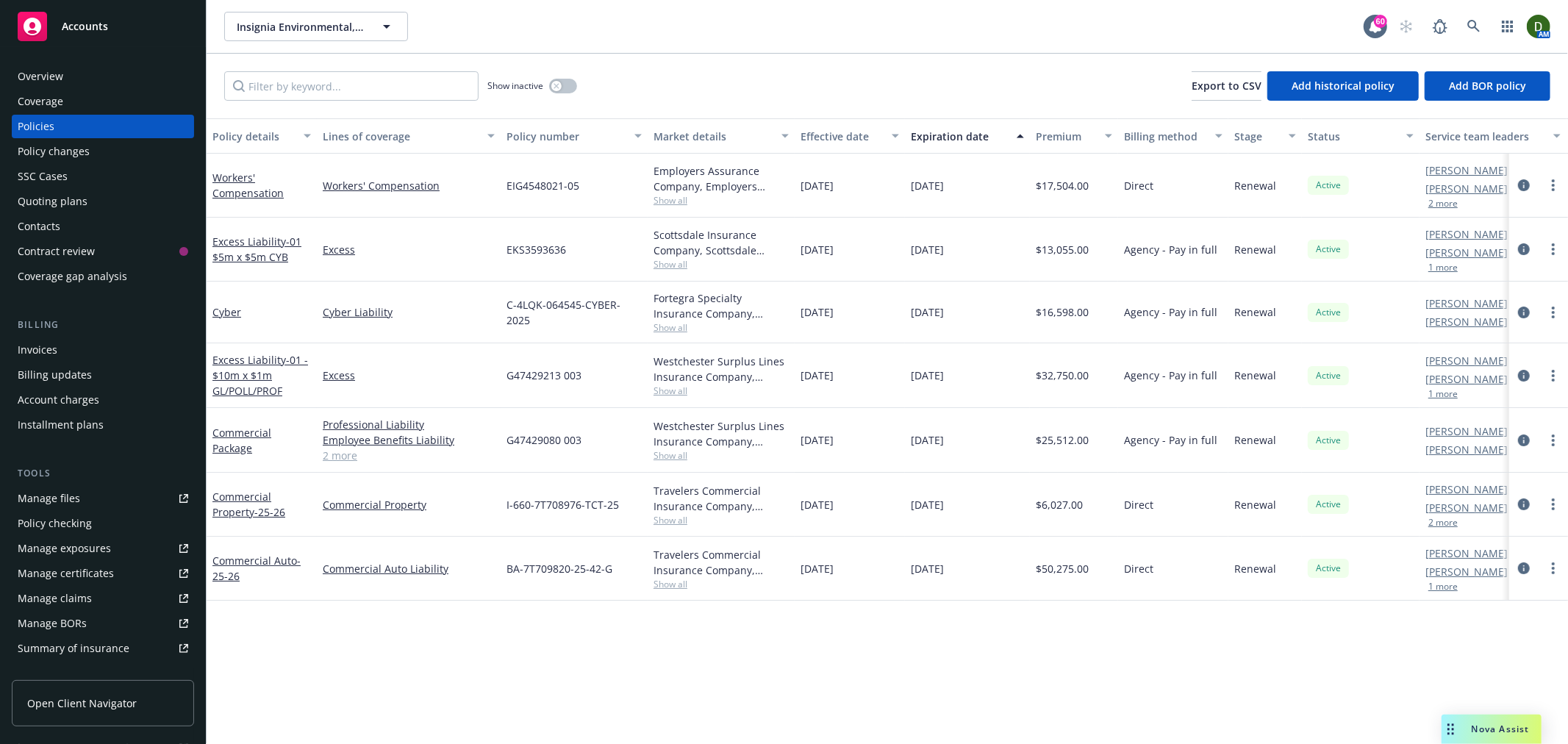
click at [42, 494] on div "Manage files" at bounding box center [49, 499] width 63 height 24
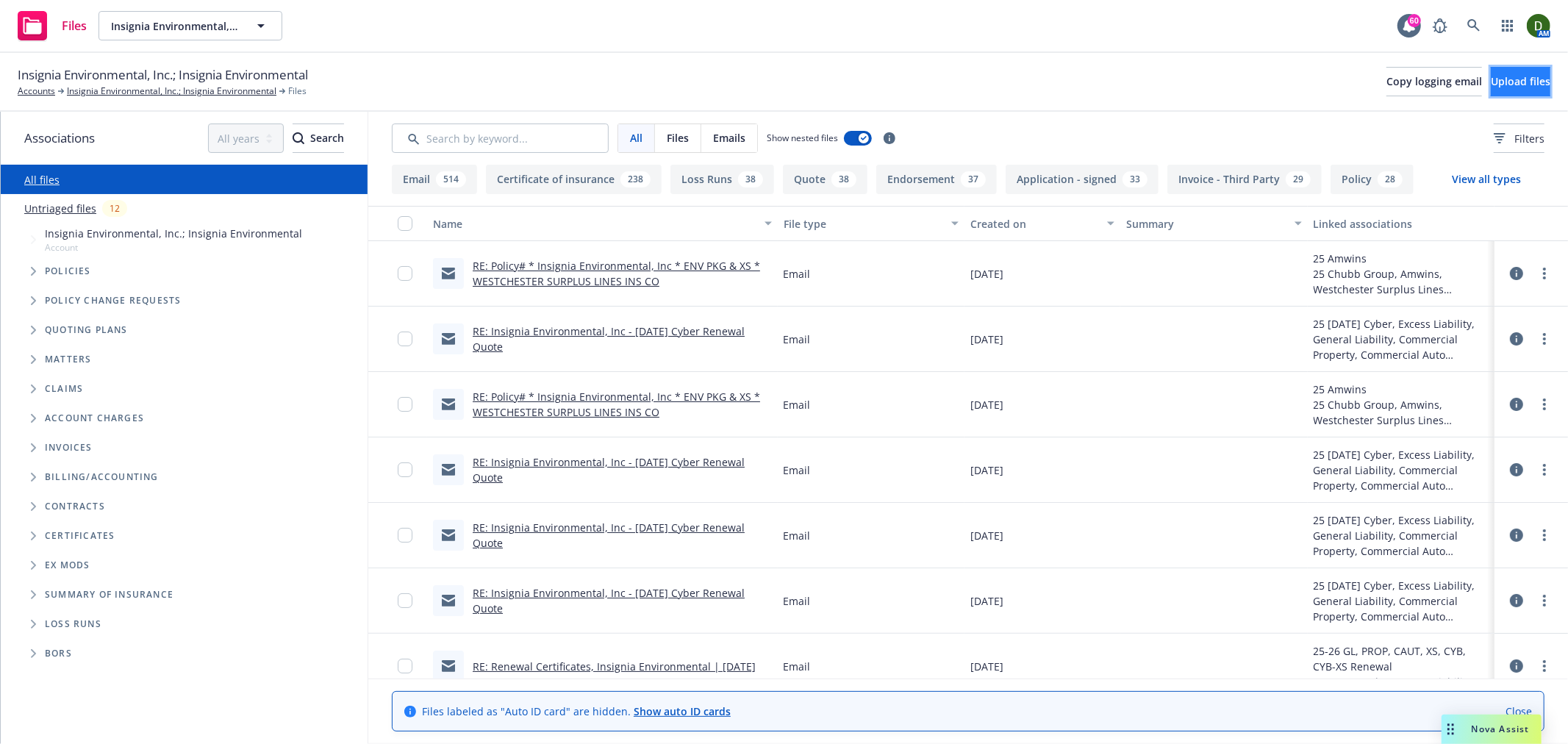
click at [1516, 90] on button "Upload files" at bounding box center [1521, 81] width 59 height 30
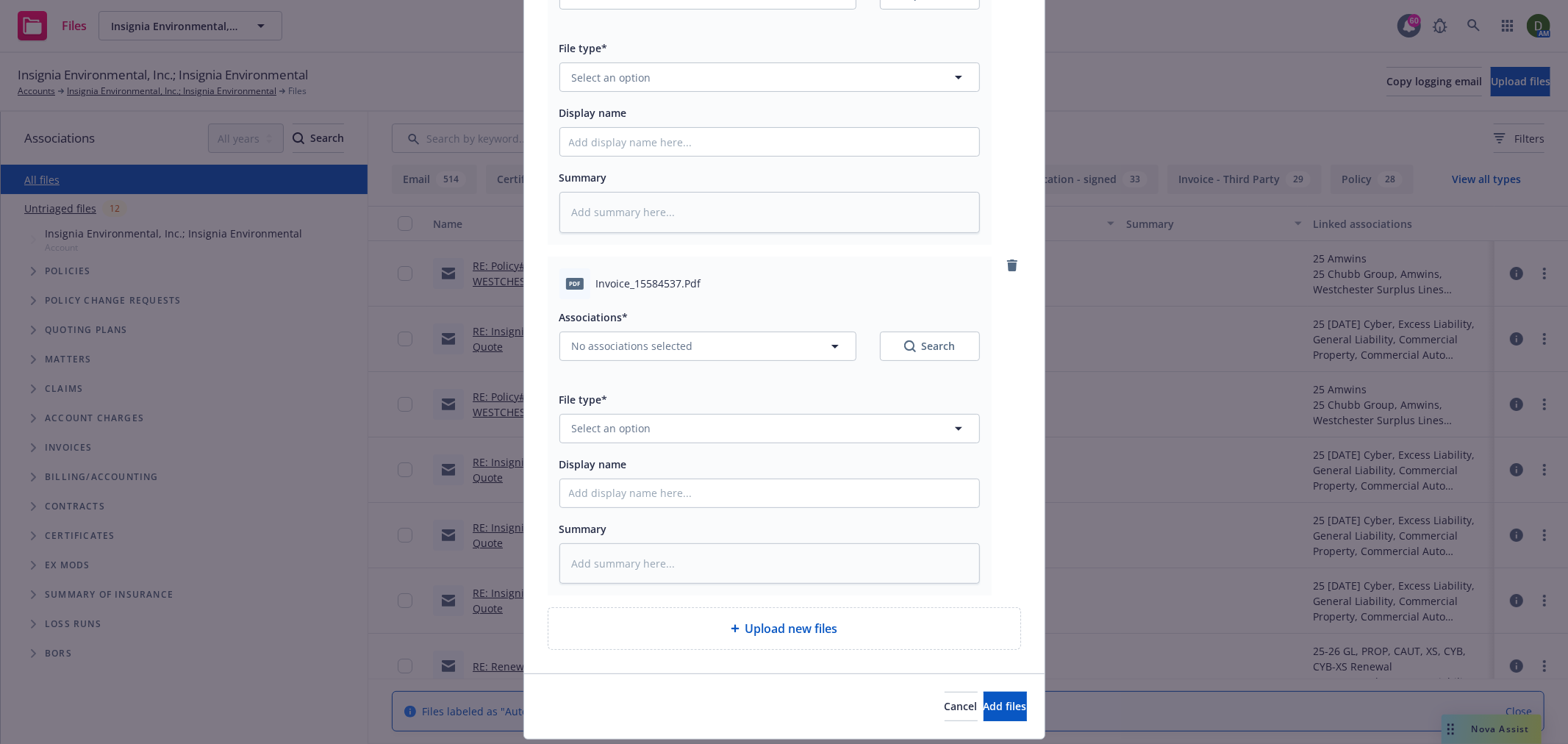
scroll to position [245, 0]
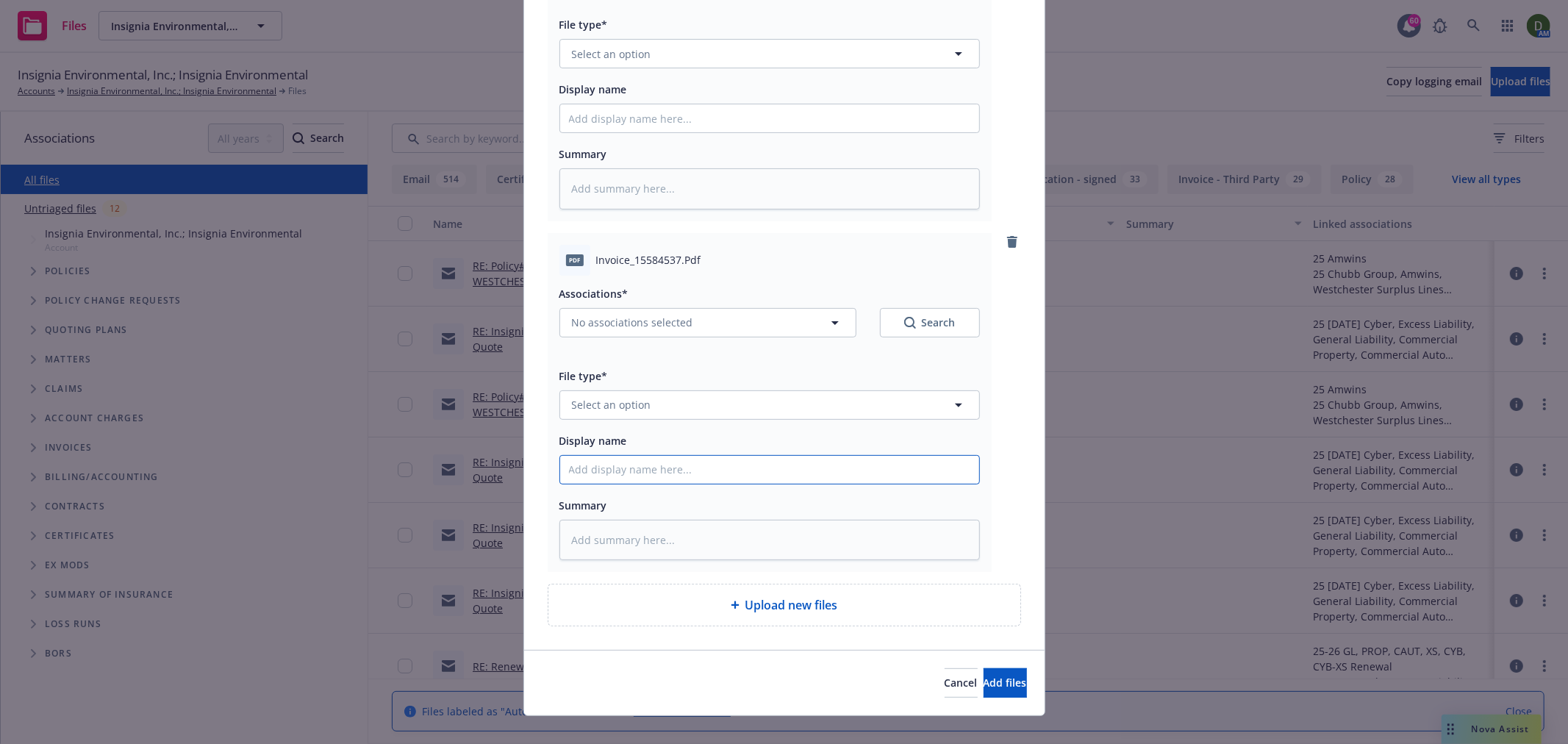
click at [680, 474] on input "Display name" at bounding box center [770, 469] width 419 height 28
type textarea "x"
type input "2"
type textarea "x"
type input "25"
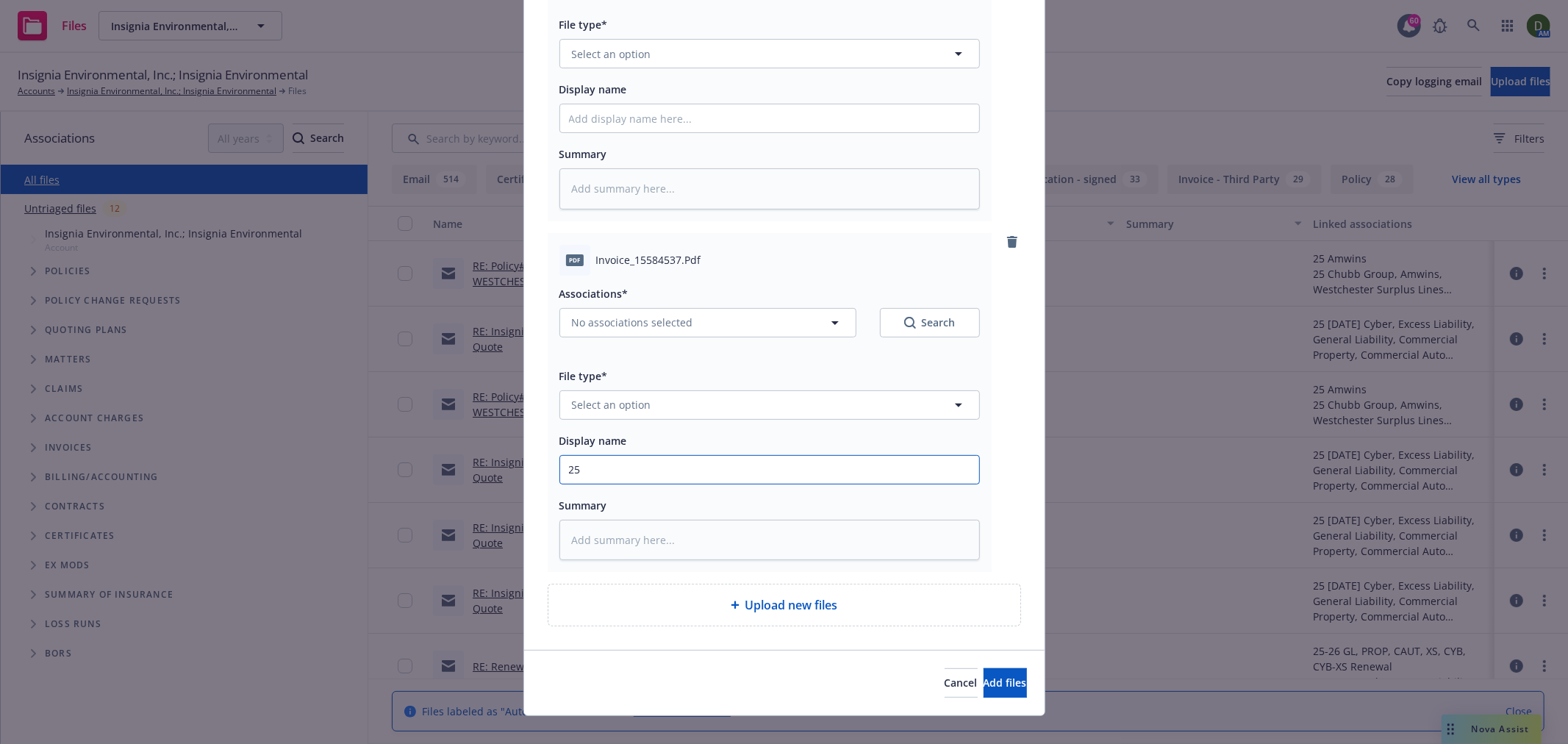
type textarea "x"
type input "25-"
type textarea "x"
type input "25-2"
type textarea "x"
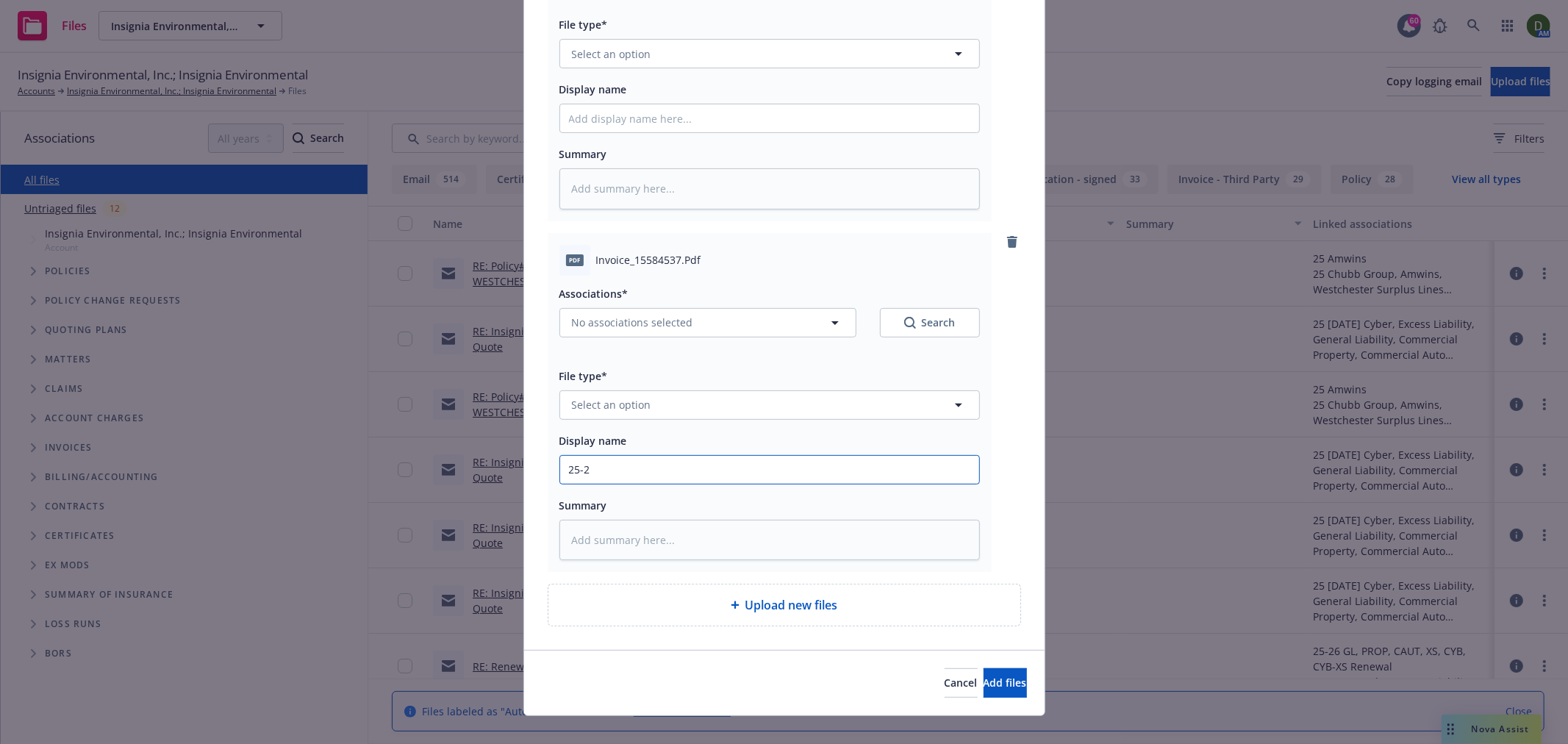
type input "25-26"
type textarea "x"
type input "25-26"
type textarea "x"
type input "25-26 G"
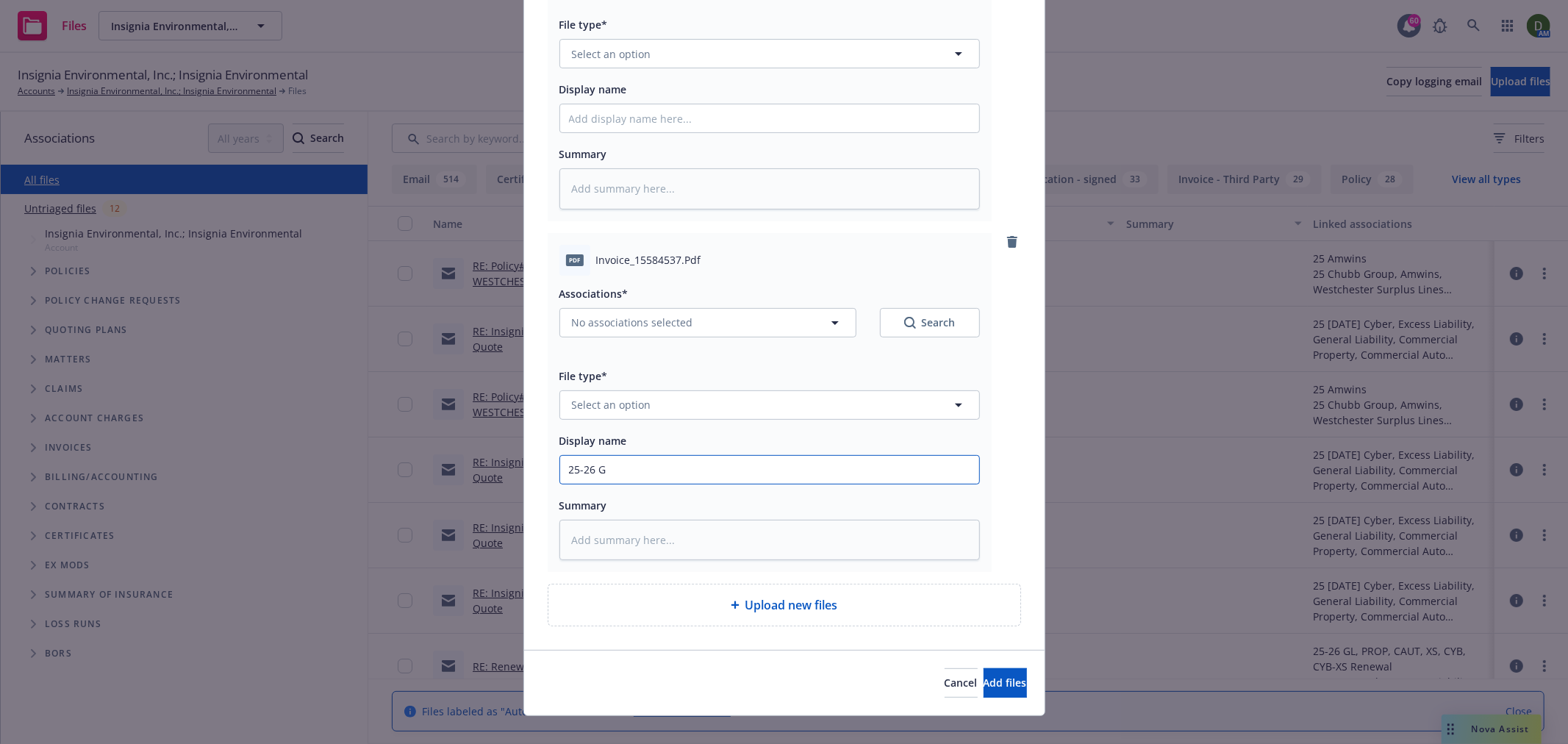
type textarea "x"
type input "25-26 GL"
type textarea "x"
type input "25-26 GL"
type textarea "x"
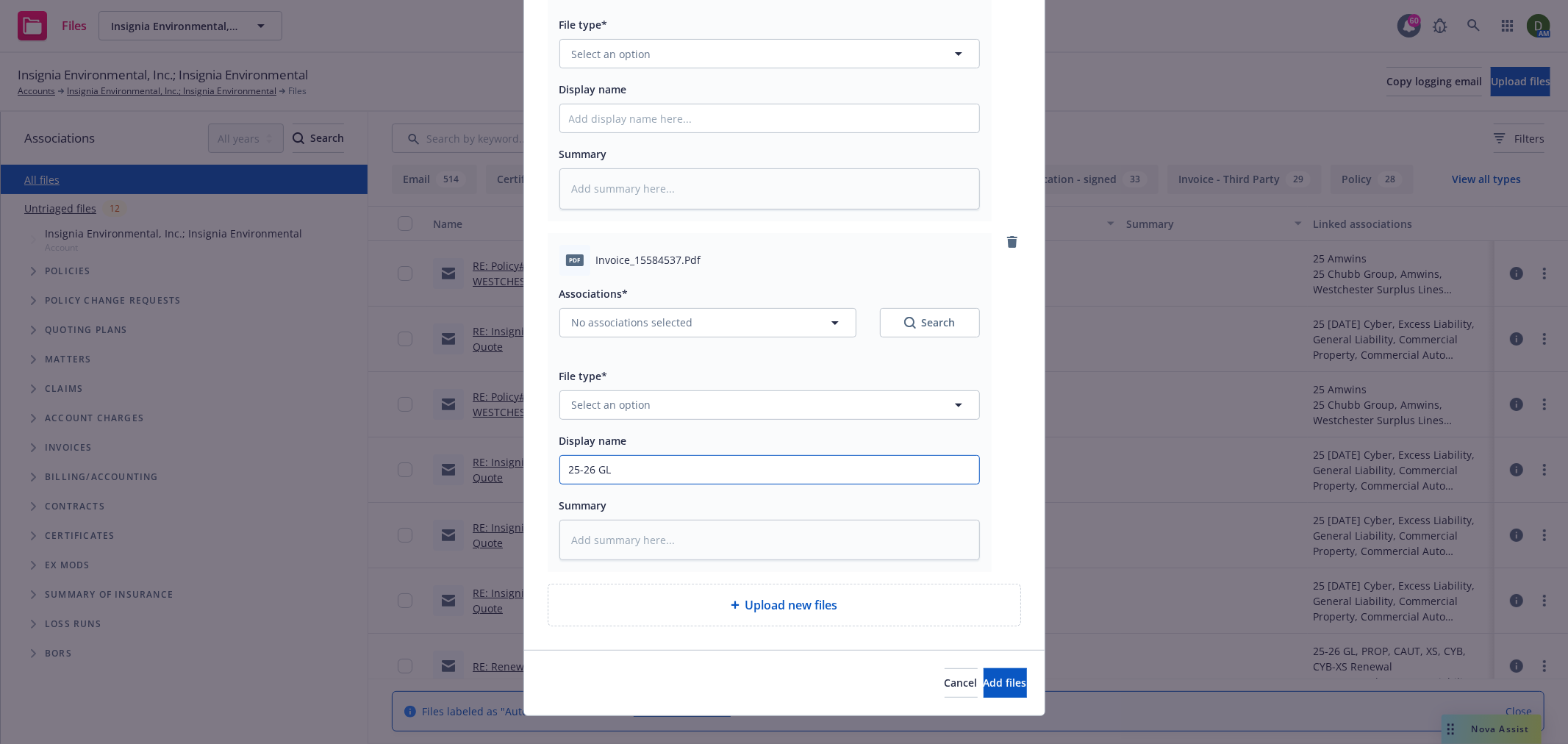
type input "25-26 GL -"
type textarea "x"
type input "25-26 GL -"
type textarea "x"
type input "25-26 GL - I"
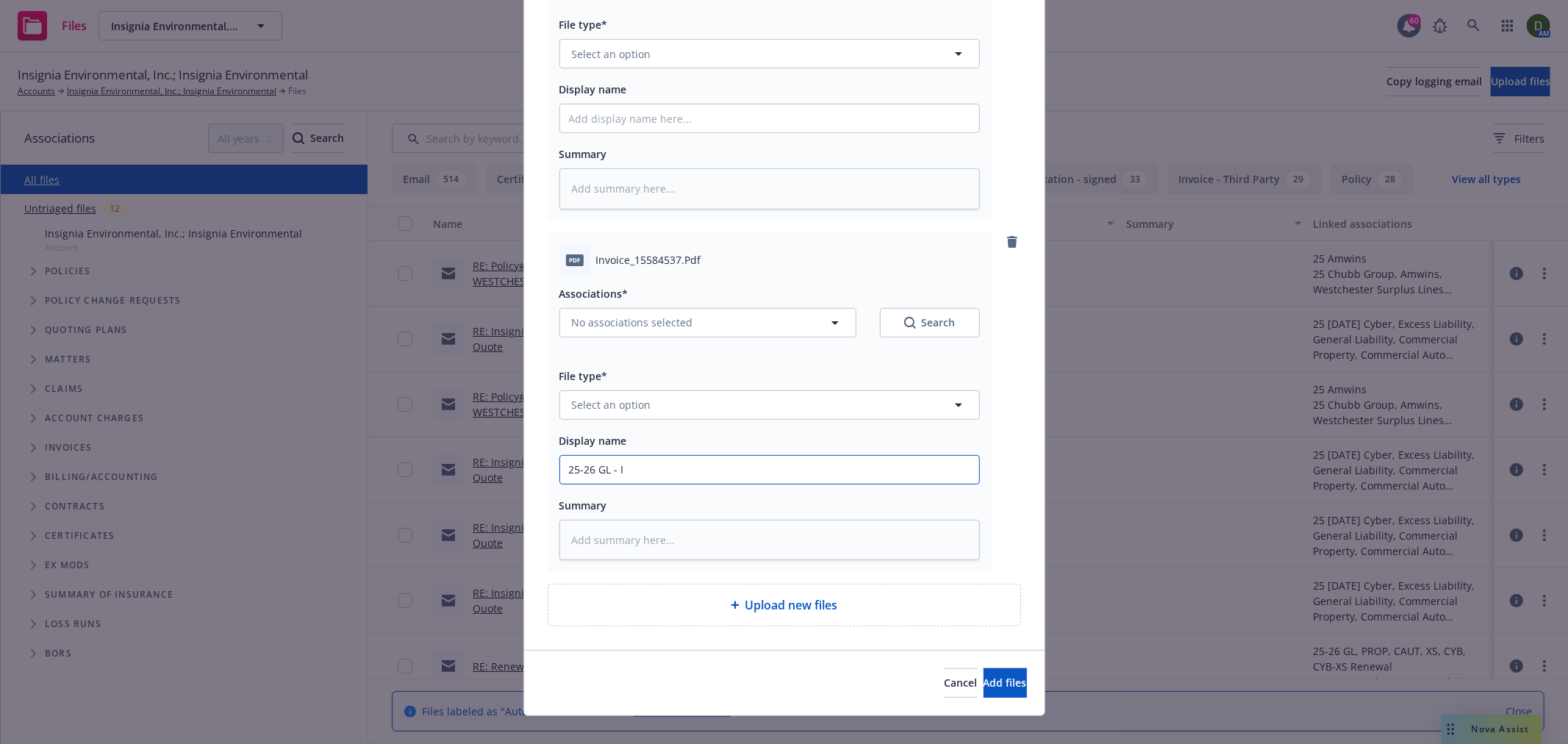
type textarea "x"
type input "25-26 GL - In"
type textarea "x"
type input "25-26 GL - Inv"
type textarea "x"
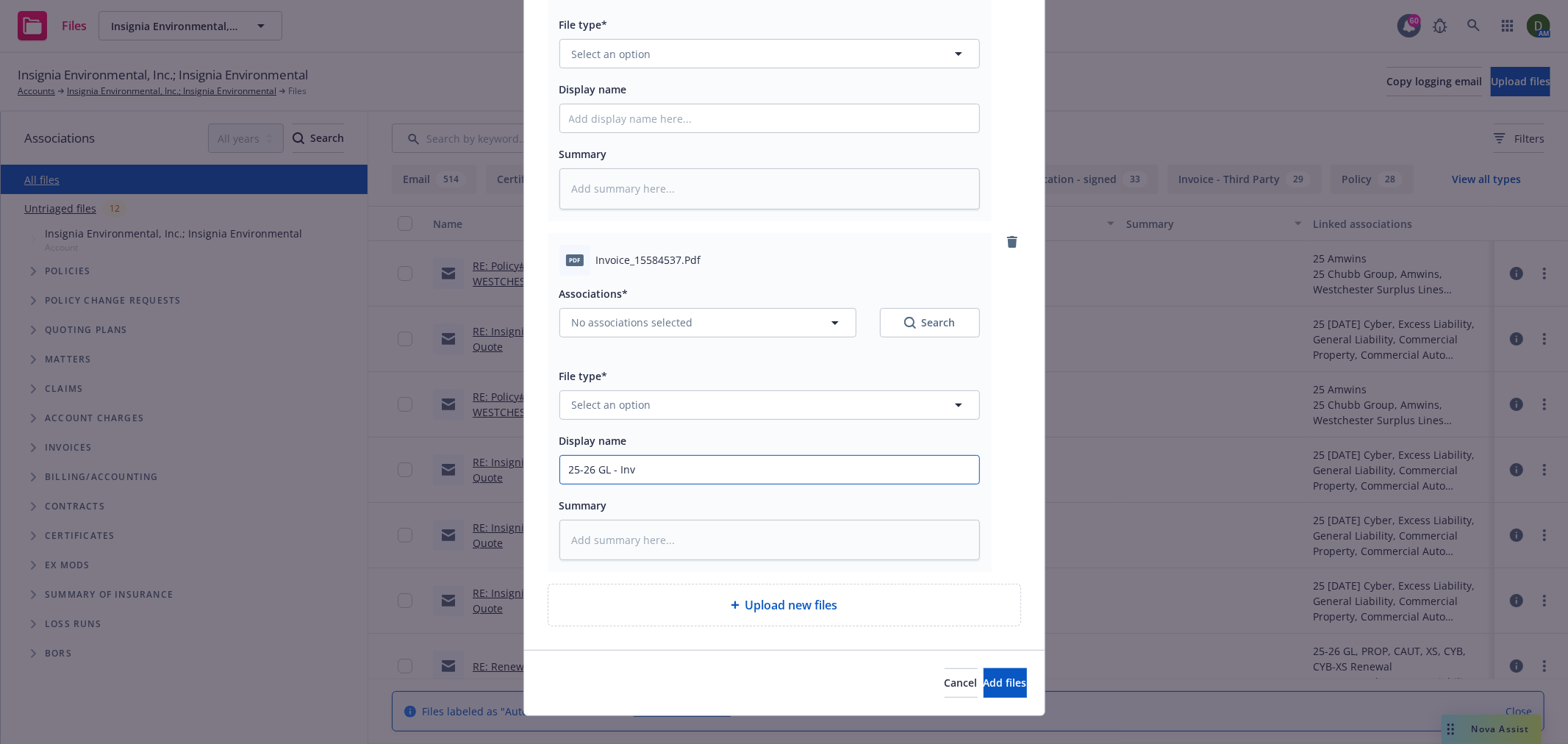
type input "25-26 GL - Invo"
type textarea "x"
type input "25-26 GL - Invoi"
type textarea "x"
type input "25-26 GL - Invoic"
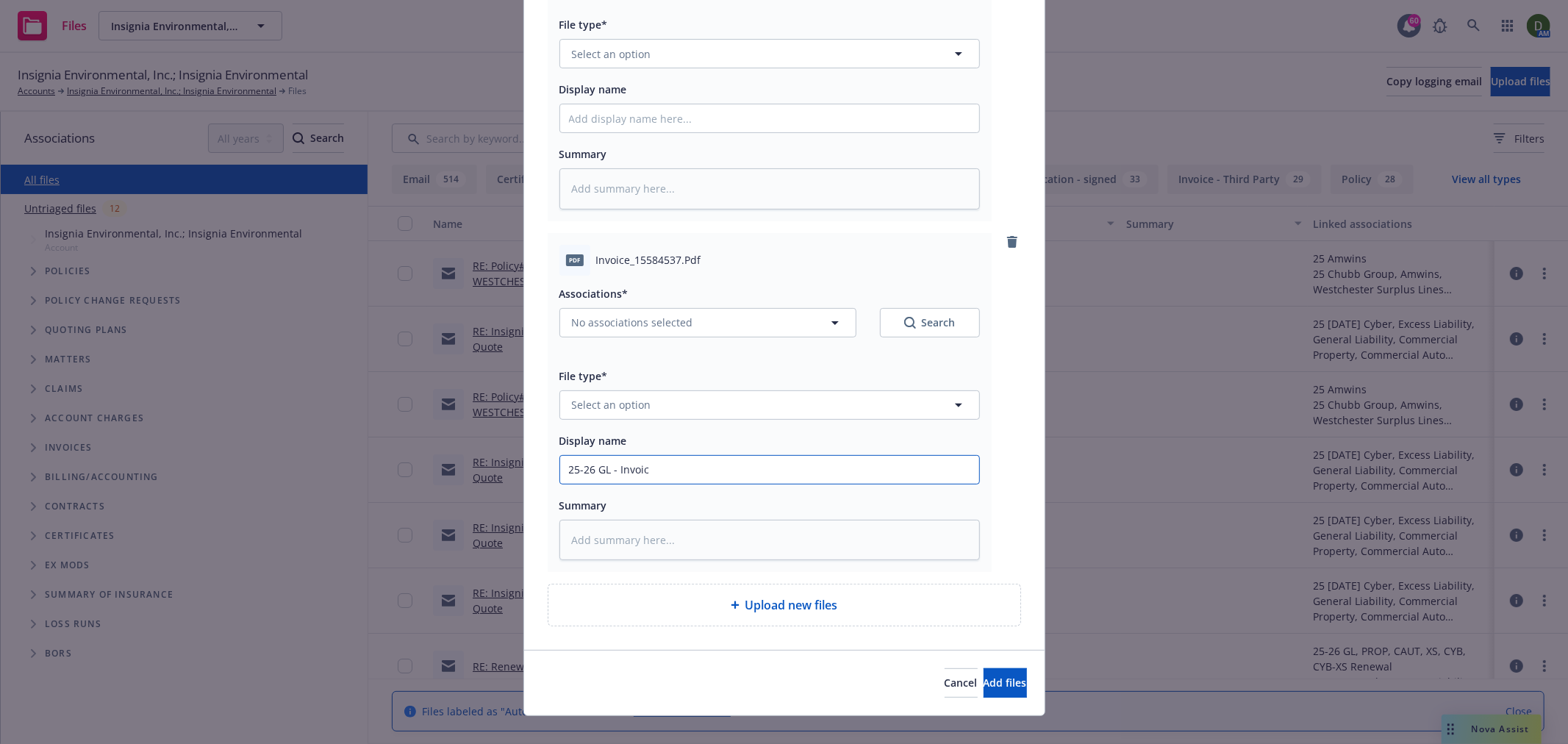
type textarea "x"
type input "25-26 GL - Invoice"
type textarea "x"
type input "25-26 GL - AInvoice"
type textarea "x"
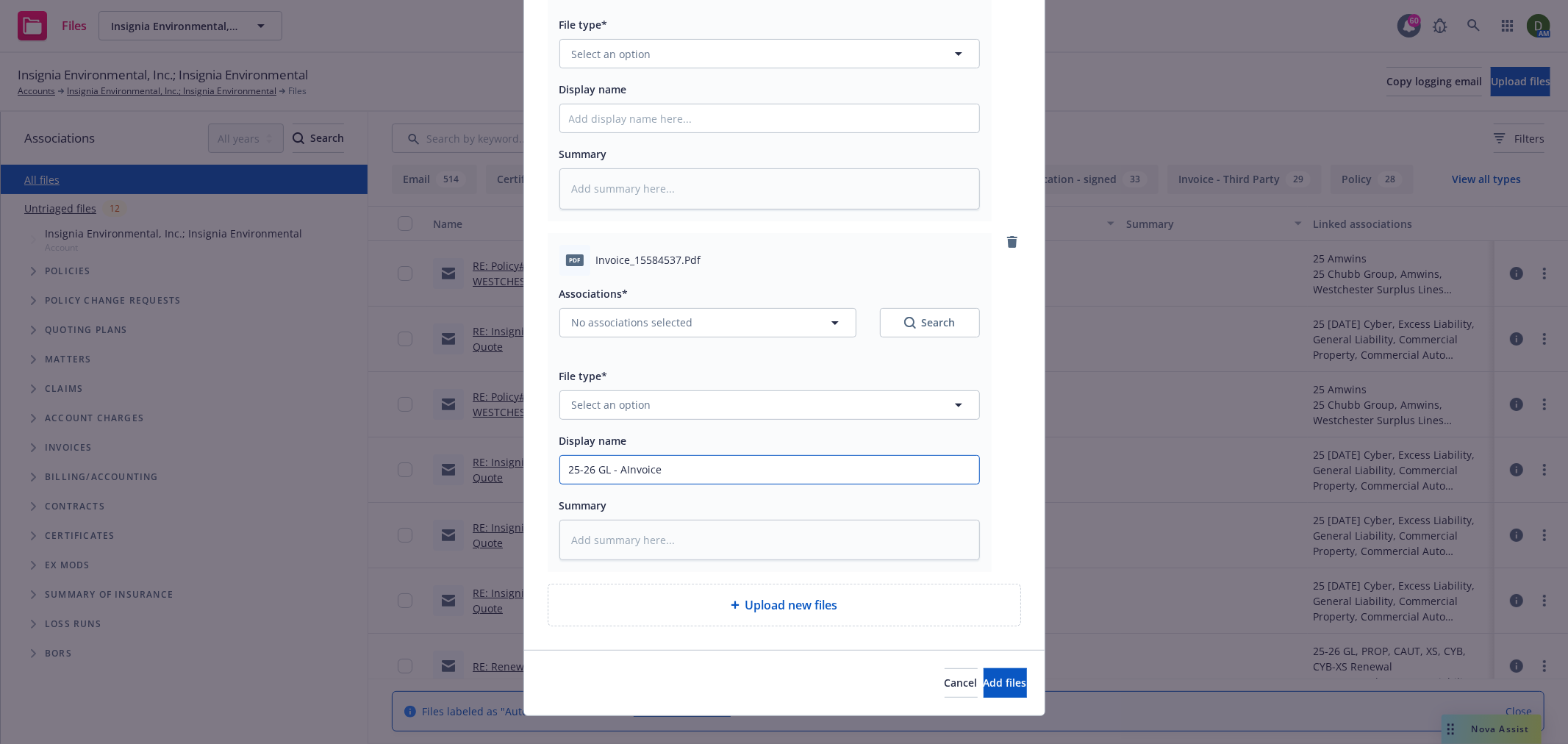
type input "25-26 GL - AmInvoice"
type textarea "x"
type input "25-26 GL - AmwInvoice"
type textarea "x"
type input "25-26 GL - AmwiInvoice"
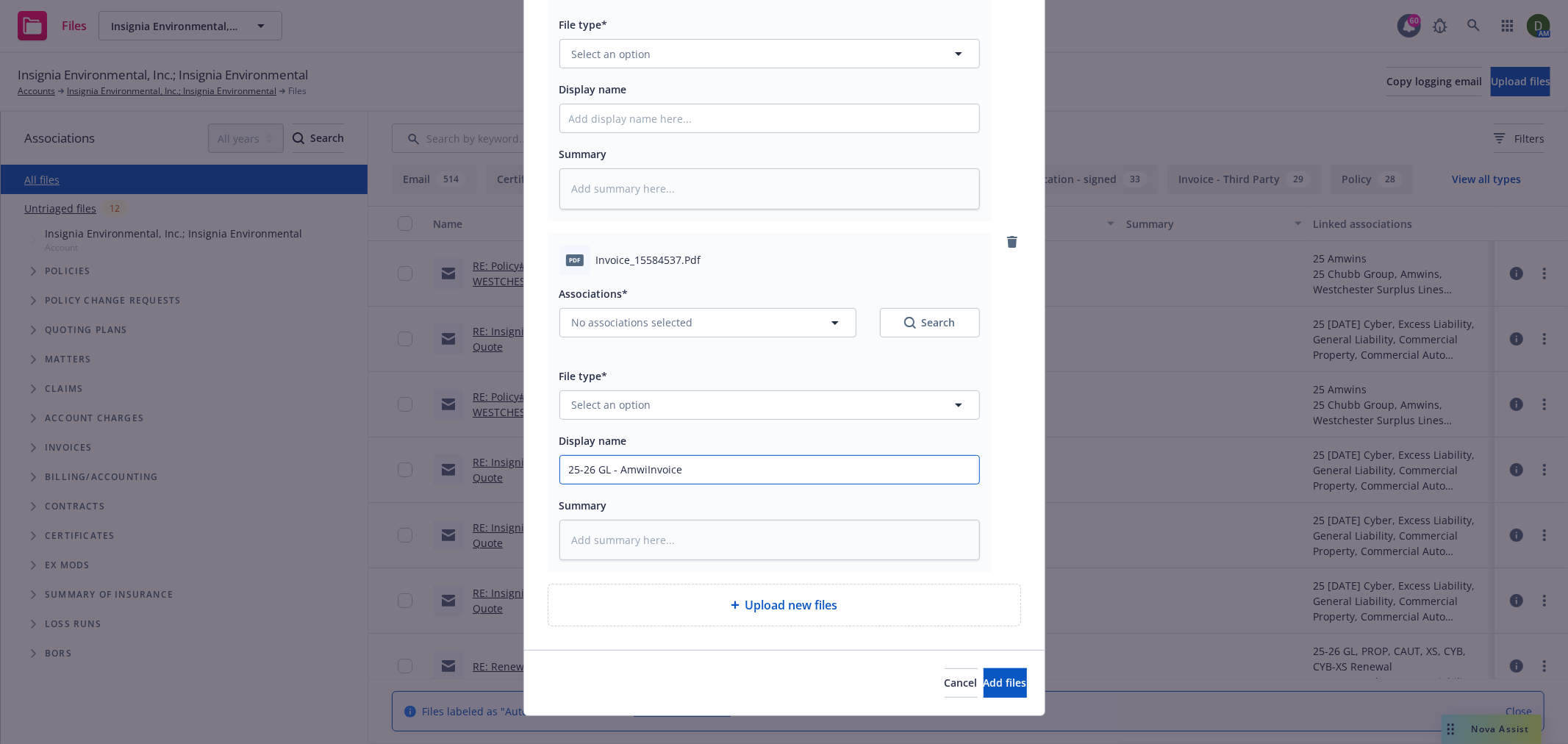
type textarea "x"
type input "25-26 GL - AmwinInvoice"
type textarea "x"
type input "25-26 GL - AmwinsInvoice"
type textarea "x"
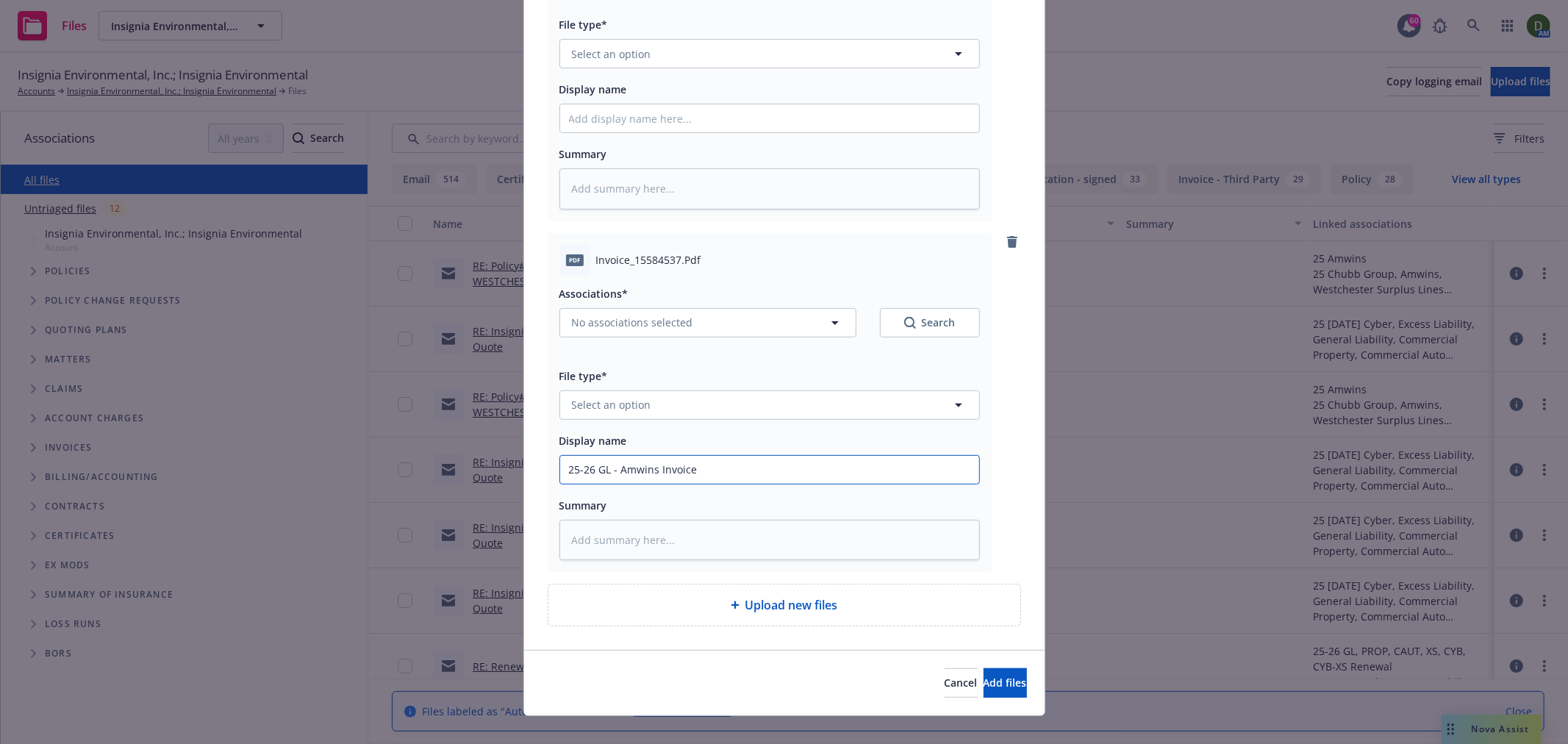
type input "25-26 GL - Amwins Invoice"
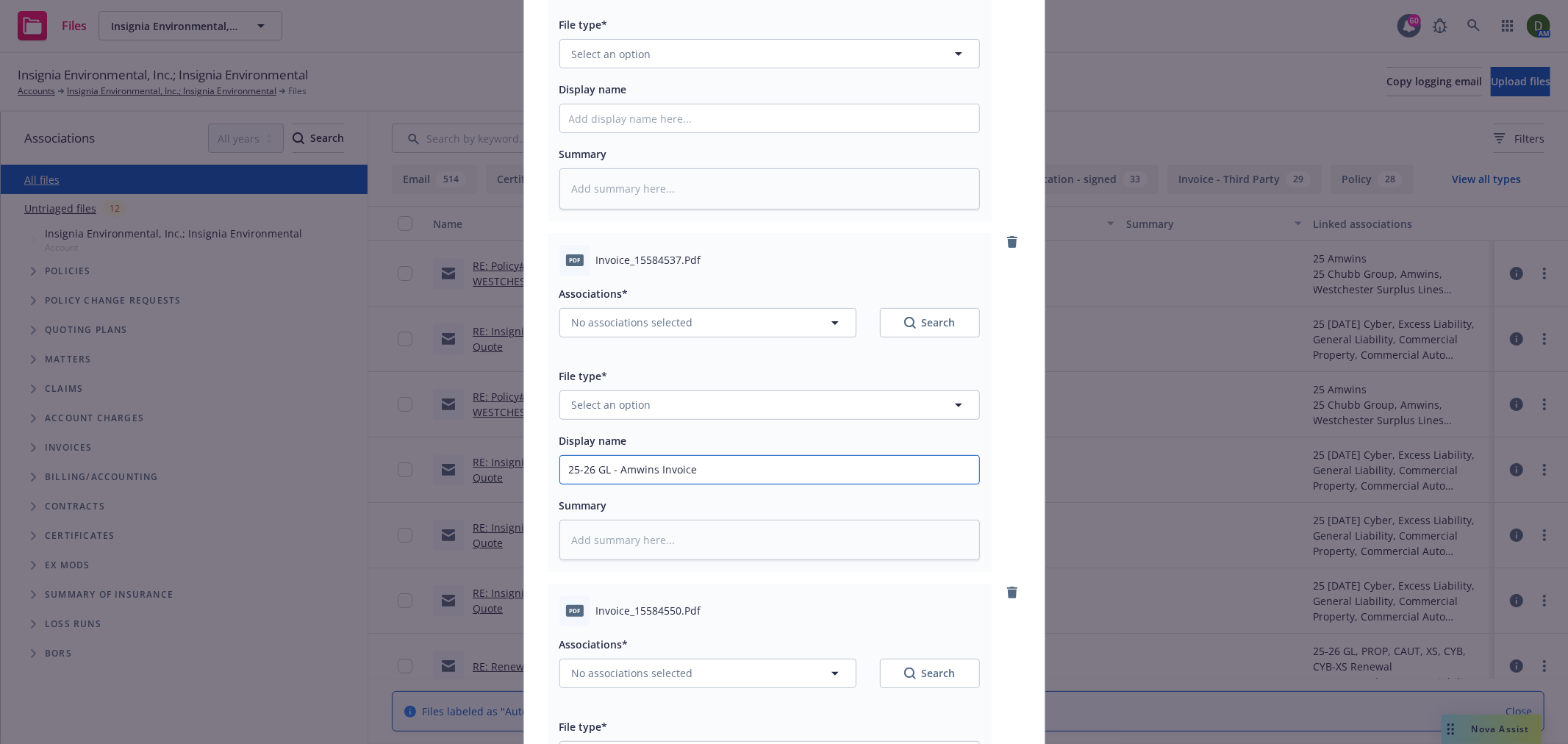
scroll to position [490, 0]
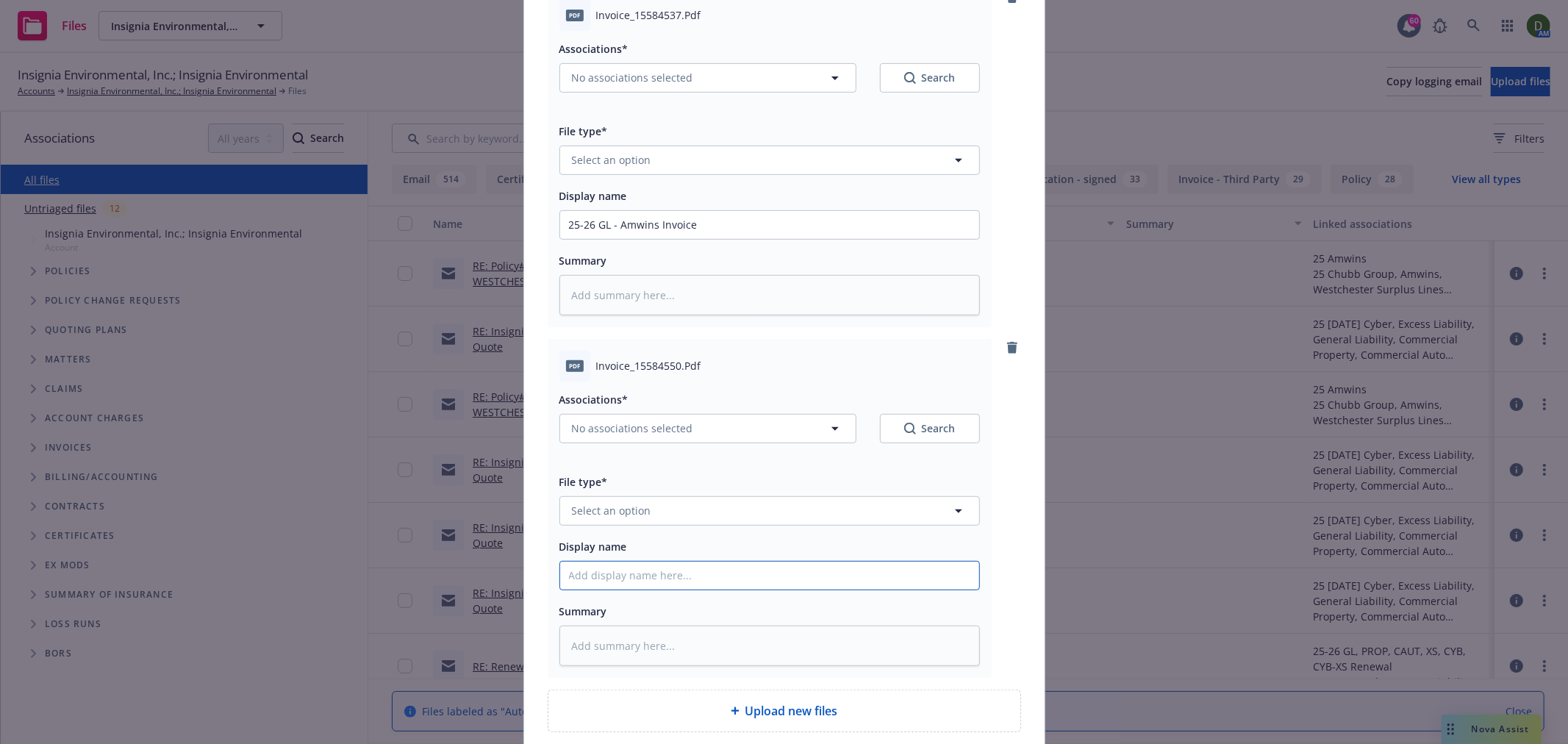
drag, startPoint x: 618, startPoint y: 579, endPoint x: 633, endPoint y: 548, distance: 34.4
click at [618, 577] on input "Display name" at bounding box center [770, 576] width 419 height 28
type textarea "x"
type input "2"
type textarea "x"
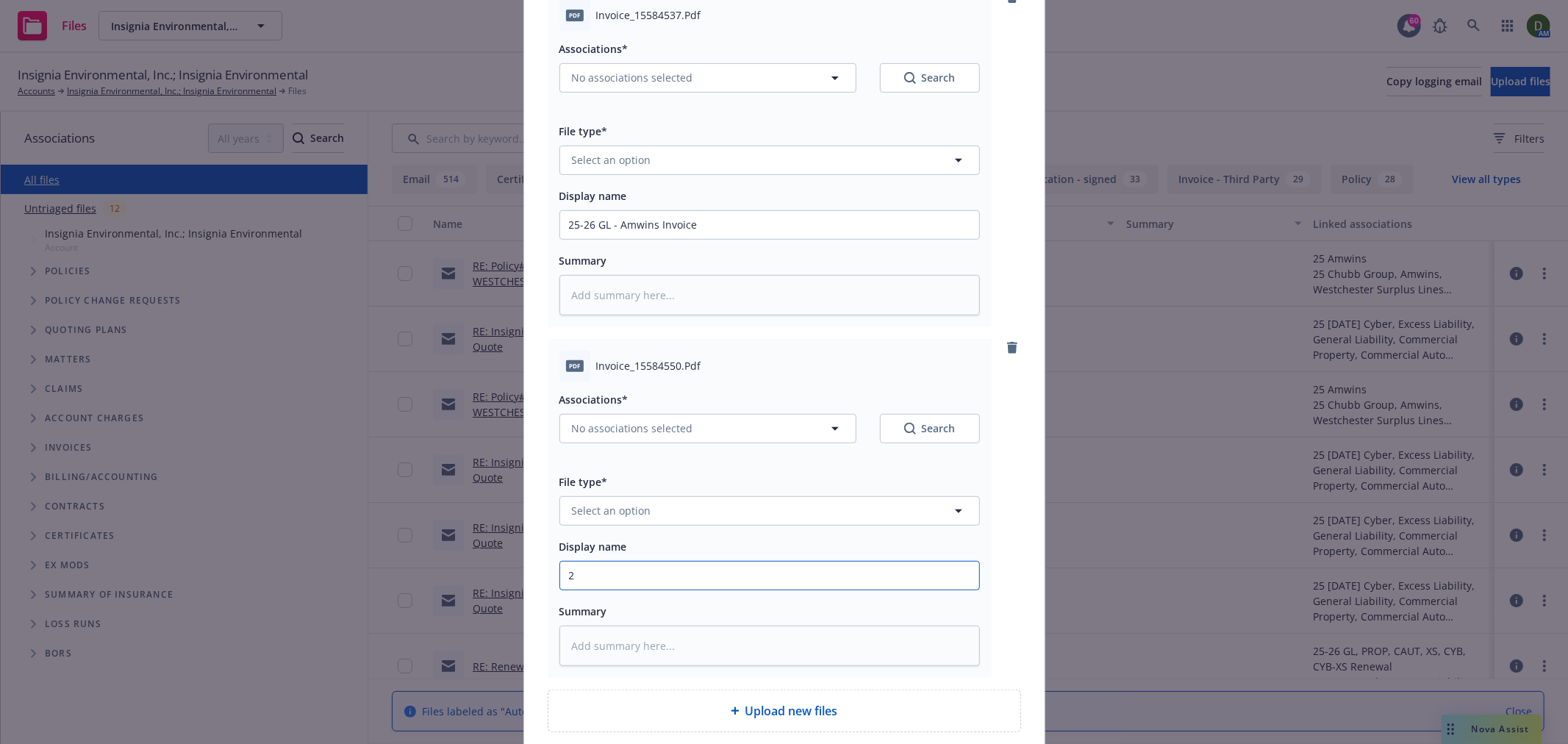
type input "25"
type textarea "x"
type input "25-"
type textarea "x"
type input "25-2"
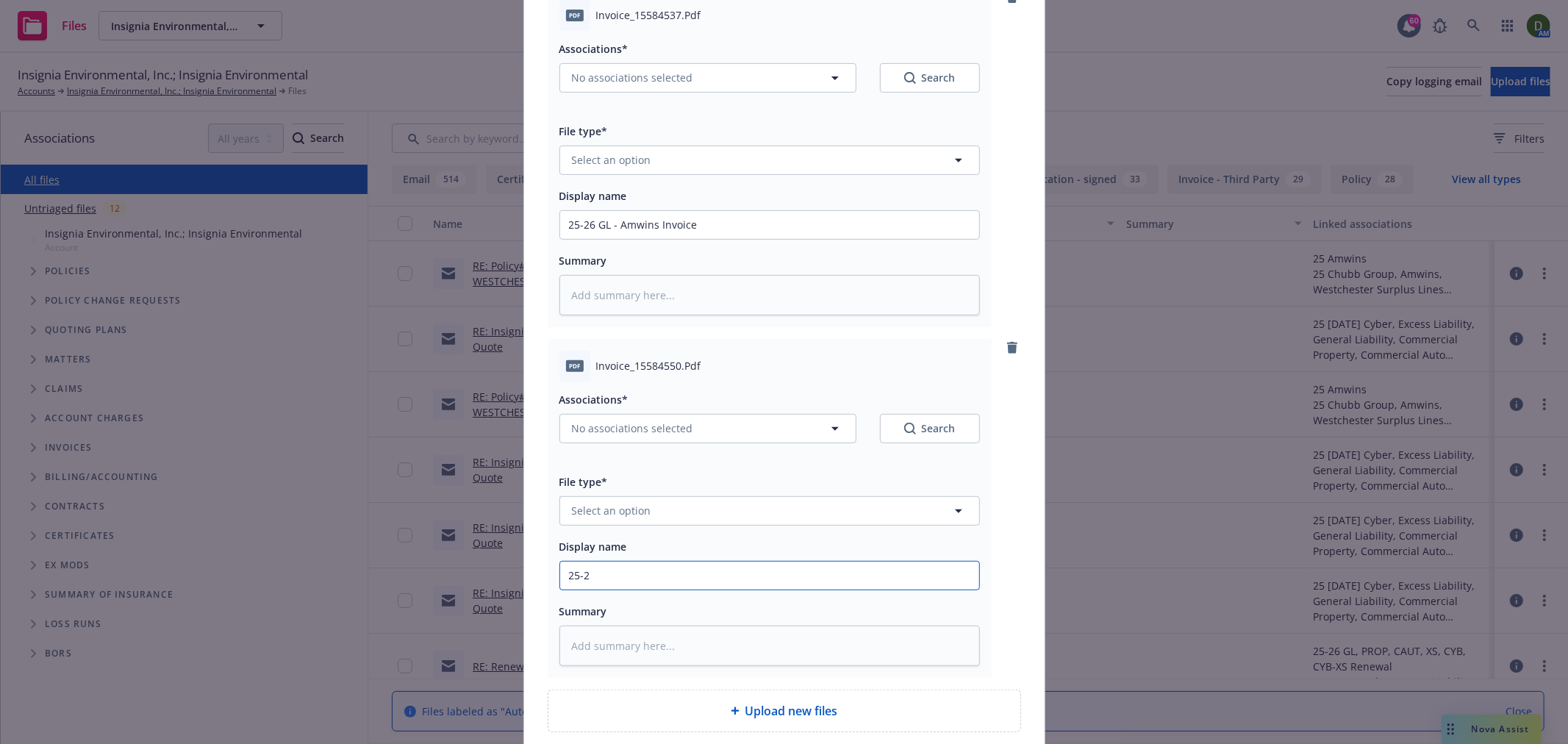
type textarea "x"
type input "25-26"
type textarea "x"
type input "25-26"
type textarea "x"
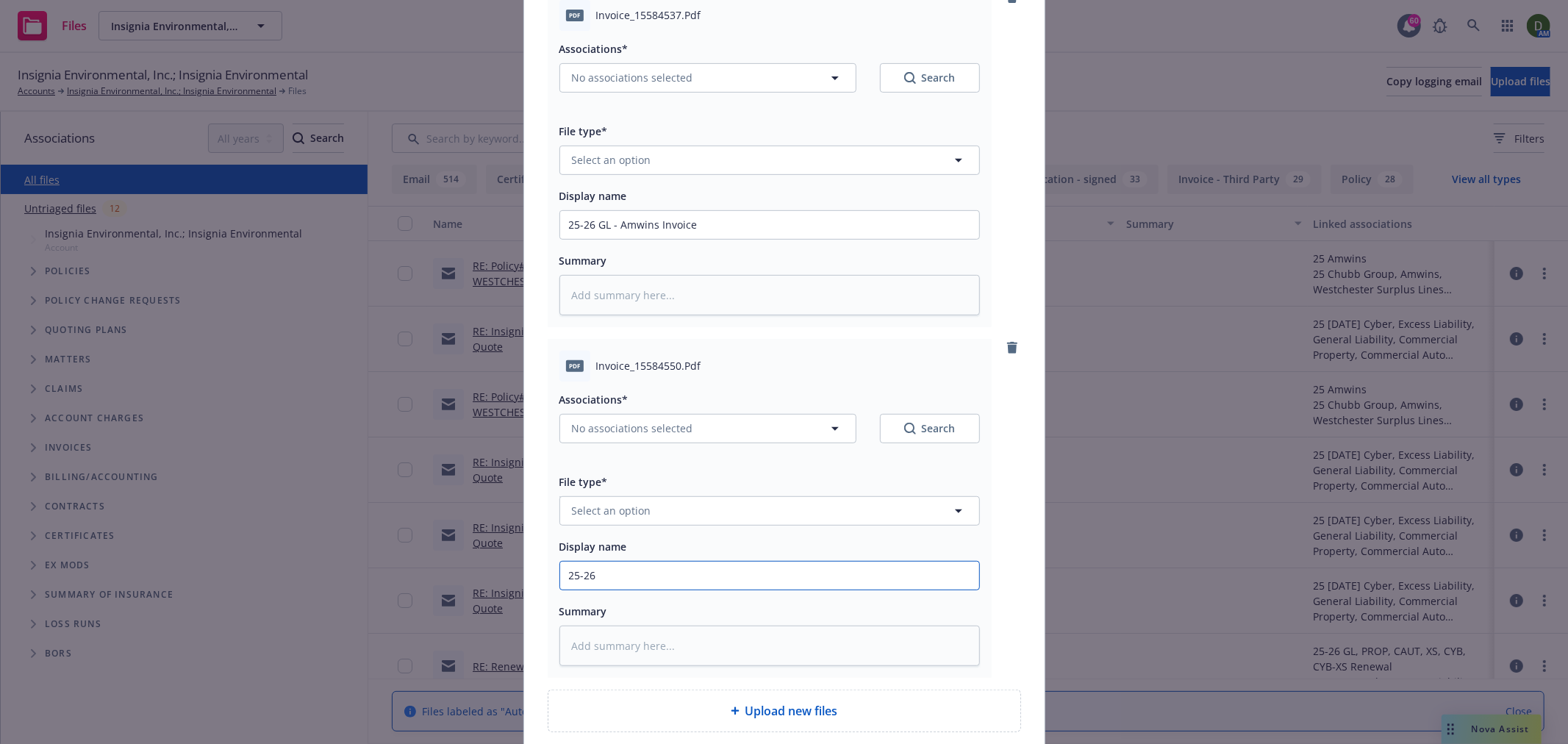
type input "25-26 X"
type textarea "x"
type input "25-26 XS"
type textarea "x"
type input "25-26 XS"
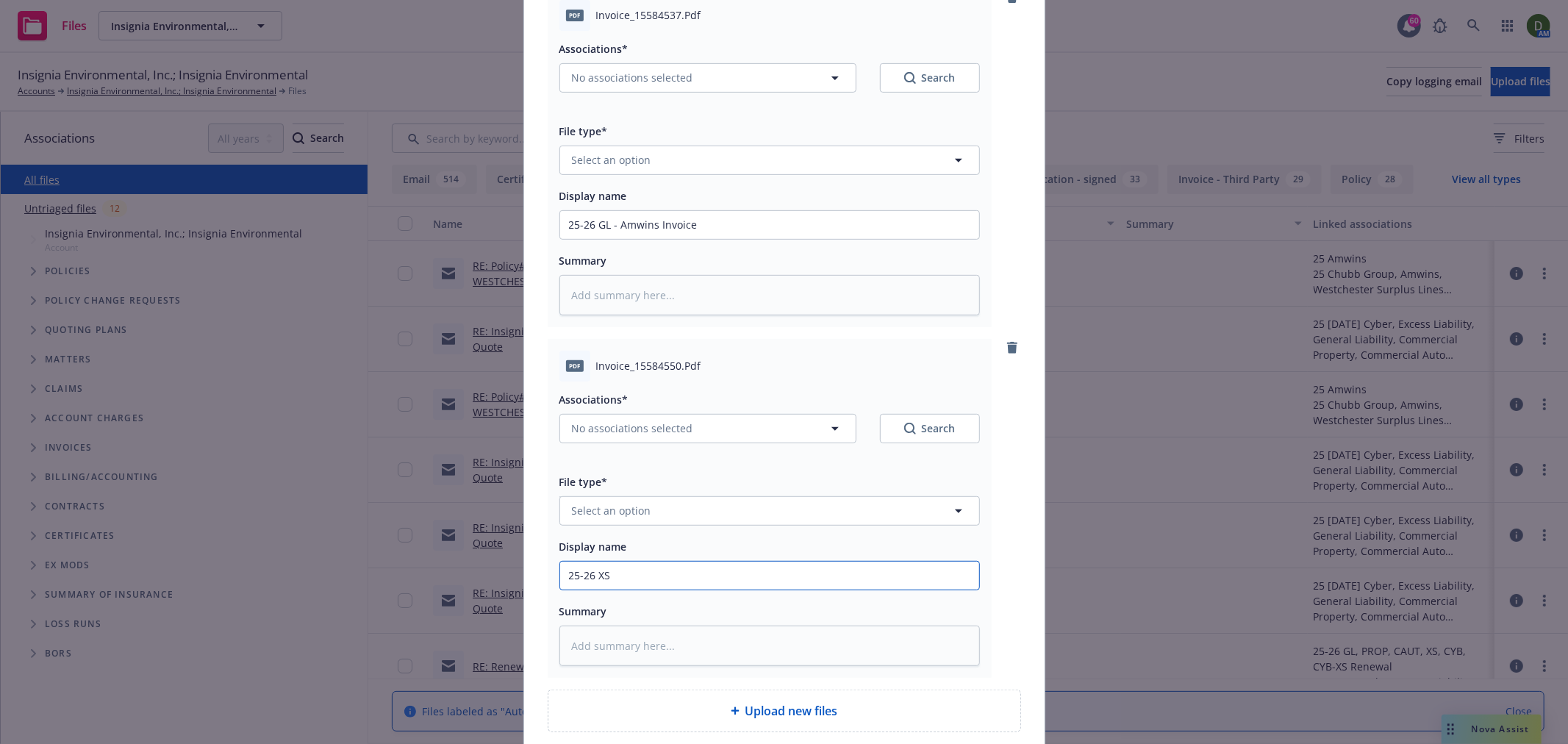
type textarea "x"
type input "25-26 XS -"
type textarea "x"
type input "25-26 XS -"
type textarea "x"
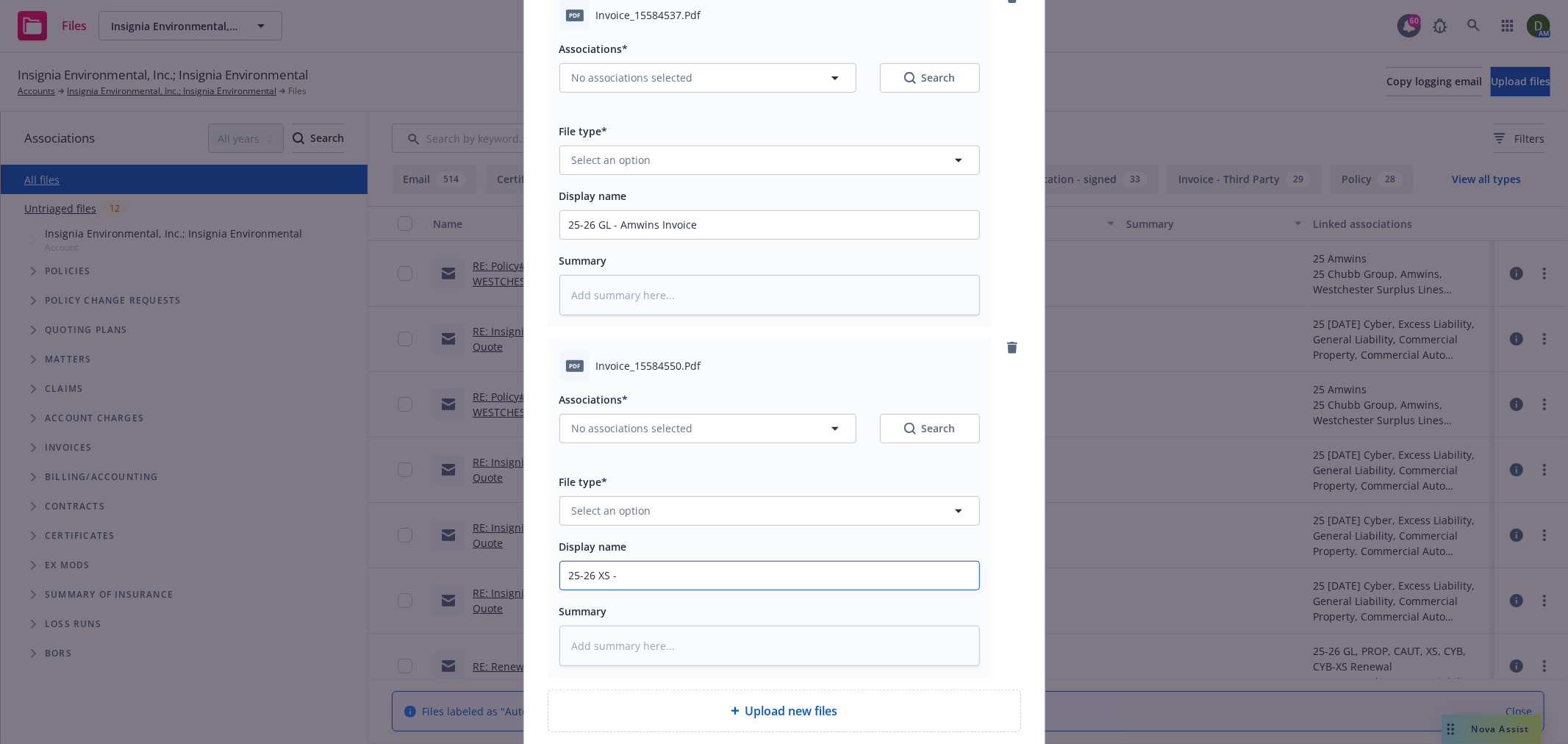
type input "25-26 XS - A"
type textarea "x"
type input "25-26 XS - A,"
type textarea "x"
type input "25-26 XS - A,w"
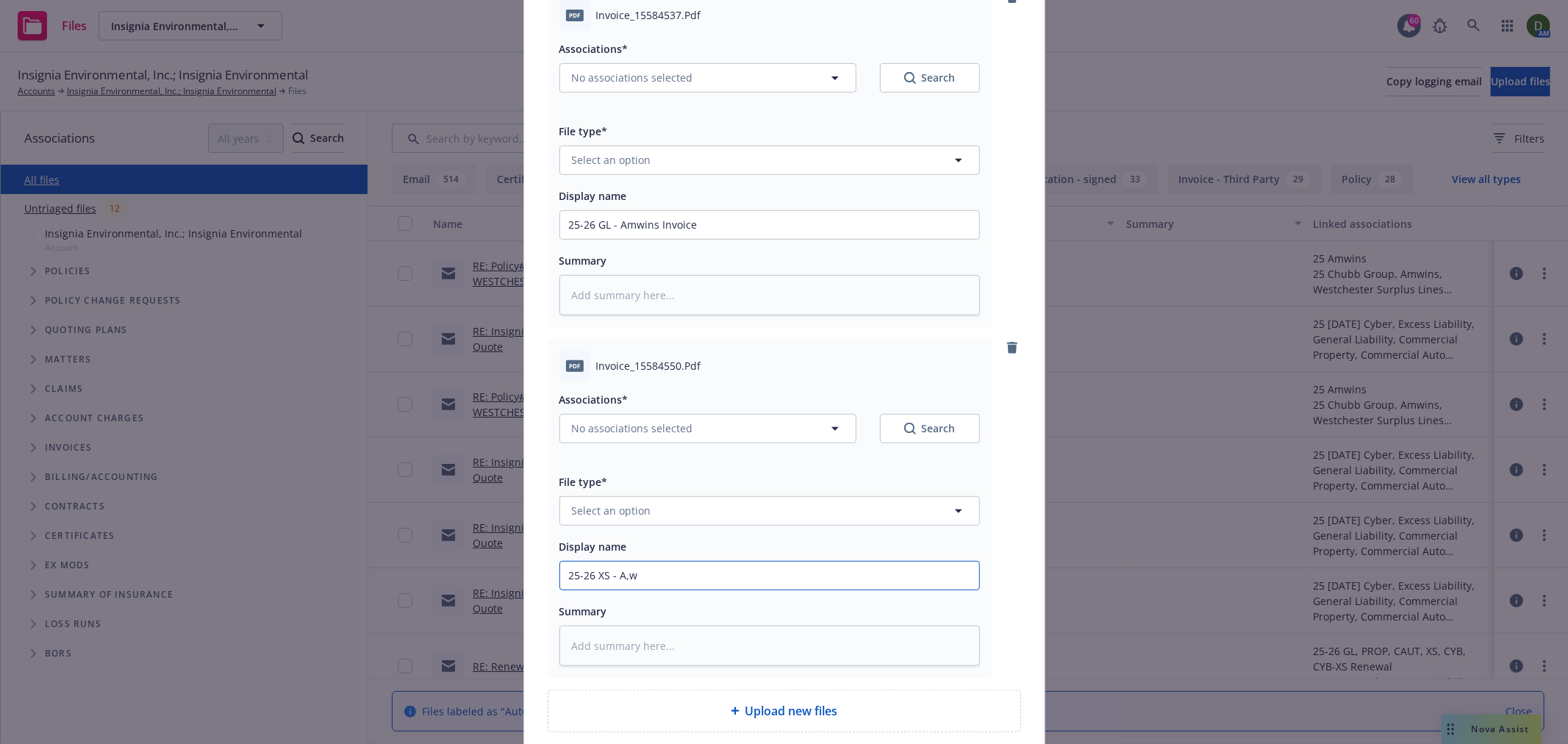
type textarea "x"
type input "25-26 XS - A,wo"
type textarea "x"
type input "25-26 XS - A,w"
type textarea "x"
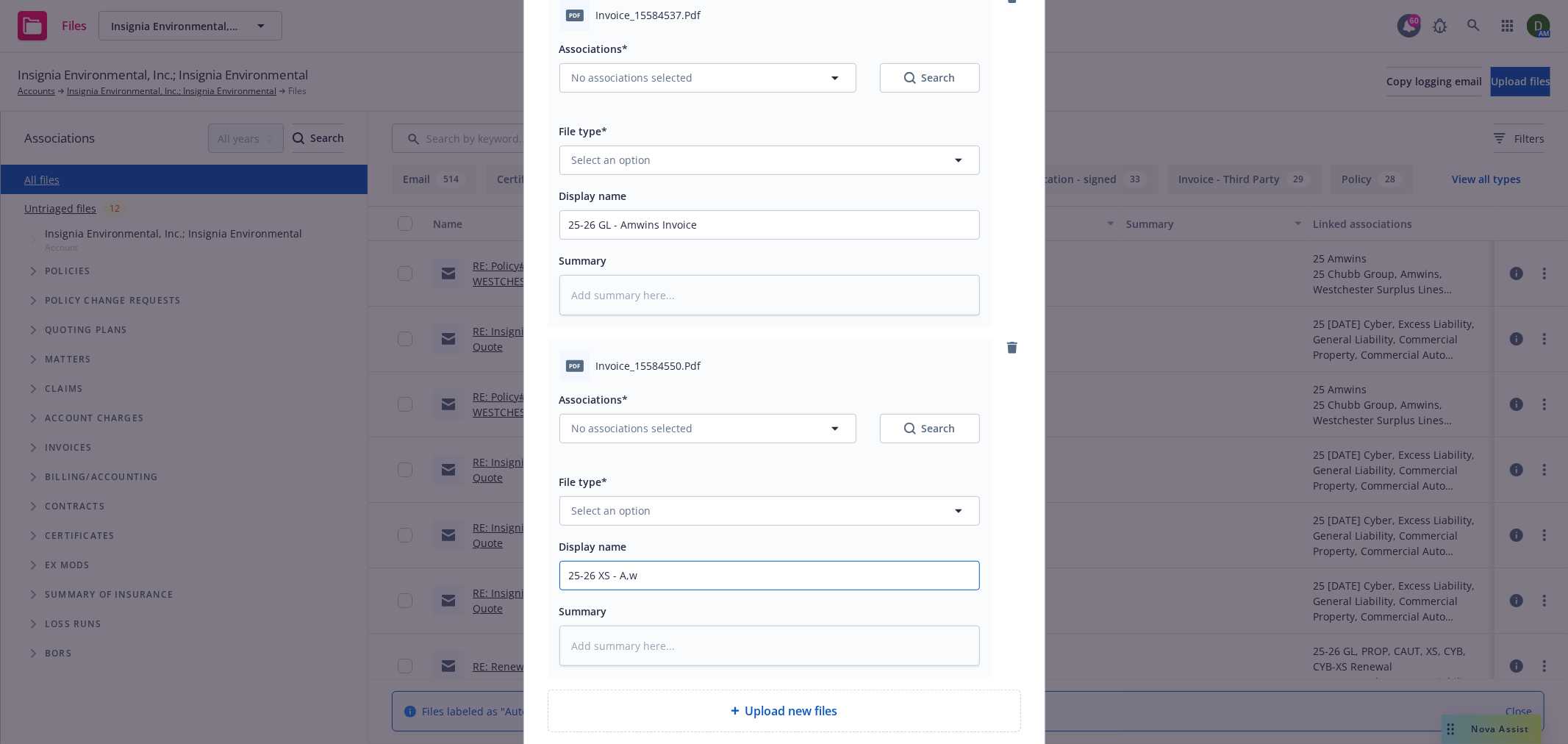
type input "25-26 XS - A,"
type textarea "x"
type input "25-26 XS - A"
type textarea "x"
type input "25-26 XS - A,"
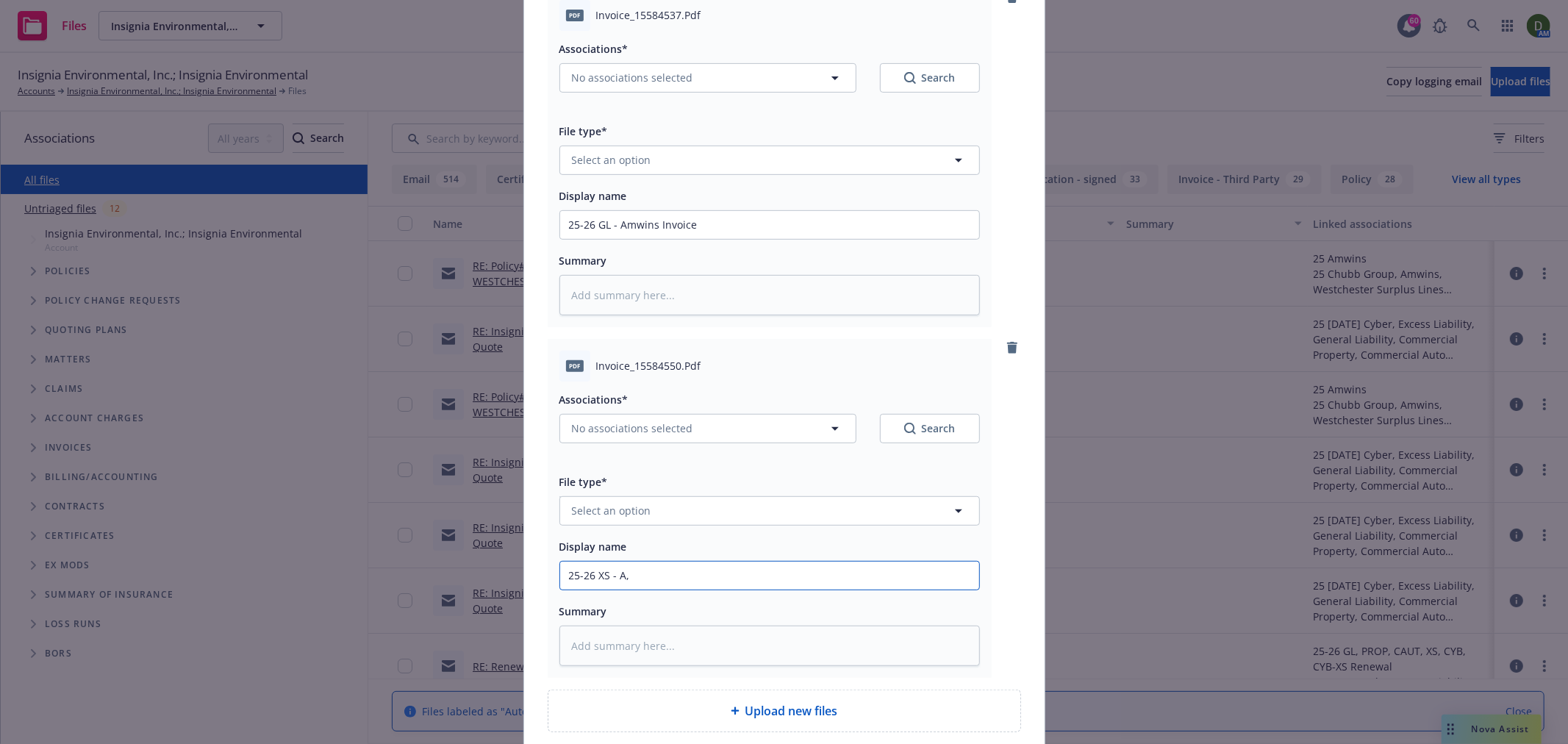
type textarea "x"
type input "25-26 XS - A,w"
type textarea "x"
type input "25-26 XS - A,wo"
type textarea "x"
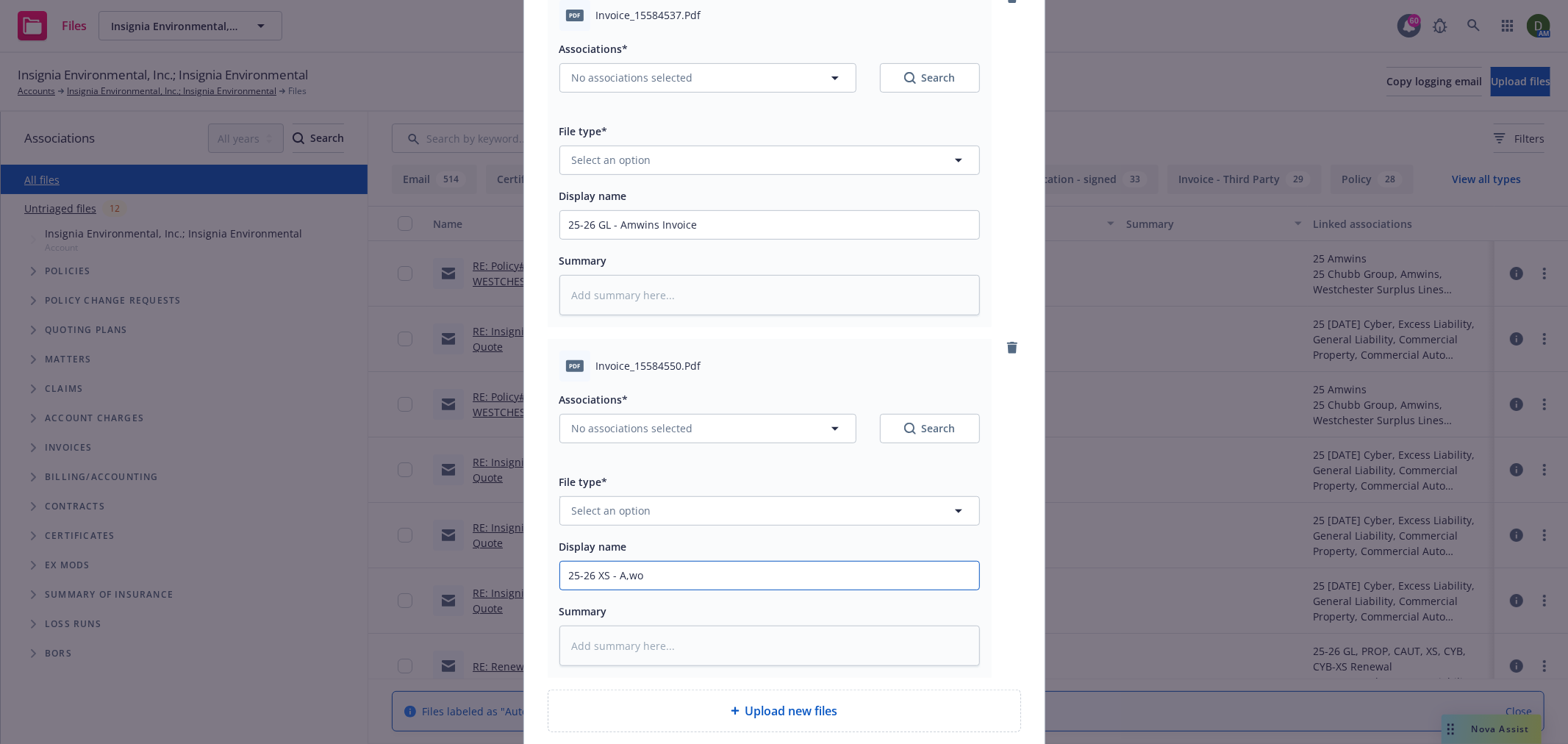
type input "25-26 XS - A,w"
type textarea "x"
type input "25-26 XS - A,"
type textarea "x"
type input "25-26 XS - A"
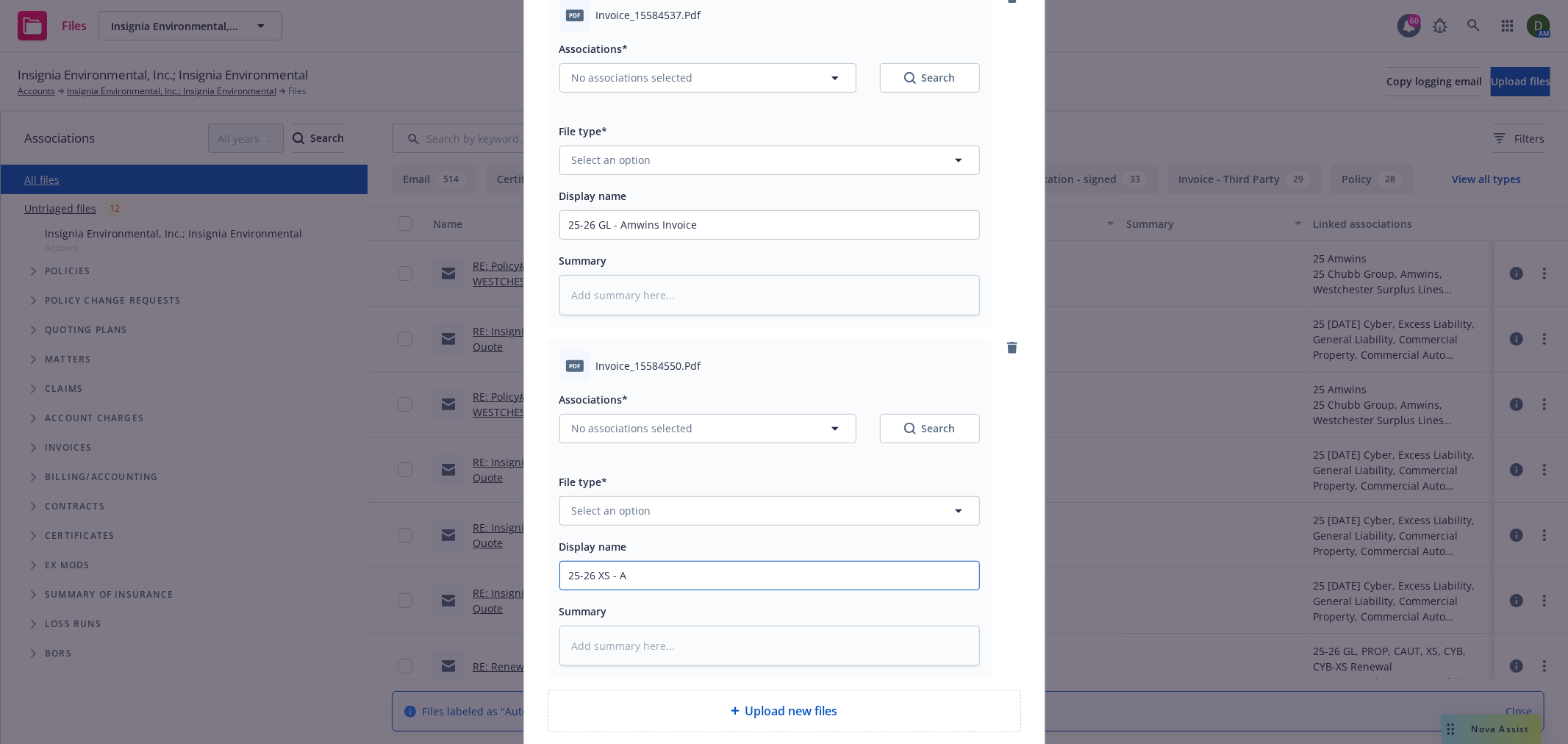
type textarea "x"
type input "25-26 XS - Am"
type textarea "x"
type input "25-26 XS - Amw"
type textarea "x"
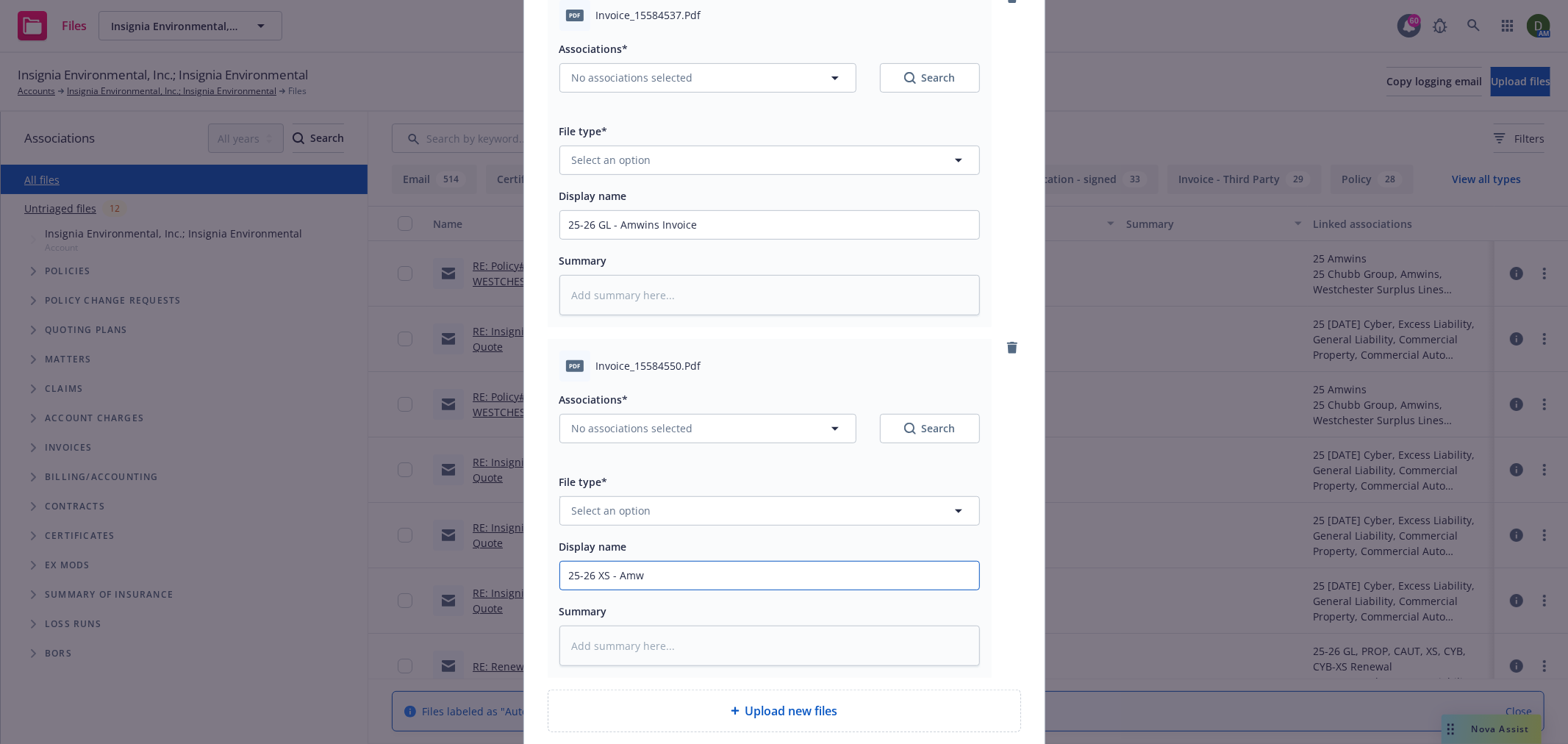
type input "25-26 XS - Amwi"
type textarea "x"
type input "25-26 XS - Amwin"
type textarea "x"
type input "25-26 XS - Amwins"
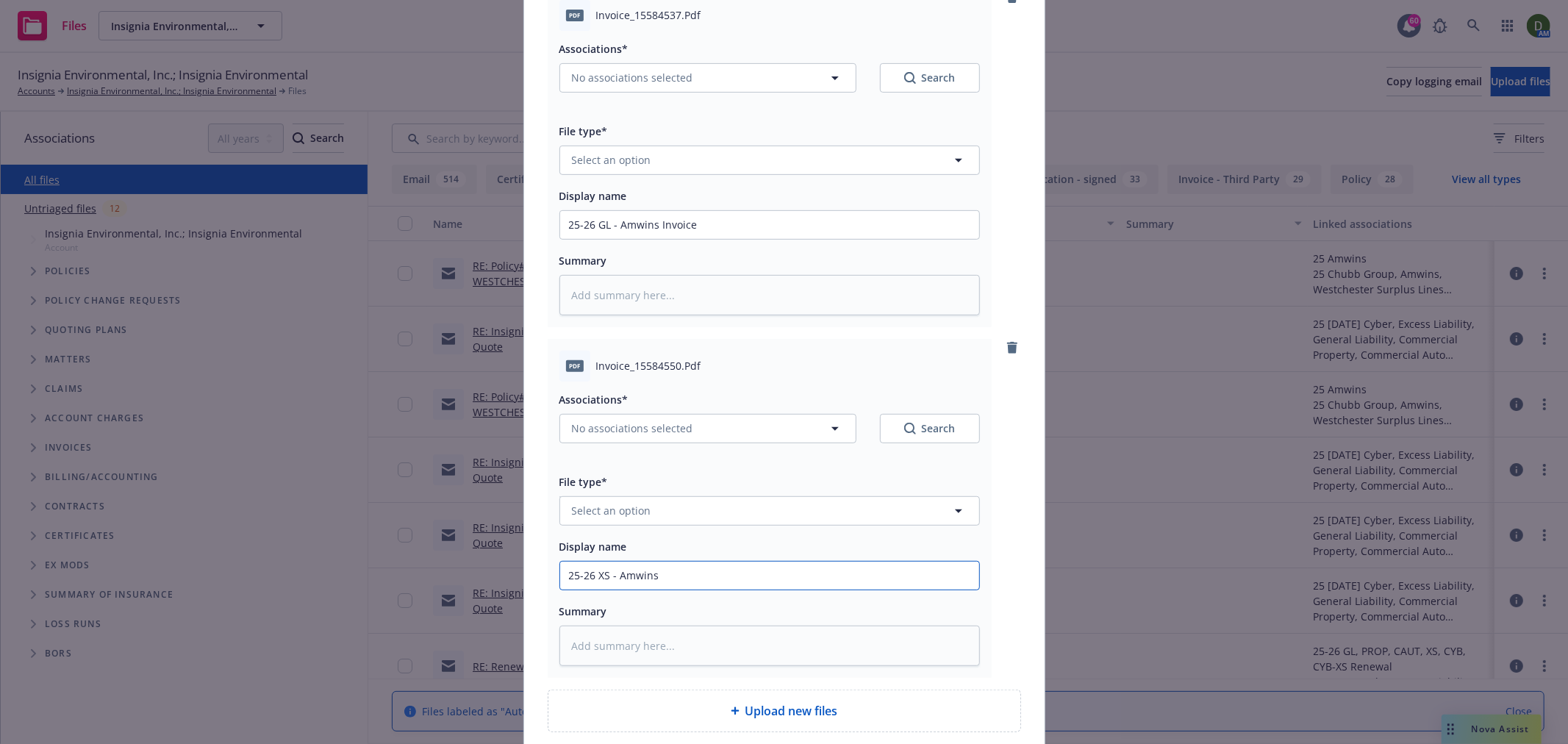
type textarea "x"
type input "25-26 XS - Amwins"
type textarea "x"
type input "25-26 XS - Amwins I"
type textarea "x"
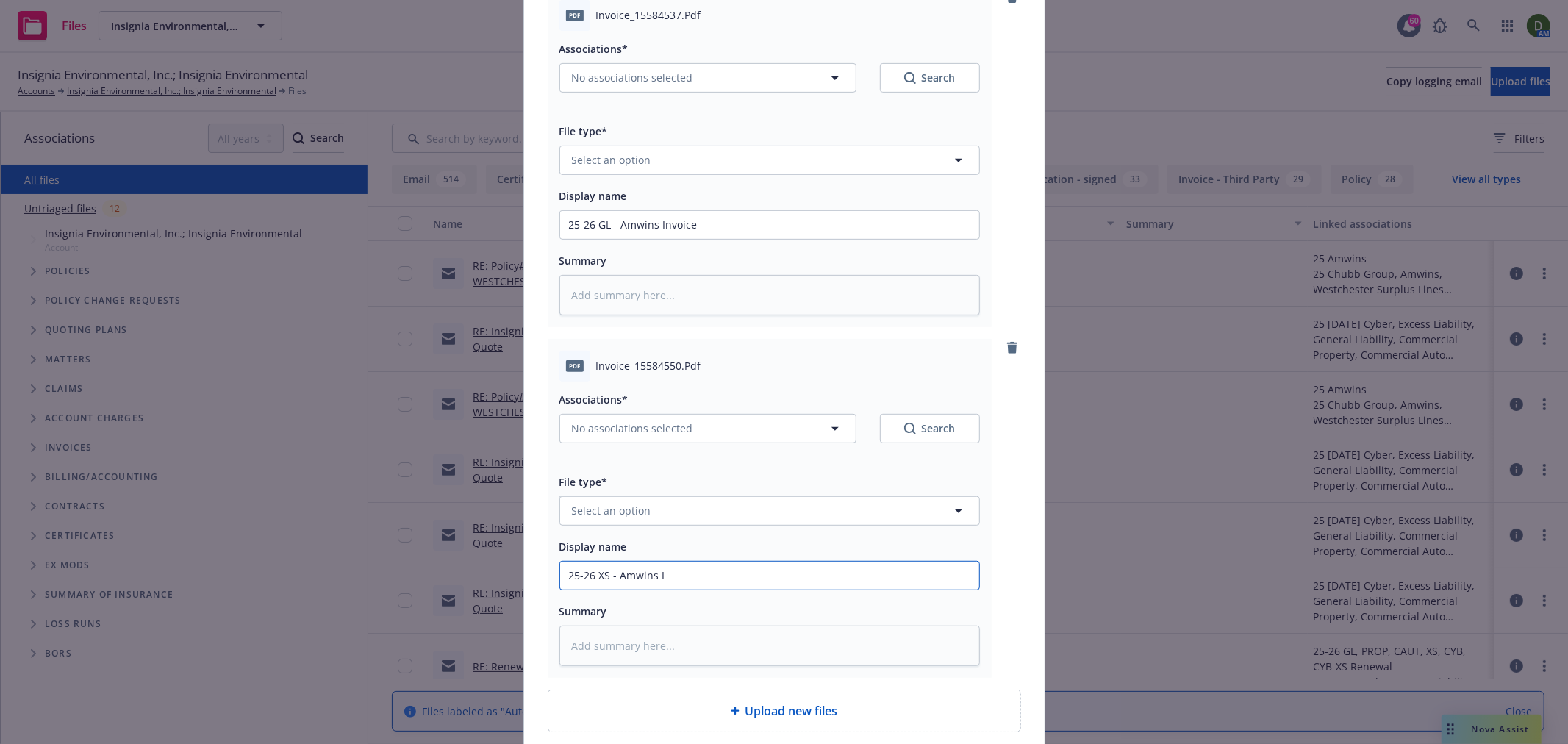
type input "25-26 XS - Amwins In"
type textarea "x"
type input "25-26 XS - Amwins Inv"
type textarea "x"
type input "25-26 XS - Amwins Invo"
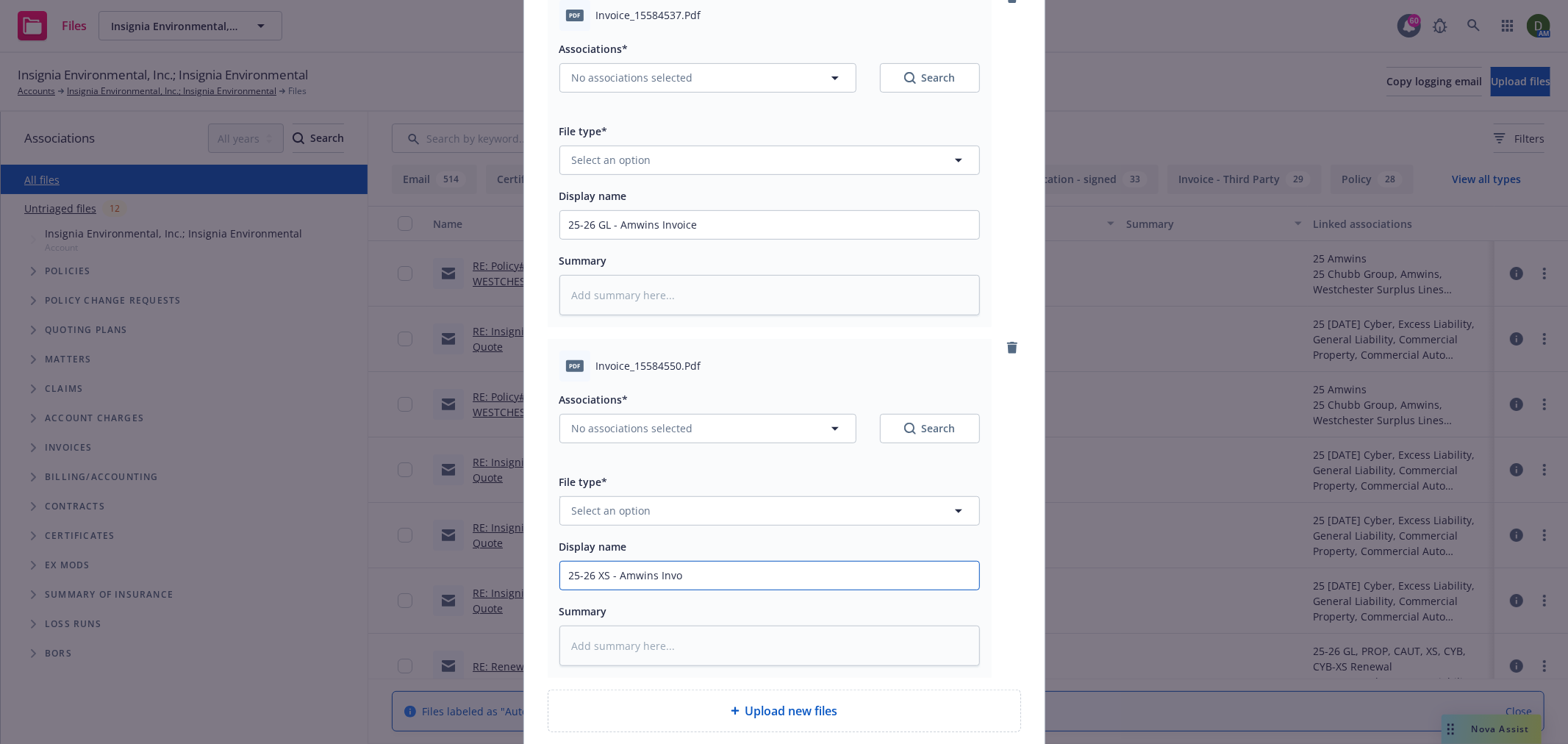
type textarea "x"
type input "25-26 XS - Amwins Invoi"
type textarea "x"
type input "25-26 XS - Amwins Invoic"
type textarea "x"
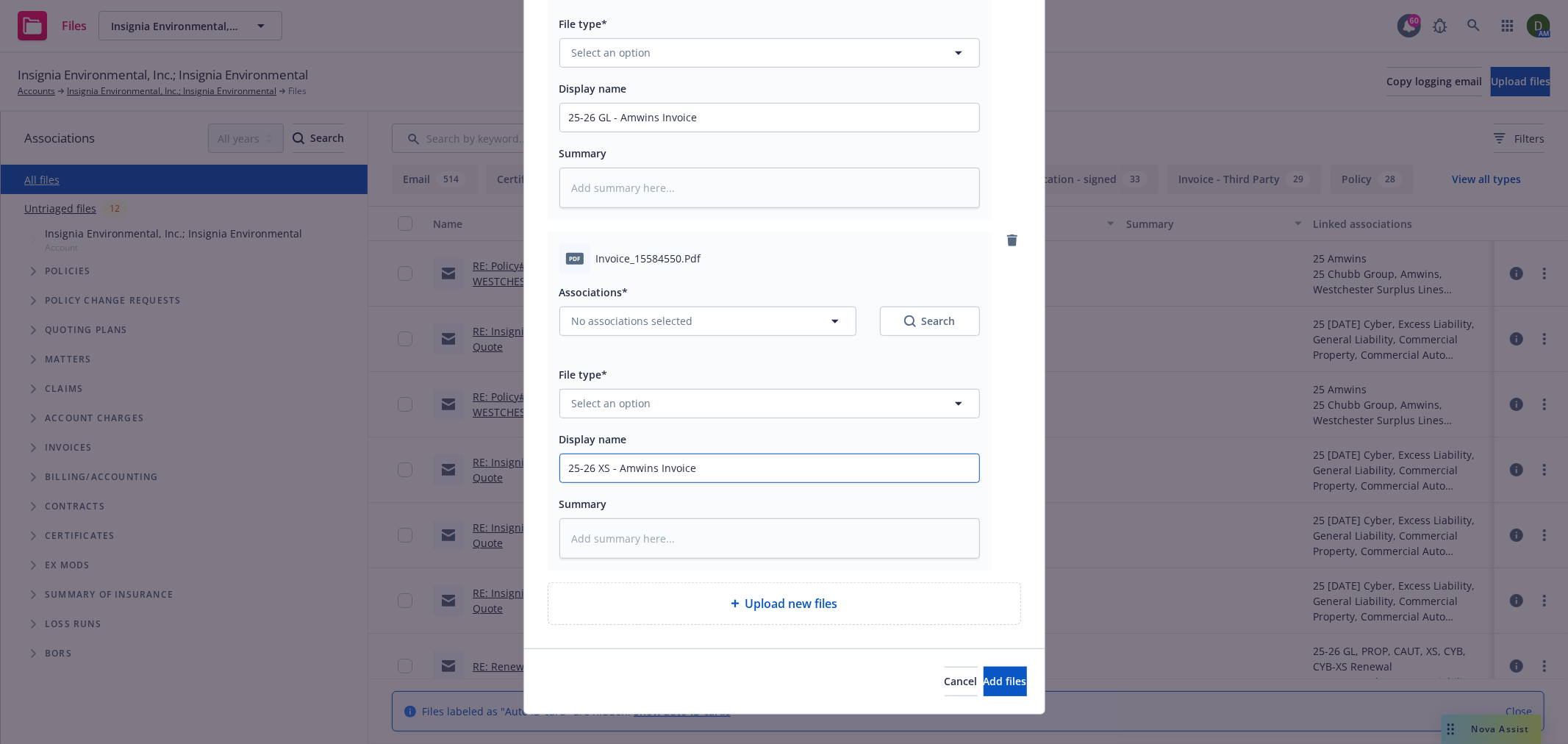
scroll to position [618, 0]
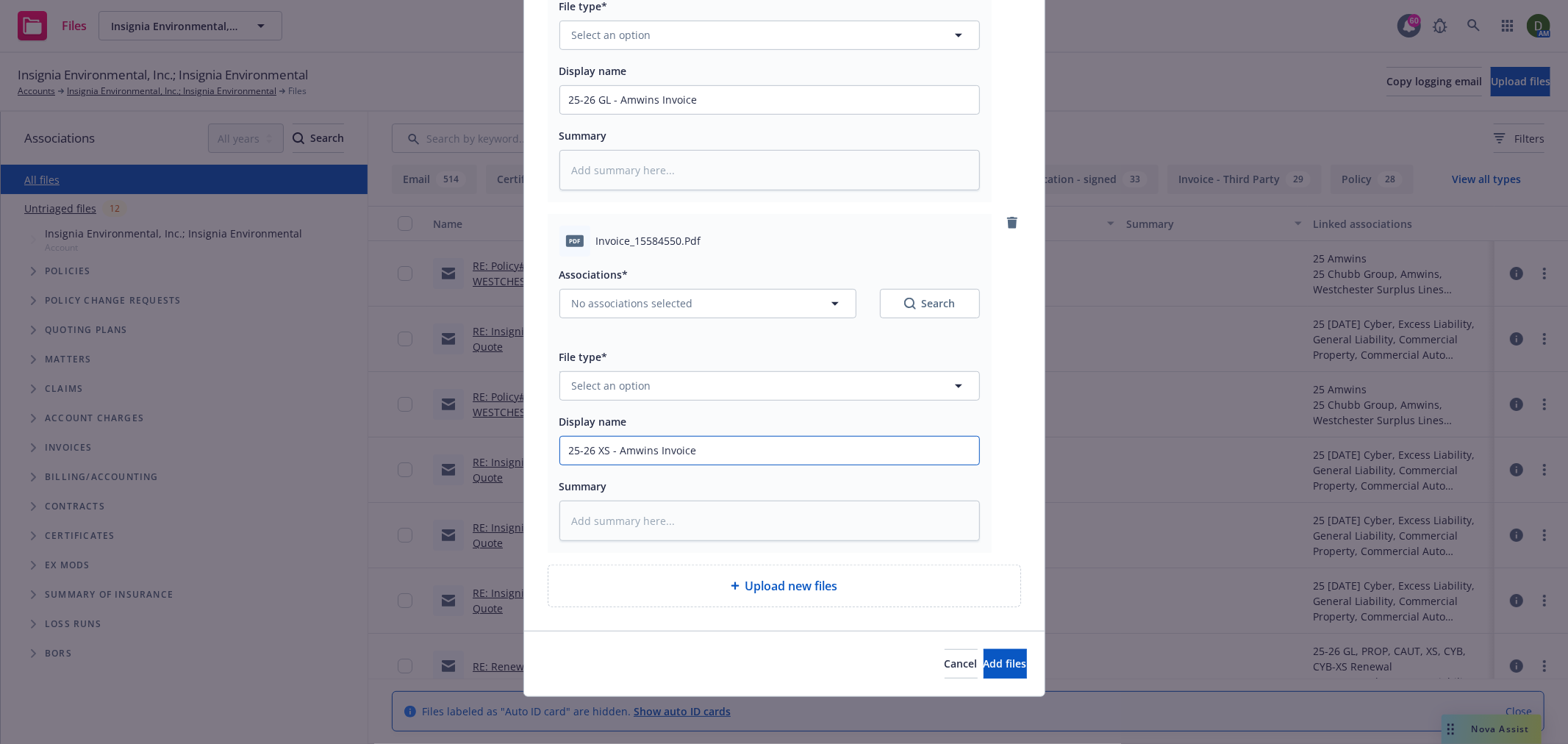
type input "25-26 XS - Amwins Invoice"
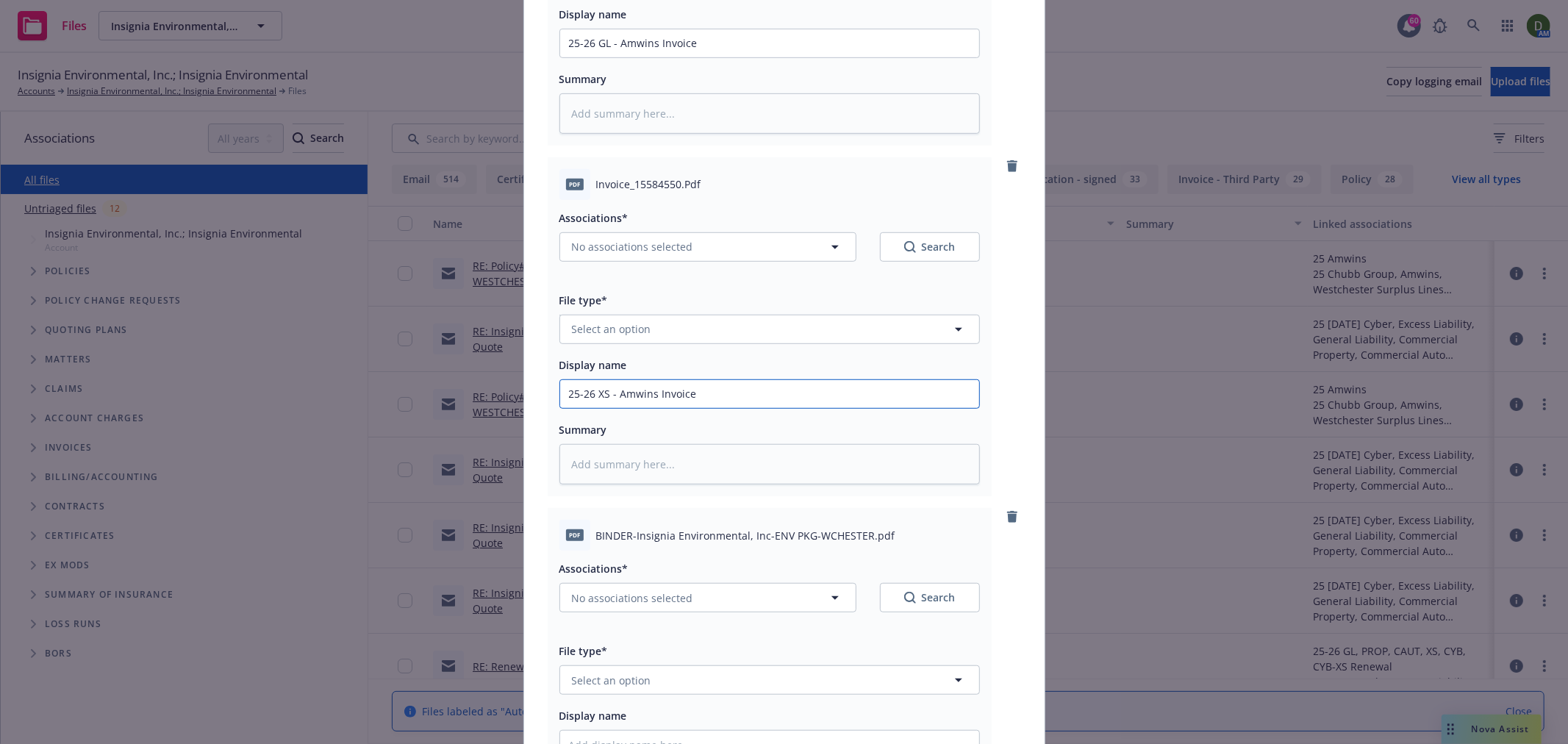
scroll to position [862, 0]
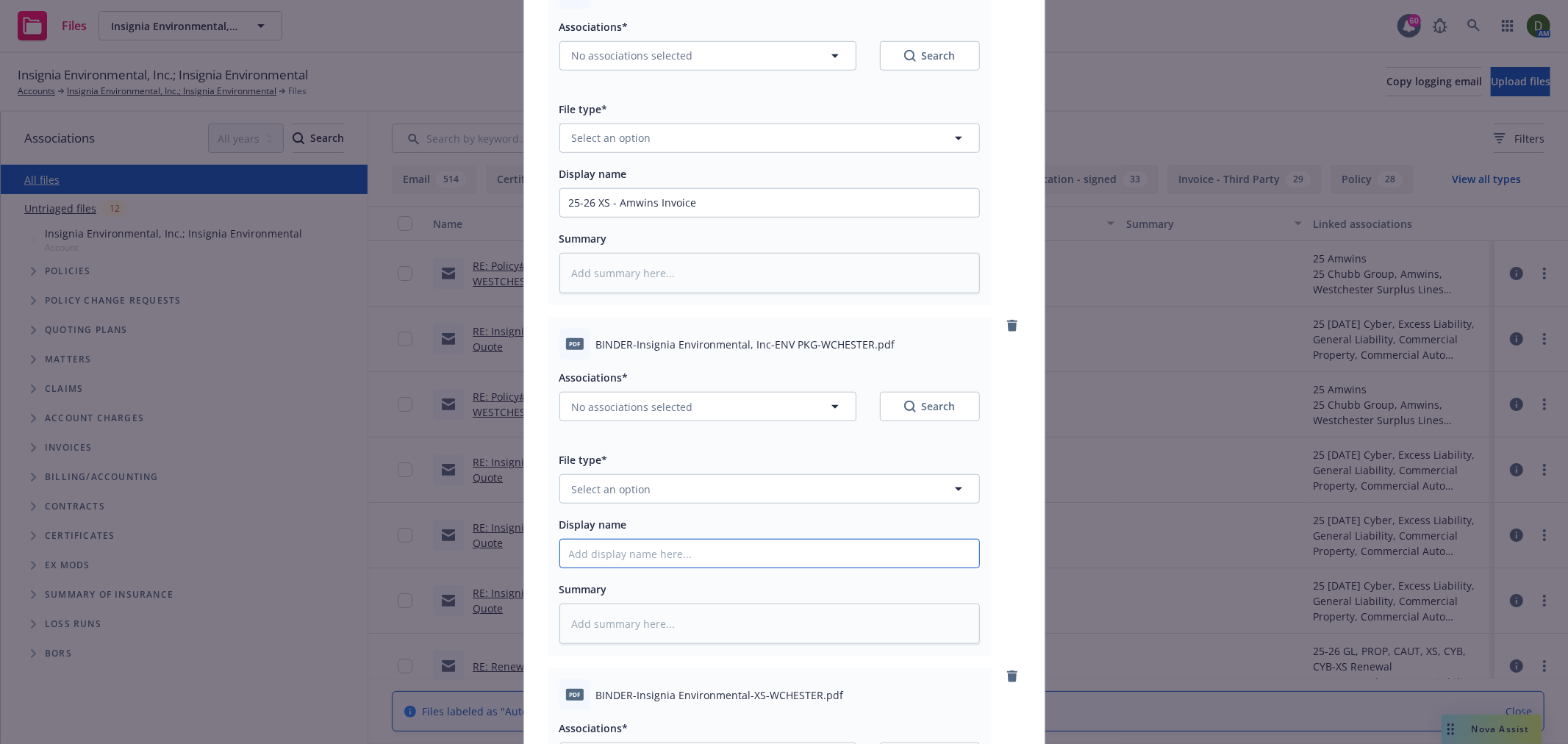
click at [724, 554] on input "Display name" at bounding box center [770, 553] width 419 height 28
type textarea "x"
type input "2"
type textarea "x"
type input "25"
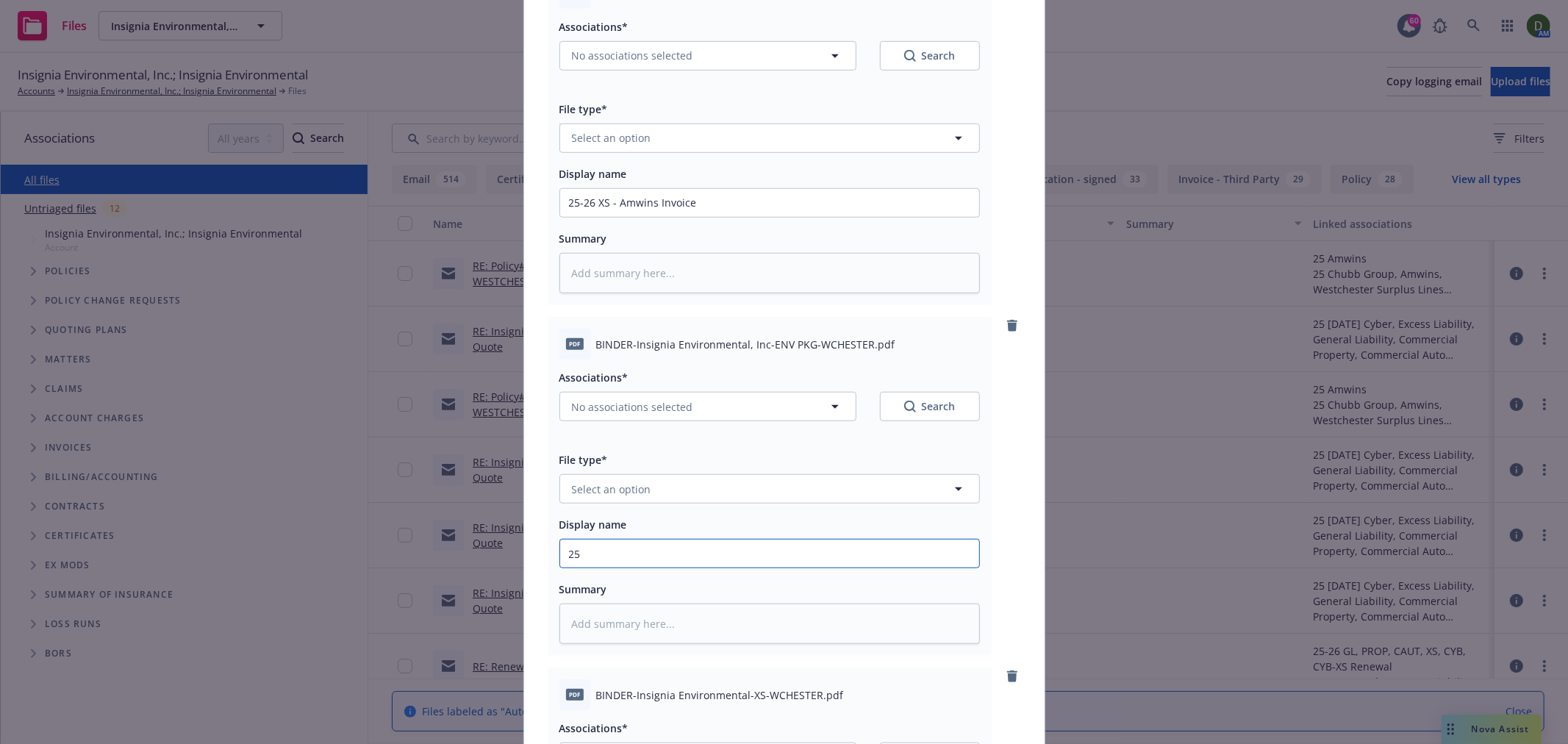
type textarea "x"
type input "25-"
type textarea "x"
type input "25-2"
type textarea "x"
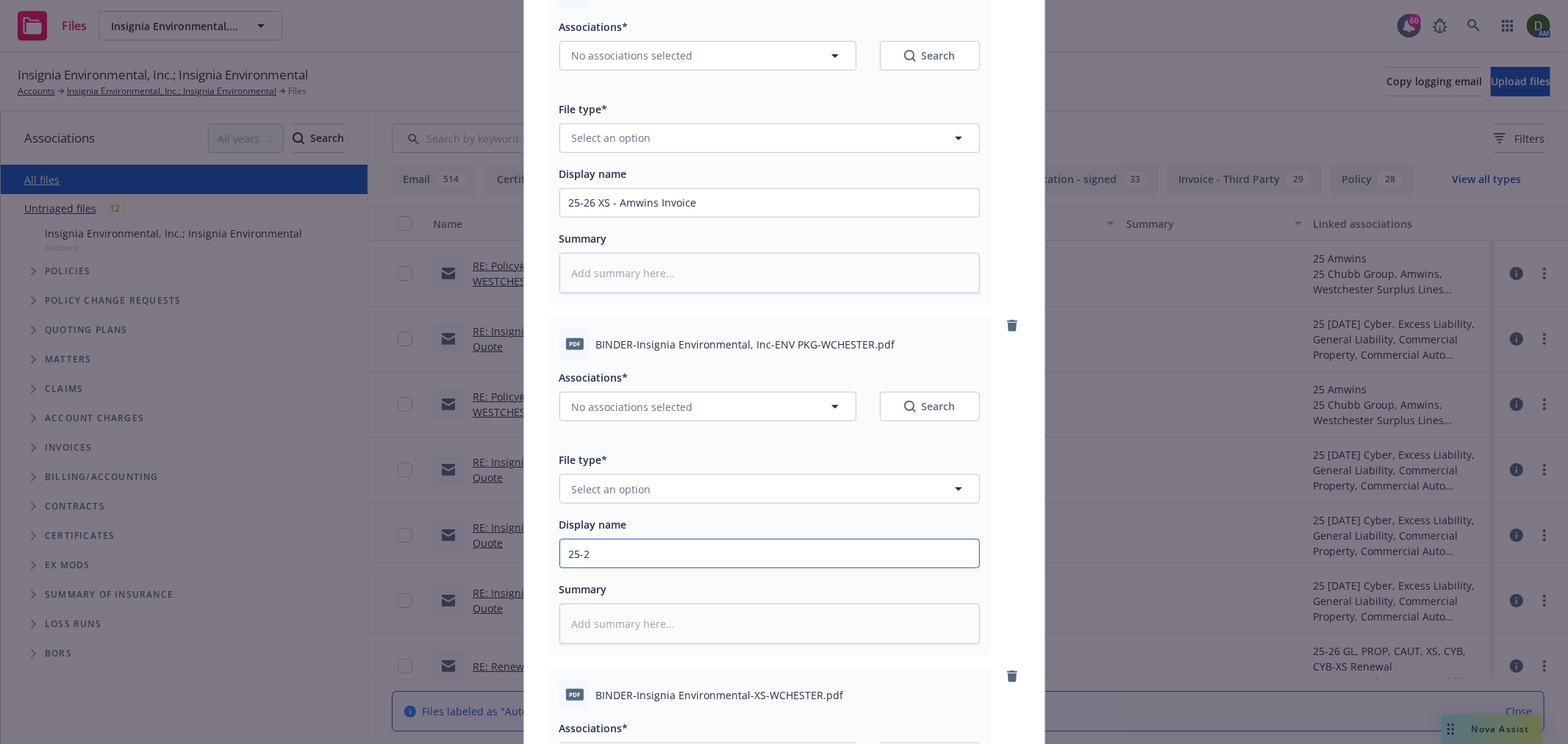
type input "25-26"
type textarea "x"
type input "25-26"
type textarea "x"
type input "25-26 G"
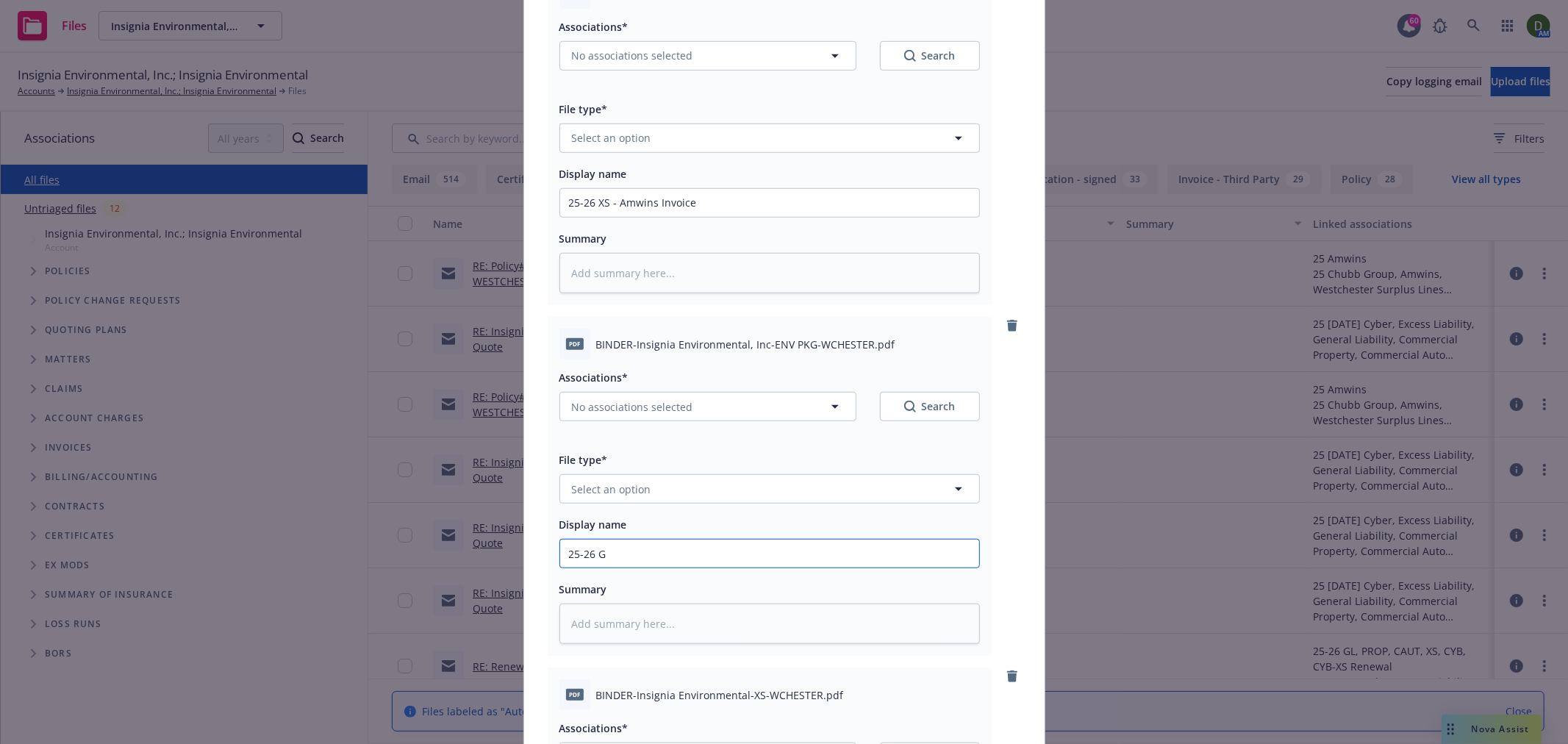
type textarea "x"
type input "25-26 GL"
type textarea "x"
type input "25-26 GL"
type textarea "x"
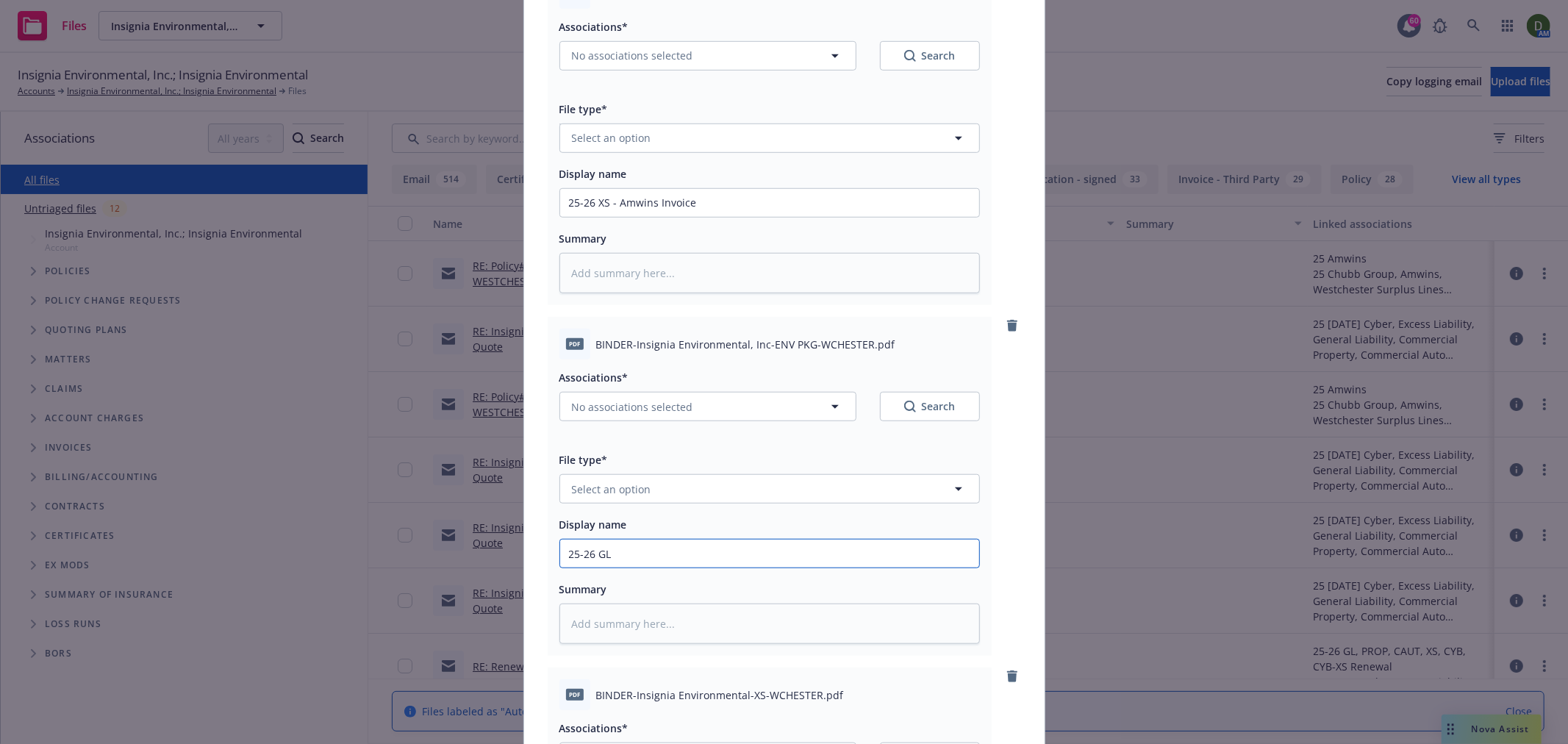
type input "25-26 GL"
type textarea "x"
type input "25-26 G"
type textarea "x"
type input "25-26"
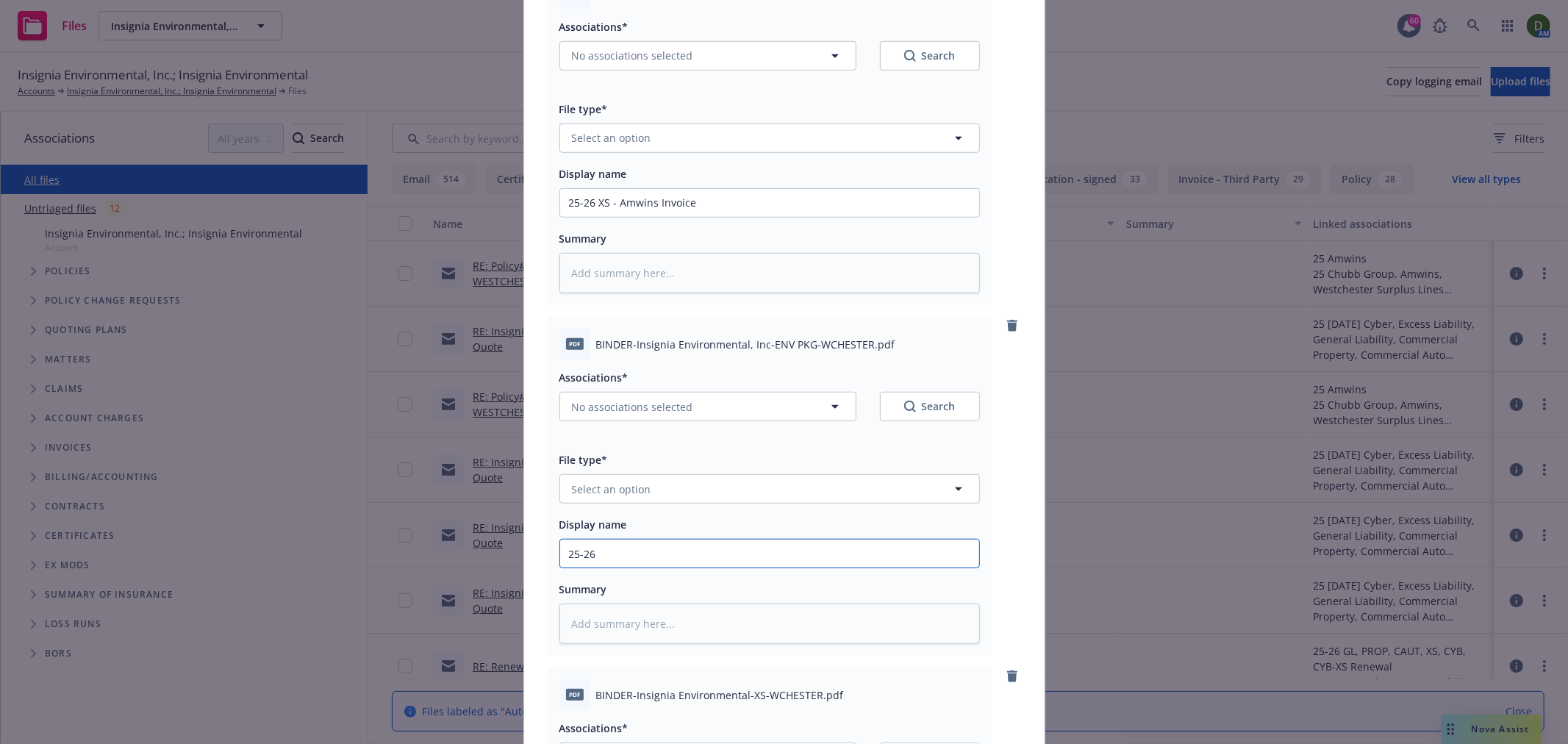
type textarea "x"
type input "25-26 P"
type textarea "x"
type input "25-26 PK"
type textarea "x"
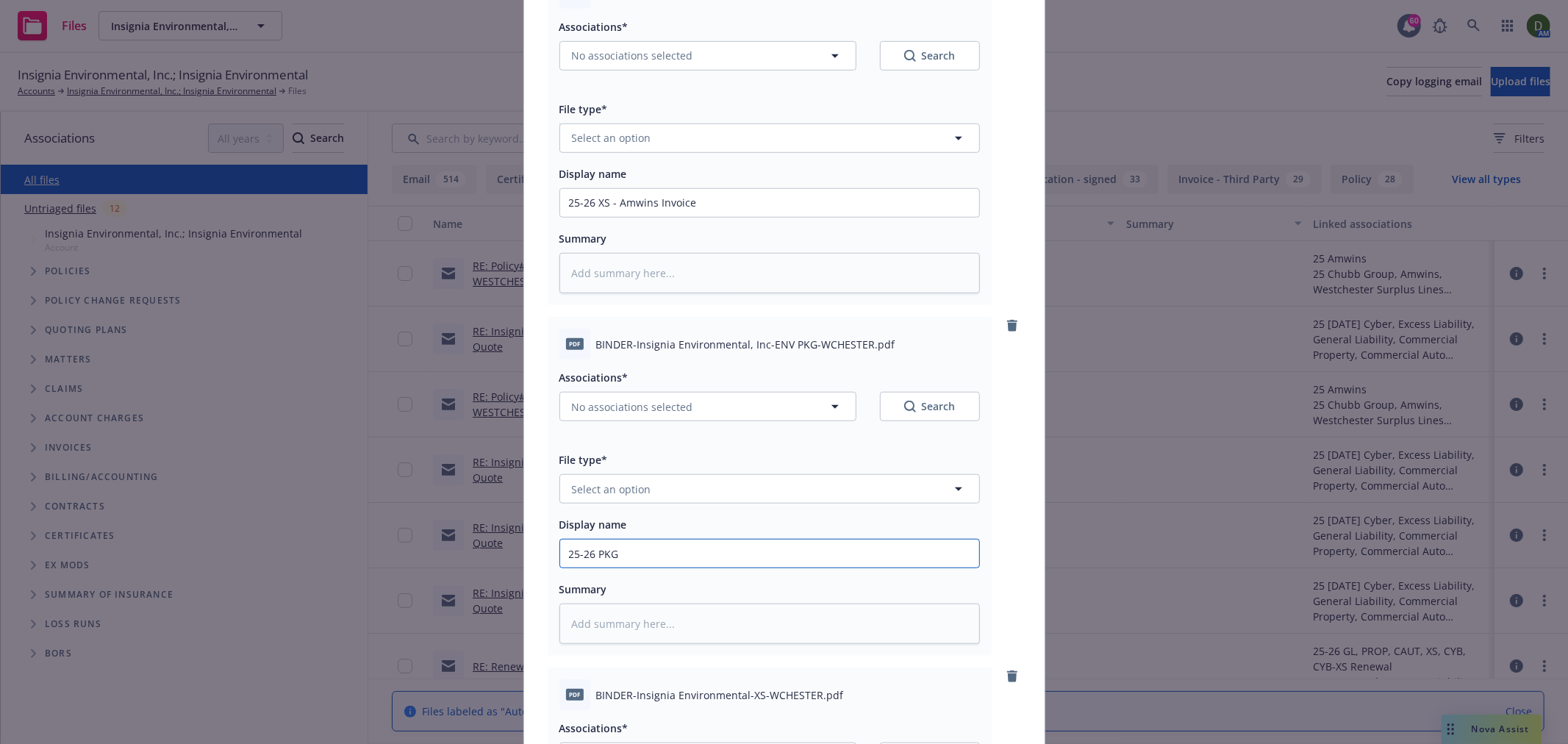
type input "25-26 PKG"
type textarea "x"
type input "25-26 PKG -"
type textarea "x"
type input "25-26 PKG -"
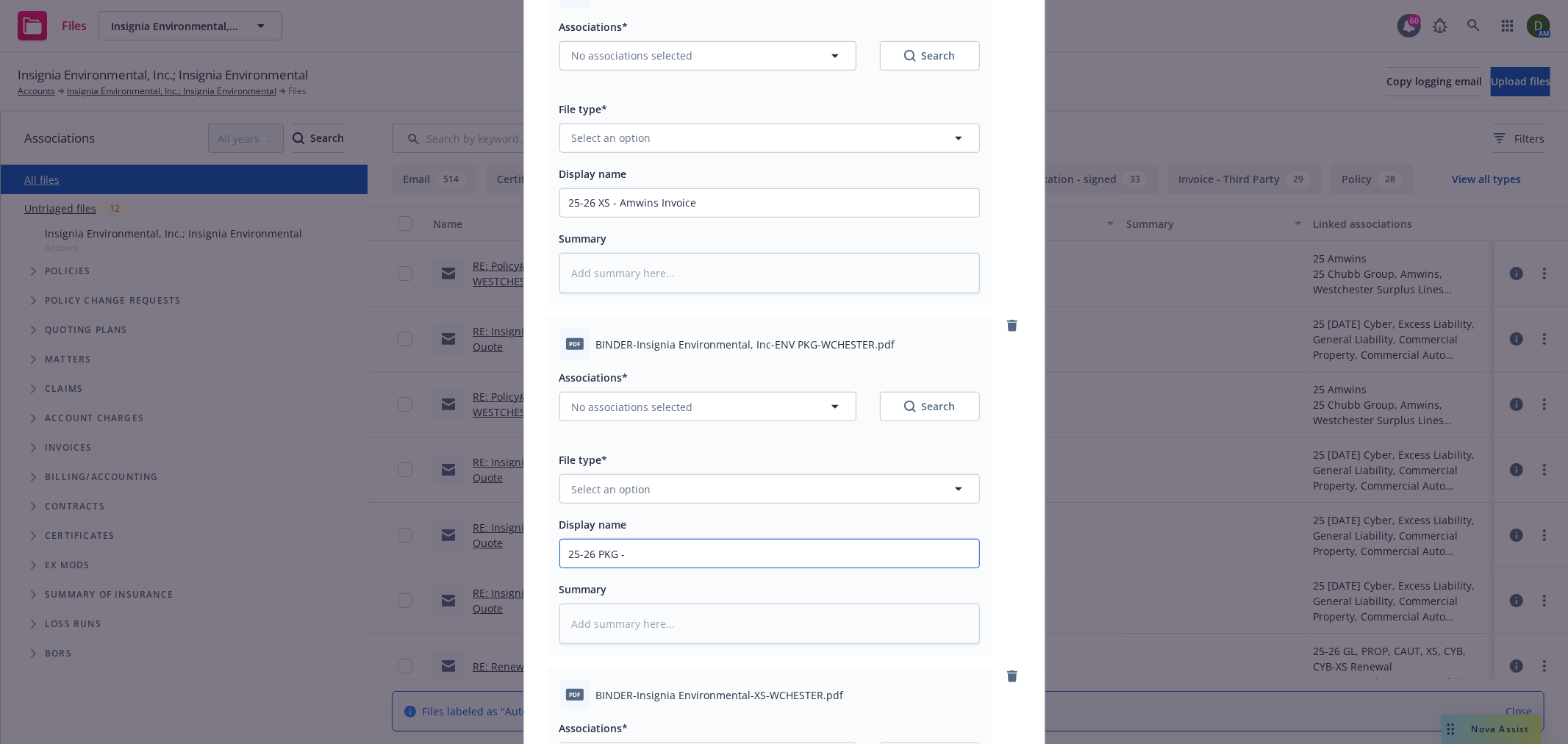
type textarea "x"
type input "25-26 PKG - B"
type textarea "x"
type input "25-26 PKG - Bi"
type textarea "x"
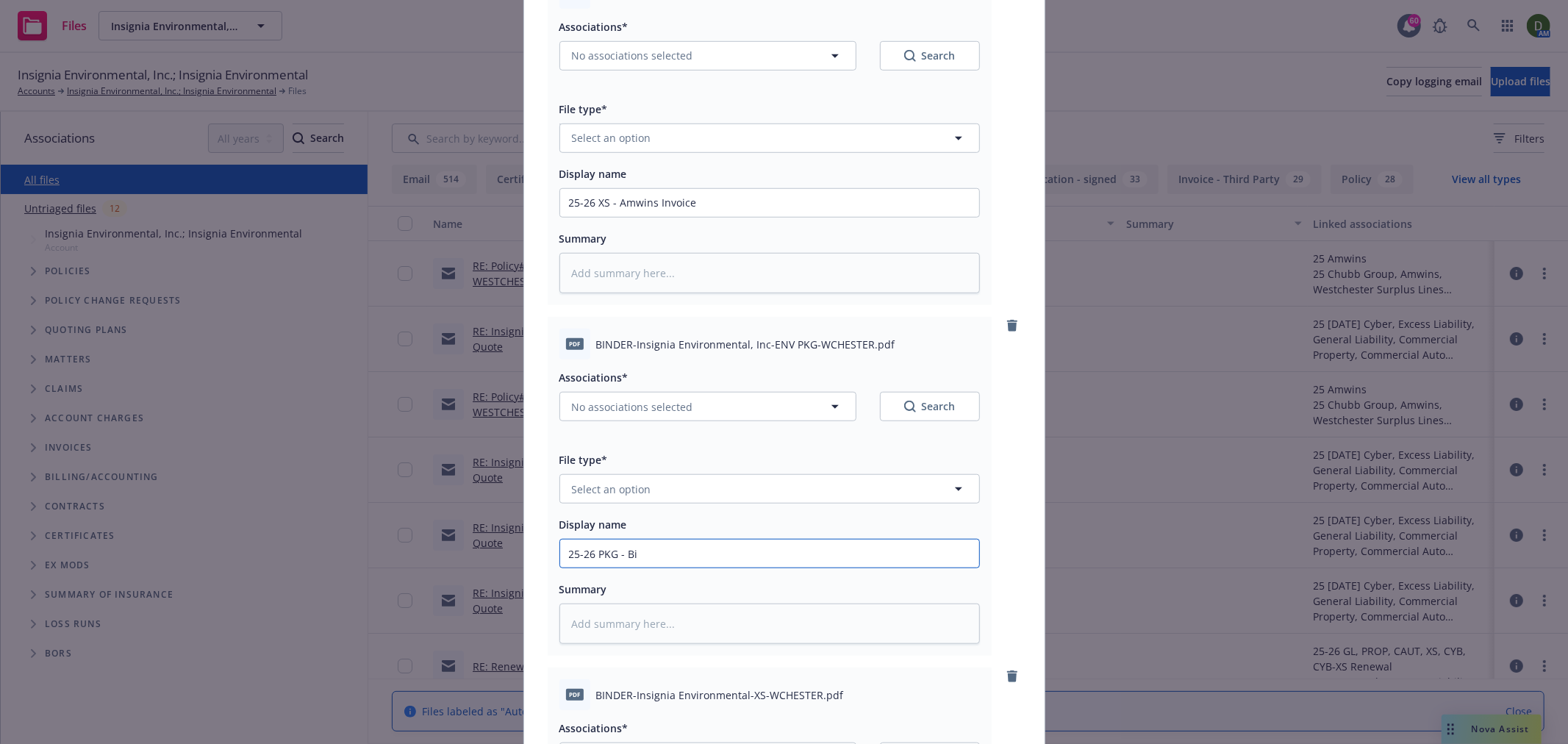
type input "25-26 PKG - Bin"
type textarea "x"
type input "25-26 PKG - Bind"
type textarea "x"
type input "25-26 PKG - Binde"
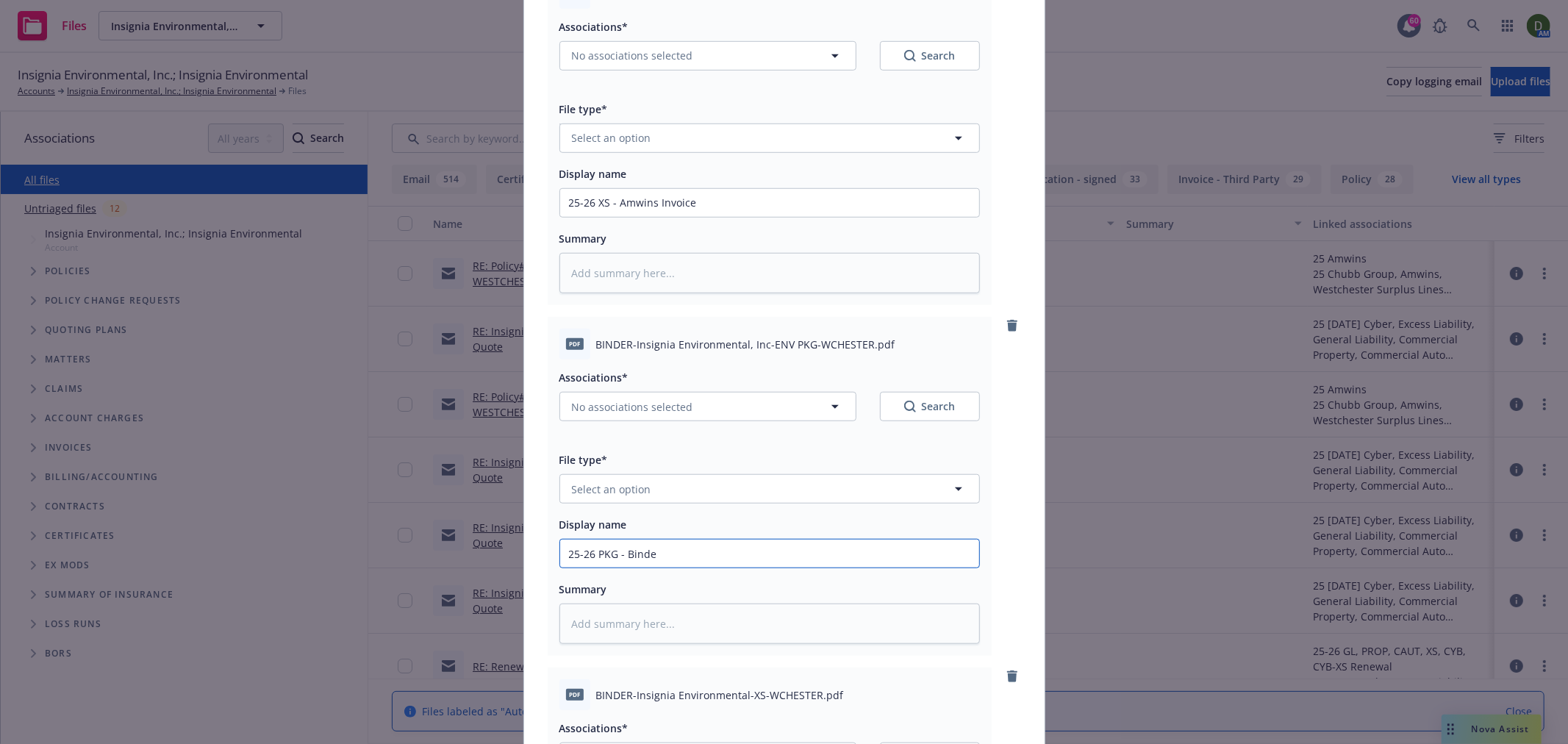
type textarea "x"
type input "25-26 PKG - Binder"
click at [708, 398] on button "No associations selected" at bounding box center [708, 407] width 297 height 30
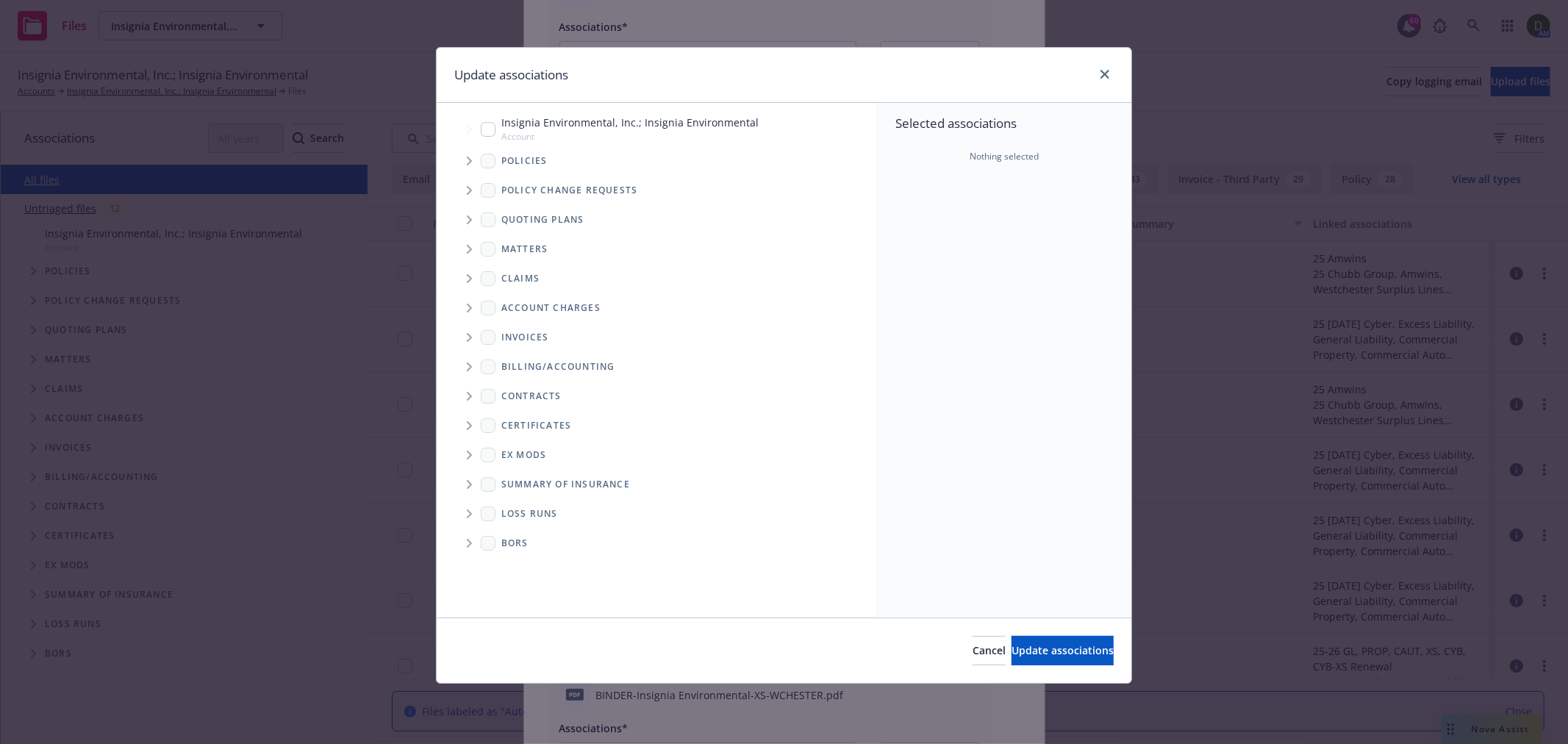
click at [458, 156] on span "Tree Example" at bounding box center [469, 161] width 24 height 24
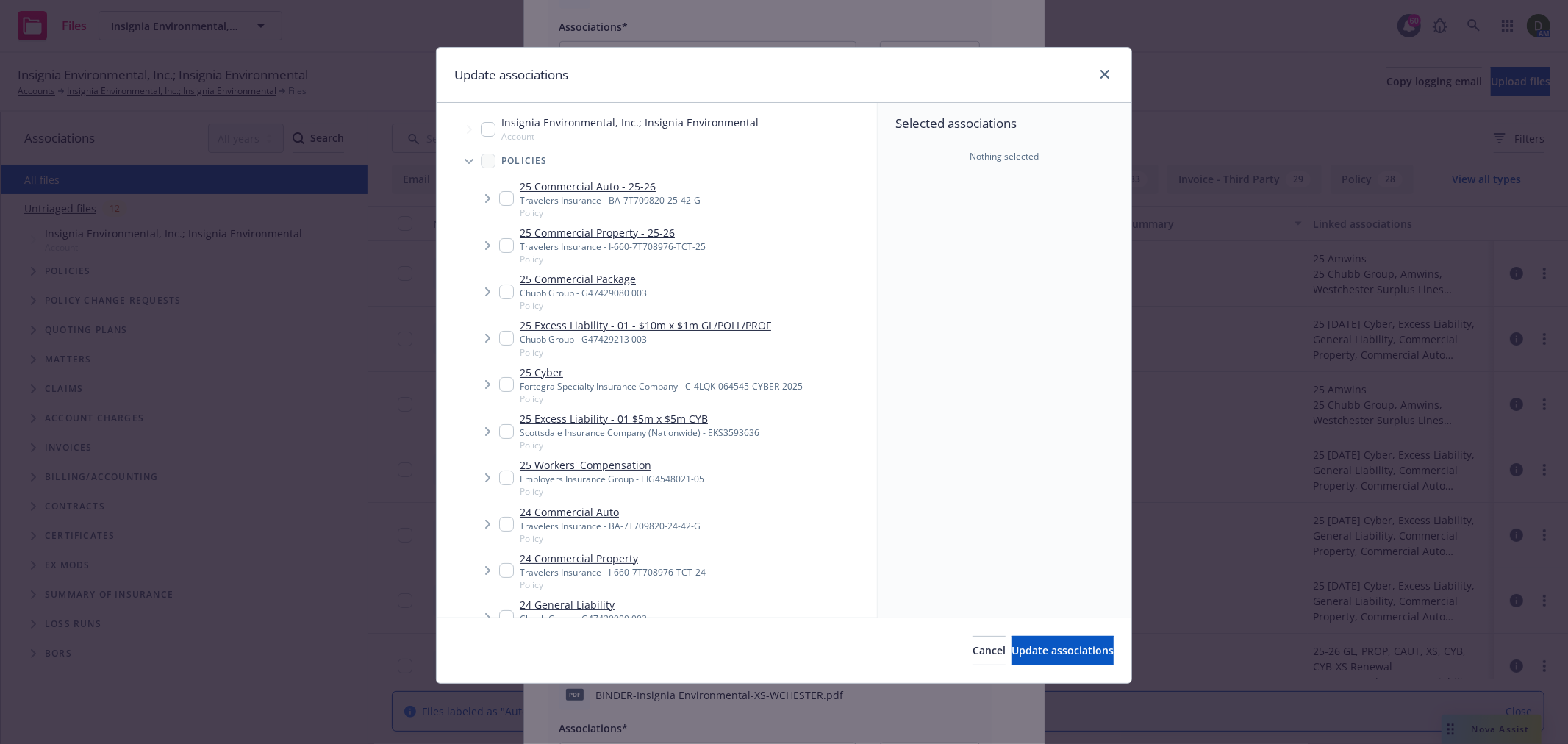
type textarea "x"
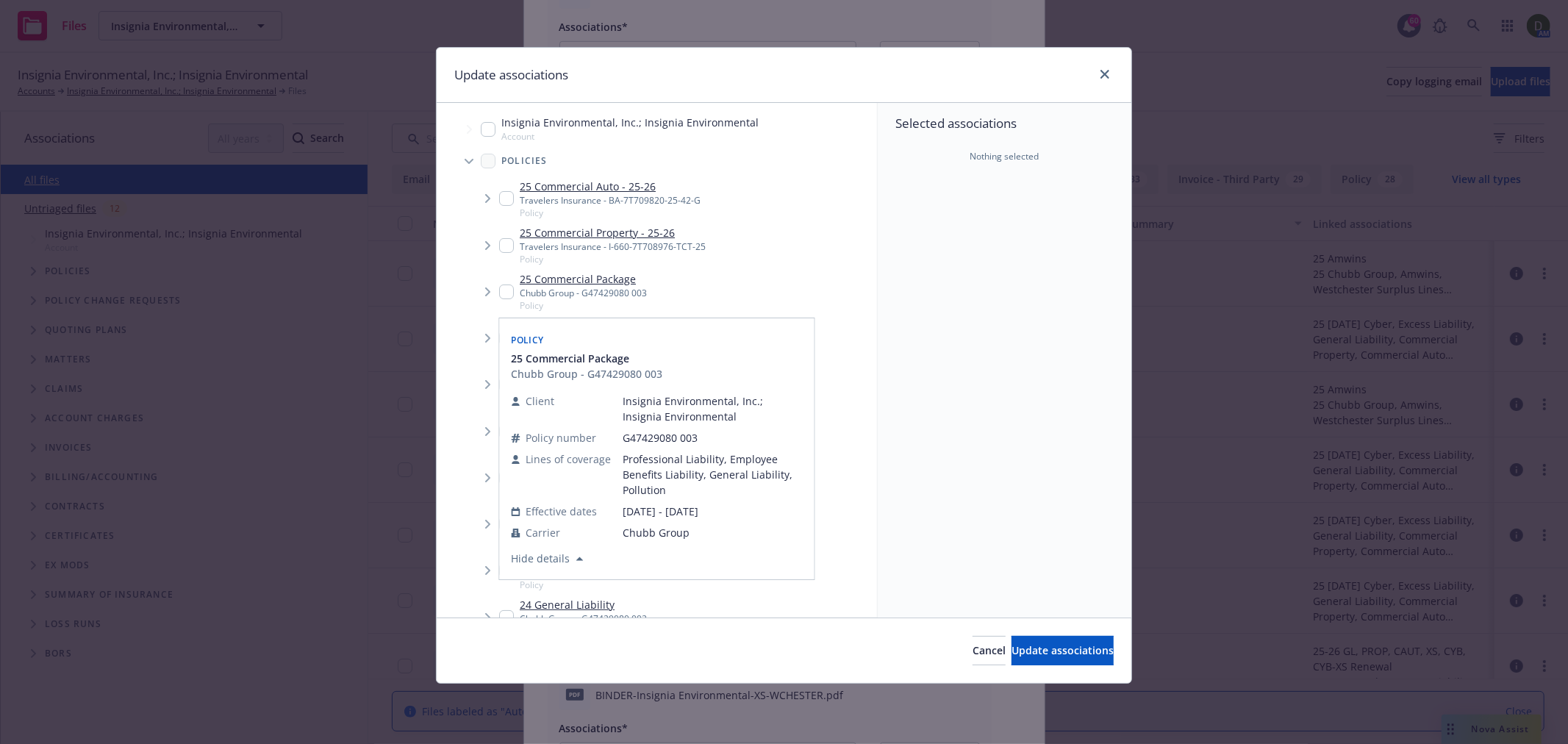
click at [510, 291] on input "Tree Example" at bounding box center [506, 292] width 14 height 14
checkbox input "true"
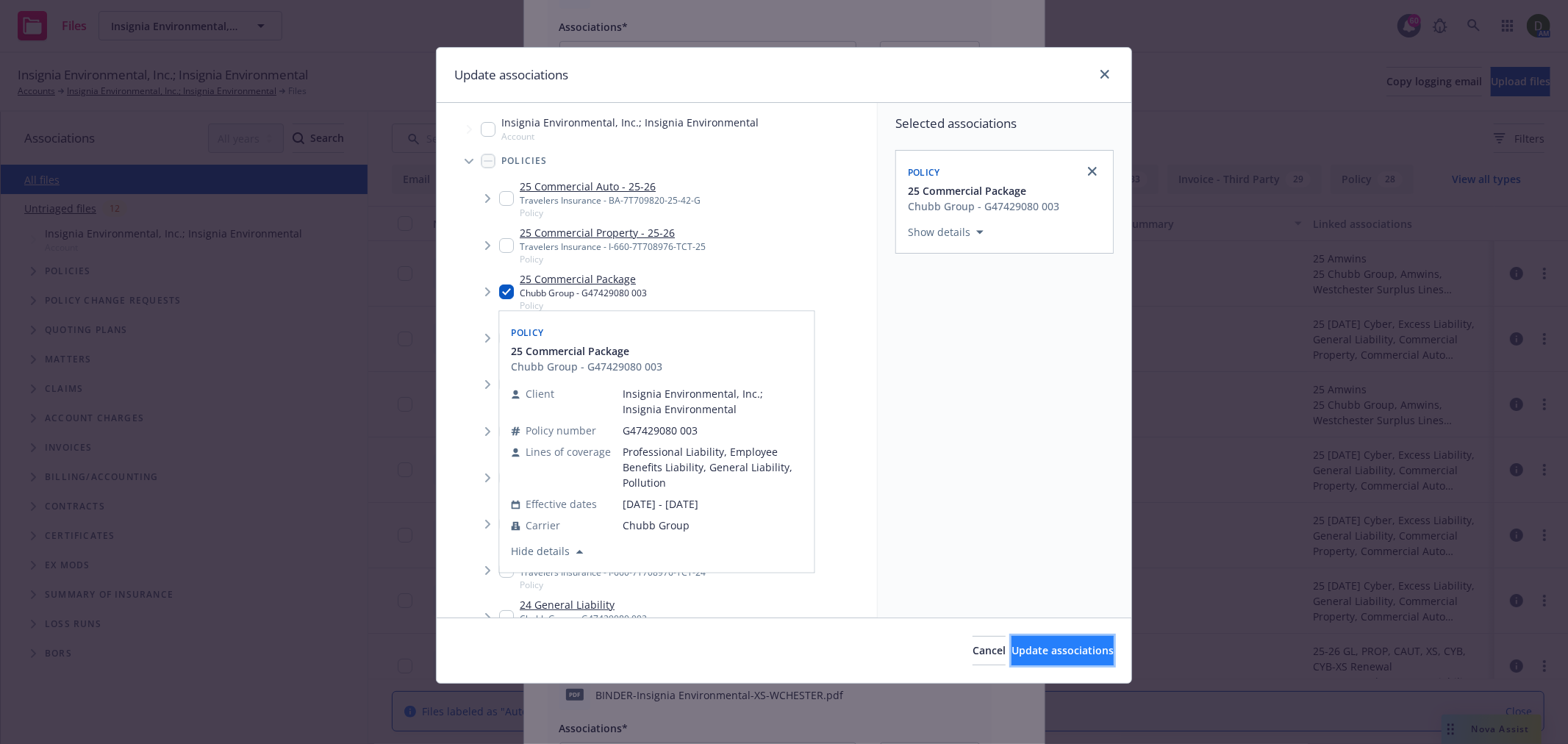
click at [1078, 640] on button "Update associations" at bounding box center [1063, 650] width 102 height 30
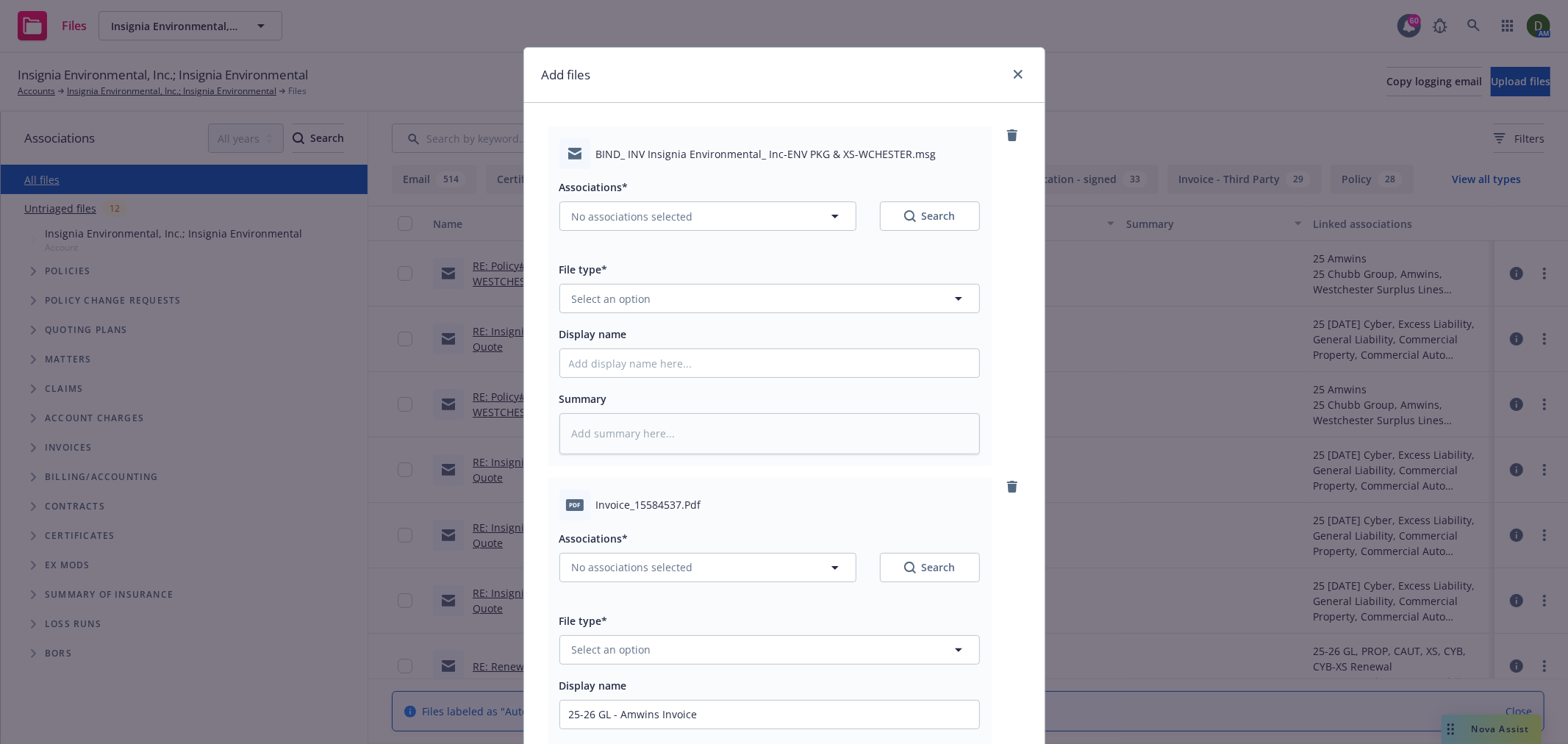
scroll to position [245, 0]
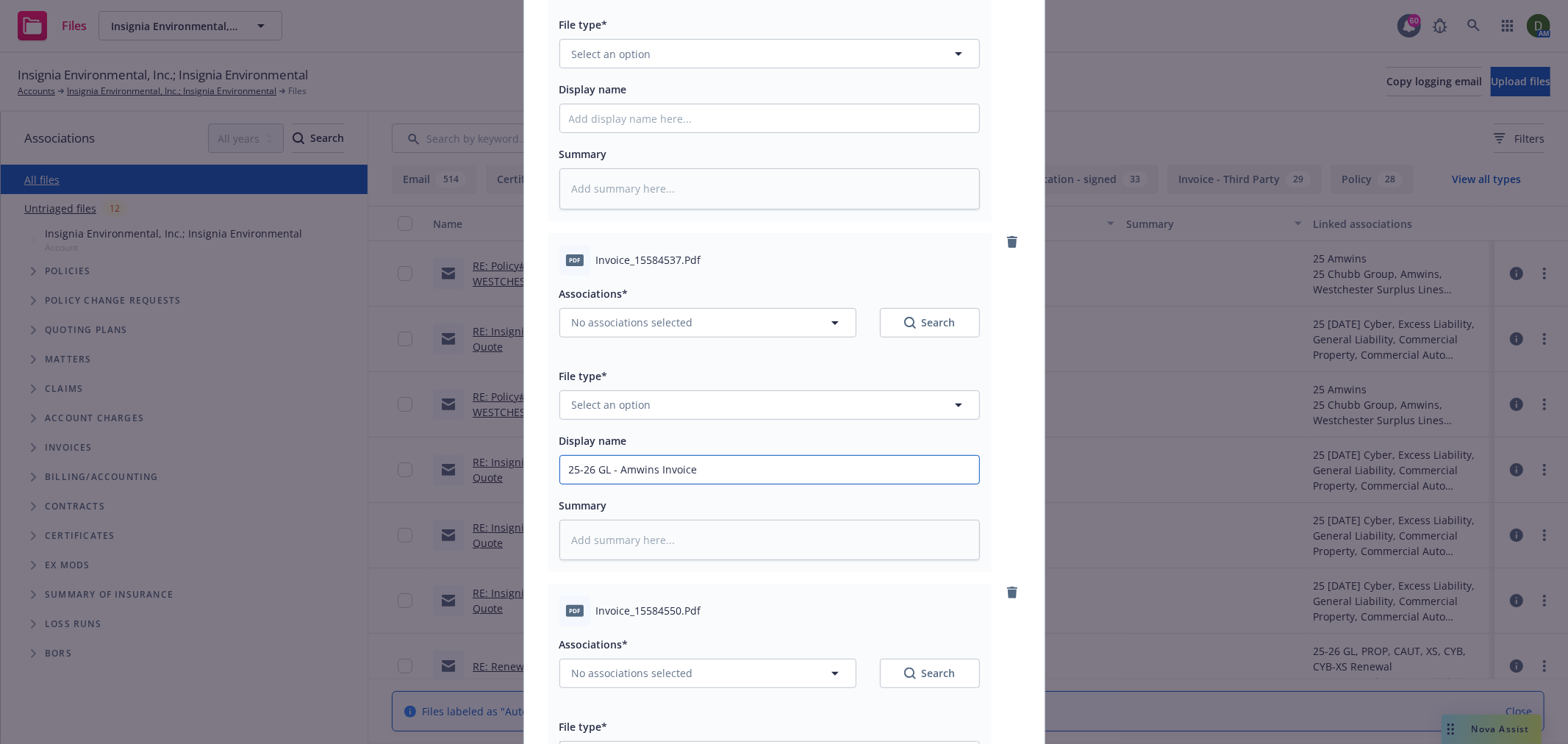
click at [594, 463] on input "25-26 GL - Amwins Invoice" at bounding box center [770, 469] width 419 height 28
type textarea "x"
type input "25-26 P- Amwins Invoice"
type textarea "x"
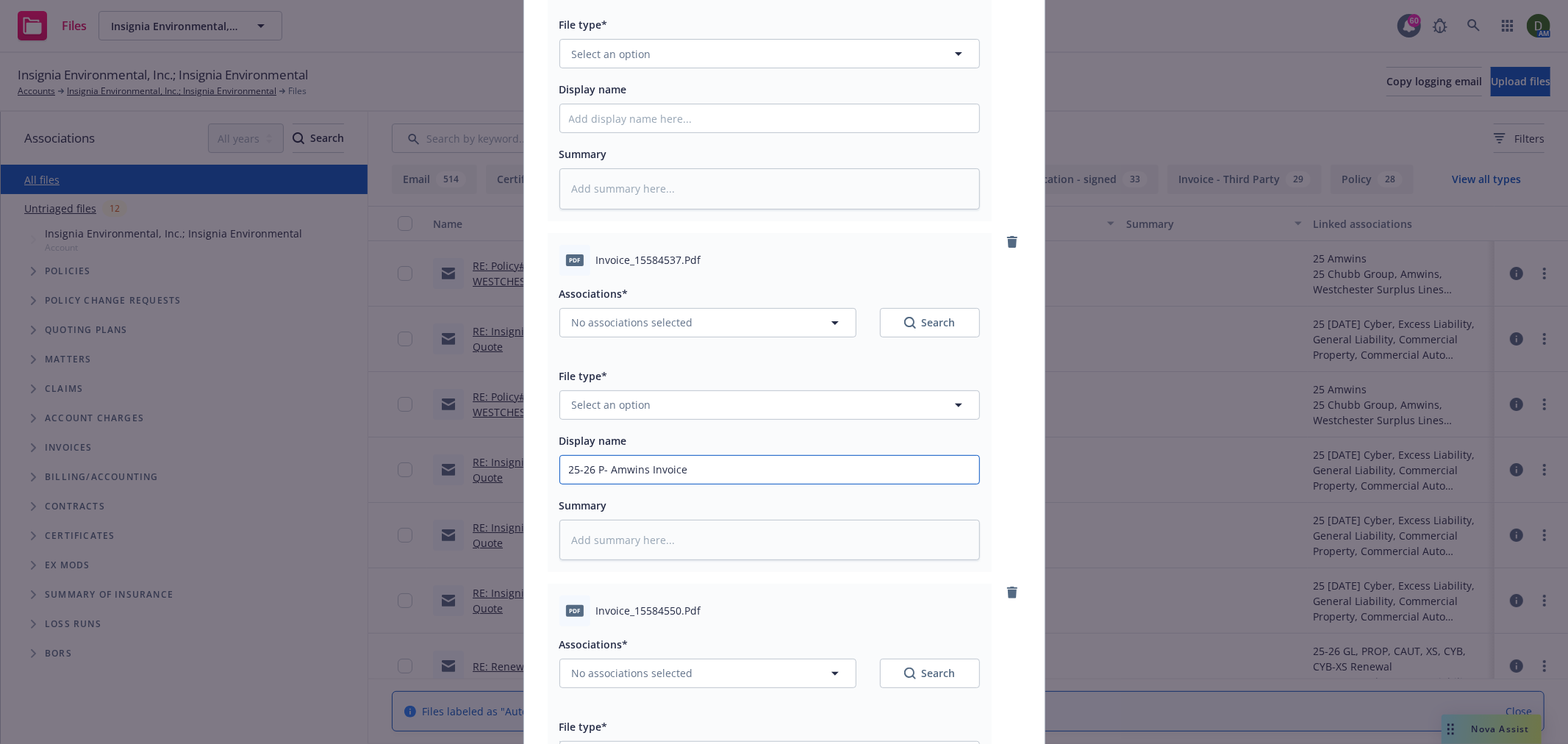
type input "25-26 PK- Amwins Invoice"
type textarea "x"
type input "25-26 PKG - Amwins Invoice"
type textarea "x"
type input "25-26 PKG - Amwins Invoice"
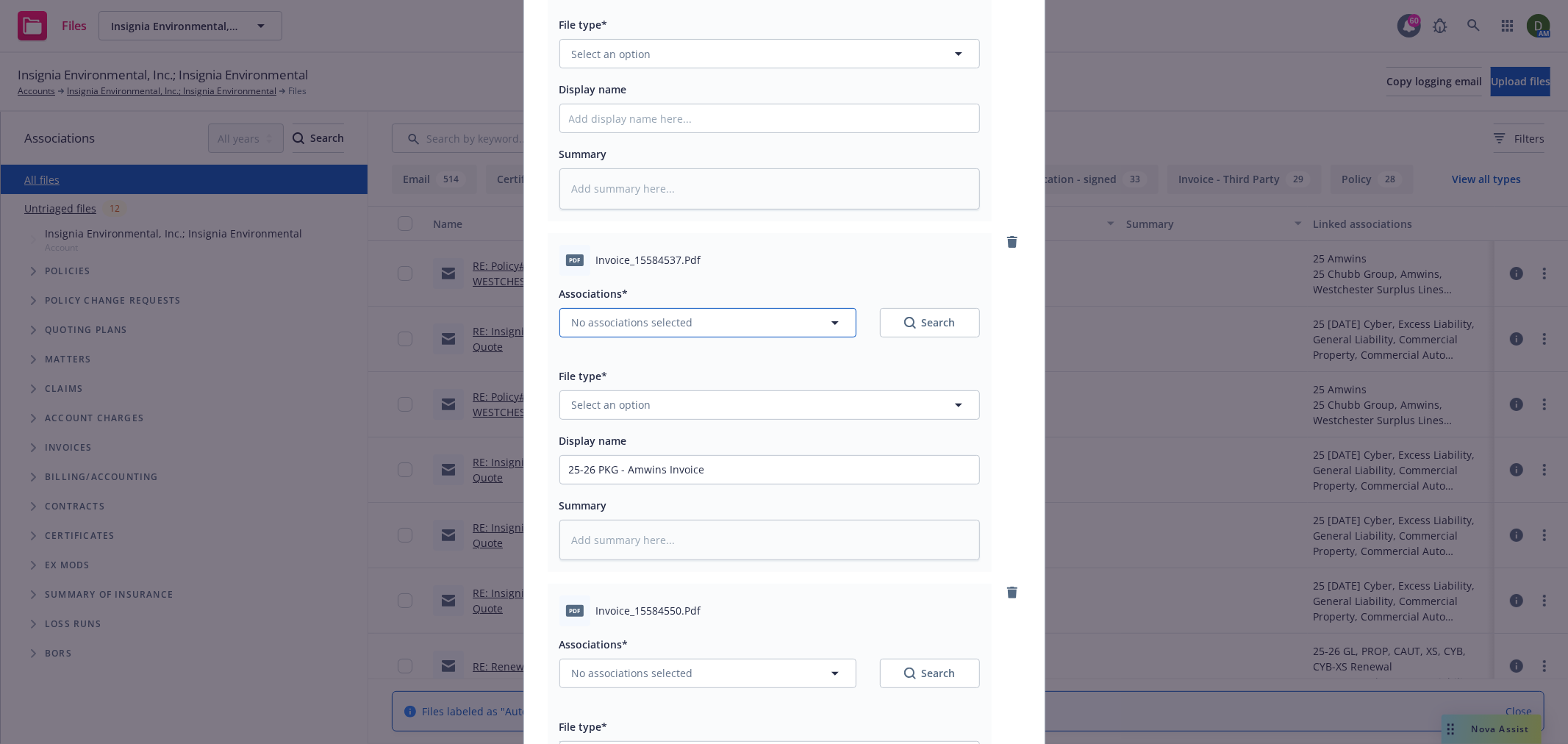
click at [645, 314] on button "No associations selected" at bounding box center [708, 322] width 297 height 30
type textarea "x"
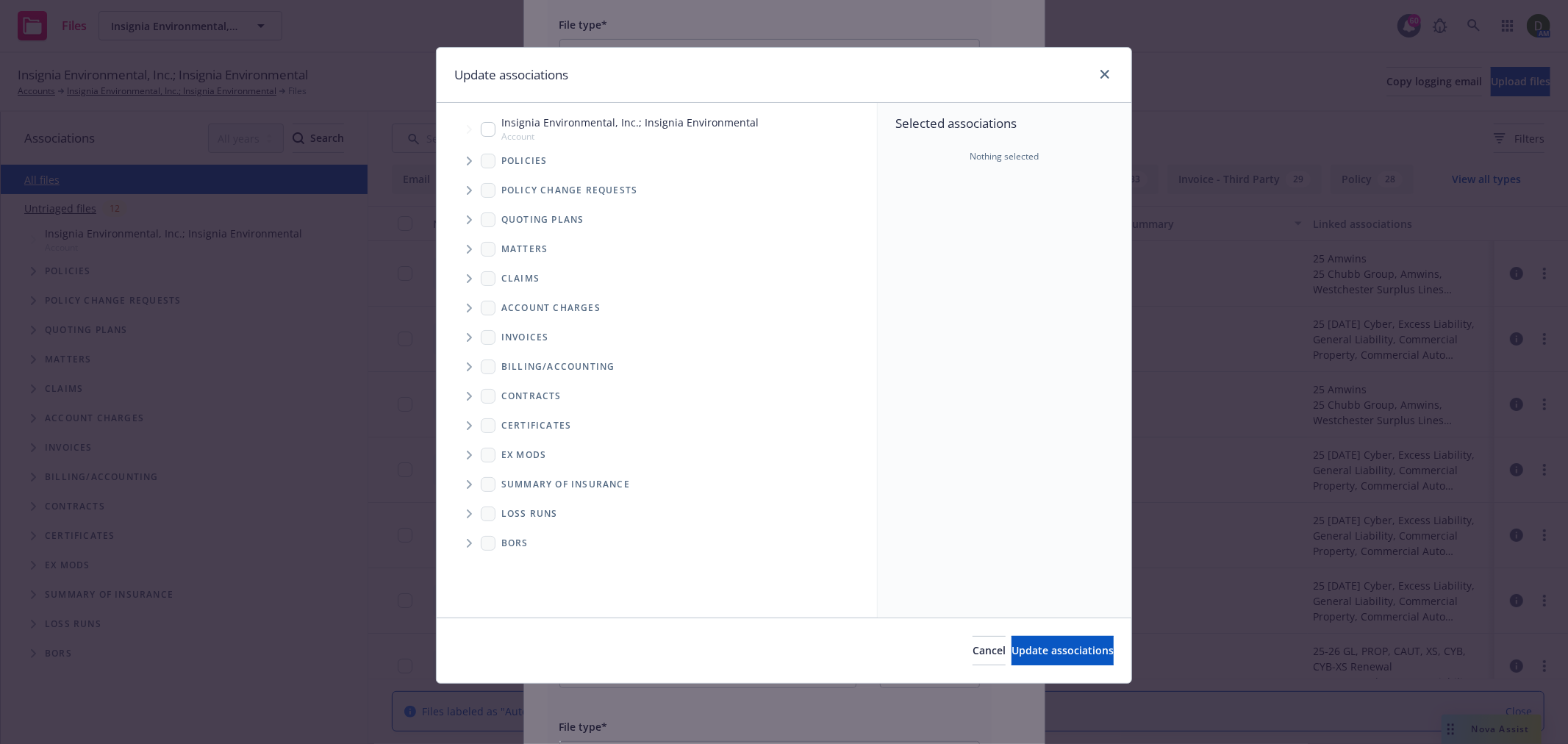
click at [468, 160] on icon "Tree Example" at bounding box center [469, 161] width 6 height 8
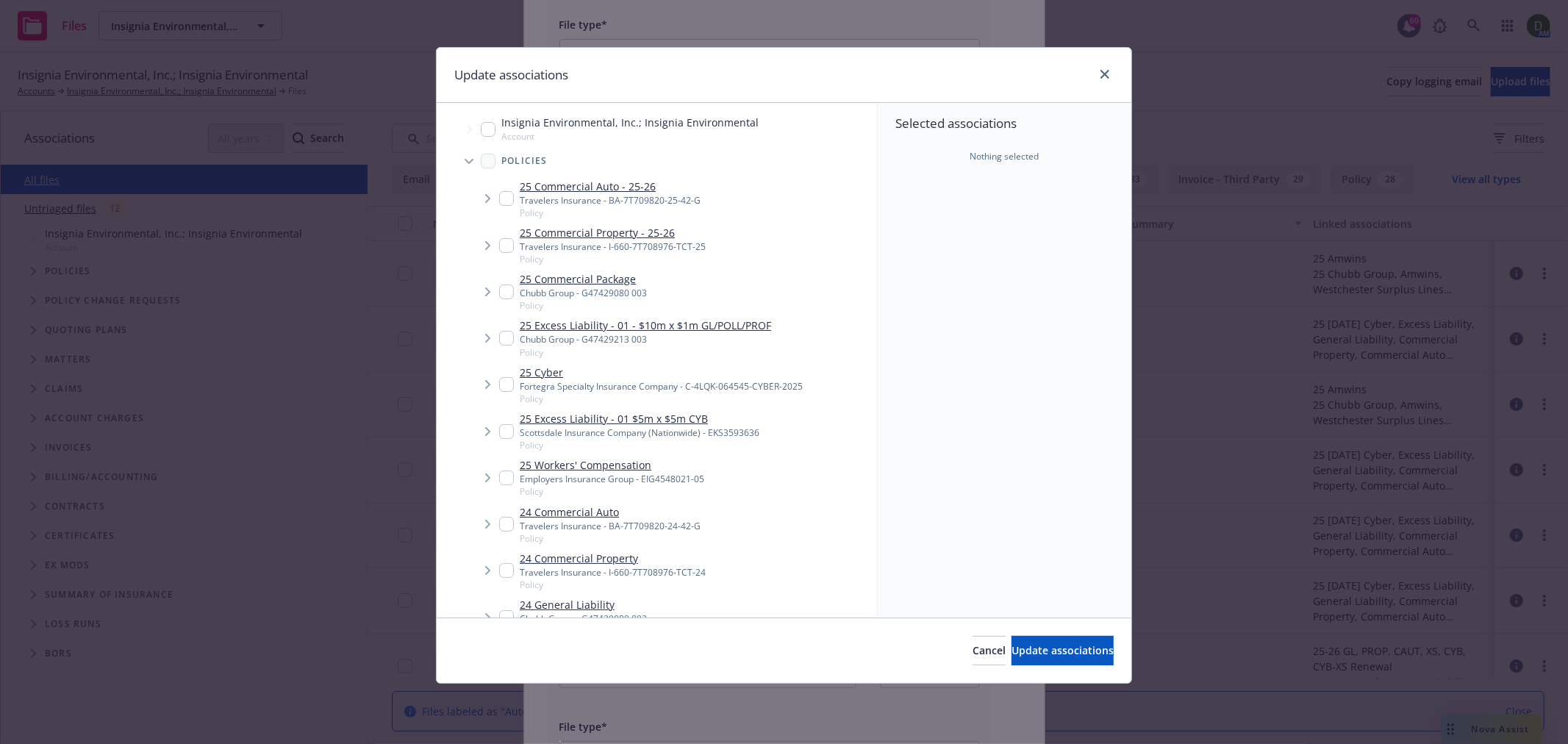
click at [503, 297] on input "Tree Example" at bounding box center [506, 292] width 14 height 14
checkbox input "true"
click at [1012, 647] on span "Update associations" at bounding box center [1063, 650] width 102 height 14
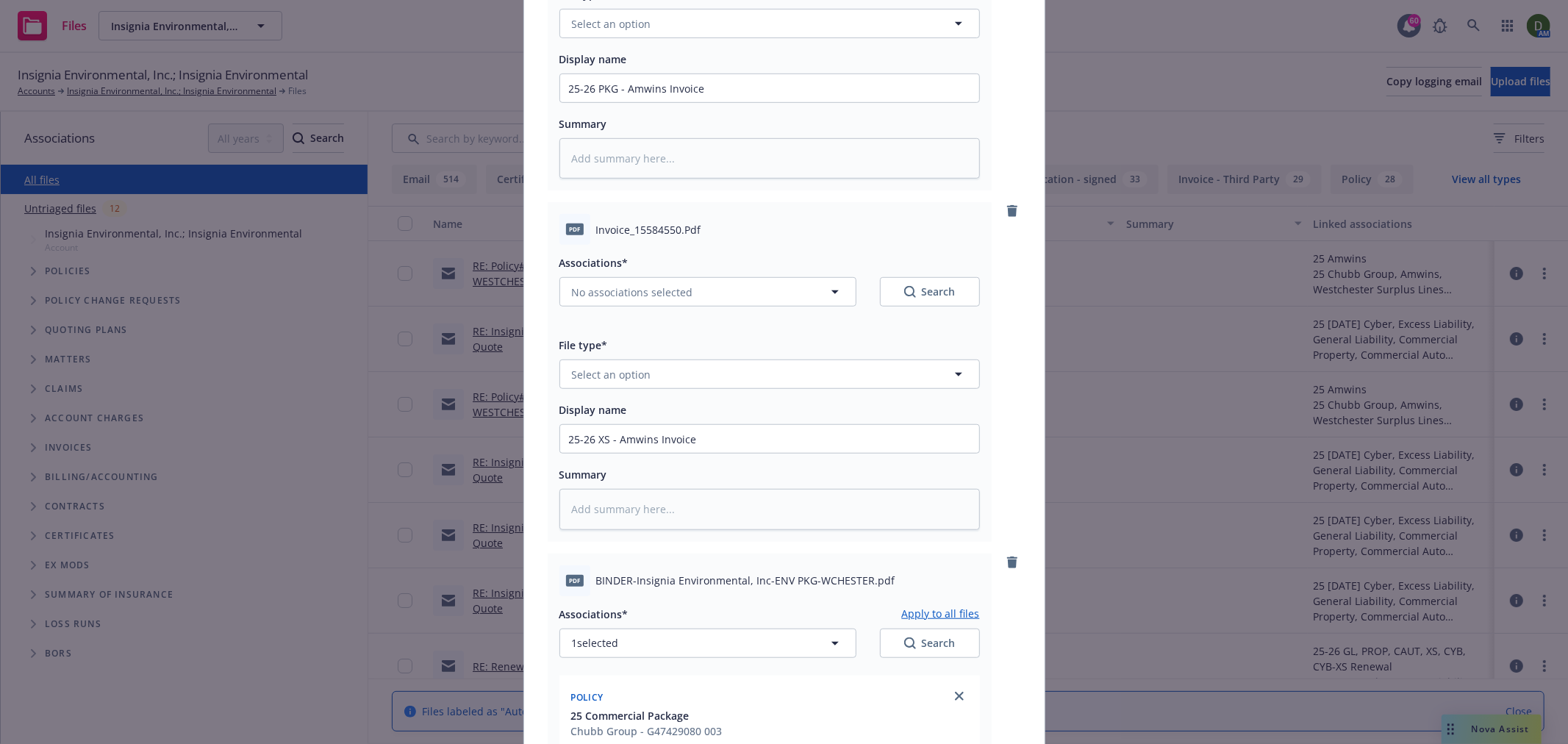
scroll to position [736, 0]
click at [693, 305] on button "No associations selected" at bounding box center [708, 290] width 297 height 30
type textarea "x"
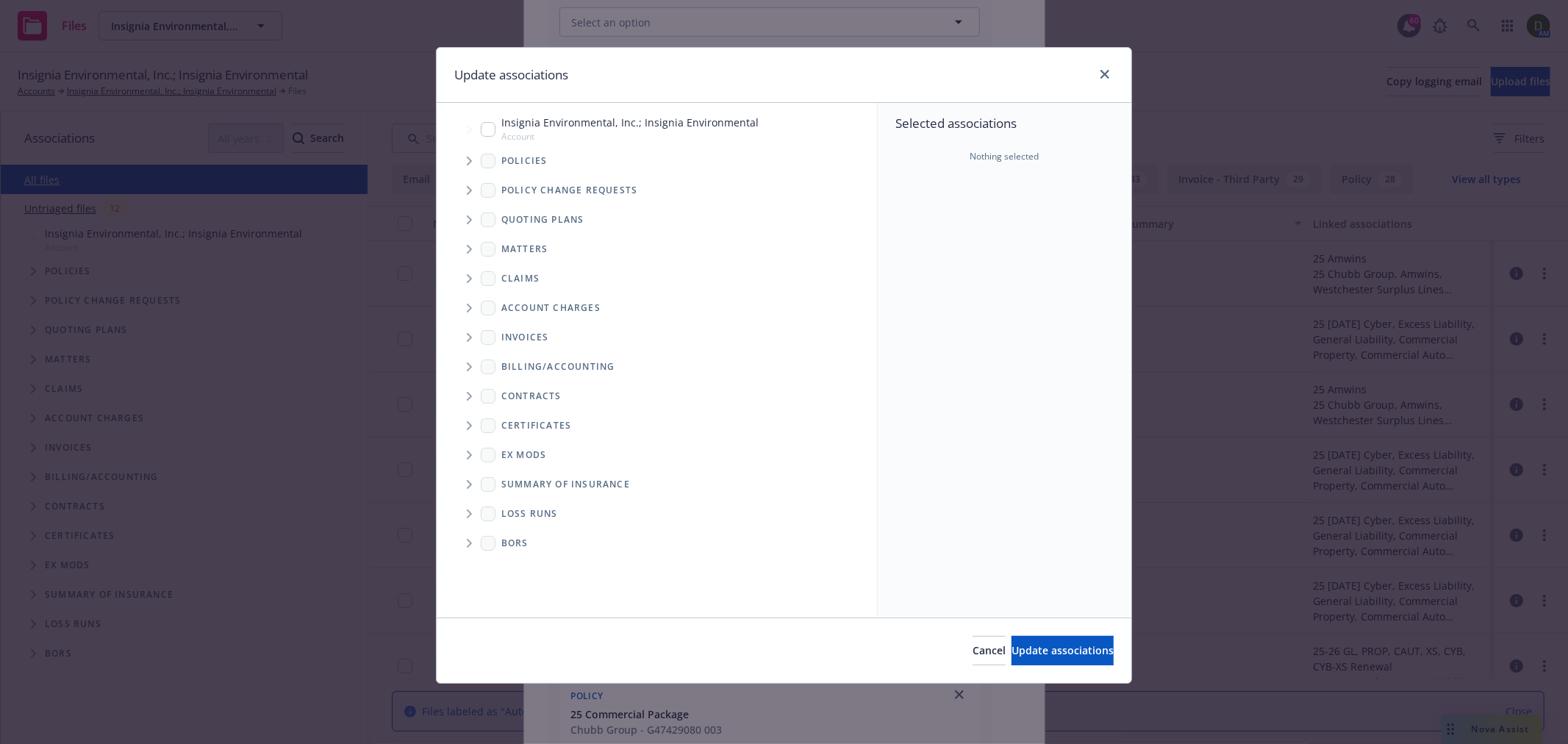
click at [473, 166] on span "Tree Example" at bounding box center [469, 161] width 24 height 24
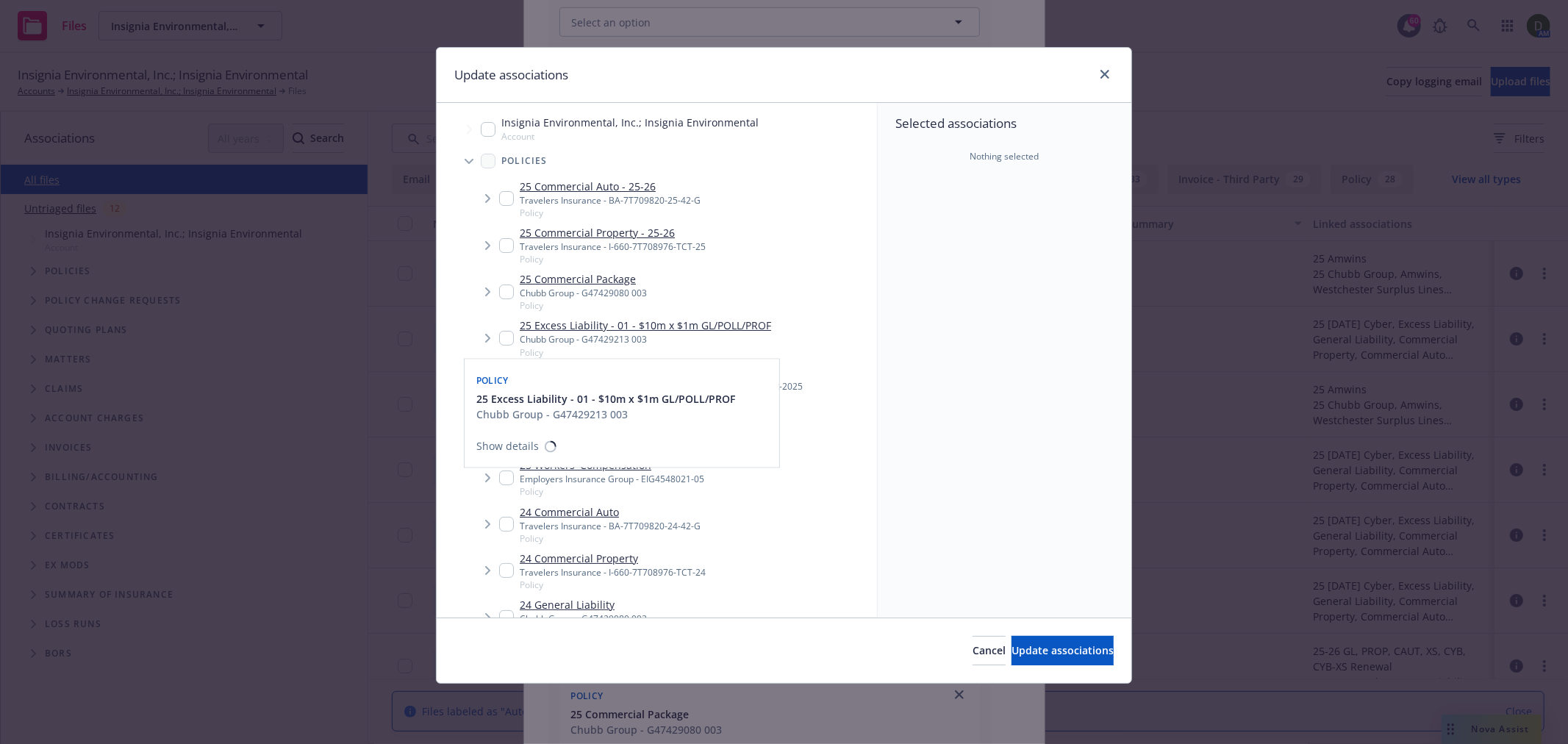
click at [503, 332] on input "Tree Example" at bounding box center [506, 337] width 14 height 14
checkbox input "true"
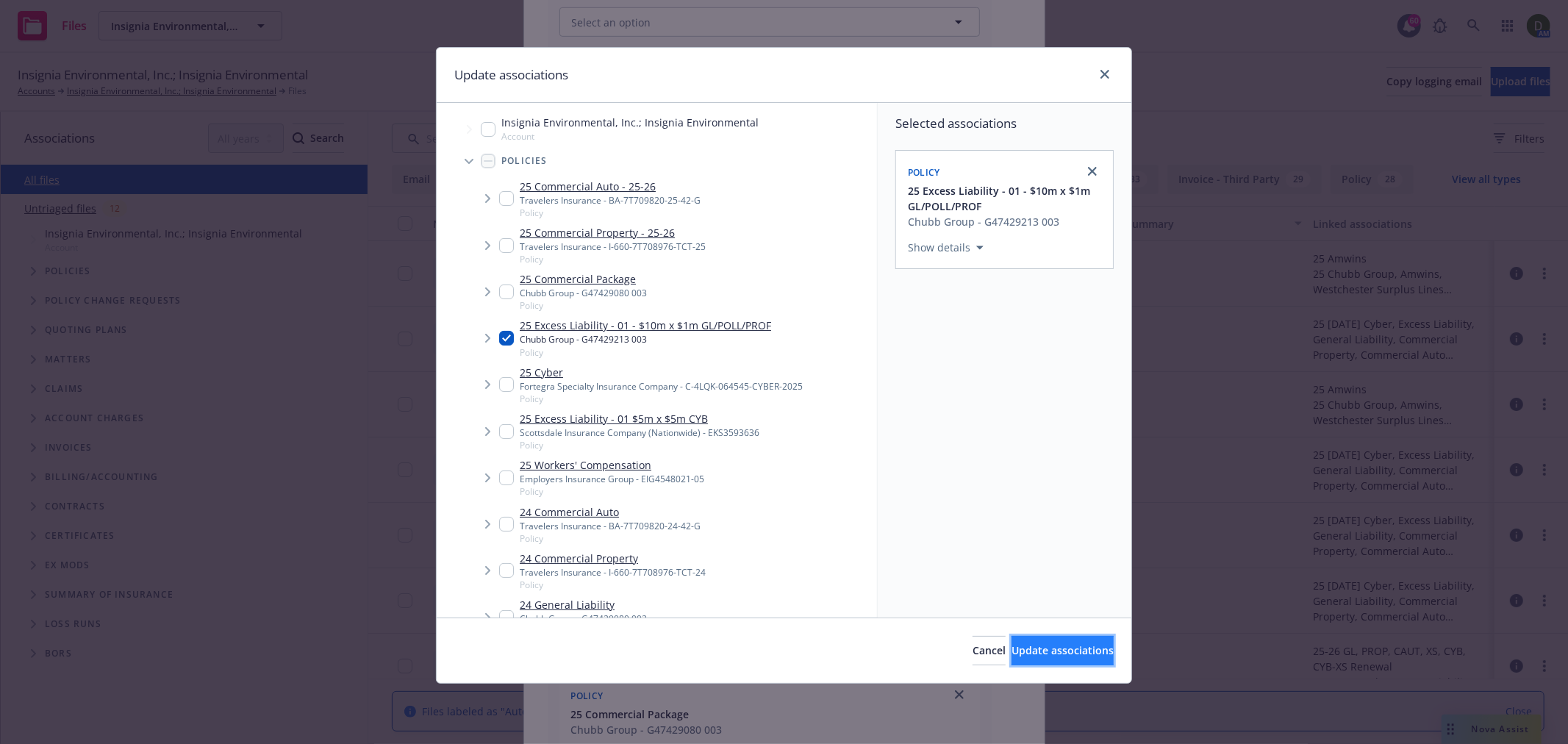
click at [1045, 659] on button "Update associations" at bounding box center [1063, 650] width 102 height 30
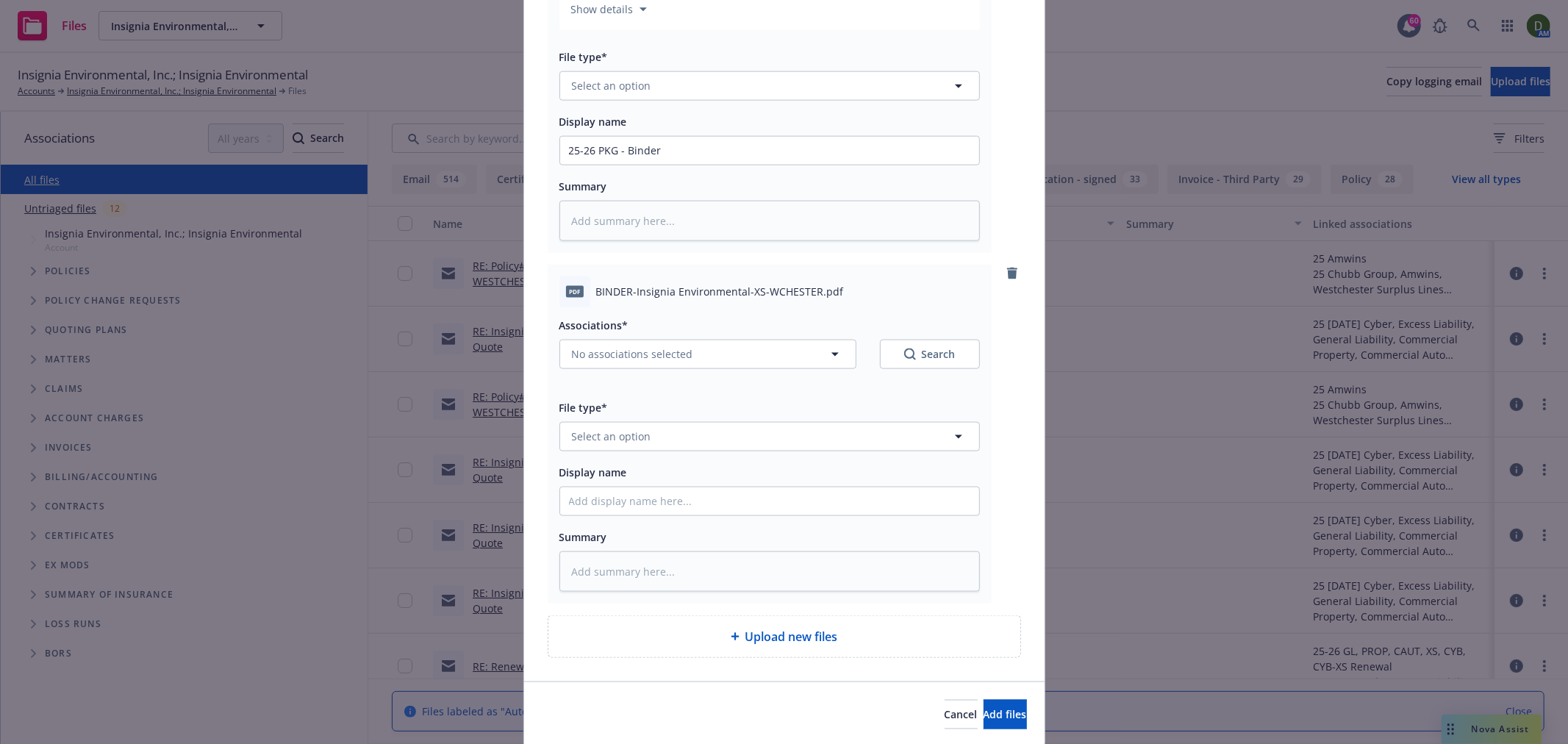
scroll to position [1634, 0]
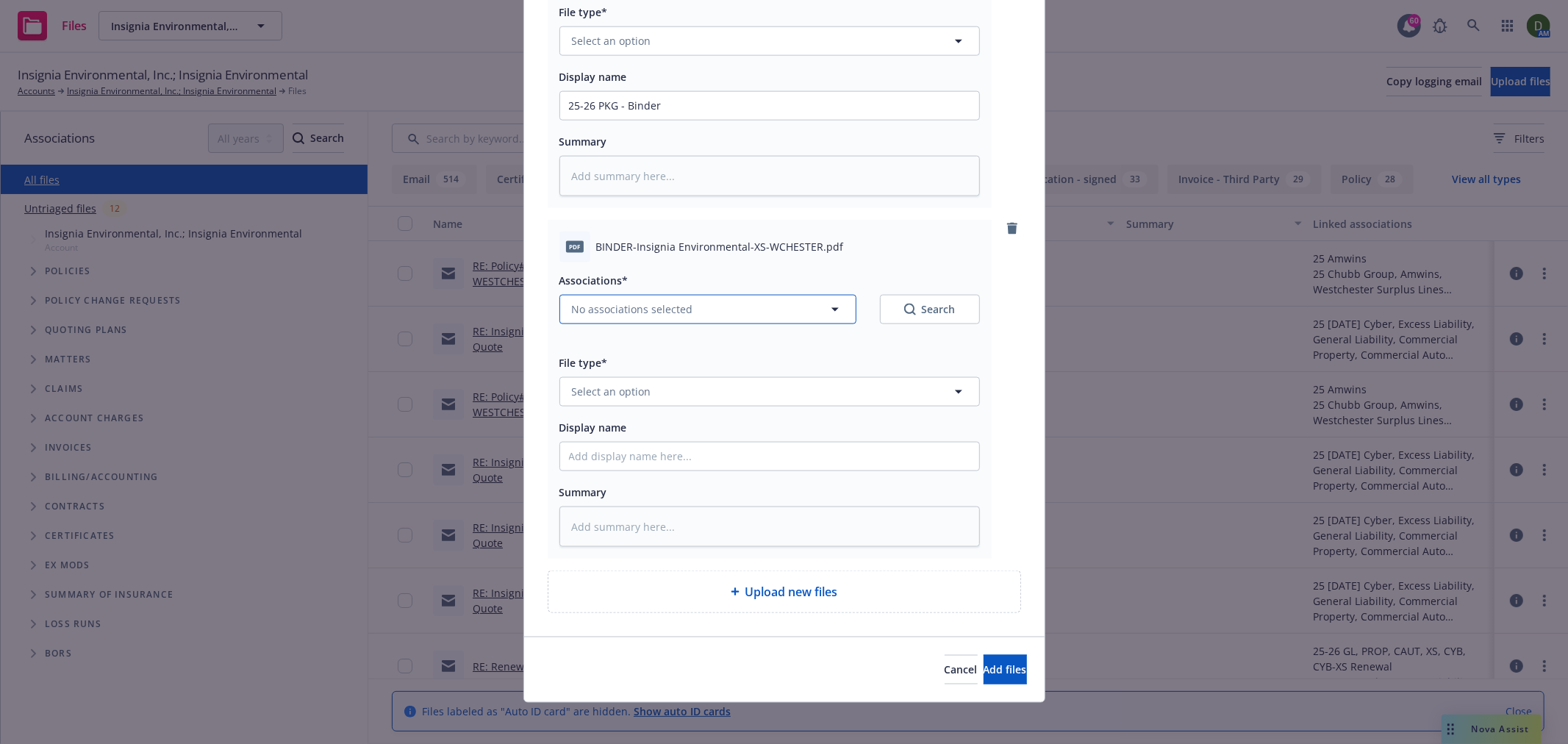
click at [721, 320] on button "No associations selected" at bounding box center [708, 309] width 297 height 30
type textarea "x"
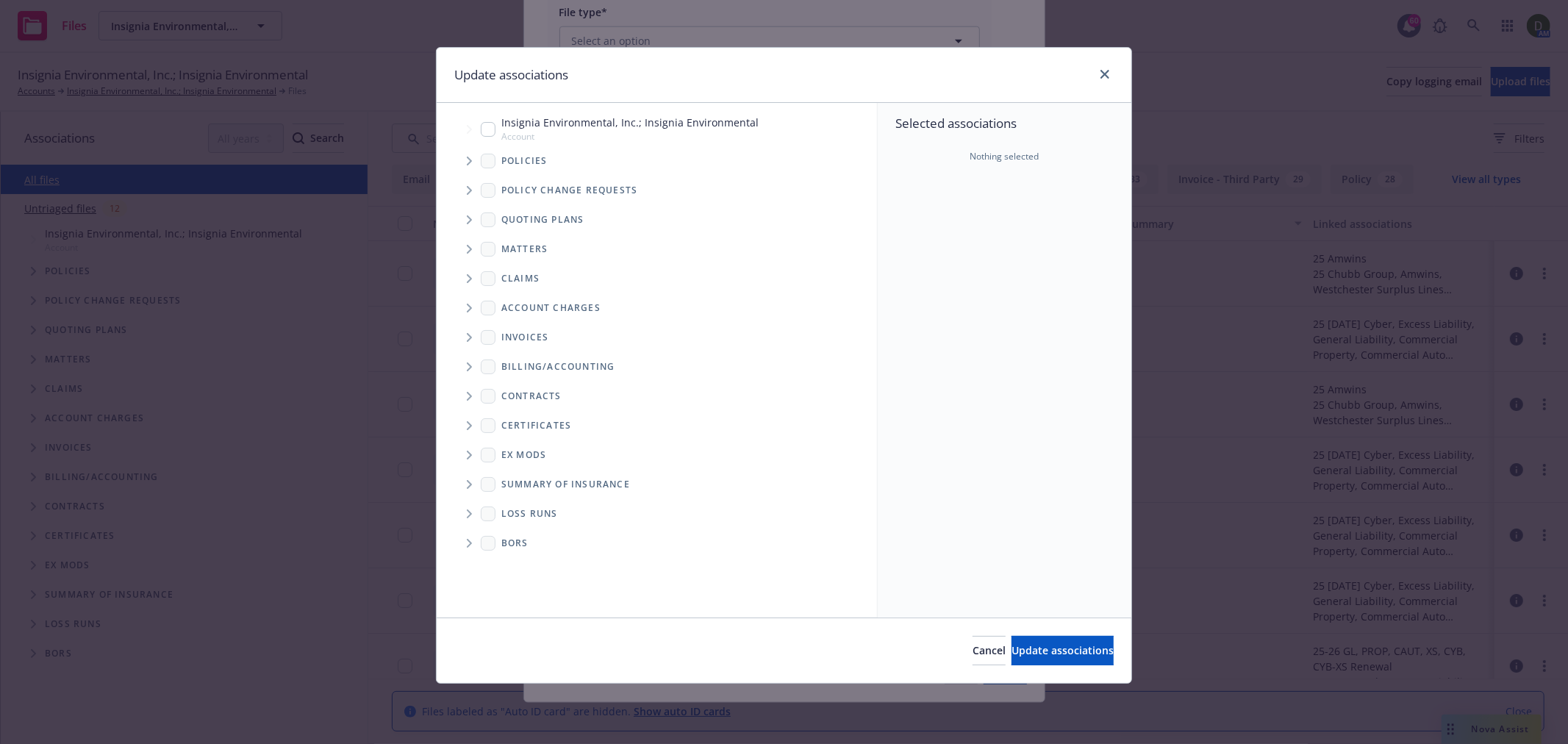
click at [457, 152] on span "Tree Example" at bounding box center [469, 161] width 24 height 24
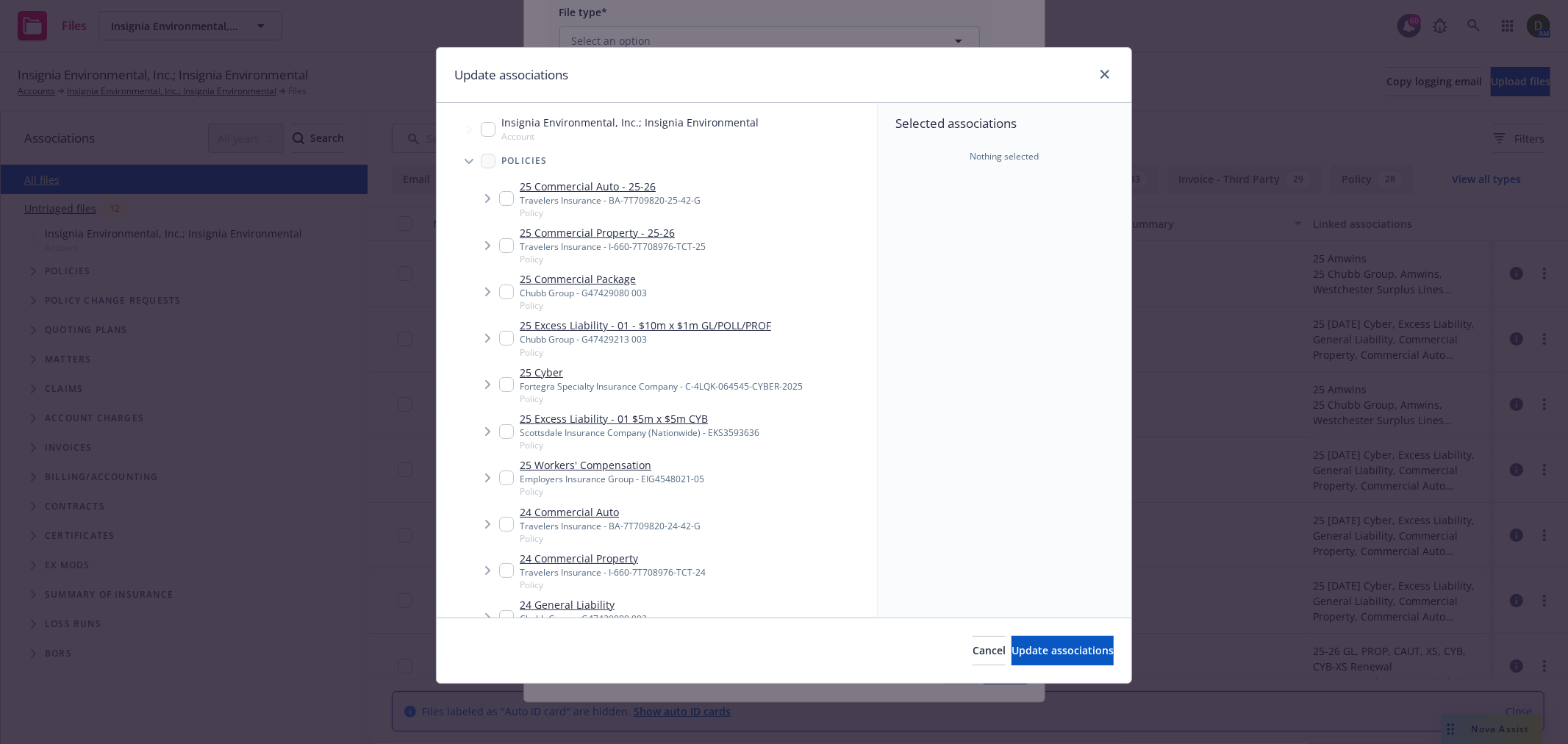
click at [508, 336] on input "Tree Example" at bounding box center [506, 337] width 14 height 14
checkbox input "true"
click at [1056, 670] on div "Cancel Update associations" at bounding box center [784, 650] width 695 height 65
click at [1078, 635] on div "Cancel Update associations" at bounding box center [784, 650] width 695 height 65
click at [1046, 650] on span "Update associations" at bounding box center [1063, 650] width 102 height 14
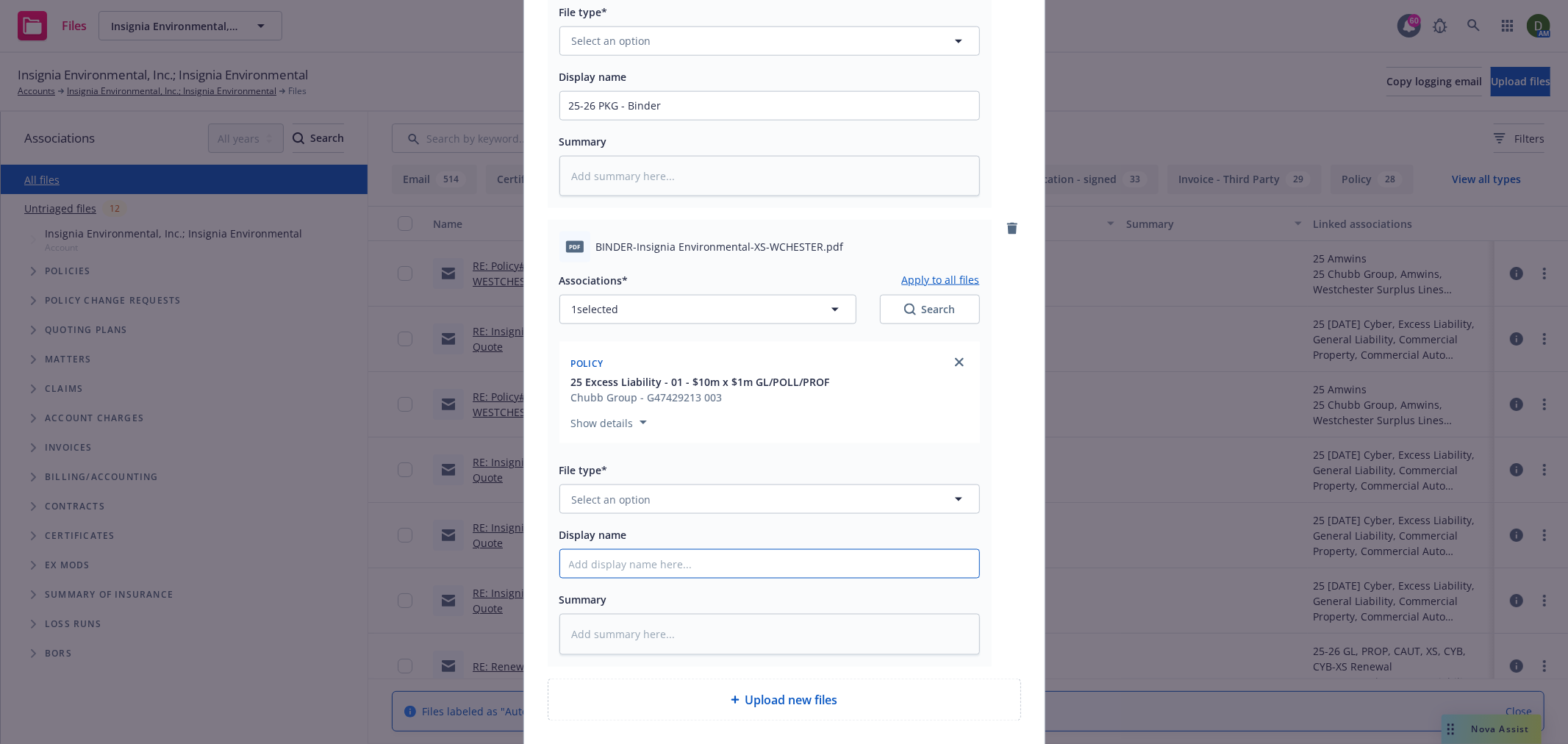
click at [688, 560] on input "Display name" at bounding box center [770, 564] width 419 height 28
type textarea "x"
type input "2"
type textarea "x"
type input "25"
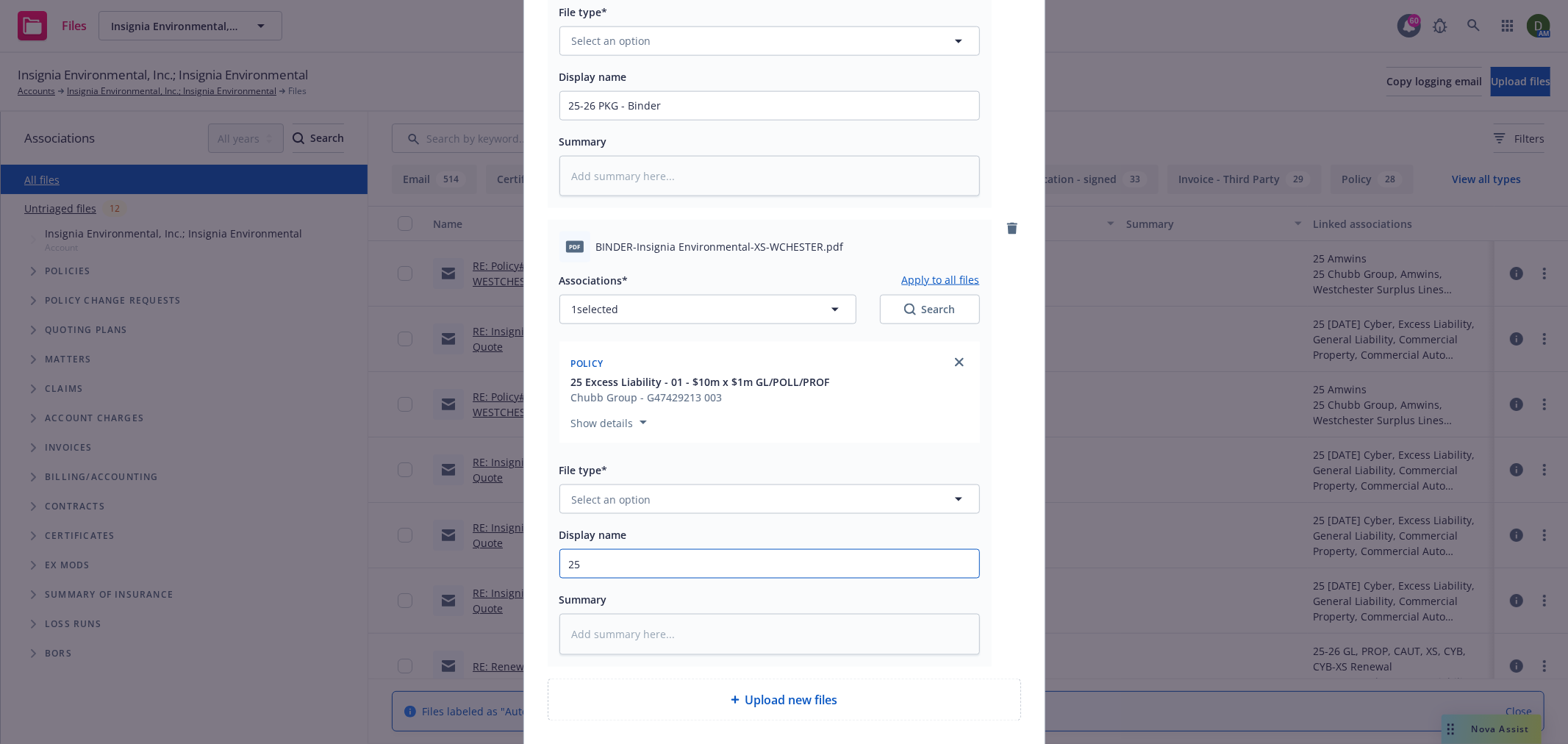
type textarea "x"
type input "25-"
type textarea "x"
type input "25-2"
type textarea "x"
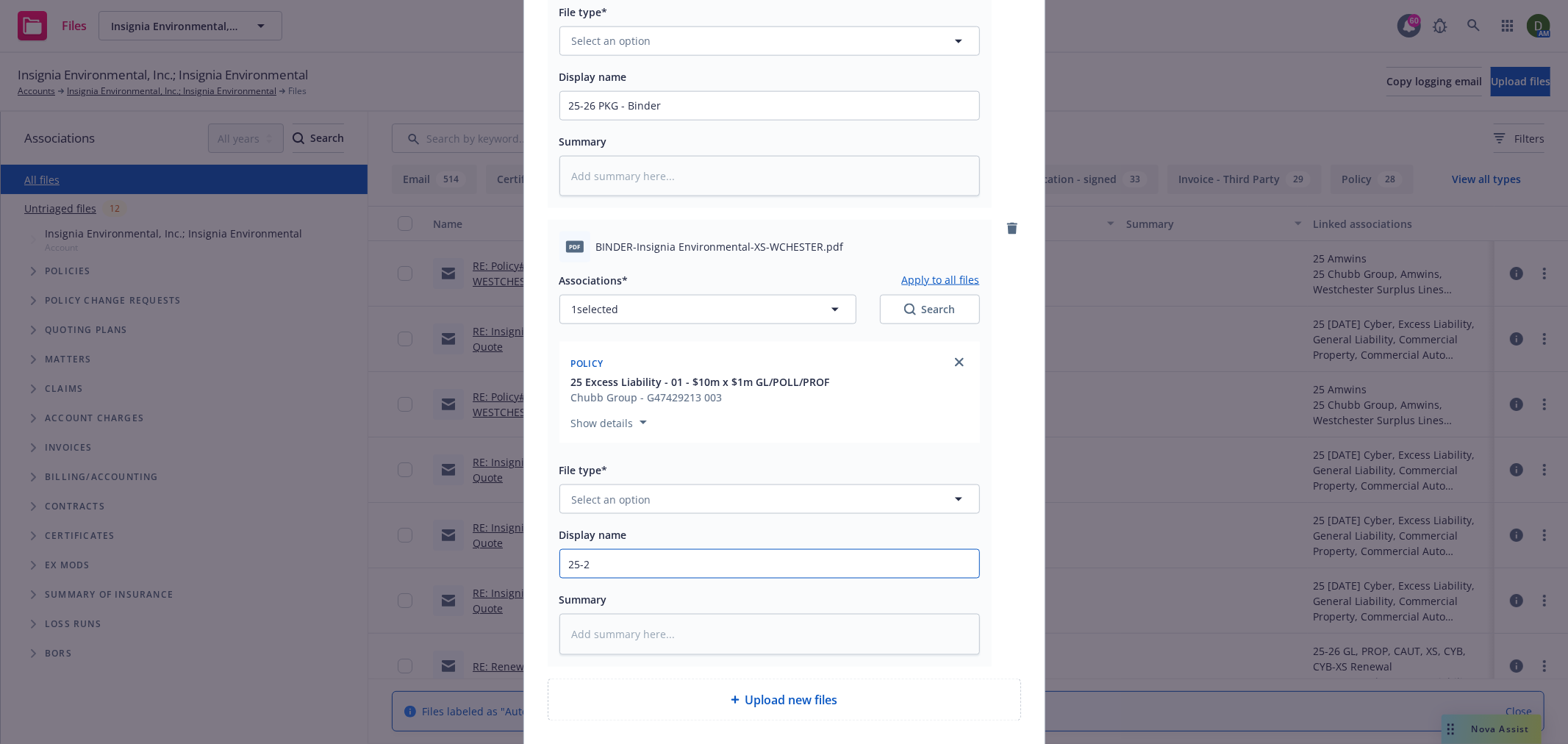
type input "25-26"
type textarea "x"
type input "25-26"
type textarea "x"
type input "25-26 X"
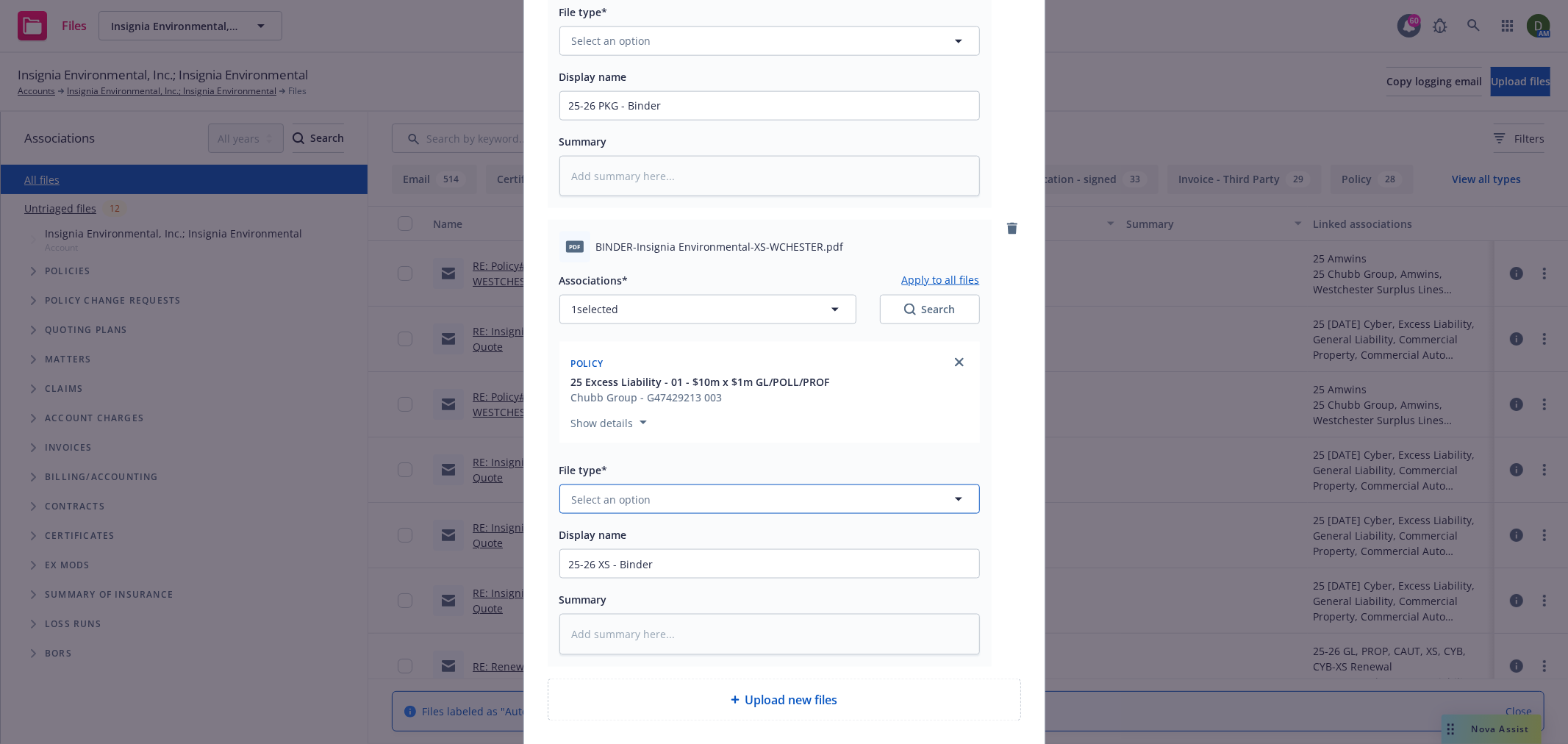
click at [697, 512] on button "Select an option" at bounding box center [770, 499] width 421 height 30
click at [751, 438] on div "Binder" at bounding box center [770, 420] width 419 height 39
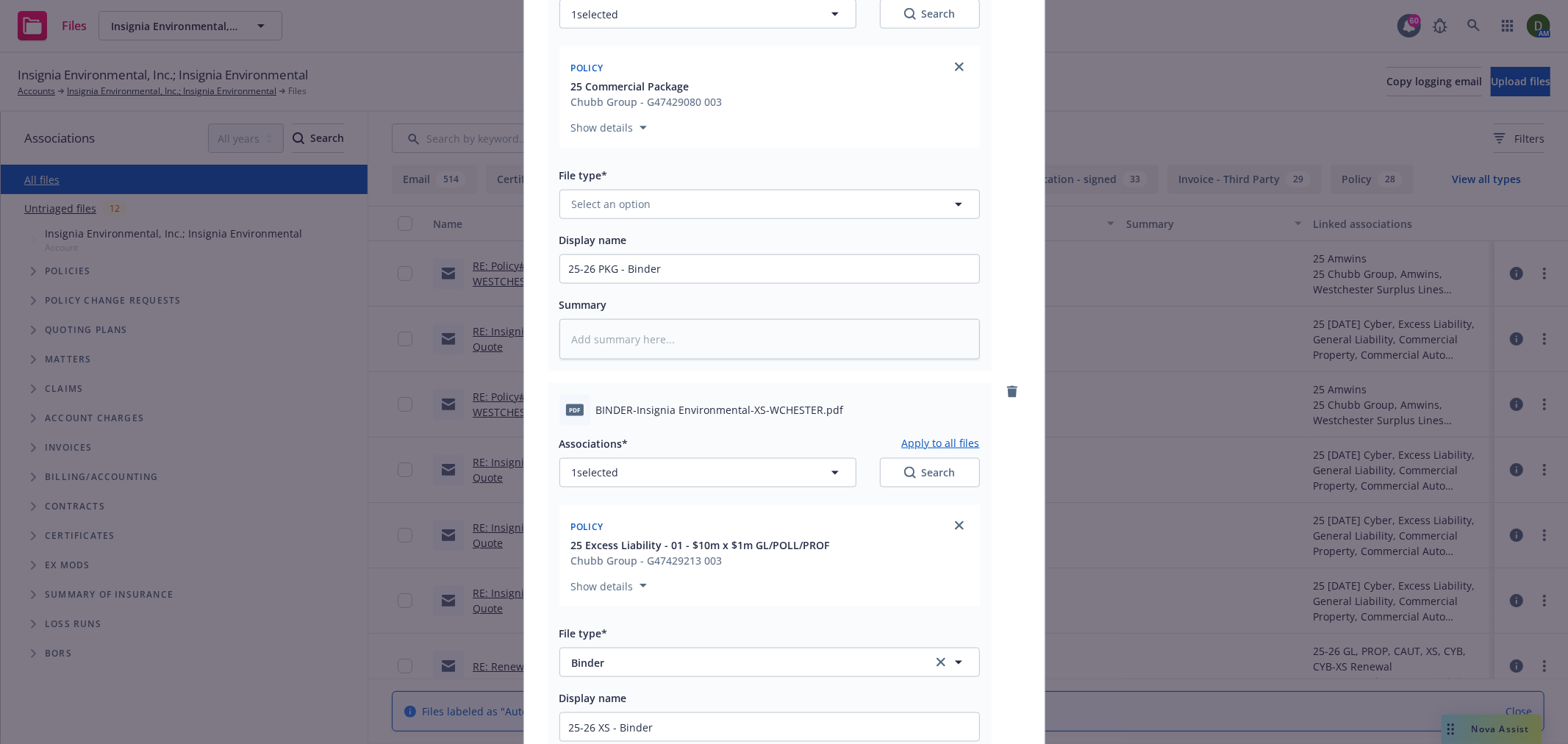
scroll to position [1225, 0]
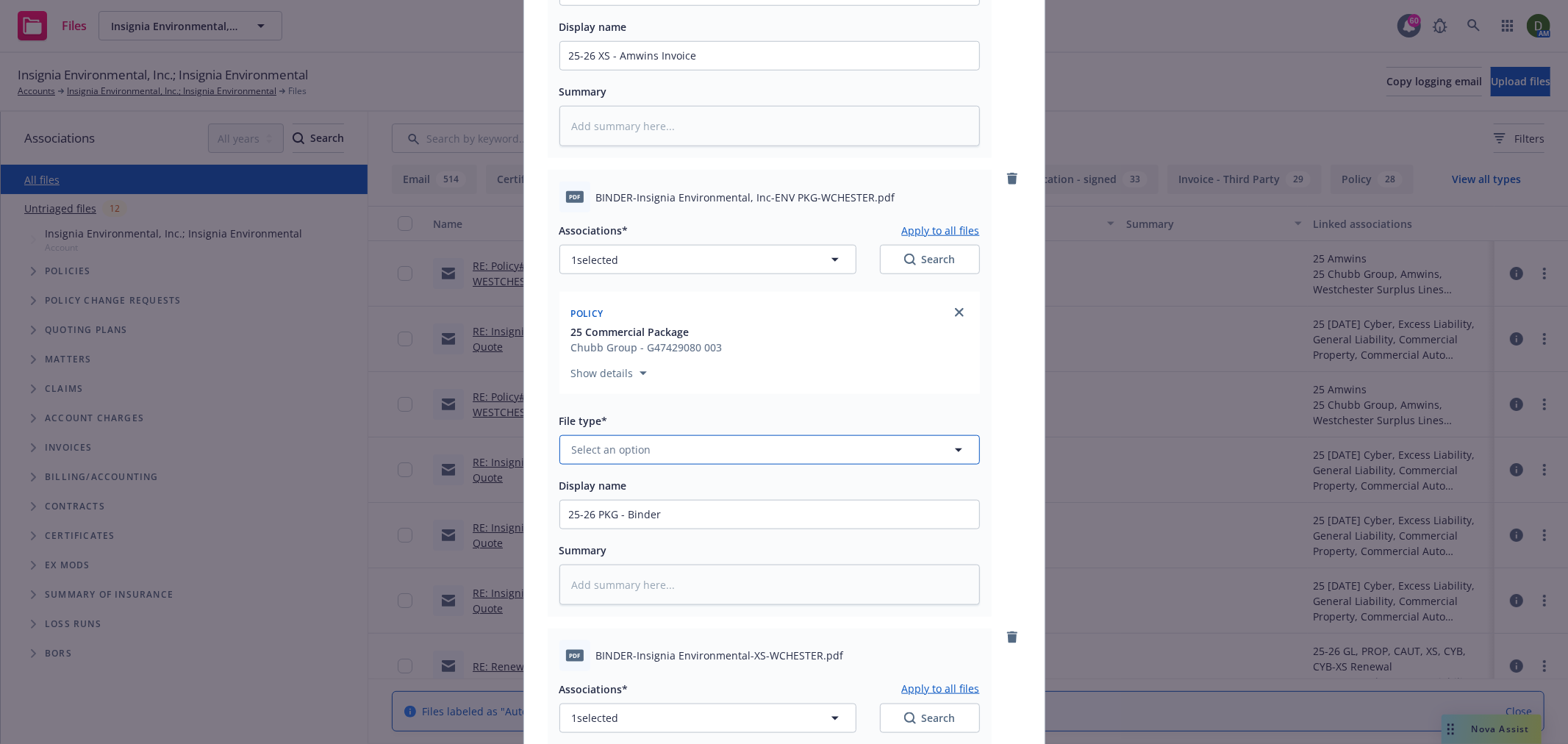
click at [691, 454] on button "Select an option" at bounding box center [770, 450] width 421 height 30
click at [773, 375] on div "Binder" at bounding box center [769, 369] width 402 height 21
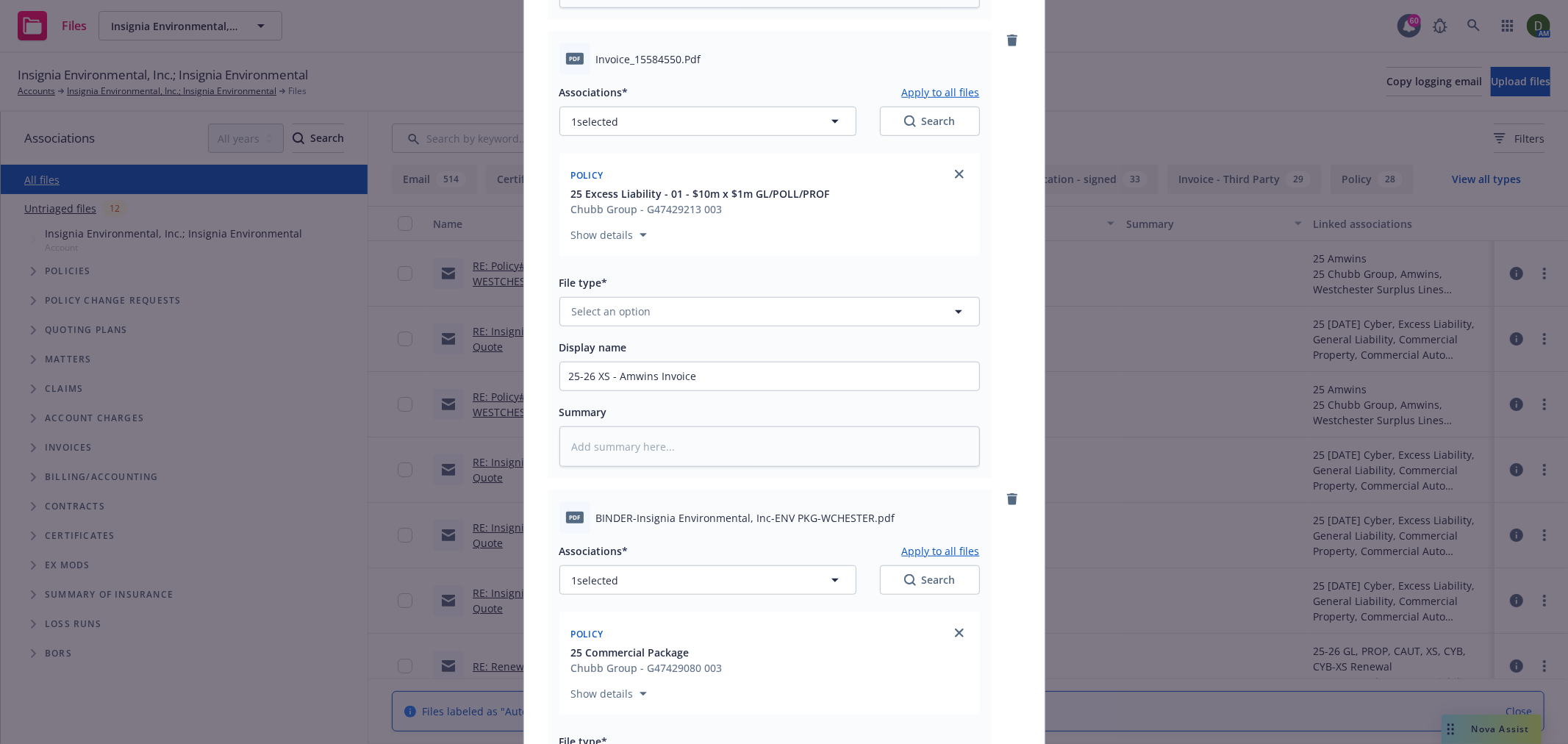
scroll to position [899, 0]
click at [724, 325] on button "Select an option" at bounding box center [770, 317] width 421 height 30
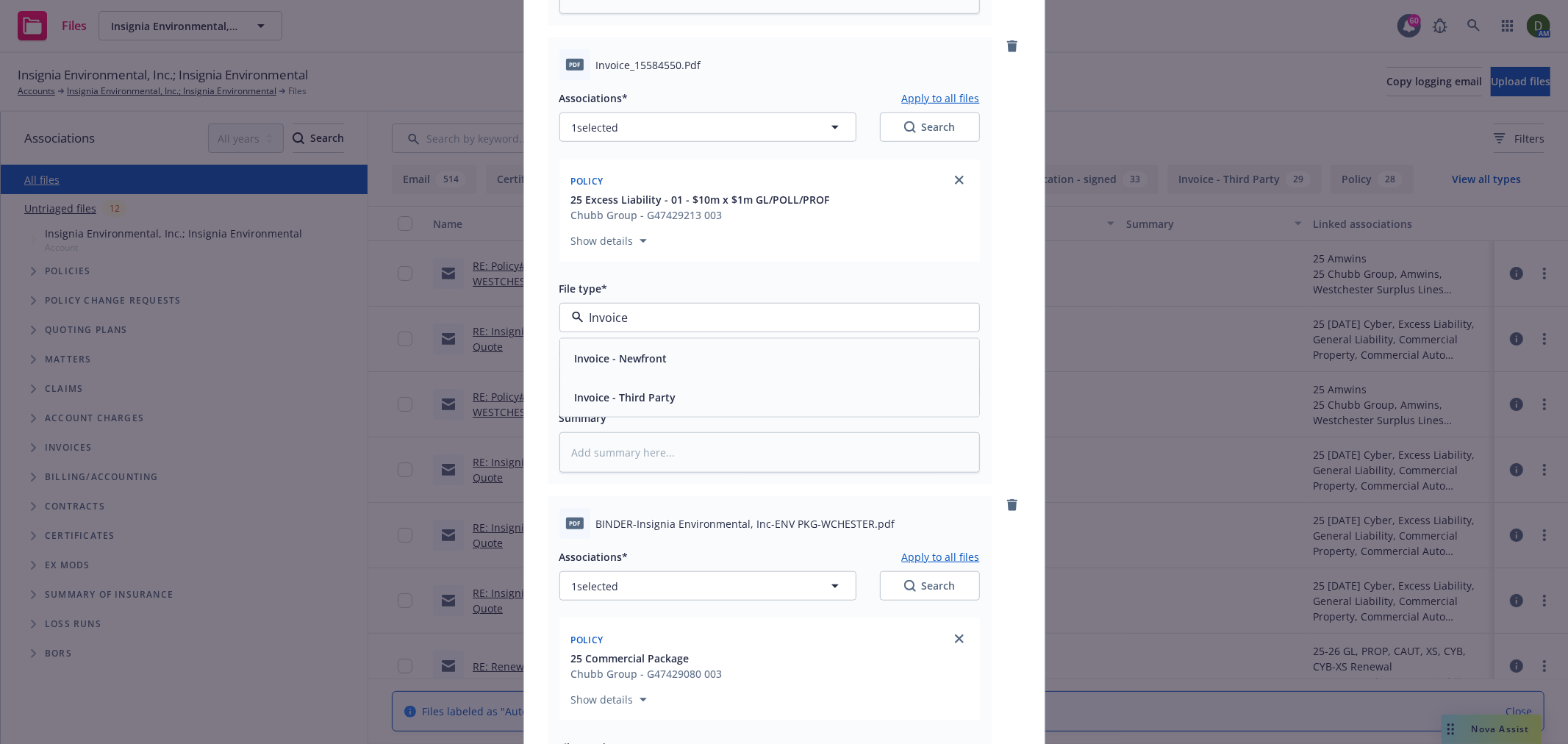
click at [728, 400] on div "Invoice - Third Party" at bounding box center [769, 397] width 402 height 21
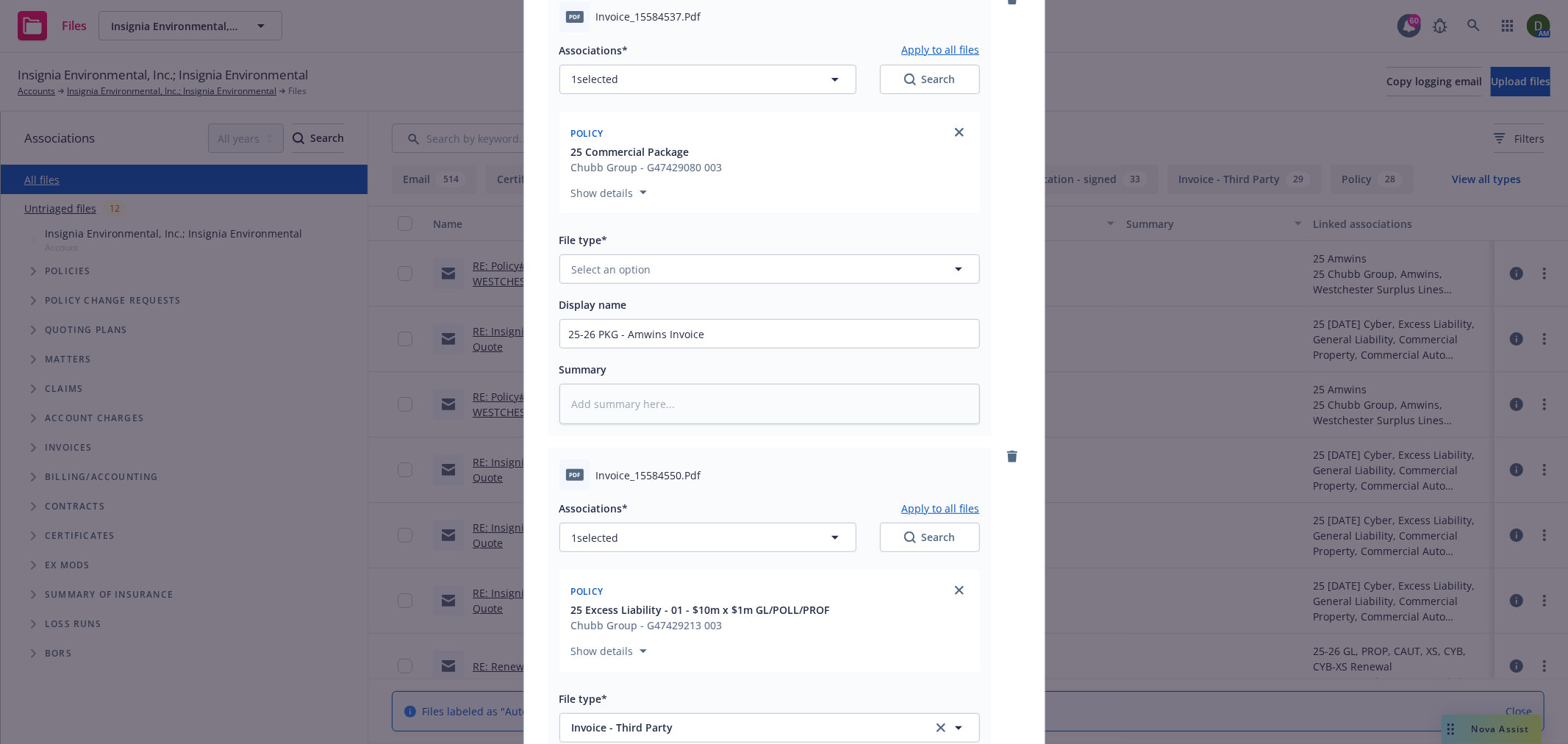
scroll to position [408, 0]
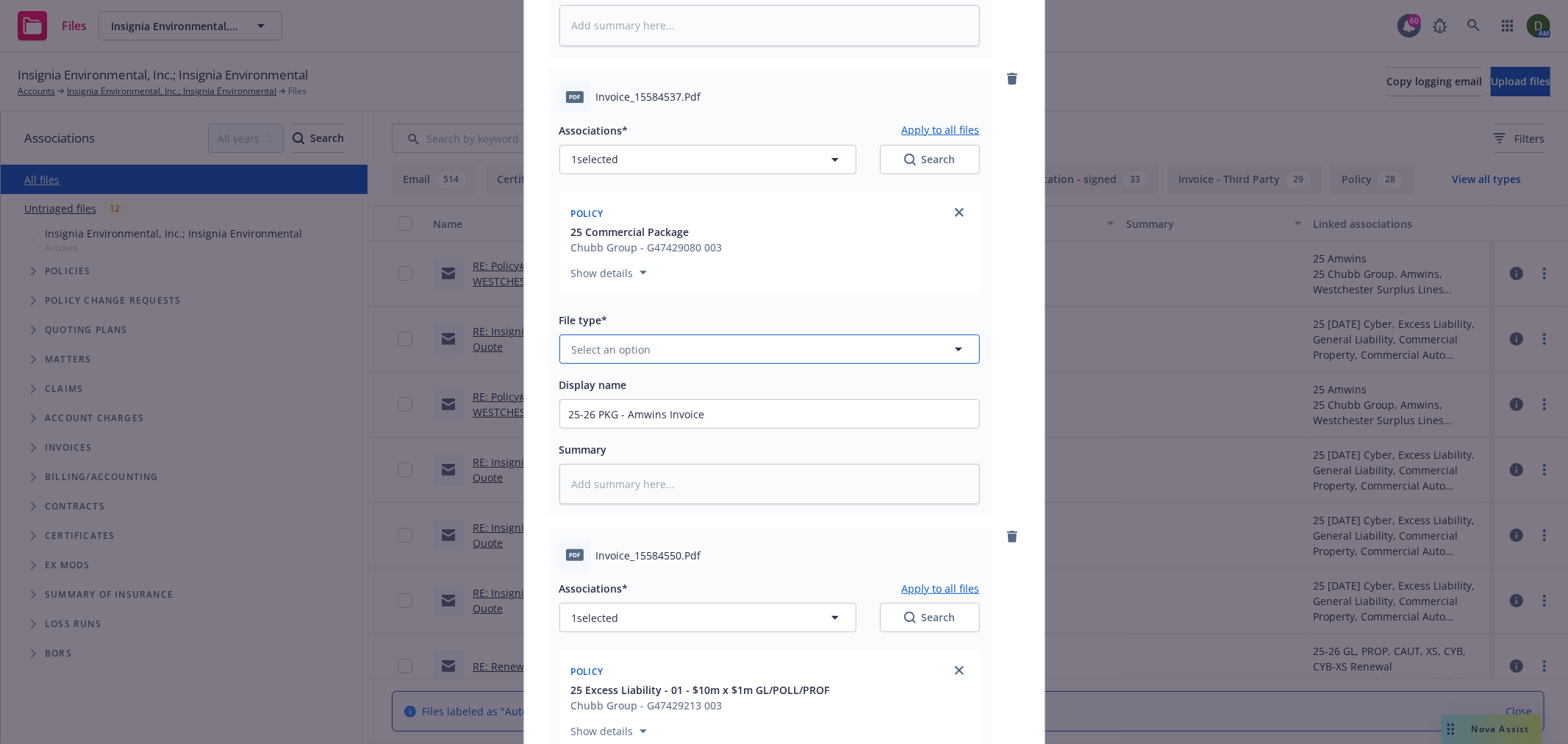
click at [671, 355] on button "Select an option" at bounding box center [770, 349] width 421 height 30
click at [685, 436] on div "Invoice - Third Party" at bounding box center [769, 429] width 402 height 21
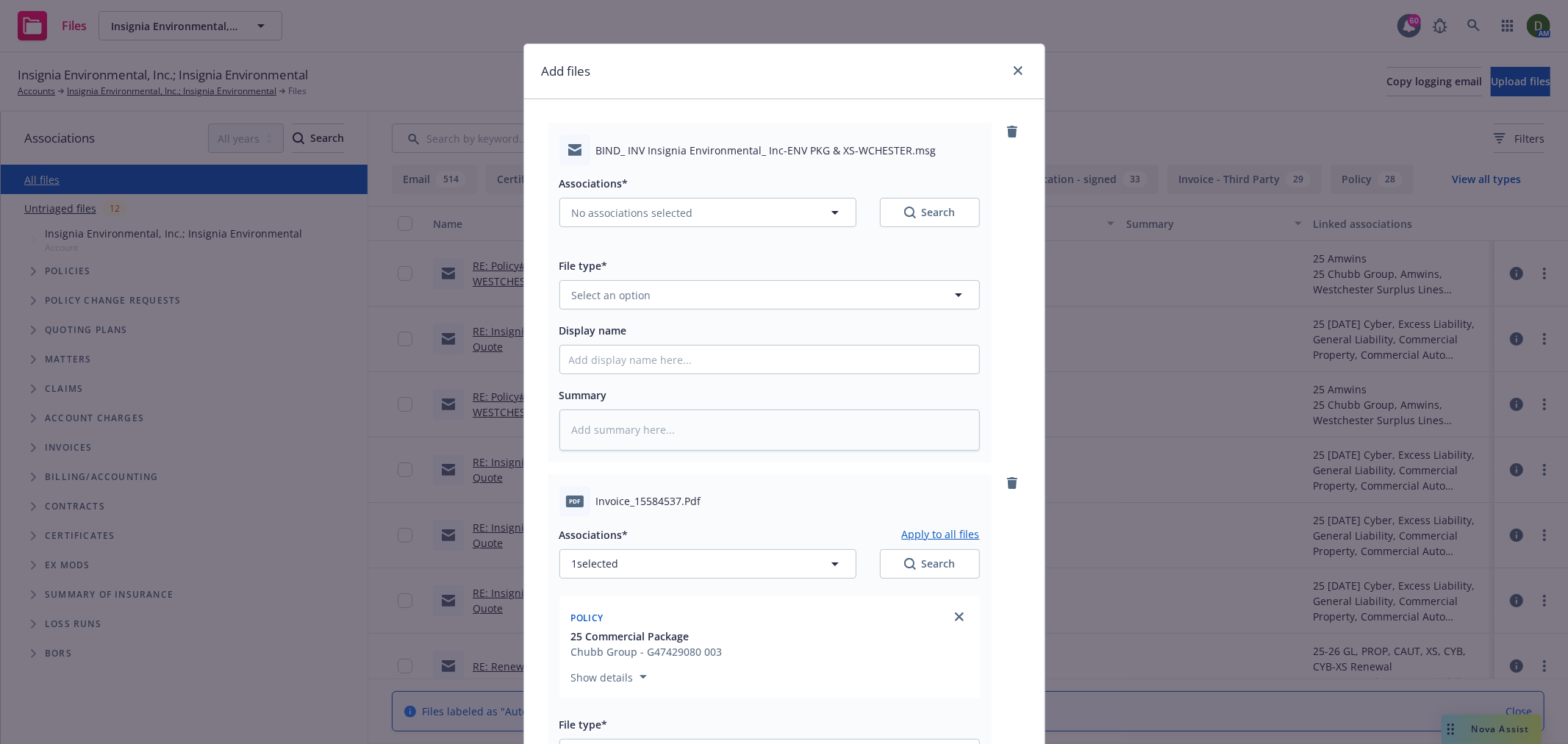
scroll to position [0, 0]
click at [710, 232] on div "Associations* No associations selected Search" at bounding box center [770, 213] width 421 height 71
click at [618, 226] on button "No associations selected" at bounding box center [708, 216] width 297 height 30
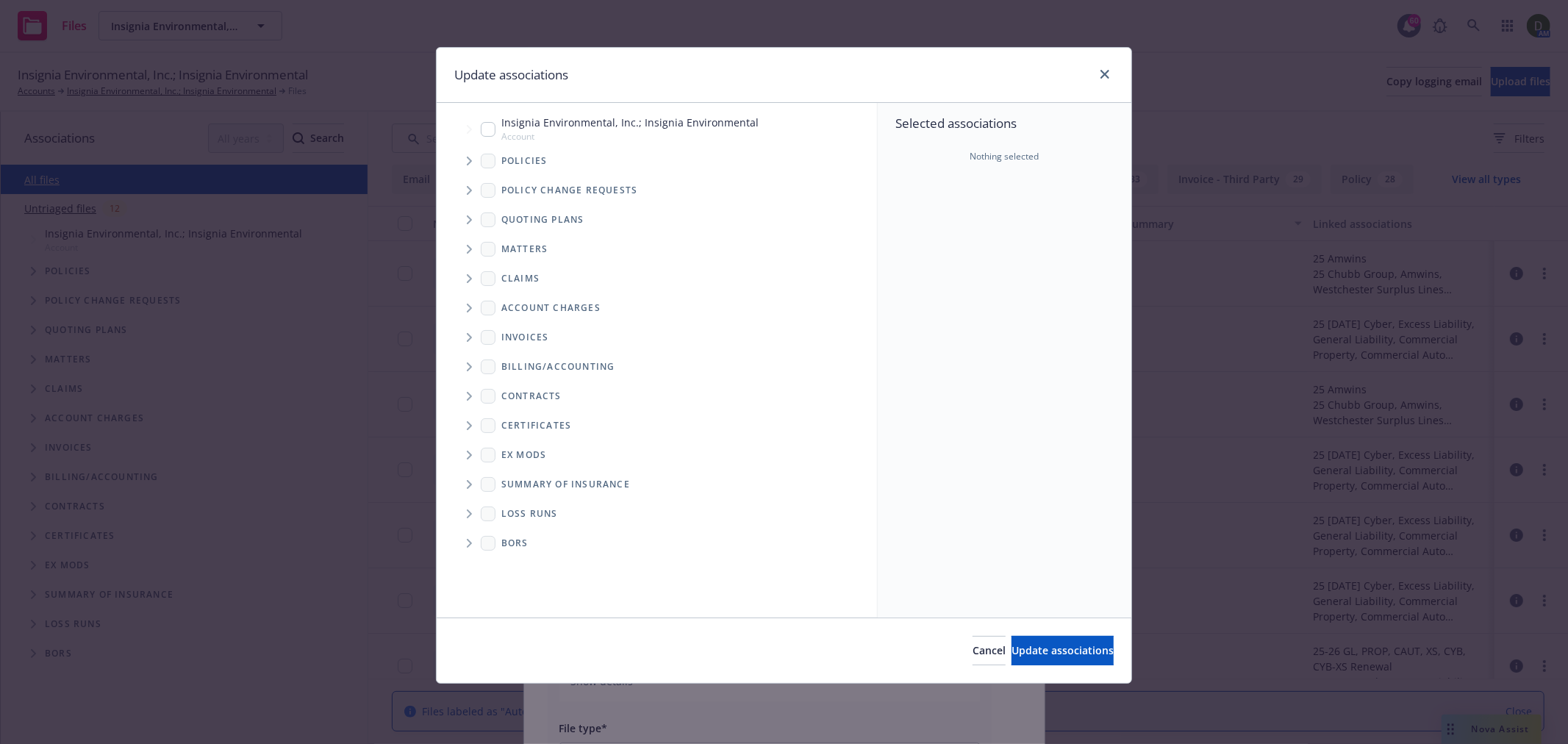
click at [468, 166] on span "Tree Example" at bounding box center [469, 161] width 24 height 24
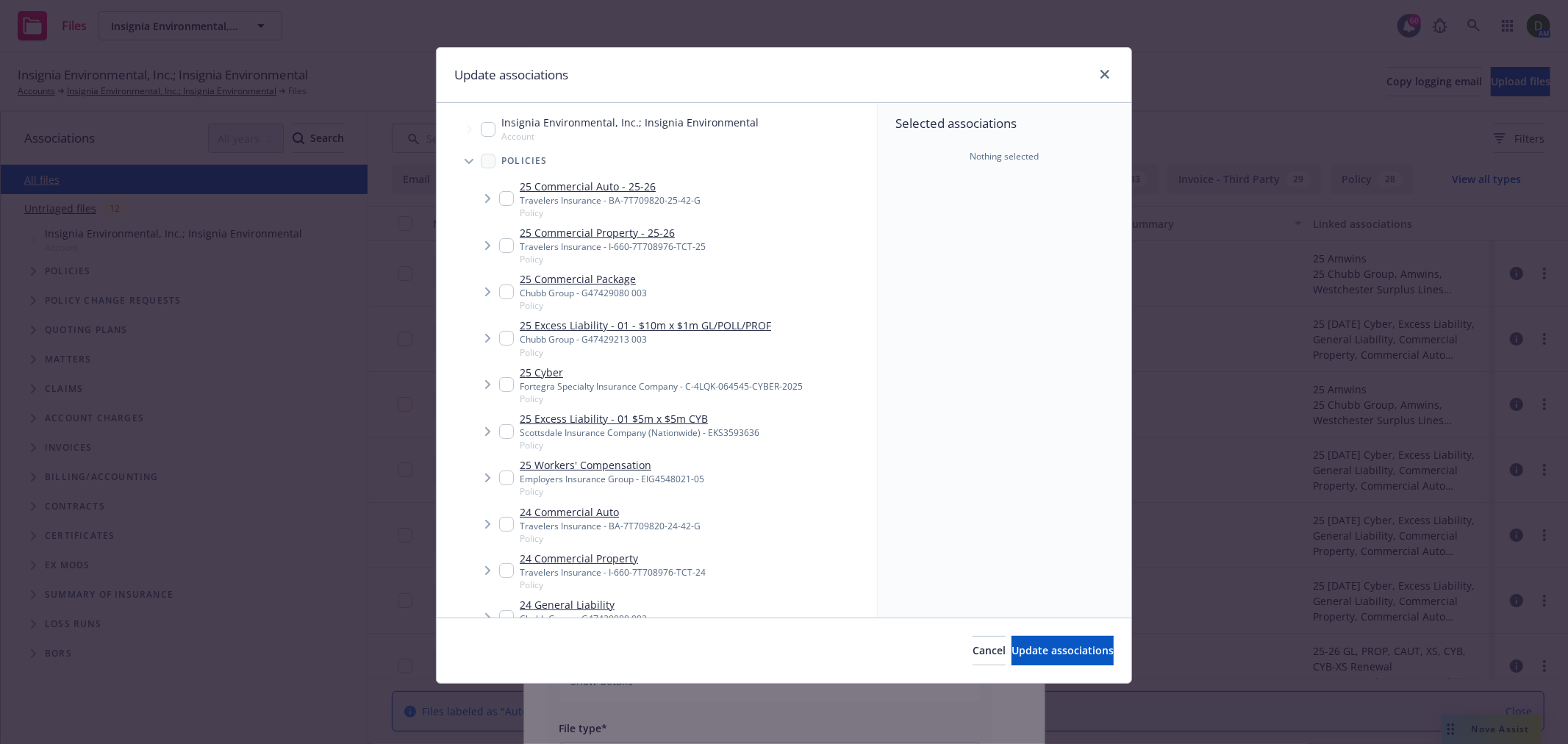
click at [507, 333] on input "Tree Example" at bounding box center [506, 337] width 14 height 14
click at [507, 295] on input "Tree Example" at bounding box center [506, 292] width 14 height 14
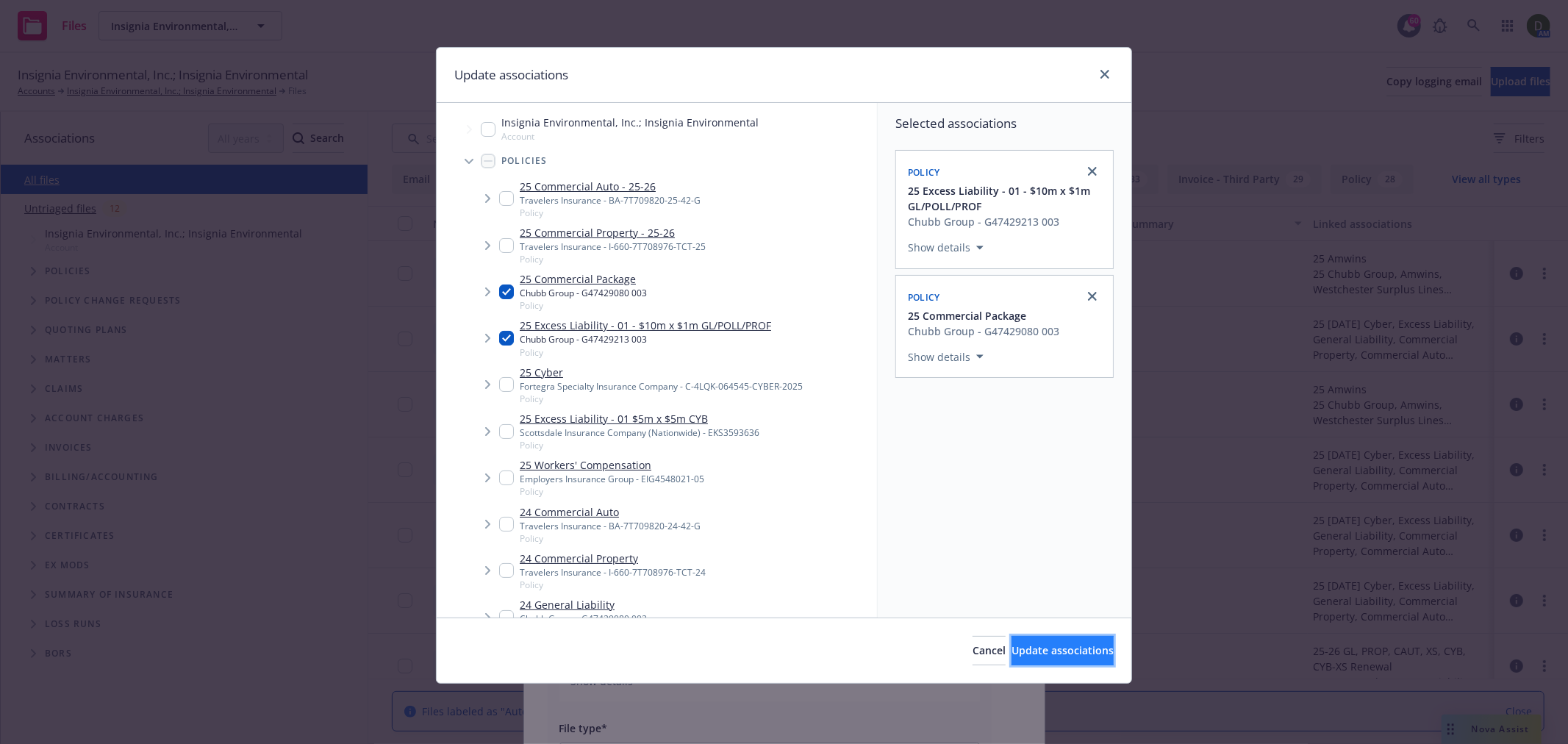
click at [1054, 652] on span "Update associations" at bounding box center [1063, 650] width 102 height 14
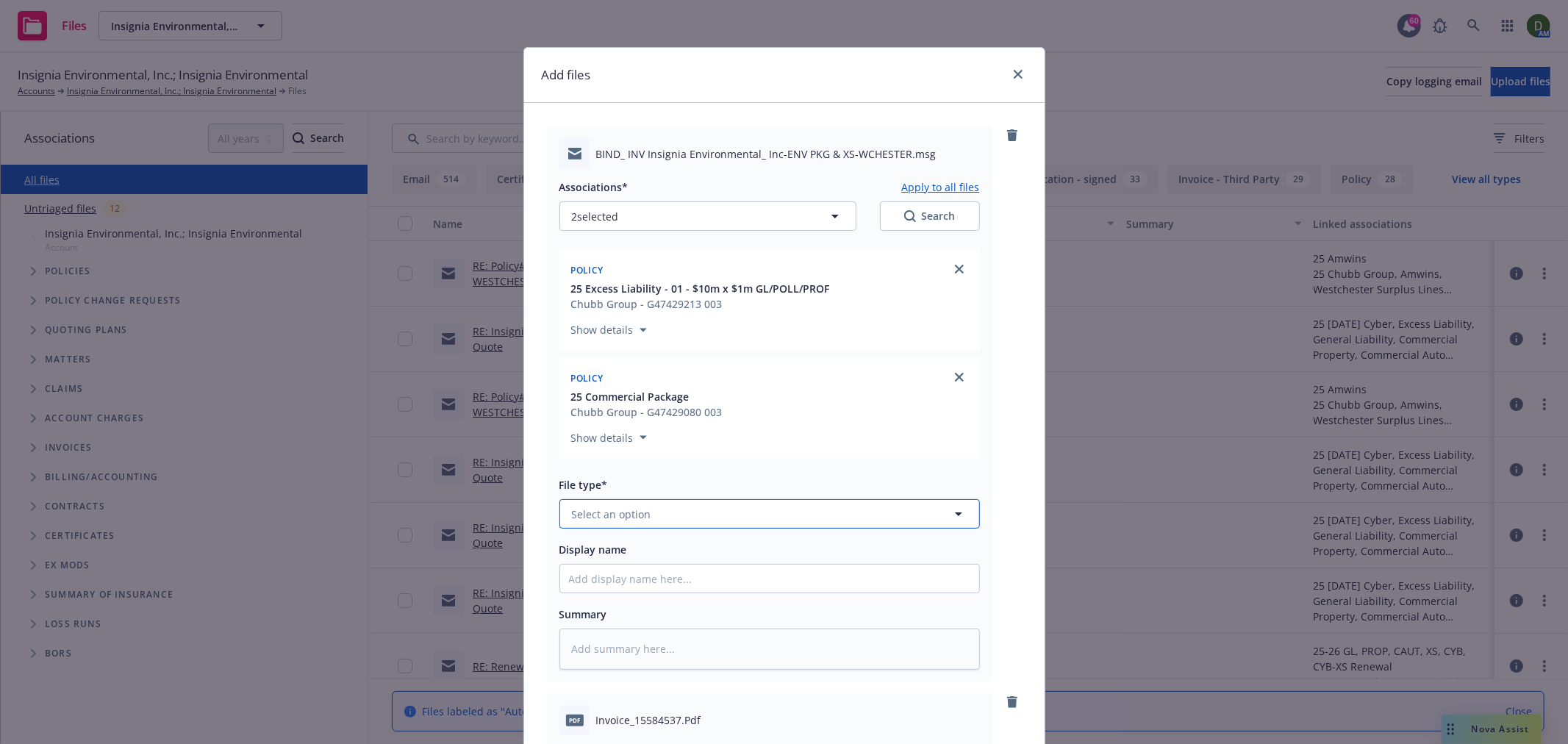
click at [714, 512] on button "Select an option" at bounding box center [770, 514] width 421 height 30
click at [708, 465] on div "Email" at bounding box center [769, 473] width 402 height 21
click at [613, 583] on input "Display name" at bounding box center [770, 578] width 419 height 28
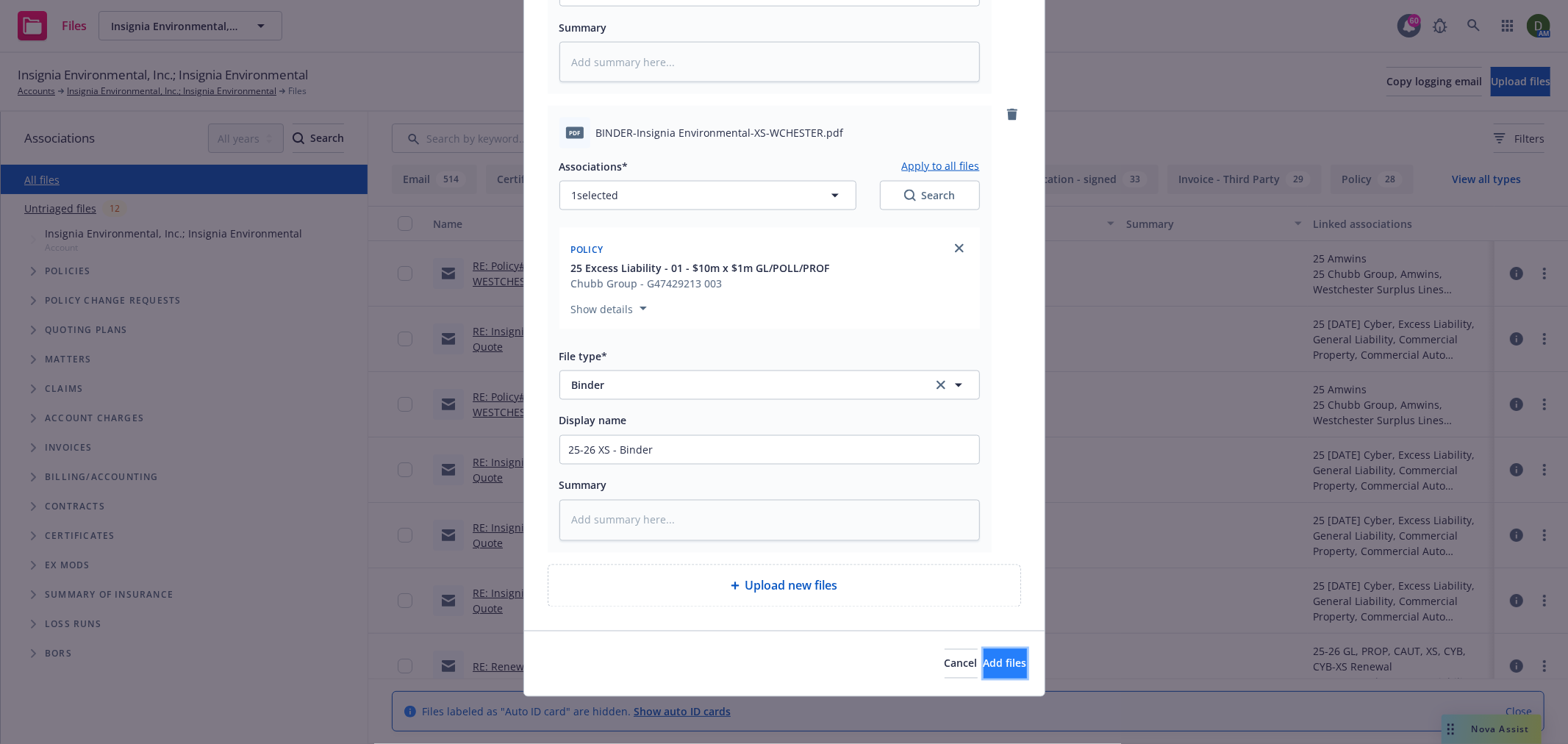
click at [1000, 670] on button "Add files" at bounding box center [1005, 664] width 43 height 30
